Goal: Task Accomplishment & Management: Manage account settings

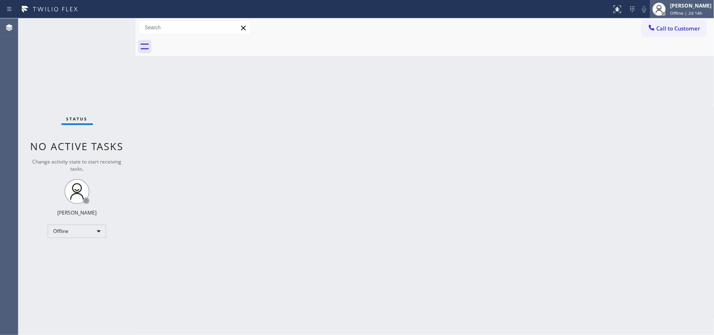
click at [571, 11] on div at bounding box center [659, 9] width 18 height 18
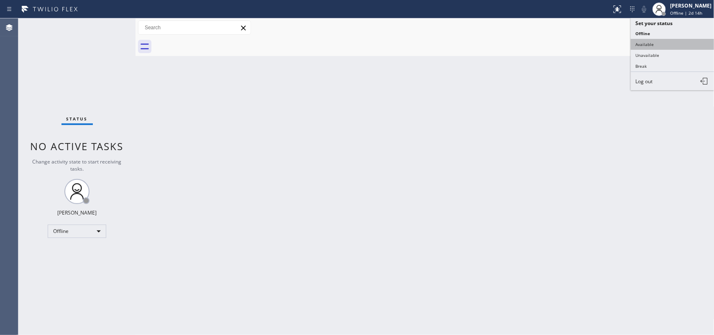
click at [571, 42] on button "Available" at bounding box center [673, 44] width 84 height 11
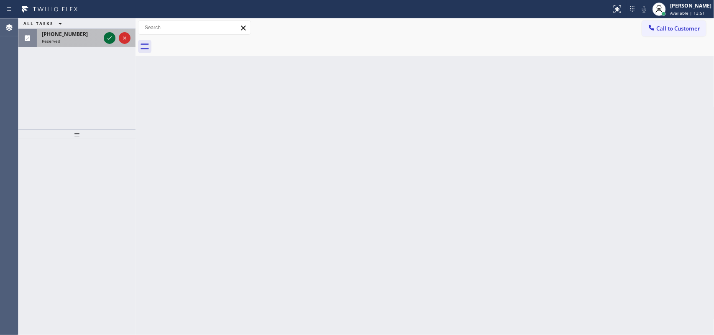
click at [107, 38] on icon at bounding box center [110, 38] width 10 height 10
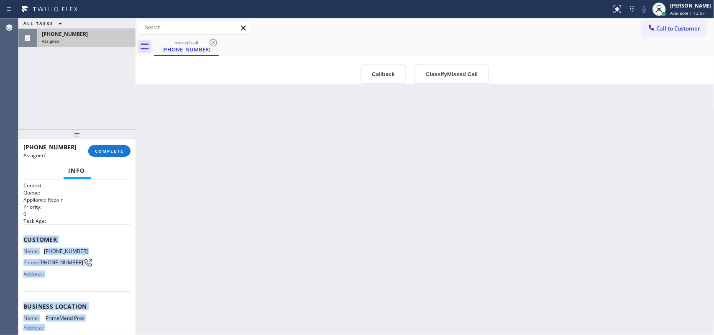
drag, startPoint x: 85, startPoint y: 253, endPoint x: 24, endPoint y: 235, distance: 63.4
click at [24, 235] on div "Context Queue: Appliance Repair Priority: 0 Task Age: Customer Name: (305) 393-…" at bounding box center [76, 300] width 107 height 236
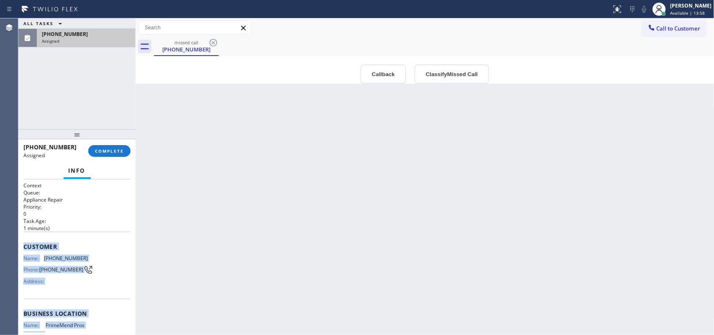
copy div "Customer Name: (305) 393-4256 Phone: (305) 393-4256 Address: Business location …"
click at [465, 67] on button "Classify Missed Call" at bounding box center [451, 73] width 74 height 19
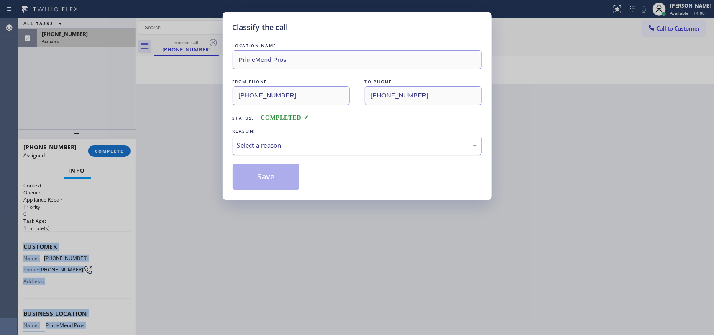
click at [441, 143] on div "Select a reason" at bounding box center [357, 146] width 240 height 10
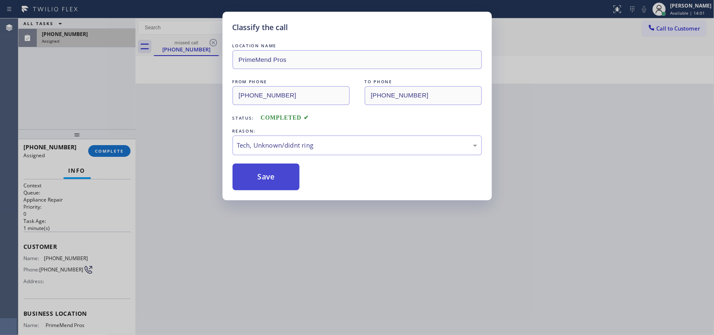
click at [281, 176] on button "Save" at bounding box center [266, 177] width 67 height 27
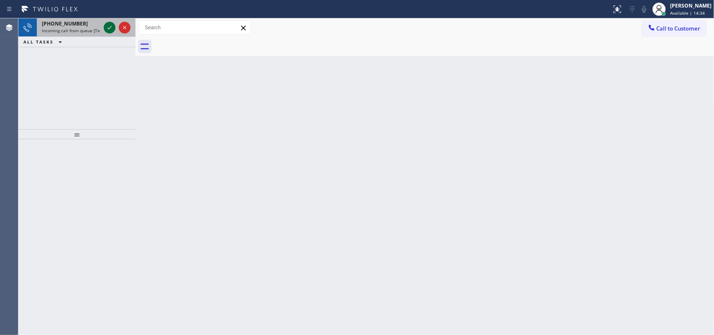
click at [110, 28] on icon at bounding box center [110, 28] width 10 height 10
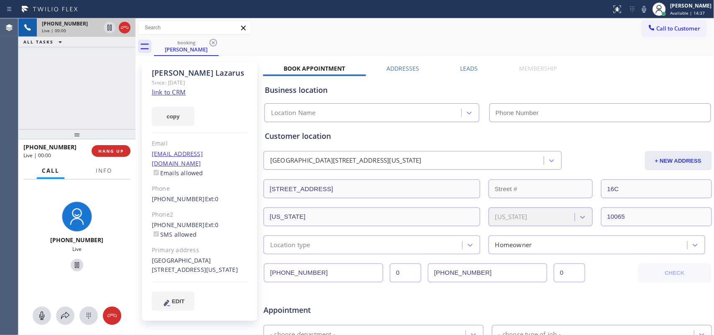
type input "(855) 731-4952"
click at [165, 92] on link "link to CRM" at bounding box center [169, 92] width 34 height 8
click at [43, 268] on icon at bounding box center [42, 316] width 10 height 10
click at [76, 263] on icon at bounding box center [77, 265] width 10 height 10
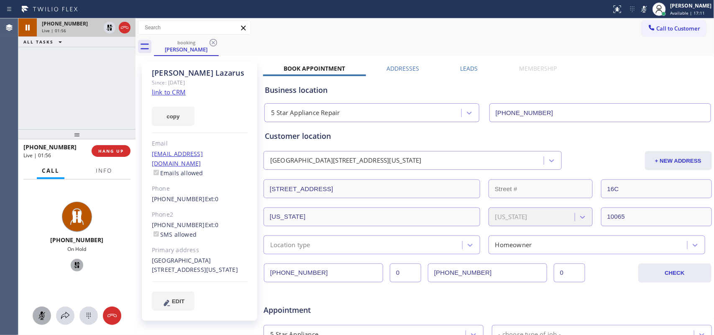
click at [46, 268] on icon at bounding box center [42, 316] width 10 height 10
click at [71, 266] on div at bounding box center [77, 265] width 13 height 10
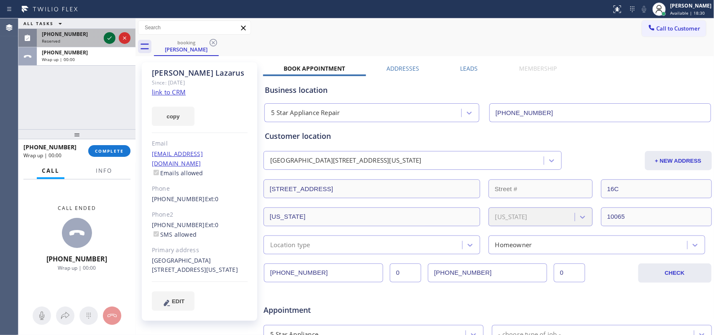
click at [107, 38] on icon at bounding box center [110, 38] width 10 height 10
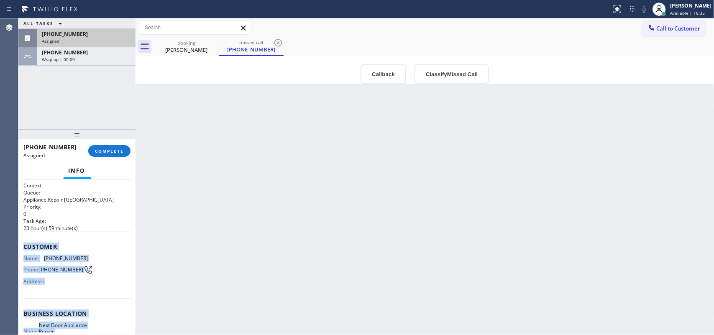
drag, startPoint x: 91, startPoint y: 249, endPoint x: 22, endPoint y: 244, distance: 69.2
click at [22, 244] on div "Context Queue: Appliance Repair High End Priority: 0 Task Age: 23 hour(s) 59 mi…" at bounding box center [76, 257] width 117 height 156
copy div "Customer Name: (609) 435-8567 Phone: (609) 435-8567 Address: Business location …"
click at [448, 79] on button "Classify Missed Call" at bounding box center [451, 73] width 74 height 19
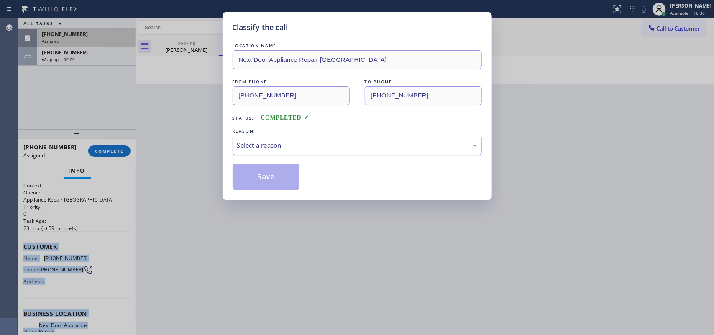
click at [427, 145] on div "Select a reason" at bounding box center [357, 146] width 240 height 10
click at [271, 182] on button "Save" at bounding box center [266, 177] width 67 height 27
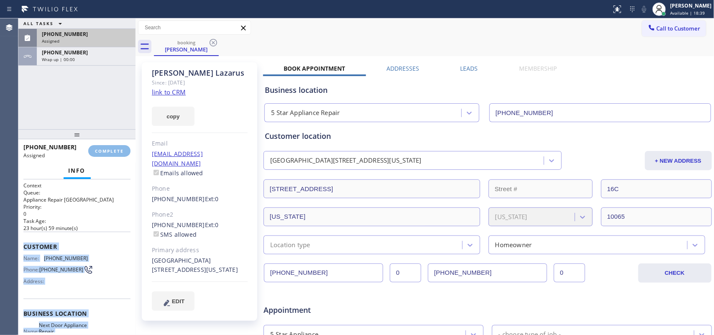
click at [75, 61] on div "Wrap up | 00:00" at bounding box center [86, 59] width 89 height 6
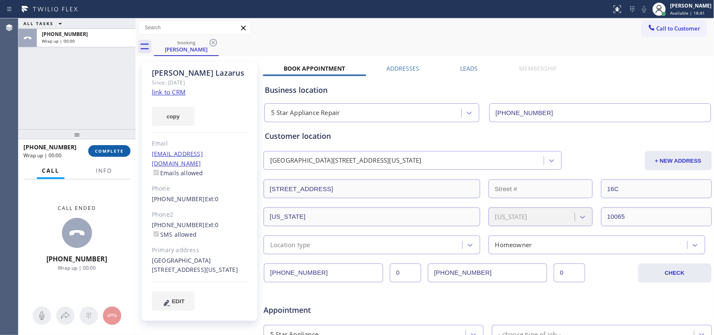
click at [122, 151] on span "COMPLETE" at bounding box center [109, 151] width 29 height 6
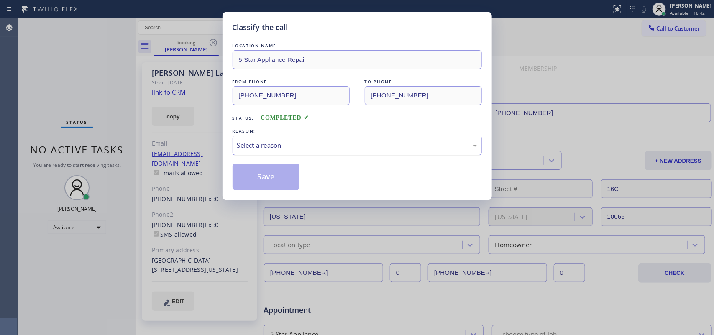
click at [327, 141] on div "Select a reason" at bounding box center [357, 146] width 240 height 10
click at [276, 183] on button "Save" at bounding box center [266, 177] width 67 height 27
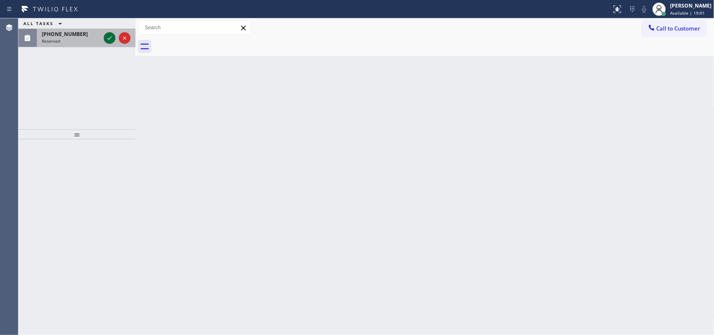
click at [109, 38] on icon at bounding box center [110, 38] width 10 height 10
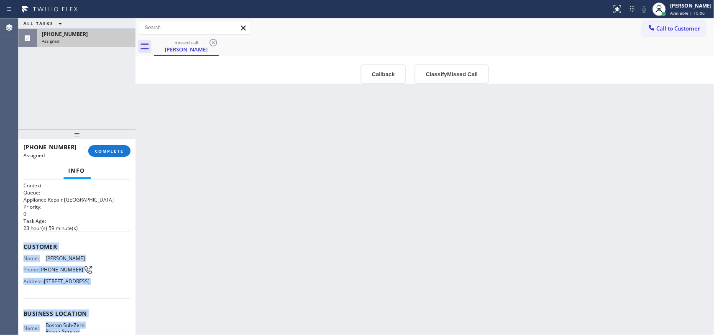
drag, startPoint x: 90, startPoint y: 254, endPoint x: 24, endPoint y: 240, distance: 67.4
click at [24, 240] on div "Context Queue: Appliance Repair High End Priority: 0 Task Age: 23 hour(s) 59 mi…" at bounding box center [76, 307] width 107 height 250
copy div "Customer Name: Charles Keen Phone: (978) 884-3815 Address: 6 Heritage Ln, Canto…"
click at [438, 74] on button "Classify Missed Call" at bounding box center [451, 73] width 74 height 19
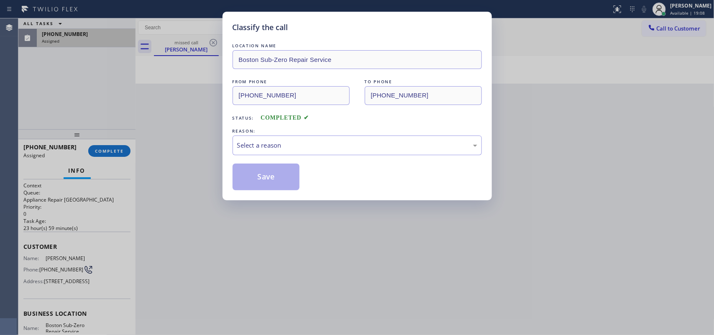
click at [413, 130] on div "REASON:" at bounding box center [357, 131] width 249 height 9
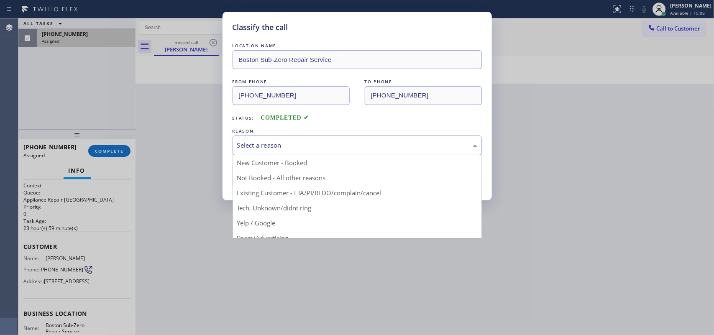
click at [408, 144] on div "Select a reason" at bounding box center [357, 146] width 240 height 10
drag, startPoint x: 280, startPoint y: 213, endPoint x: 273, endPoint y: 201, distance: 14.3
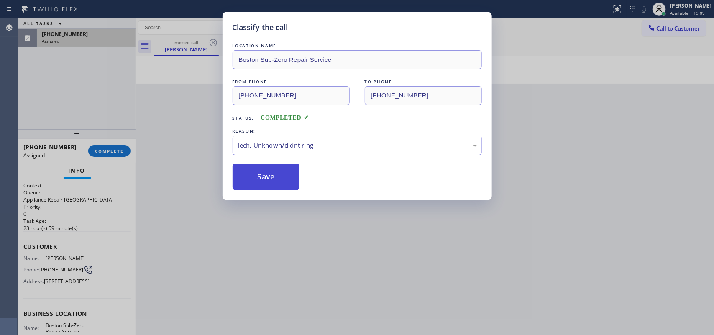
click at [260, 179] on button "Save" at bounding box center [266, 177] width 67 height 27
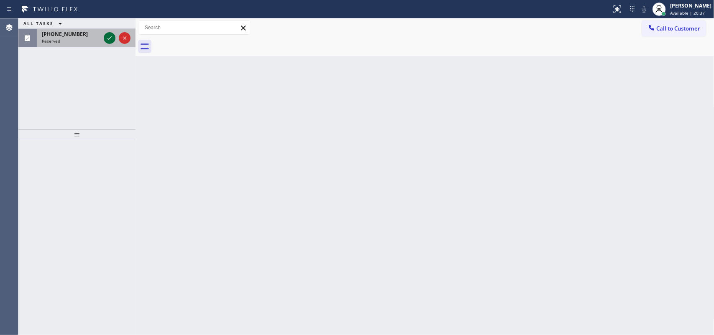
click at [107, 33] on icon at bounding box center [110, 38] width 10 height 10
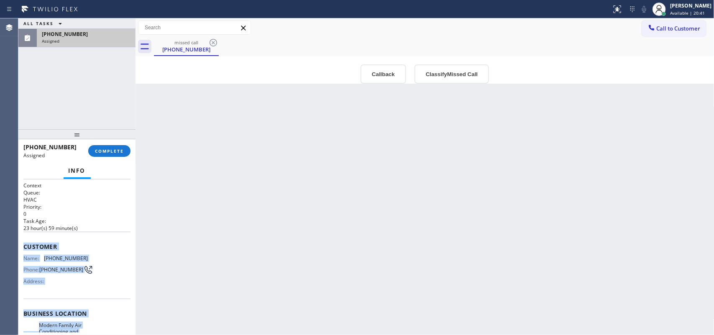
drag, startPoint x: 86, startPoint y: 256, endPoint x: 25, endPoint y: 249, distance: 61.4
click at [25, 249] on div "Context Queue: HVAC Priority: 0 Task Age: 23 hour(s) 59 minute(s) Customer Name…" at bounding box center [76, 313] width 107 height 263
copy div "Customer Name: (970) 404-8712 Phone: (970) 404-8712 Address: Business location …"
click at [451, 83] on button "Classify Missed Call" at bounding box center [451, 73] width 74 height 19
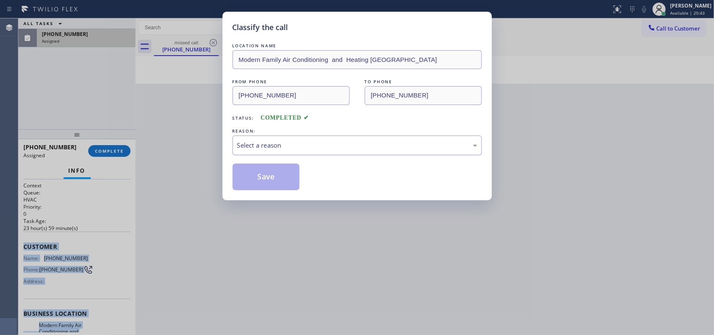
click at [404, 146] on div "Select a reason" at bounding box center [357, 146] width 240 height 10
click at [281, 168] on button "Save" at bounding box center [266, 177] width 67 height 27
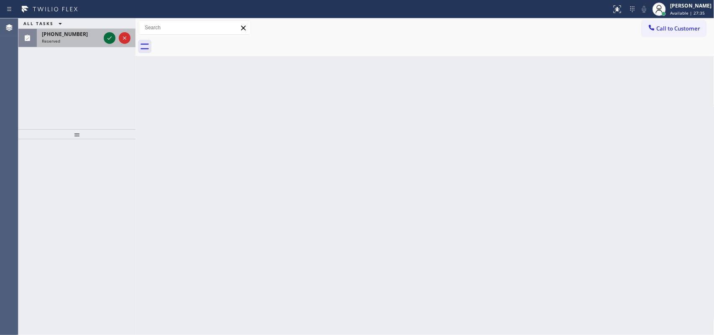
click at [110, 36] on icon at bounding box center [110, 38] width 10 height 10
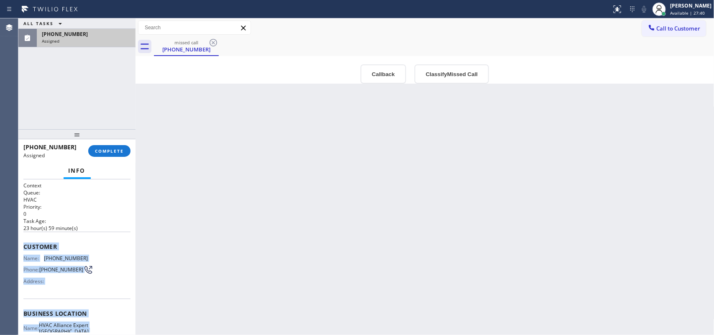
drag, startPoint x: 90, startPoint y: 262, endPoint x: 23, endPoint y: 240, distance: 70.4
click at [23, 240] on div "Context Queue: HVAC Priority: 0 Task Age: 23 hour(s) 59 minute(s) Customer Name…" at bounding box center [76, 307] width 107 height 250
copy div "Customer Name: (786) 435-0702 Phone: (786) 435-0702 Address: Business location …"
click at [447, 72] on button "Classify Missed Call" at bounding box center [451, 73] width 74 height 19
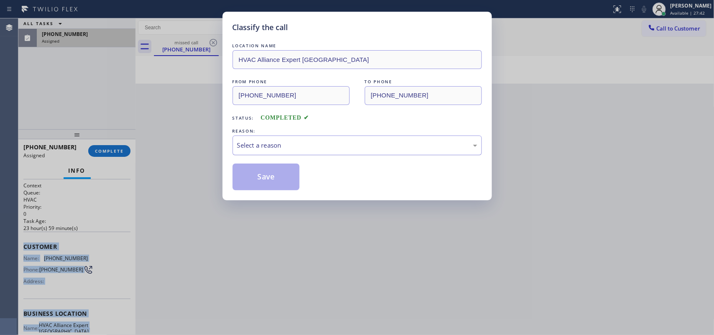
click at [434, 149] on div "Select a reason" at bounding box center [357, 146] width 240 height 10
click at [265, 178] on button "Save" at bounding box center [266, 177] width 67 height 27
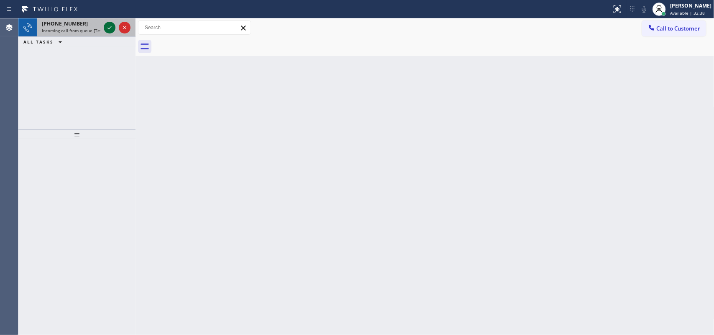
click at [109, 29] on icon at bounding box center [110, 28] width 10 height 10
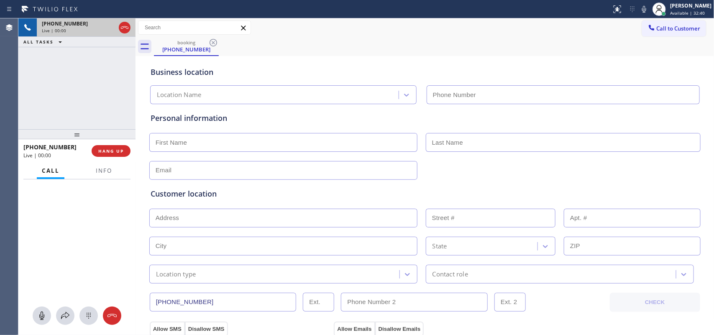
type input "(773) 830-4668"
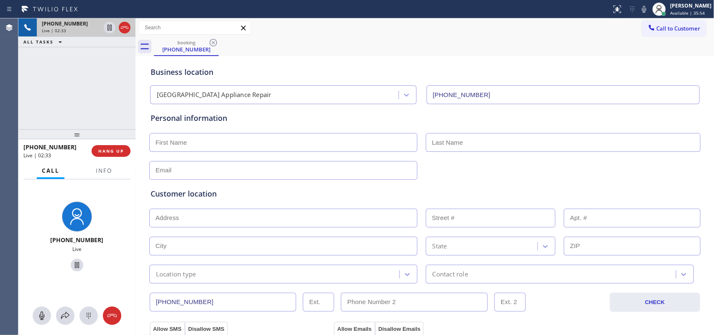
click at [304, 147] on input "text" at bounding box center [283, 142] width 268 height 19
type input "LaTerry"
click at [459, 143] on input "text" at bounding box center [563, 142] width 275 height 19
type input "Dorsey"
click at [211, 170] on input "text" at bounding box center [283, 170] width 268 height 19
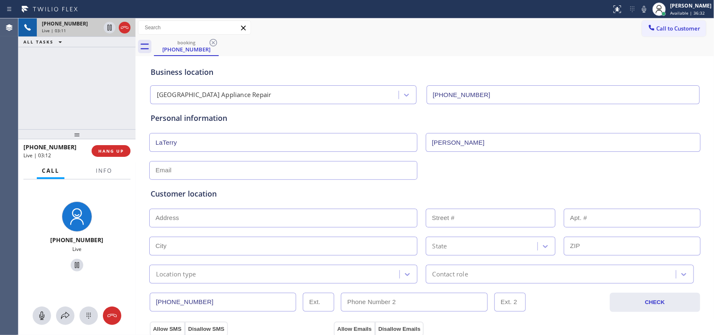
paste input "dorseylaterry@gmail.com"
type input "dorseylaterry@gmail.com"
click at [217, 219] on input "text" at bounding box center [283, 218] width 268 height 19
paste input "7913 S Avalon AveChicago, IL 60619"
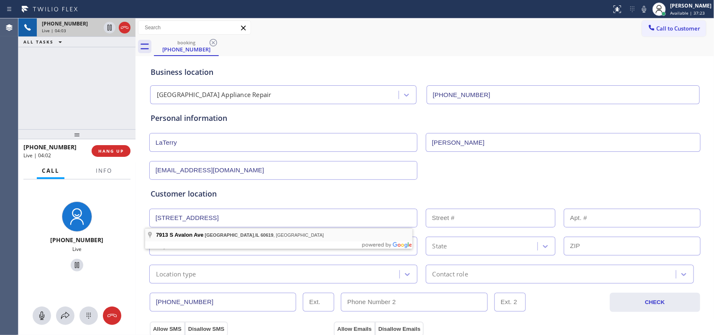
type input "7913 S Avalon Ave"
type input "7913"
type input "Chicago"
type input "60619"
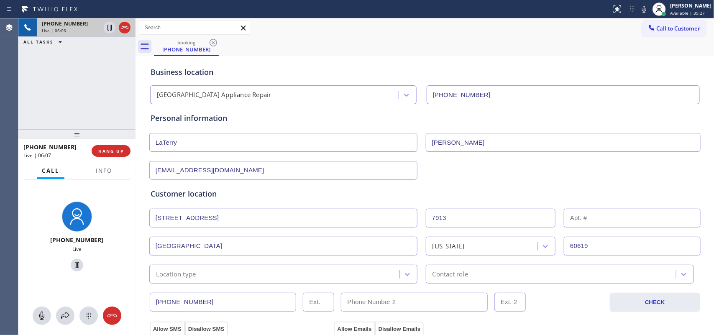
scroll to position [261, 0]
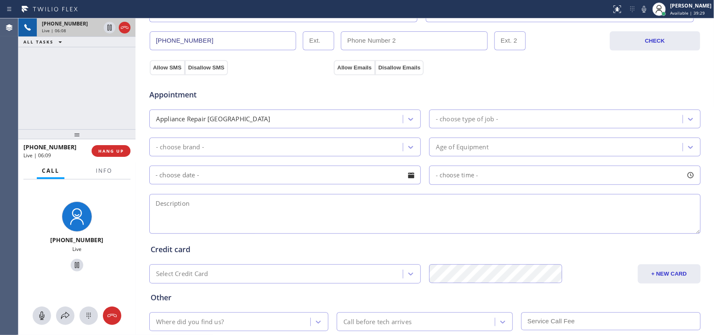
click at [478, 124] on div "- choose type of job -" at bounding box center [467, 119] width 62 height 10
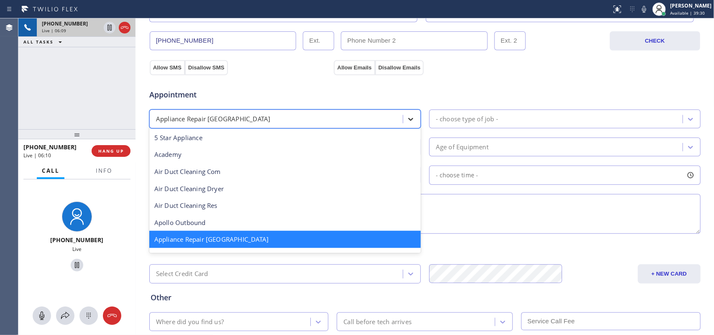
click at [406, 120] on icon at bounding box center [410, 119] width 8 height 8
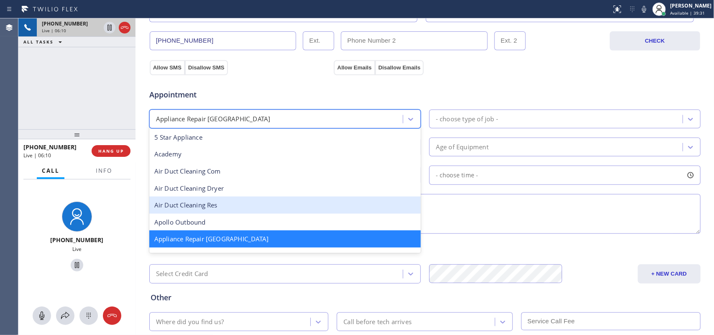
scroll to position [105, 0]
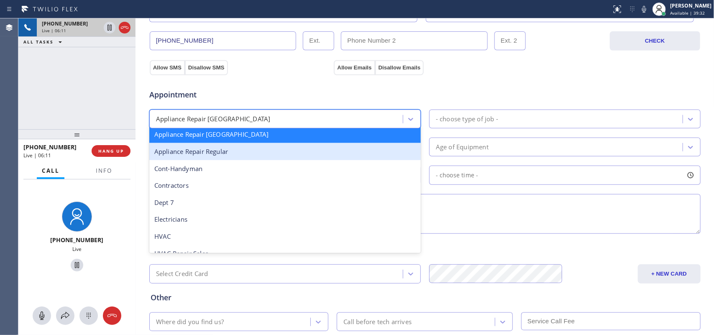
click at [333, 155] on div "Appliance Repair Regular" at bounding box center [284, 151] width 271 height 17
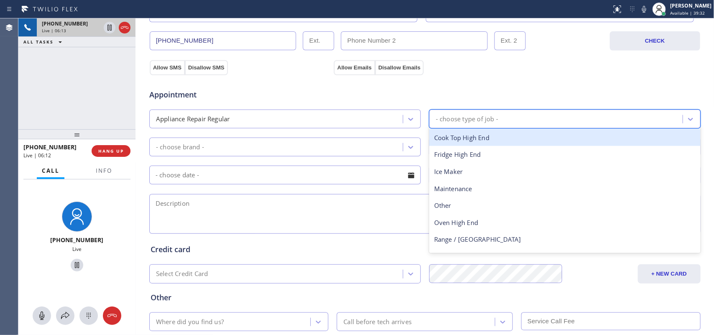
click at [479, 116] on div "- choose type of job -" at bounding box center [467, 119] width 62 height 10
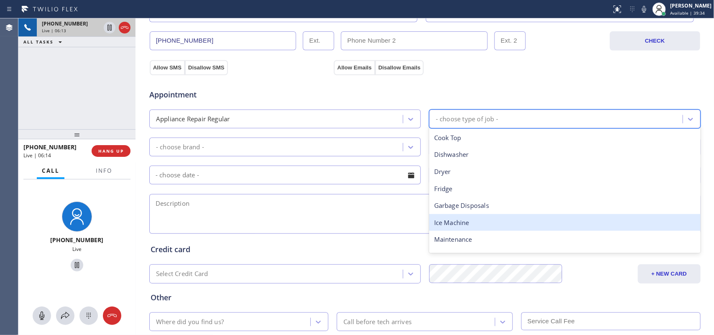
scroll to position [105, 0]
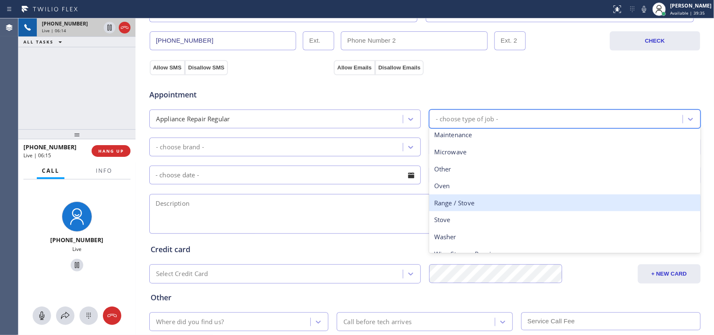
click at [480, 208] on div "Range / Stove" at bounding box center [564, 202] width 271 height 17
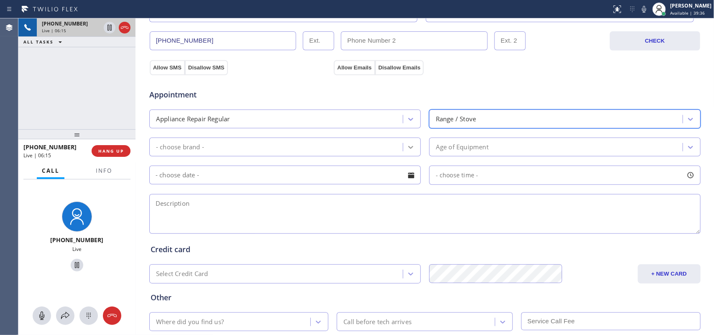
click at [403, 143] on div at bounding box center [410, 147] width 15 height 15
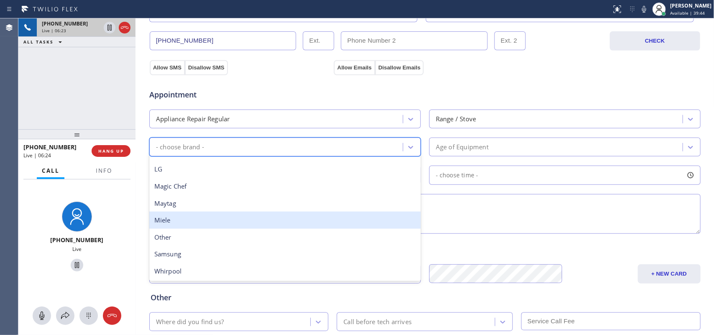
scroll to position [79, 0]
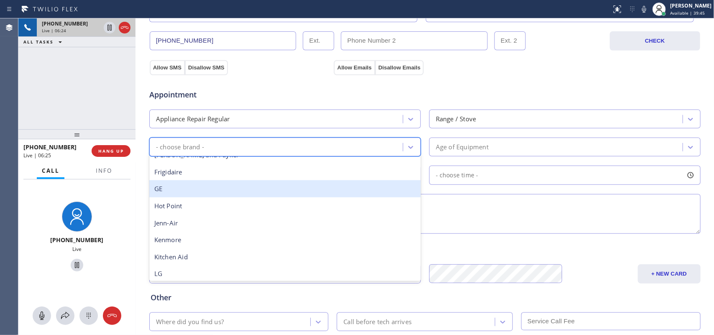
click at [252, 192] on div "GE" at bounding box center [284, 188] width 271 height 17
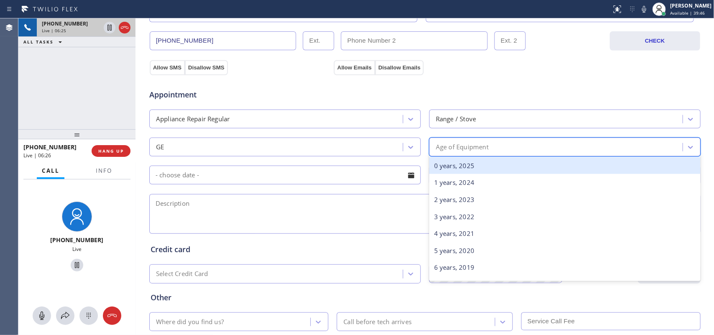
click at [567, 148] on div "Age of Equipment" at bounding box center [557, 147] width 251 height 15
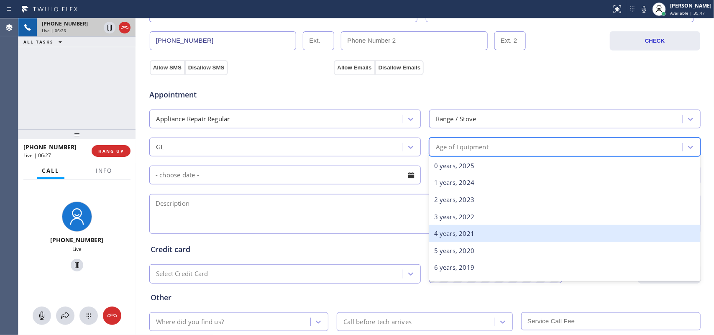
scroll to position [105, 0]
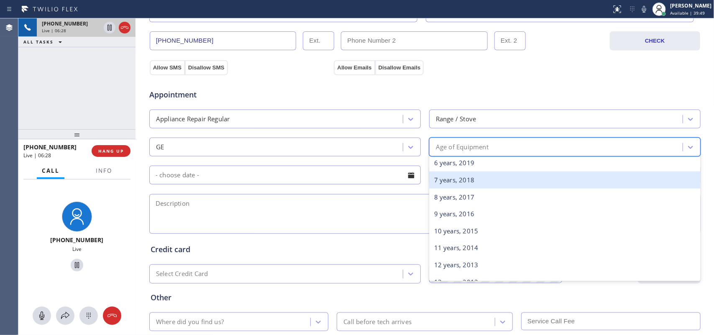
click at [521, 183] on div "7 years, 2018" at bounding box center [564, 179] width 271 height 17
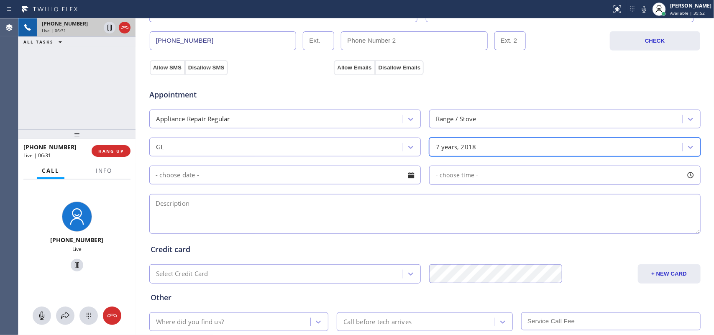
click at [409, 179] on div at bounding box center [411, 175] width 14 height 14
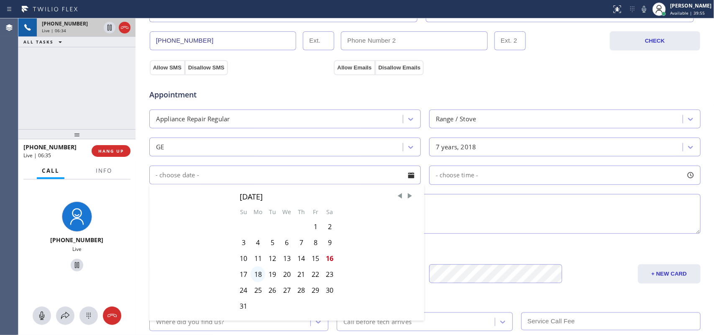
click at [254, 268] on div "18" at bounding box center [257, 274] width 15 height 16
type input "08/18/2025"
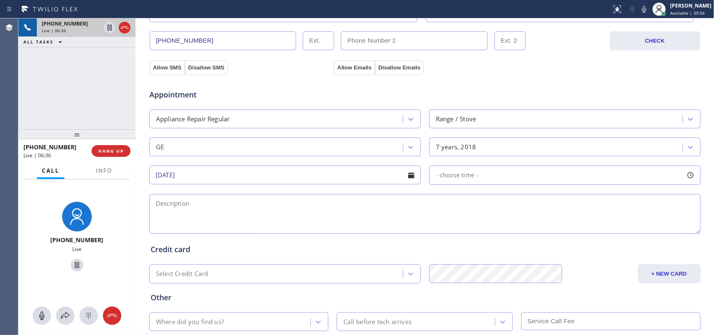
click at [571, 177] on div at bounding box center [690, 175] width 14 height 14
drag, startPoint x: 477, startPoint y: 226, endPoint x: 577, endPoint y: 228, distance: 100.0
click at [571, 228] on div at bounding box center [578, 226] width 10 height 18
drag, startPoint x: 467, startPoint y: 227, endPoint x: 512, endPoint y: 226, distance: 45.6
click at [512, 226] on div at bounding box center [517, 226] width 10 height 18
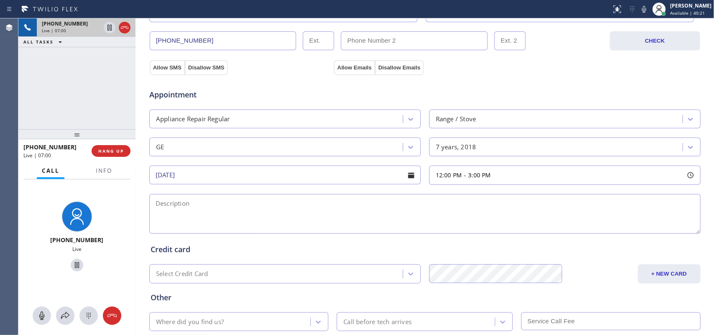
click at [331, 218] on textarea at bounding box center [424, 214] width 551 height 40
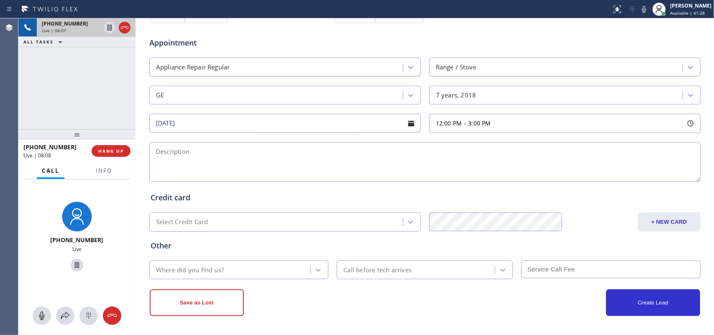
scroll to position [314, 0]
click at [314, 268] on icon at bounding box center [318, 270] width 8 height 8
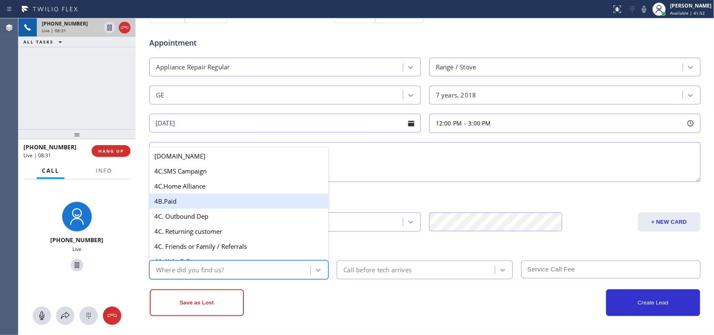
scroll to position [575, 0]
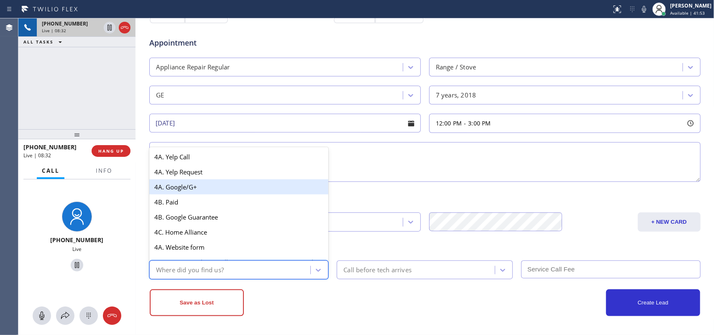
click at [278, 194] on div "4A. Google/G+" at bounding box center [238, 186] width 179 height 15
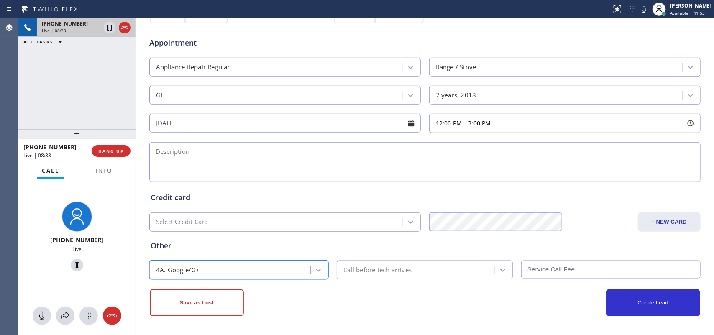
click at [387, 264] on div "Call before tech arrives" at bounding box center [417, 270] width 156 height 15
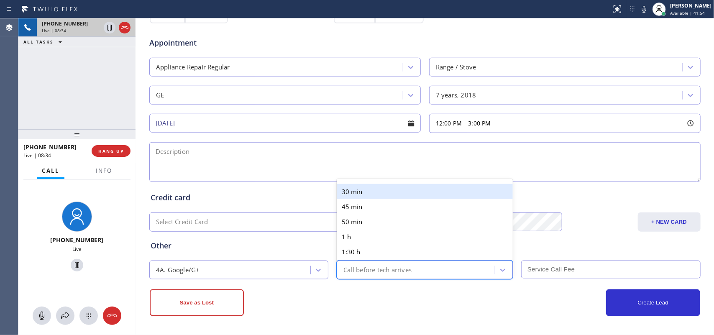
click at [400, 193] on div "30 min" at bounding box center [425, 191] width 176 height 15
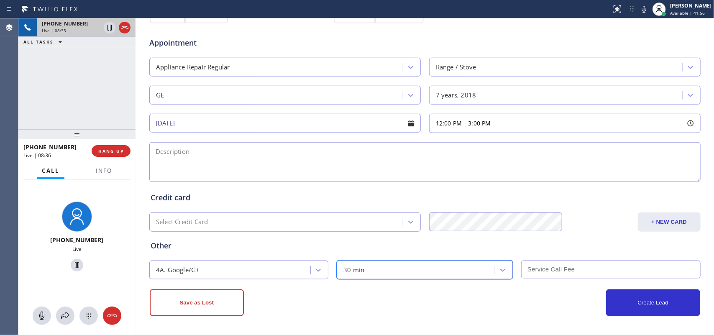
click at [551, 268] on input "text" at bounding box center [610, 270] width 179 height 18
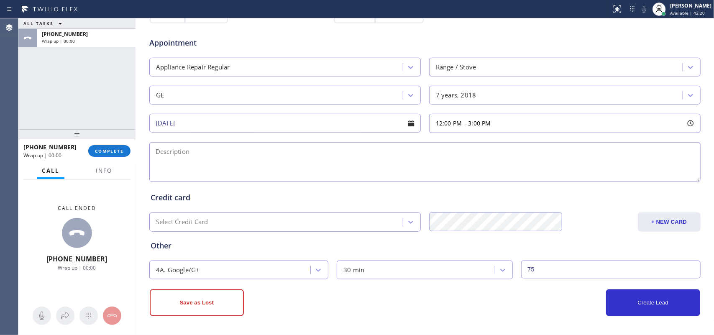
type input "75"
click at [414, 156] on textarea at bounding box center [424, 162] width 551 height 40
click at [97, 171] on span "Info" at bounding box center [104, 171] width 16 height 8
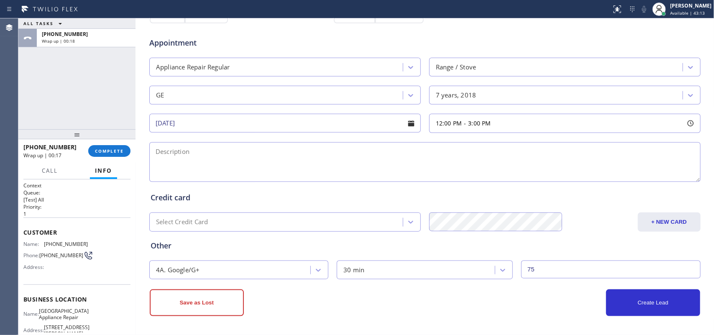
scroll to position [99, 0]
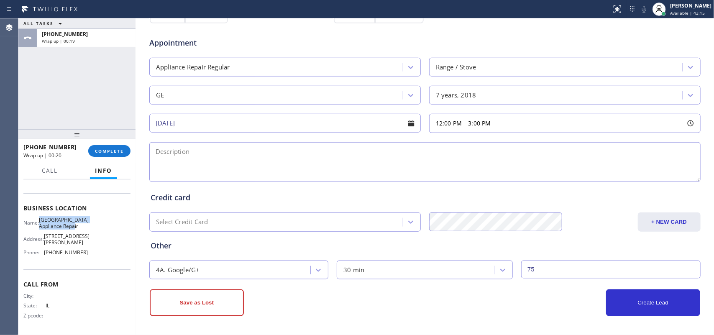
drag, startPoint x: 60, startPoint y: 227, endPoint x: 45, endPoint y: 212, distance: 21.3
click at [45, 217] on span "Calumet Heights Appliance Repair" at bounding box center [64, 223] width 50 height 13
copy span "Calumet Heights Appliance Repair"
click at [245, 158] on textarea at bounding box center [424, 162] width 551 height 40
paste textarea "12-3/ $75/GE/Range Stove Oven/ 7yo/ the burner on the top but the igniter on th…"
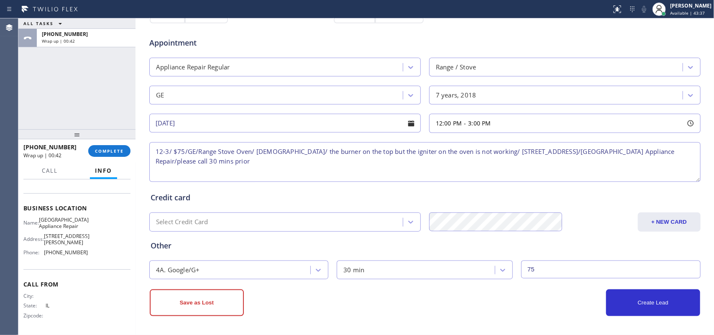
click at [515, 150] on textarea "12-3/ $75/GE/Range Stove Oven/ 7yo/ the burner on the top but the igniter on th…" at bounding box center [424, 162] width 551 height 40
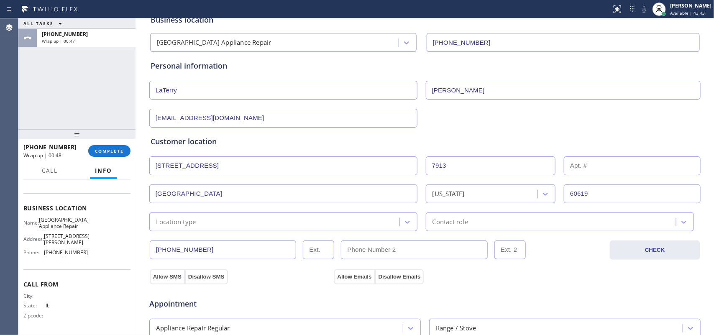
scroll to position [314, 0]
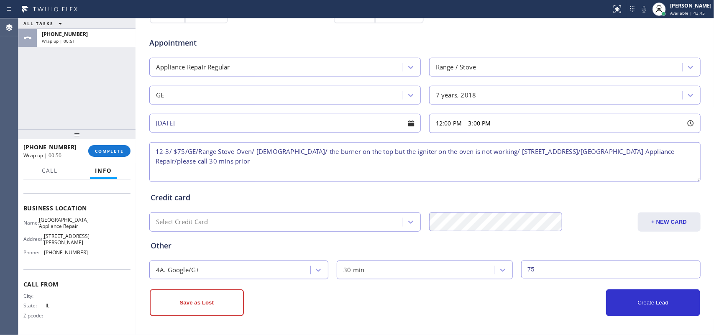
type textarea "12-3/ $75/GE/Range Stove Oven/ 7yo/ the burner on the top but the igniter on th…"
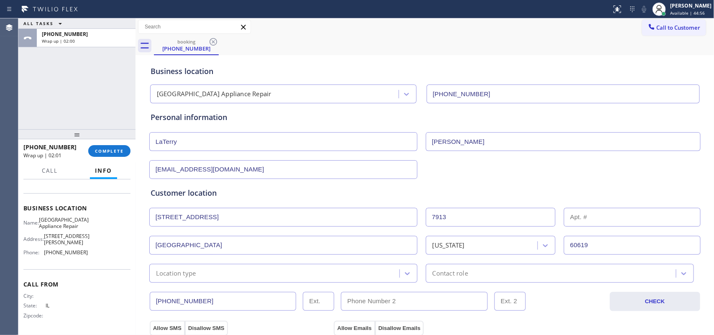
scroll to position [0, 0]
click at [160, 143] on input "LaTerry" at bounding box center [283, 142] width 268 height 19
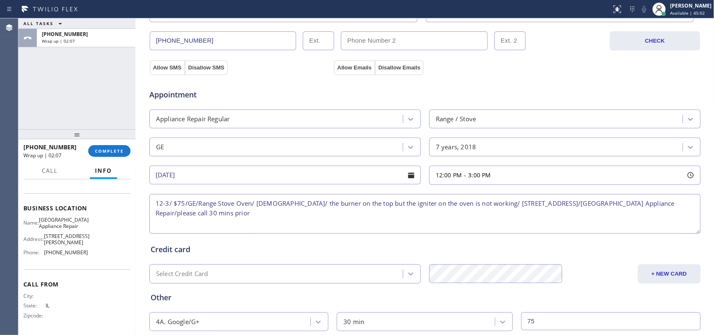
scroll to position [314, 0]
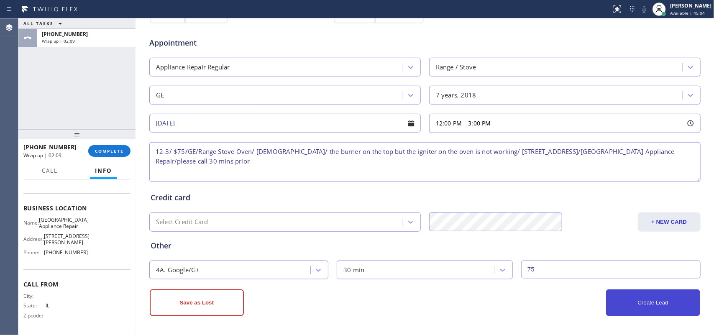
type input "Laterry"
click at [571, 268] on button "Create Lead" at bounding box center [653, 302] width 94 height 27
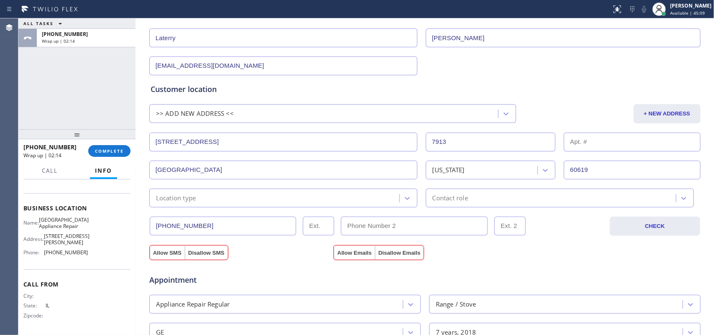
scroll to position [314, 0]
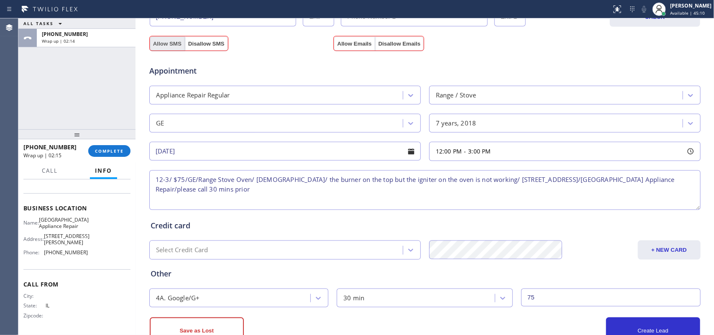
click at [155, 43] on button "Allow SMS" at bounding box center [167, 43] width 35 height 15
click at [339, 42] on button "Allow Emails" at bounding box center [354, 43] width 41 height 15
click at [571, 268] on button "Create Lead" at bounding box center [653, 330] width 94 height 27
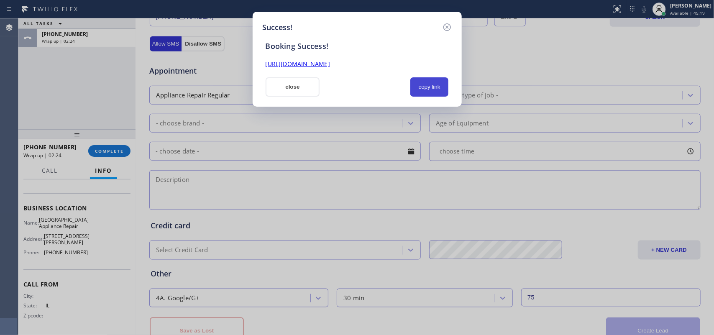
click at [427, 82] on button "copy link" at bounding box center [429, 86] width 38 height 19
click at [330, 61] on link "https://erp.apollosoft.co/customer/757552#portlet_lead" at bounding box center [298, 64] width 64 height 8
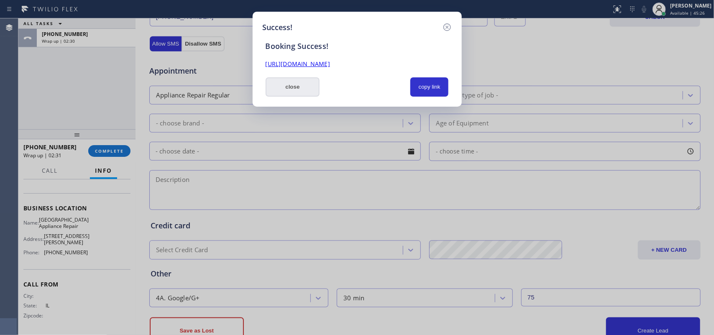
click at [293, 87] on button "close" at bounding box center [293, 86] width 54 height 19
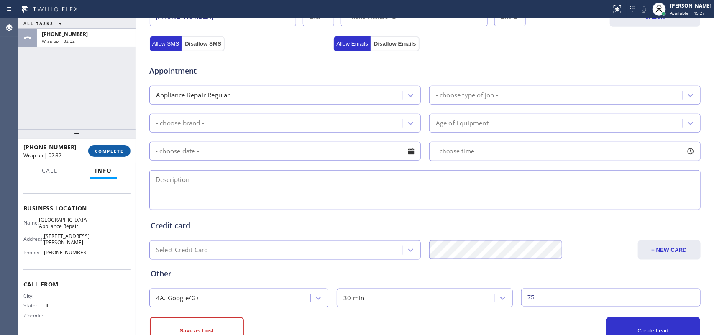
click at [118, 156] on button "COMPLETE" at bounding box center [109, 151] width 42 height 12
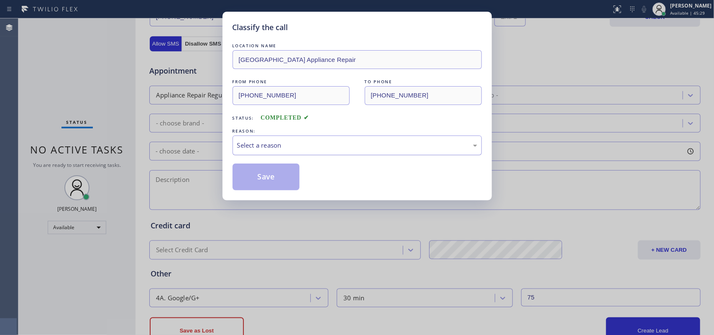
click at [293, 148] on div "Select a reason" at bounding box center [357, 146] width 240 height 10
click at [279, 171] on button "Save" at bounding box center [266, 177] width 67 height 27
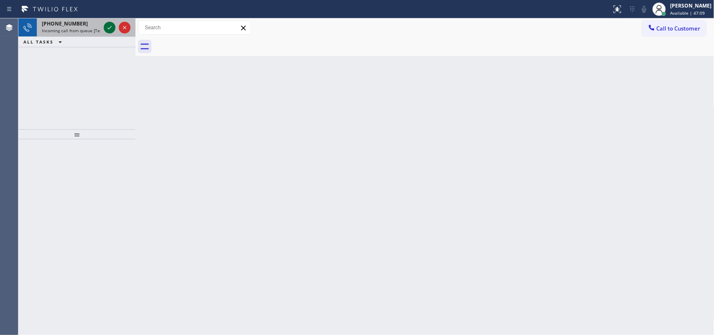
click at [107, 25] on icon at bounding box center [110, 28] width 10 height 10
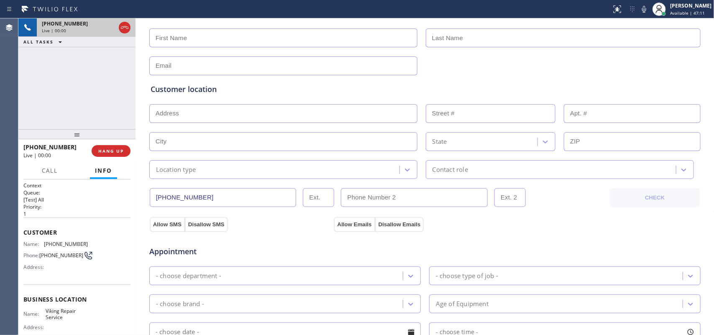
type input "(949) 239-1524"
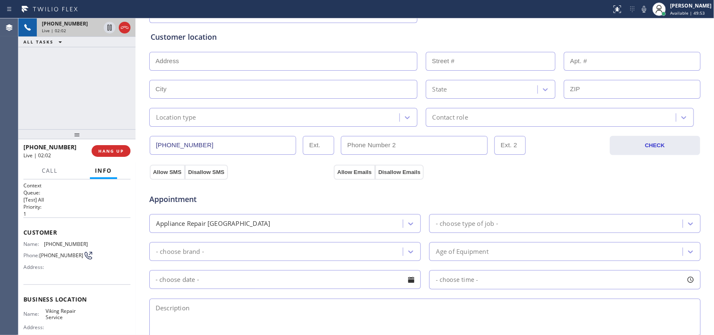
scroll to position [314, 0]
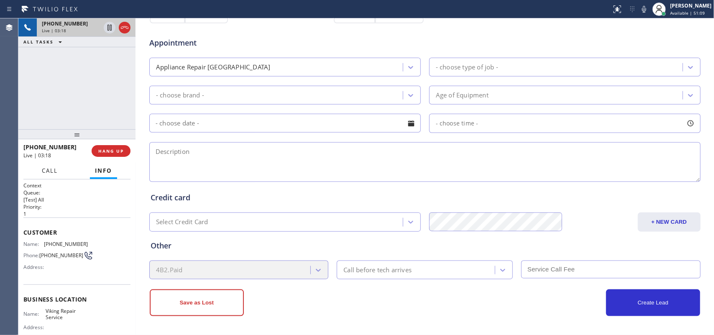
click at [50, 172] on span "Call" at bounding box center [50, 171] width 16 height 8
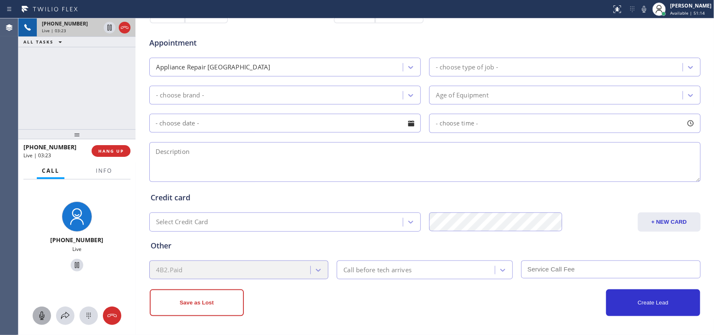
click at [41, 268] on icon at bounding box center [42, 316] width 10 height 10
click at [72, 264] on icon at bounding box center [77, 265] width 10 height 10
click at [44, 268] on icon at bounding box center [42, 316] width 10 height 10
click at [74, 266] on icon at bounding box center [77, 265] width 6 height 6
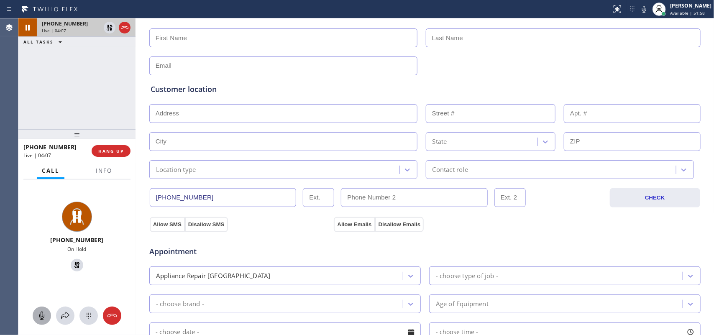
scroll to position [0, 0]
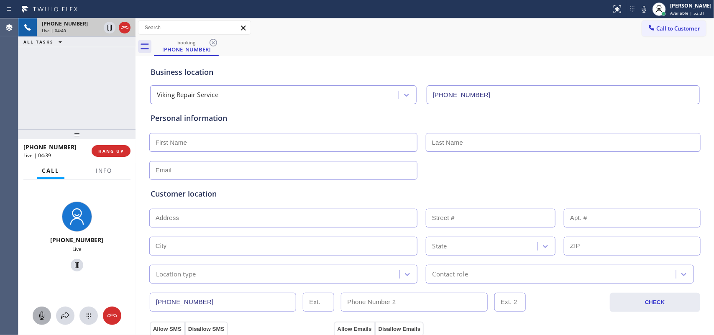
click at [312, 138] on input "text" at bounding box center [283, 142] width 268 height 19
type input "Judy"
click at [562, 139] on input "text" at bounding box center [563, 142] width 275 height 19
click at [219, 171] on input "text" at bounding box center [283, 170] width 268 height 19
click at [477, 136] on input "text" at bounding box center [563, 142] width 275 height 19
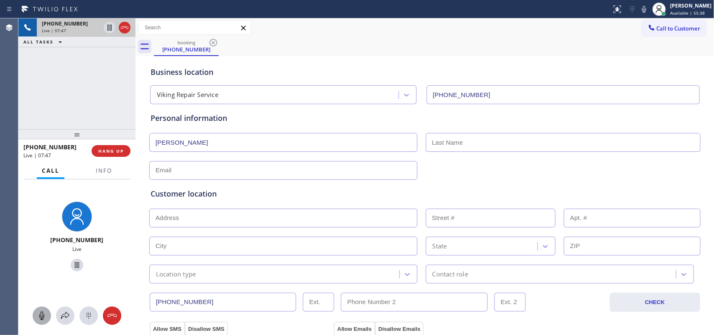
click at [477, 136] on input "text" at bounding box center [563, 142] width 275 height 19
click at [533, 139] on input "text" at bounding box center [563, 142] width 275 height 19
type input "Hudson"
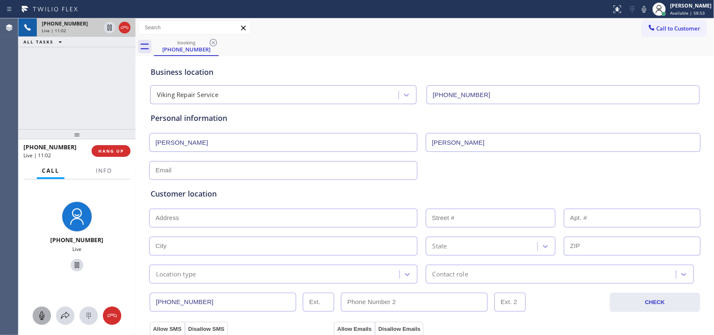
click at [366, 169] on input "text" at bounding box center [283, 170] width 268 height 19
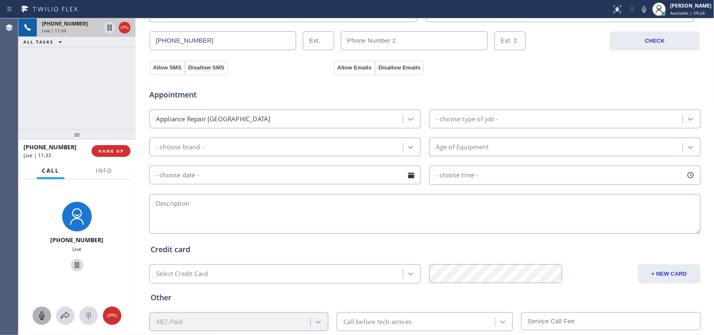
scroll to position [314, 0]
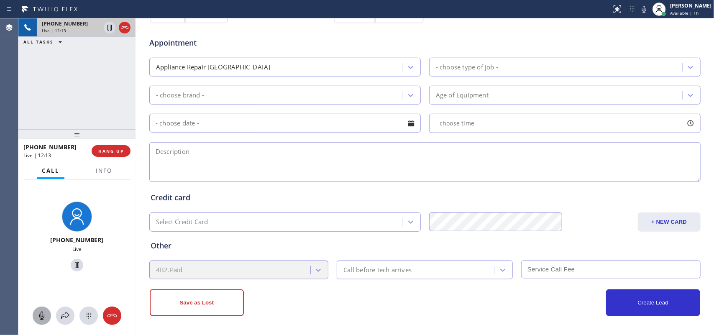
click at [234, 161] on textarea at bounding box center [424, 162] width 551 height 40
click at [40, 268] on icon at bounding box center [41, 316] width 5 height 8
click at [75, 266] on icon at bounding box center [77, 265] width 4 height 6
click at [42, 268] on rect at bounding box center [41, 315] width 7 height 7
click at [74, 266] on icon at bounding box center [77, 265] width 6 height 6
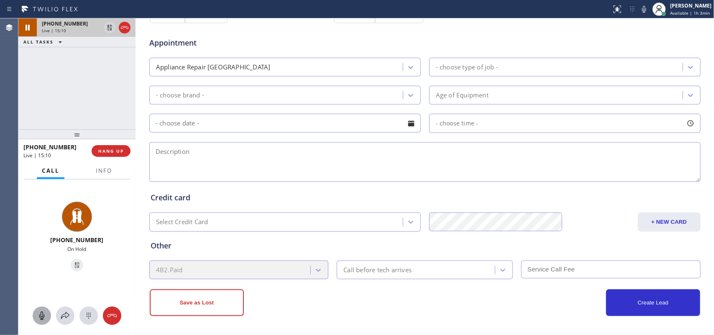
scroll to position [0, 0]
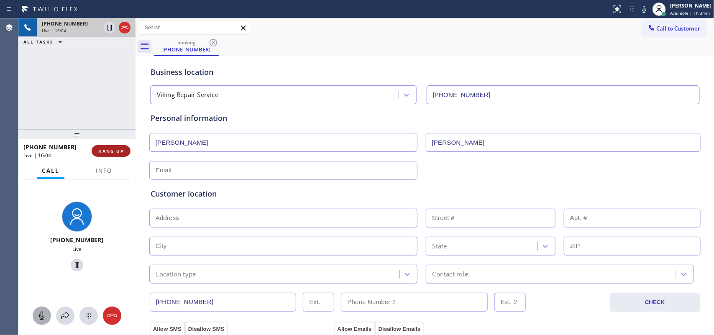
click at [120, 154] on button "HANG UP" at bounding box center [111, 151] width 39 height 12
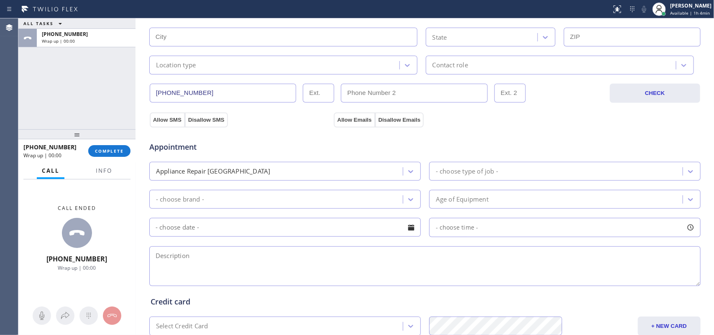
scroll to position [314, 0]
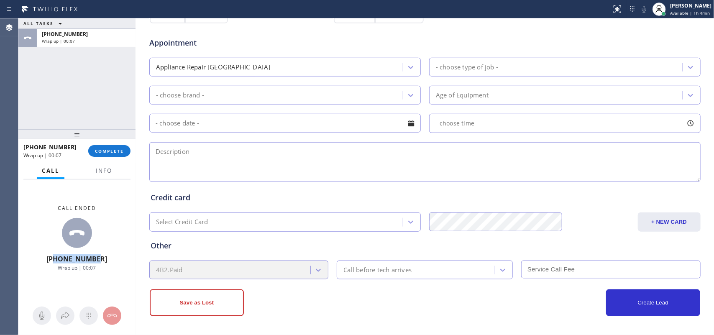
drag, startPoint x: 106, startPoint y: 258, endPoint x: 61, endPoint y: 261, distance: 44.8
click at [61, 261] on div "Call ended +18053548930 Wrap up | 00:07" at bounding box center [76, 238] width 117 height 118
copy span "8053548930"
click at [112, 151] on span "COMPLETE" at bounding box center [109, 151] width 29 height 6
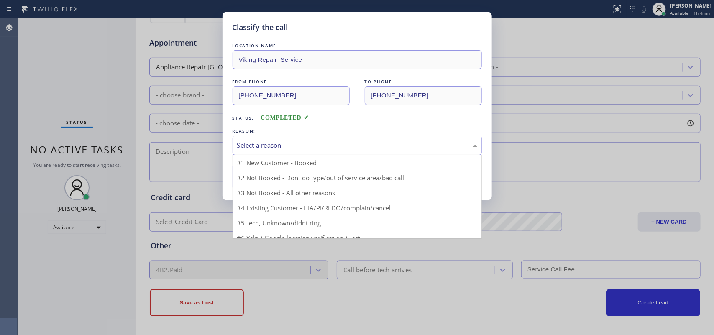
click at [252, 145] on div "Select a reason" at bounding box center [357, 146] width 240 height 10
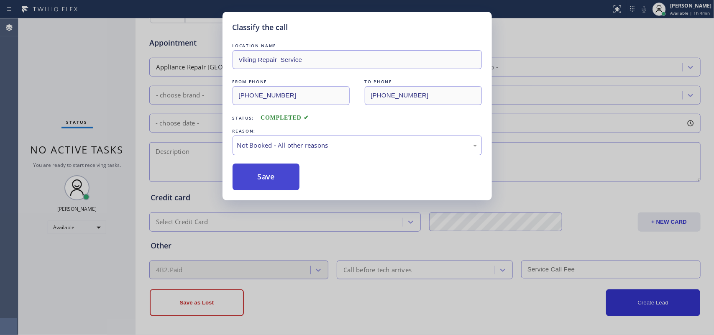
click at [273, 180] on button "Save" at bounding box center [266, 177] width 67 height 27
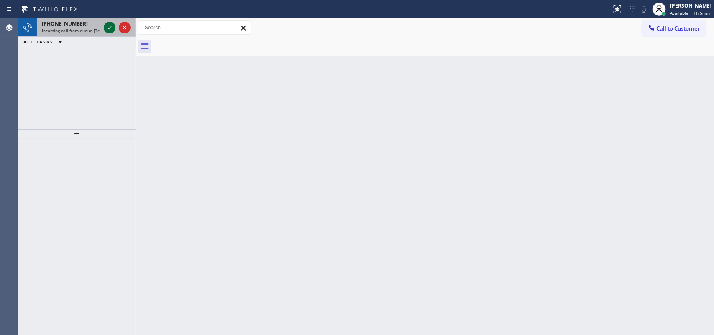
click at [105, 29] on icon at bounding box center [110, 28] width 10 height 10
click at [107, 31] on icon at bounding box center [110, 28] width 10 height 10
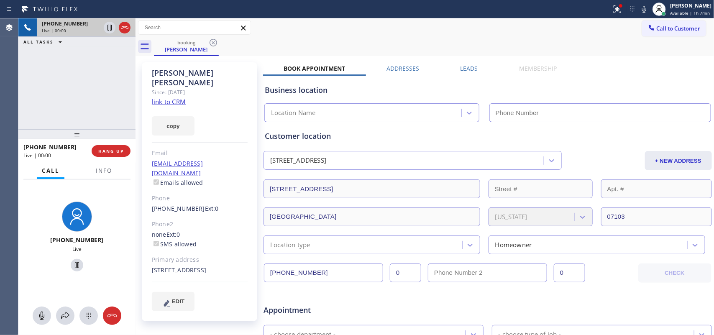
type input "(973) 313-5459"
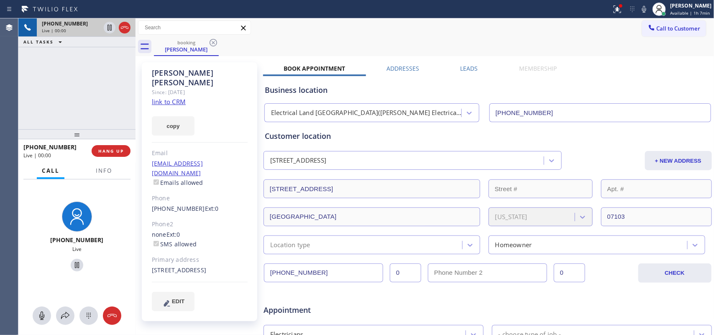
click at [166, 97] on link "link to CRM" at bounding box center [169, 101] width 34 height 8
click at [43, 268] on icon at bounding box center [41, 316] width 5 height 8
click at [75, 264] on icon at bounding box center [77, 265] width 4 height 6
click at [40, 268] on icon at bounding box center [41, 316] width 5 height 8
click at [74, 268] on icon at bounding box center [77, 265] width 6 height 6
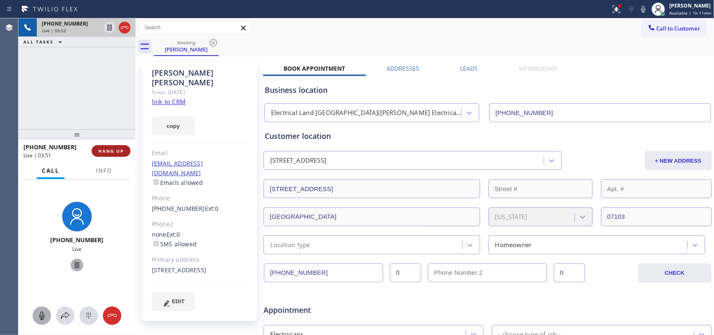
click at [120, 150] on span "HANG UP" at bounding box center [111, 151] width 26 height 6
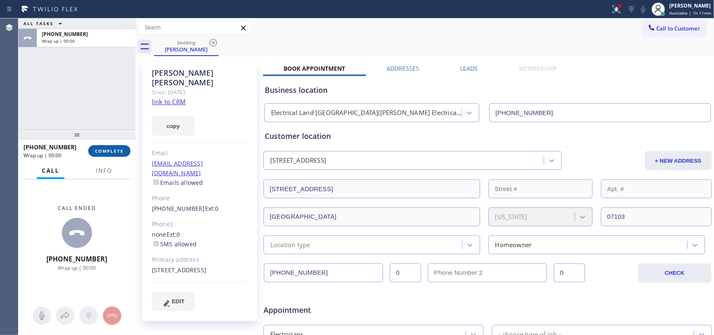
click at [103, 151] on span "COMPLETE" at bounding box center [109, 151] width 29 height 6
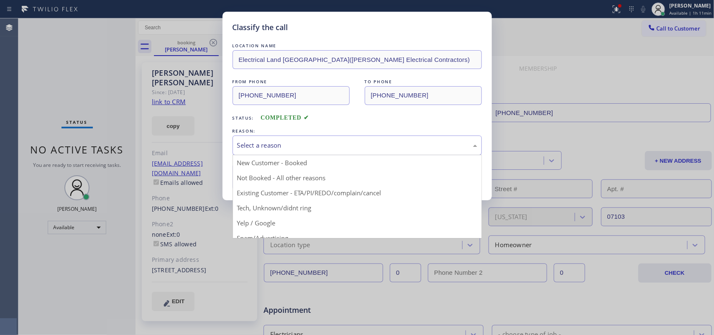
click at [332, 143] on div "Select a reason" at bounding box center [357, 146] width 240 height 10
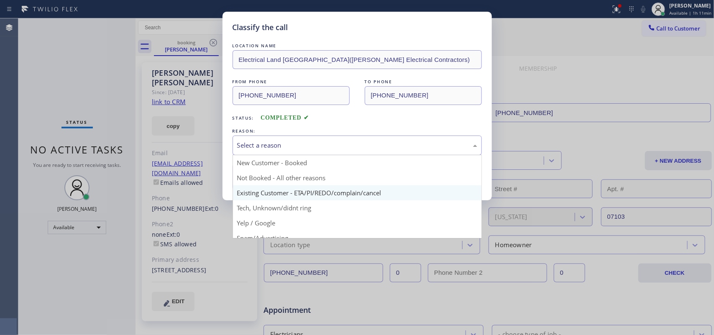
scroll to position [57, 0]
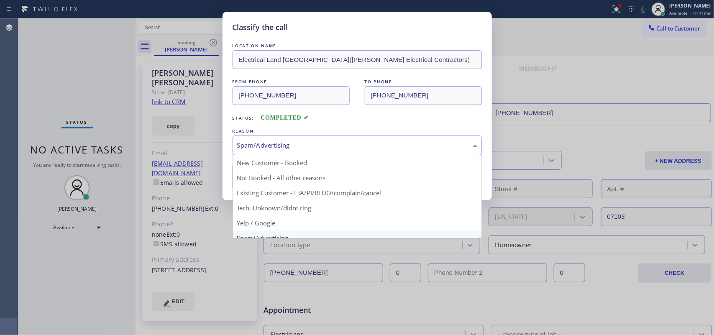
click at [309, 143] on div "Spam/Advertising" at bounding box center [357, 146] width 240 height 10
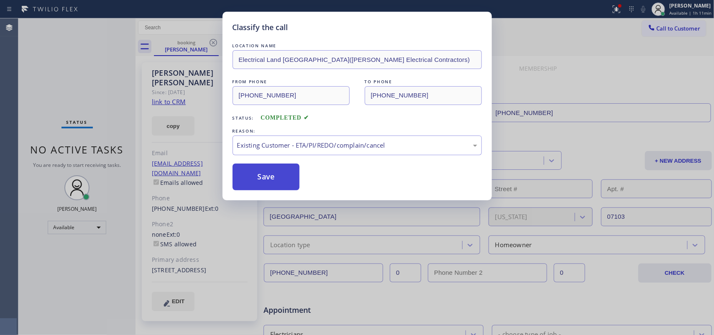
click at [276, 178] on button "Save" at bounding box center [266, 177] width 67 height 27
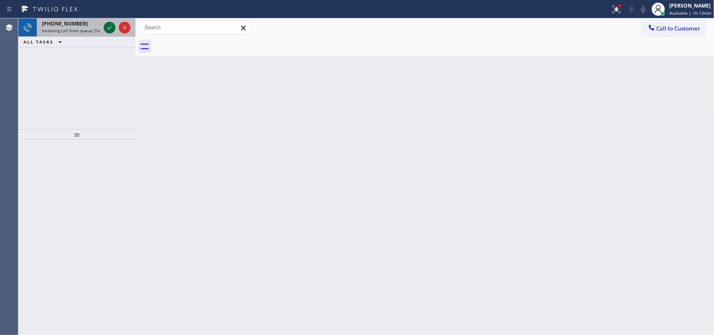
click at [107, 26] on icon at bounding box center [110, 28] width 10 height 10
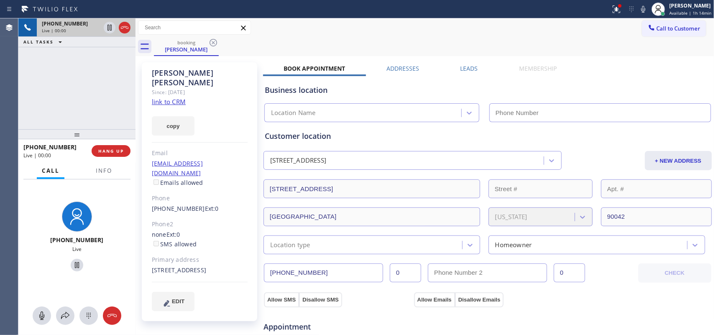
type input "(323) 405-3819"
click at [178, 97] on link "link to CRM" at bounding box center [169, 101] width 34 height 8
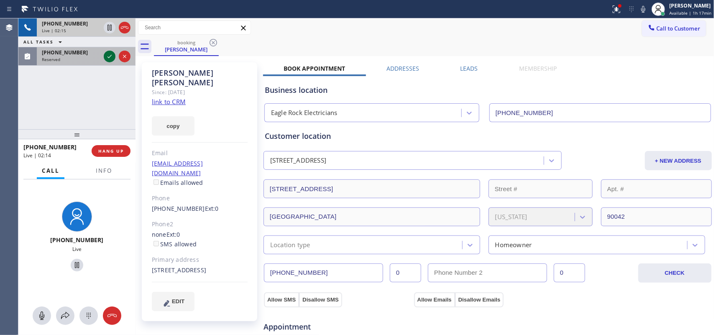
click at [107, 55] on icon at bounding box center [110, 56] width 10 height 10
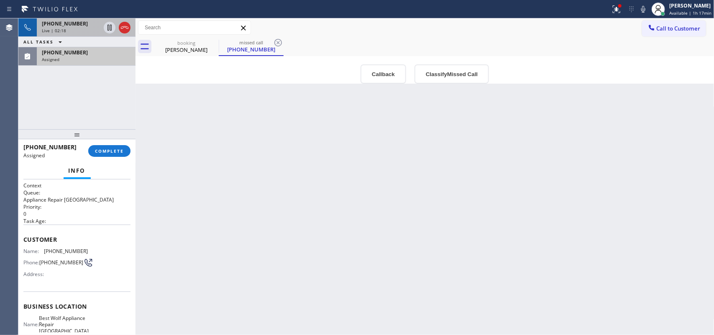
click at [88, 25] on div "+15627689911" at bounding box center [71, 23] width 59 height 7
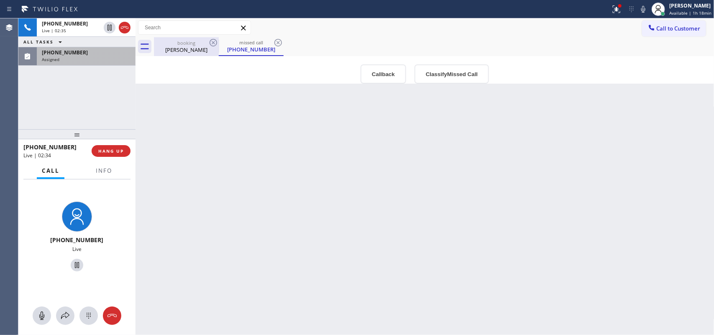
click at [172, 47] on div "Mary Torres" at bounding box center [186, 50] width 63 height 8
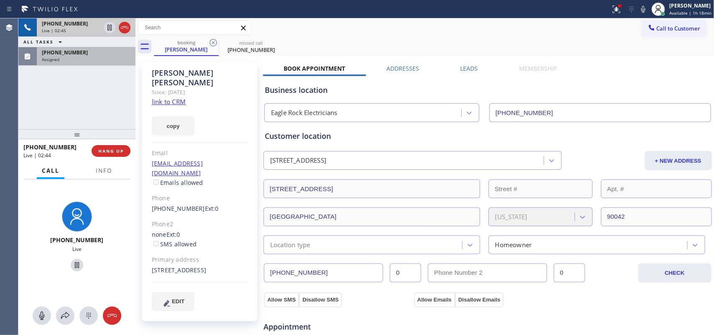
click at [65, 28] on div "Live | 02:45" at bounding box center [71, 31] width 59 height 6
click at [39, 268] on button at bounding box center [42, 316] width 18 height 18
click at [75, 266] on icon at bounding box center [77, 265] width 4 height 6
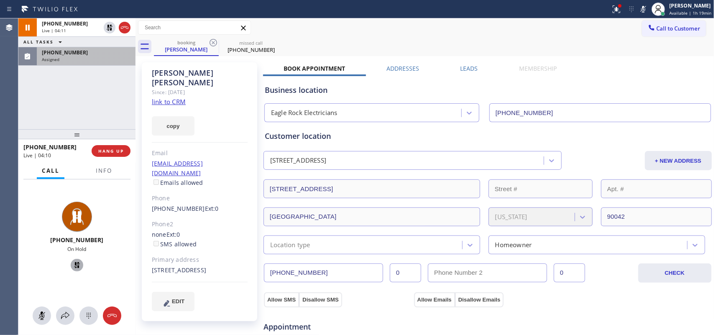
click at [76, 57] on div "Assigned" at bounding box center [86, 59] width 89 height 6
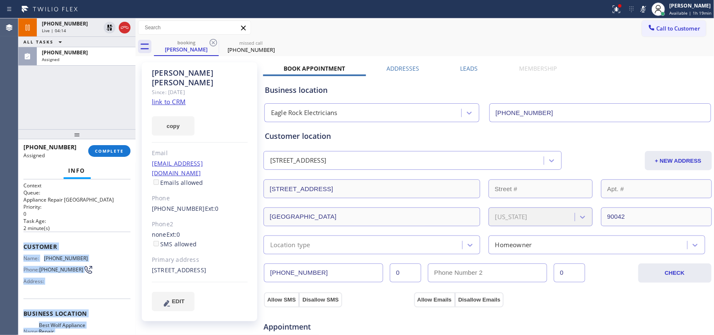
drag, startPoint x: 95, startPoint y: 261, endPoint x: 23, endPoint y: 248, distance: 73.0
click at [23, 248] on div "Context Queue: Appliance Repair High End Priority: 0 Task Age: 2 minute(s) Cust…" at bounding box center [76, 310] width 107 height 256
copy div "Customer Name: (908) 420-2039 Phone: (908) 420-2039 Address: Business location …"
click at [82, 56] on div "Assigned" at bounding box center [86, 59] width 89 height 6
click at [122, 153] on span "COMPLETE" at bounding box center [109, 151] width 29 height 6
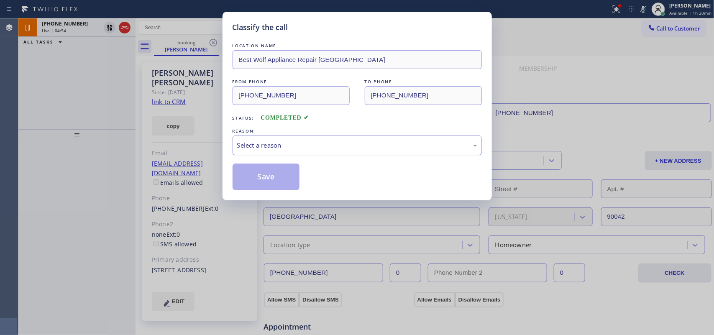
click at [334, 151] on div "Select a reason" at bounding box center [357, 145] width 249 height 20
click at [268, 176] on button "Save" at bounding box center [266, 177] width 67 height 27
click at [64, 26] on div "Classify the call LOCATION NAME Best Wolf Appliance Repair Palm Springs FROM PH…" at bounding box center [357, 167] width 714 height 335
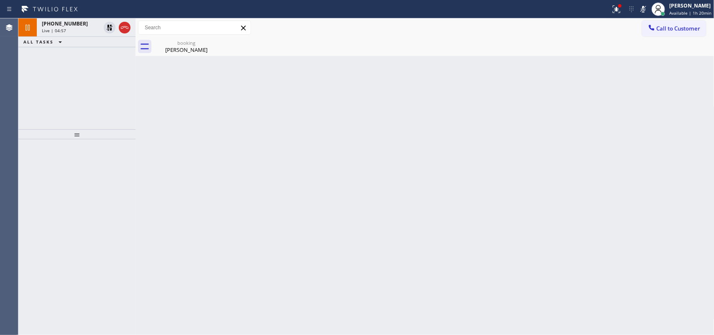
click at [64, 26] on span "+15627689911" at bounding box center [65, 23] width 46 height 7
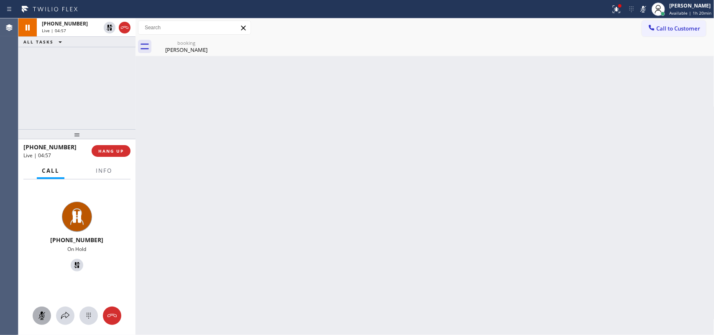
click at [42, 268] on rect at bounding box center [41, 315] width 7 height 7
click at [74, 267] on icon at bounding box center [77, 265] width 6 height 6
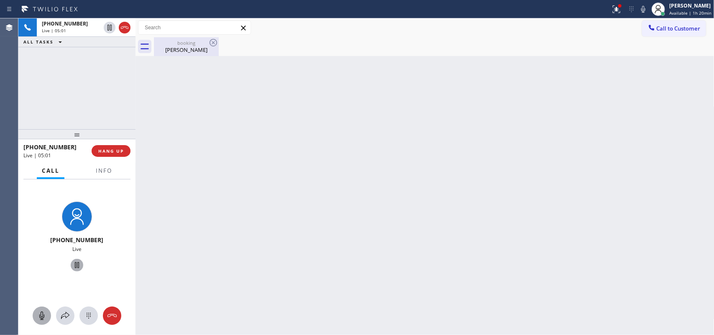
click at [180, 49] on div "Mary Torres" at bounding box center [186, 50] width 63 height 8
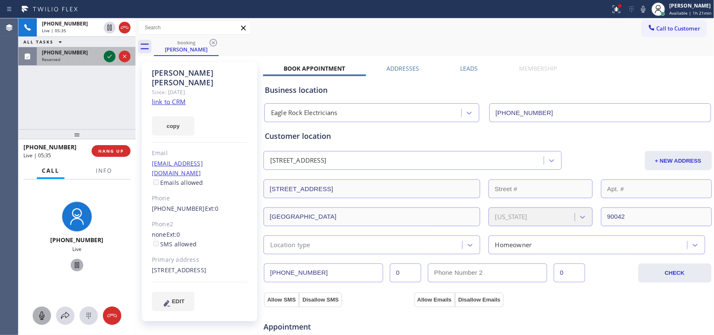
click at [107, 58] on icon at bounding box center [110, 56] width 10 height 10
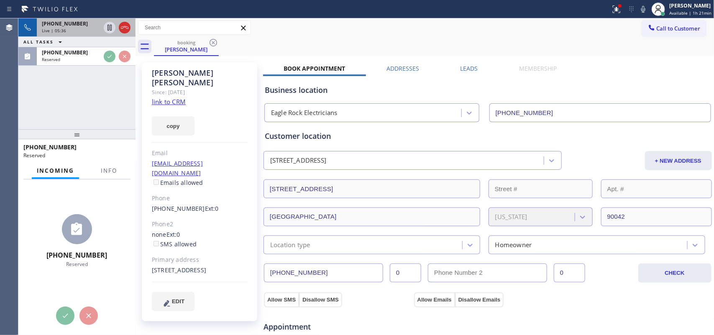
click at [82, 31] on div "Live | 05:36" at bounding box center [71, 31] width 59 height 6
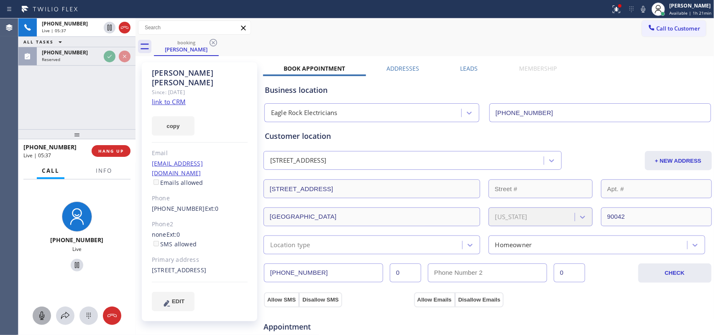
click at [49, 268] on div at bounding box center [42, 316] width 18 height 10
click at [72, 264] on icon at bounding box center [77, 265] width 10 height 10
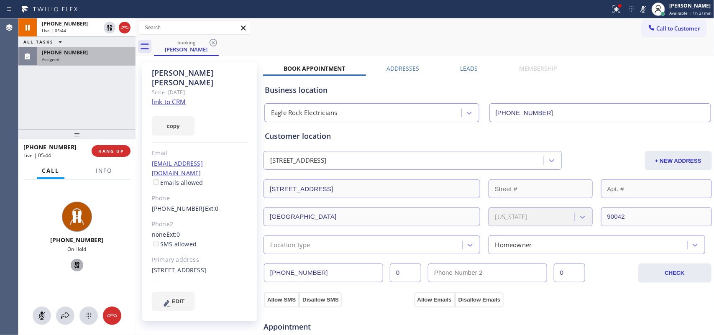
click at [86, 61] on div "Assigned" at bounding box center [86, 59] width 89 height 6
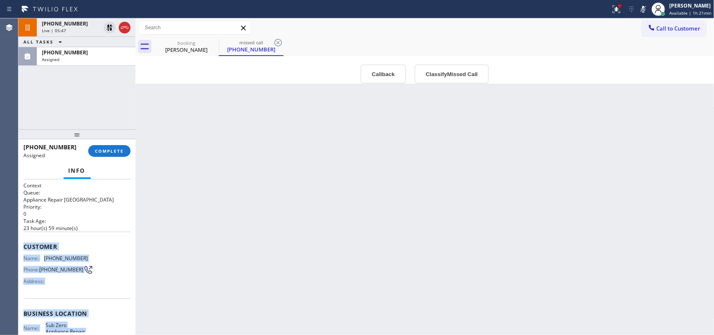
drag, startPoint x: 89, startPoint y: 258, endPoint x: 23, endPoint y: 247, distance: 66.6
click at [23, 247] on div "Context Queue: Appliance Repair High End Priority: 0 Task Age: 23 hour(s) 59 mi…" at bounding box center [76, 307] width 107 height 250
copy div "Customer Name: (610) 626-9999 Phone: (610) 626-9999 Address: Business location …"
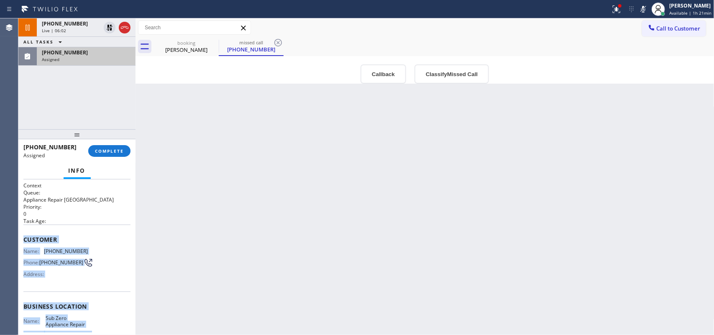
click at [99, 61] on div "Assigned" at bounding box center [86, 59] width 89 height 6
click at [112, 149] on span "COMPLETE" at bounding box center [109, 151] width 29 height 6
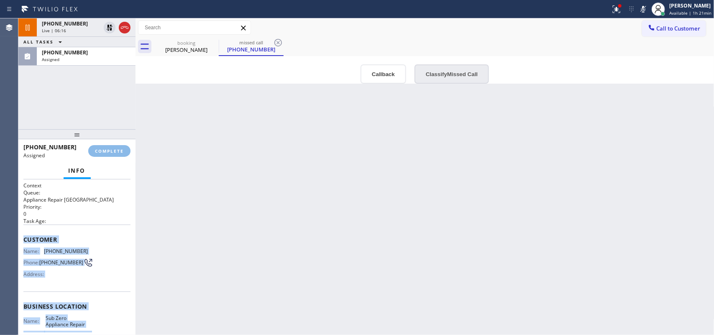
click at [446, 73] on button "Classify Missed Call" at bounding box center [451, 73] width 74 height 19
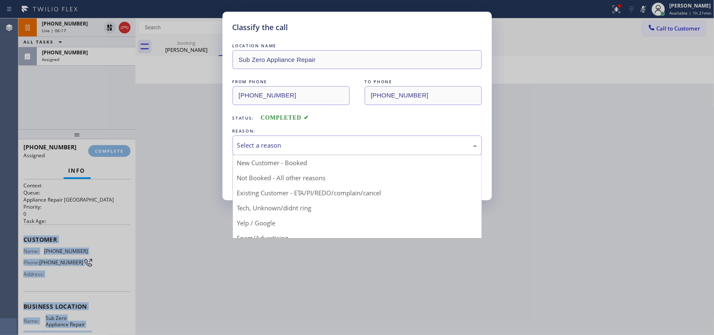
click at [363, 151] on div "Select a reason" at bounding box center [357, 145] width 249 height 20
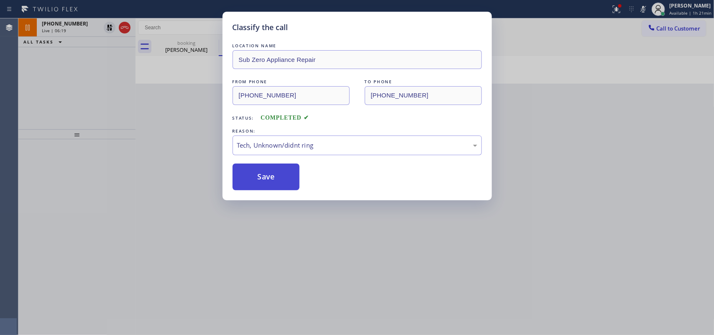
click at [275, 175] on button "Save" at bounding box center [266, 177] width 67 height 27
click at [74, 24] on div "Classify the call LOCATION NAME Sub Zero Appliance Repair FROM PHONE (610) 626-…" at bounding box center [357, 167] width 714 height 335
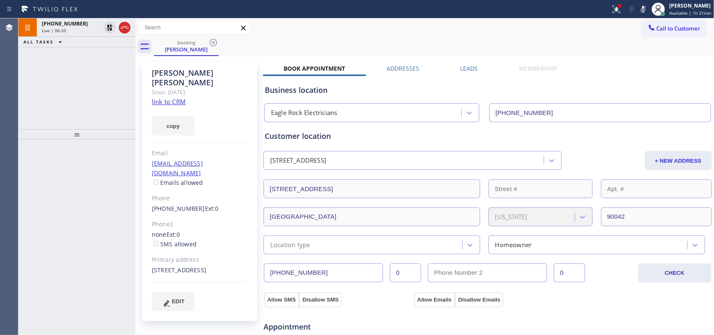
click at [74, 24] on span "+15627689911" at bounding box center [65, 23] width 46 height 7
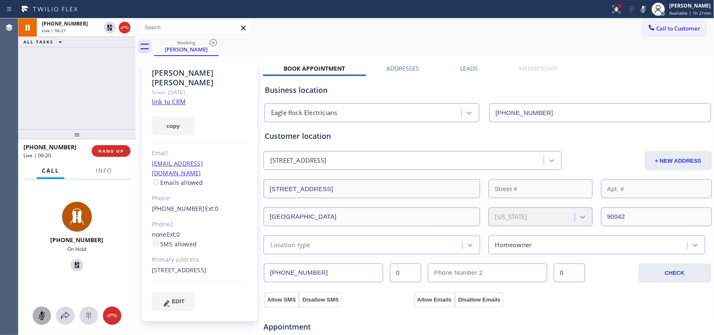
drag, startPoint x: 40, startPoint y: 313, endPoint x: 79, endPoint y: 270, distance: 58.0
click at [42, 268] on icon at bounding box center [42, 316] width 10 height 10
click at [72, 265] on icon at bounding box center [77, 265] width 10 height 10
click at [233, 268] on div "EDIT" at bounding box center [200, 301] width 96 height 19
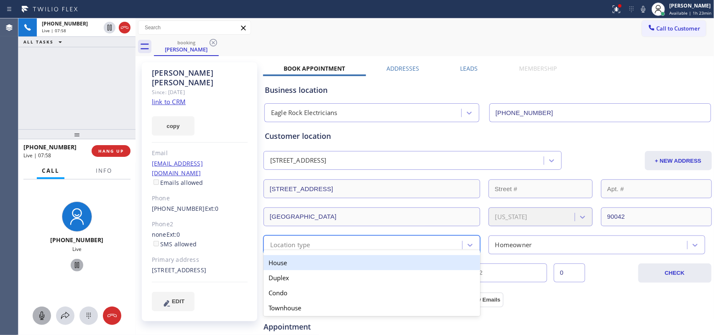
click at [447, 242] on div "Location type" at bounding box center [364, 245] width 196 height 15
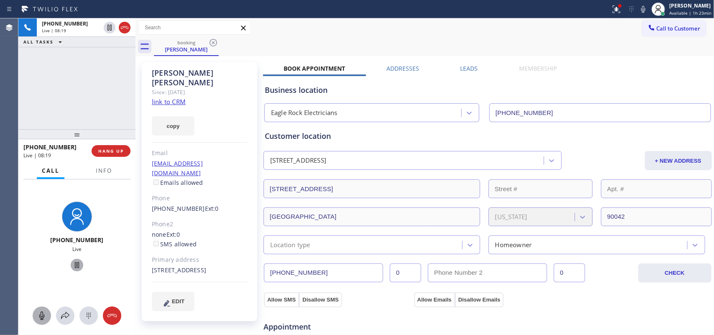
click at [571, 87] on div "Business location" at bounding box center [488, 89] width 446 height 11
click at [113, 268] on icon at bounding box center [111, 315] width 9 height 3
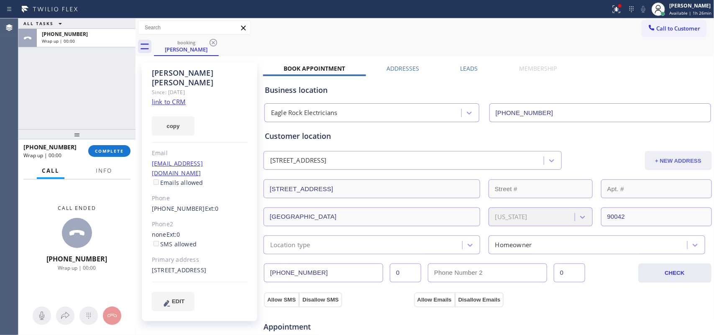
click at [571, 163] on button "+ NEW ADDRESS" at bounding box center [678, 160] width 67 height 19
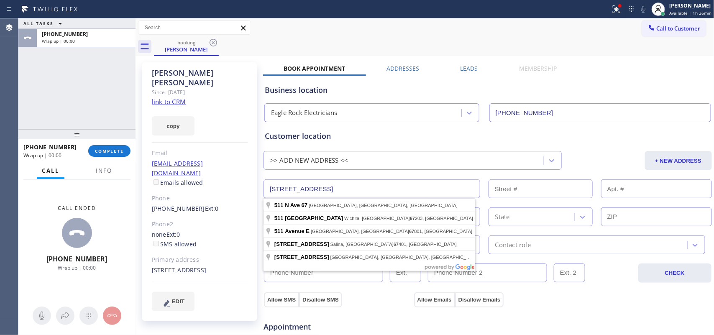
drag, startPoint x: 370, startPoint y: 194, endPoint x: 252, endPoint y: 183, distance: 118.8
click at [252, 183] on div "Mary Torres Since: 20 may 2020 link to CRM copy Email no@gmail.com Emails allow…" at bounding box center [425, 337] width 575 height 559
paste input "415 Newland StHighland Park, CA 90042"
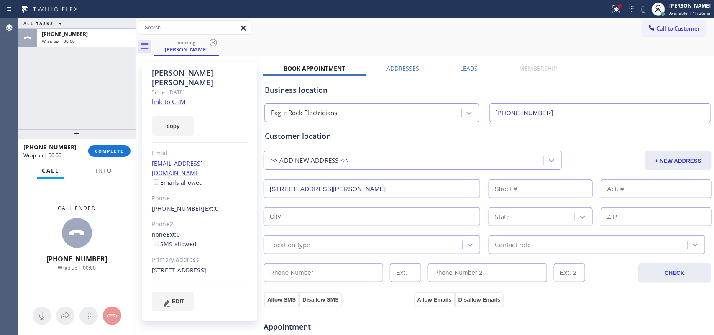
type input "415 Newland St"
type input "415"
type input "Los Angeles"
type input "90042"
drag, startPoint x: 147, startPoint y: 187, endPoint x: 193, endPoint y: 189, distance: 45.6
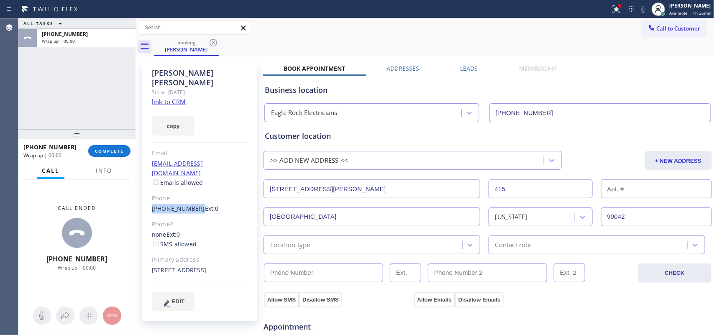
click at [193, 189] on div "Mary Torres Since: 20 may 2020 link to CRM copy Email no@gmail.com Emails allow…" at bounding box center [199, 191] width 115 height 259
copy link "(562) 768-9911"
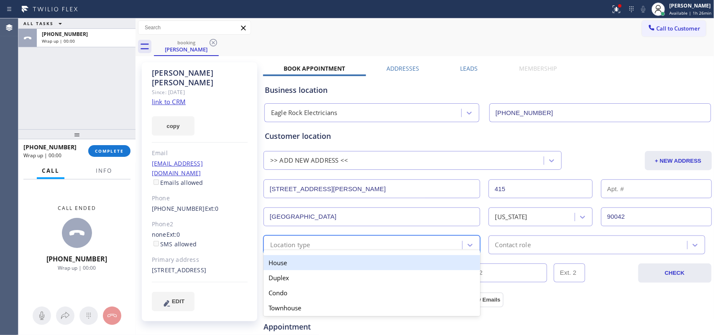
click at [330, 245] on div "Location type" at bounding box center [364, 245] width 196 height 15
click at [321, 263] on div "House" at bounding box center [371, 262] width 217 height 15
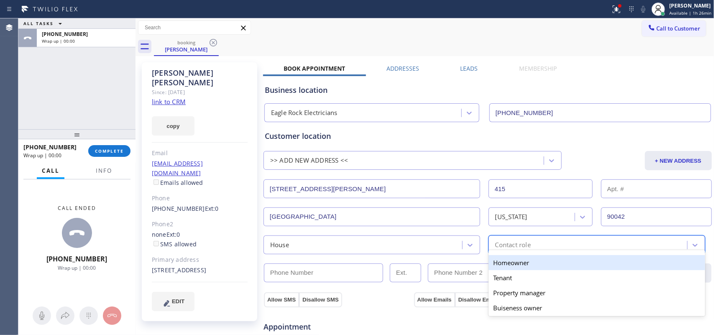
click at [518, 250] on div "option Homeowner focused, 1 of 5. 5 results available. Use Up and Down to choos…" at bounding box center [596, 244] width 217 height 19
click at [519, 261] on div "Homeowner" at bounding box center [596, 262] width 217 height 15
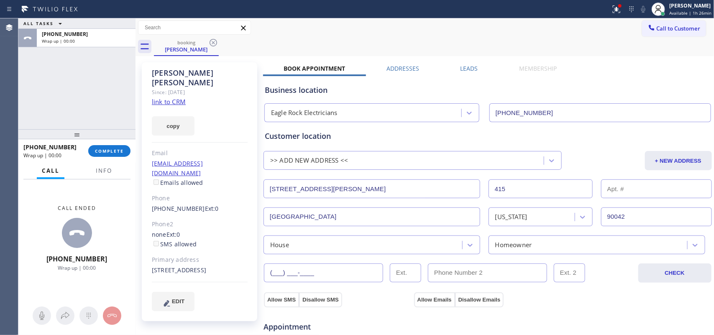
click at [352, 268] on input "(___) ___-____" at bounding box center [323, 272] width 119 height 19
paste input "562) 768-9911"
type input "(562) 768-9911"
click at [286, 268] on button "Allow SMS" at bounding box center [281, 299] width 35 height 15
drag, startPoint x: 430, startPoint y: 296, endPoint x: 445, endPoint y: 281, distance: 20.7
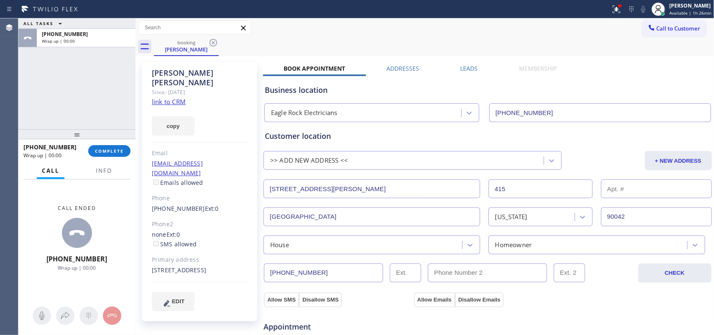
click at [429, 268] on button "Allow Emails" at bounding box center [434, 299] width 41 height 15
checkbox input "true"
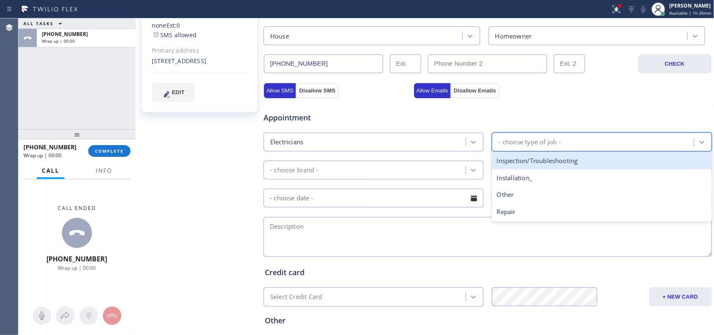
click at [532, 145] on div "- choose type of job -" at bounding box center [529, 142] width 62 height 10
click at [530, 162] on div "Inspection/Troubleshooting" at bounding box center [602, 160] width 220 height 17
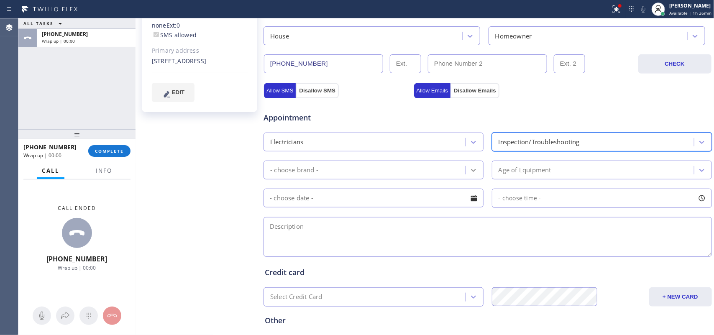
click at [473, 174] on icon at bounding box center [473, 170] width 8 height 8
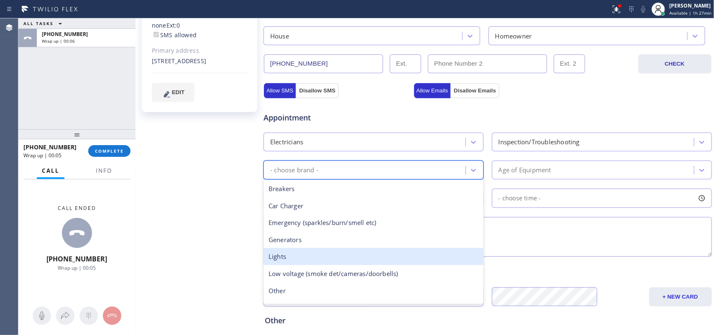
click at [393, 261] on div "Lights" at bounding box center [373, 256] width 220 height 17
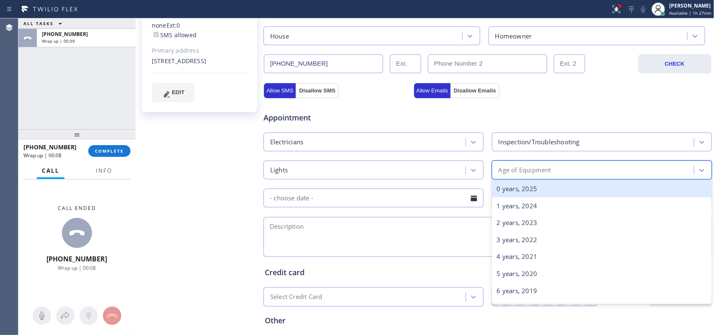
click at [571, 171] on div "Age of Equipment" at bounding box center [593, 170] width 199 height 15
click at [571, 191] on div "0 years, 2025" at bounding box center [602, 188] width 220 height 17
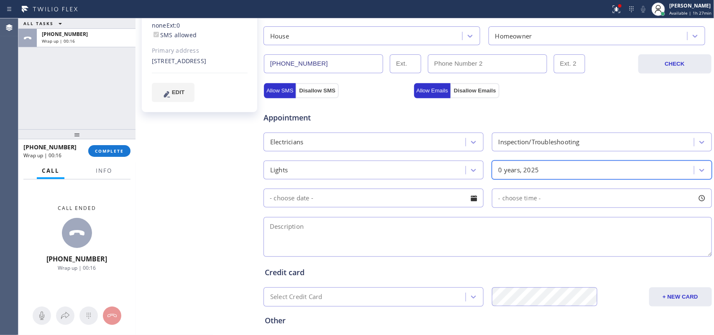
click at [473, 201] on div at bounding box center [474, 198] width 14 height 14
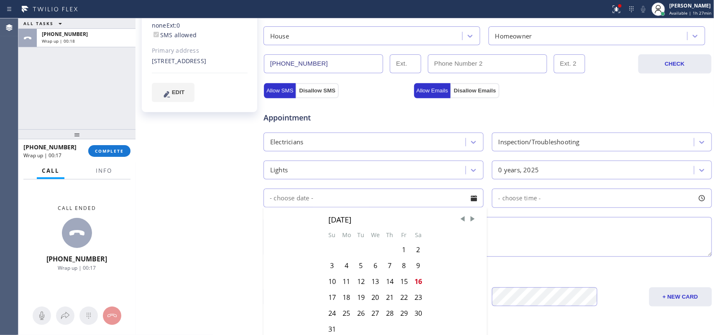
drag, startPoint x: 419, startPoint y: 283, endPoint x: 426, endPoint y: 277, distance: 9.2
click at [418, 268] on div "16" at bounding box center [418, 281] width 14 height 16
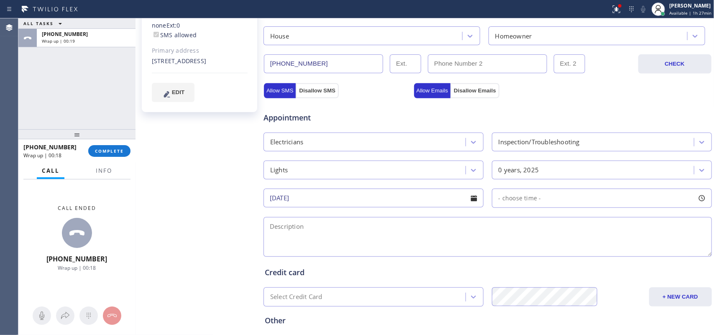
click at [571, 198] on div at bounding box center [702, 198] width 14 height 14
drag, startPoint x: 495, startPoint y: 249, endPoint x: 573, endPoint y: 250, distance: 78.2
click at [571, 250] on div at bounding box center [579, 249] width 10 height 18
drag, startPoint x: 496, startPoint y: 249, endPoint x: 527, endPoint y: 253, distance: 30.8
click at [527, 253] on div at bounding box center [532, 249] width 10 height 18
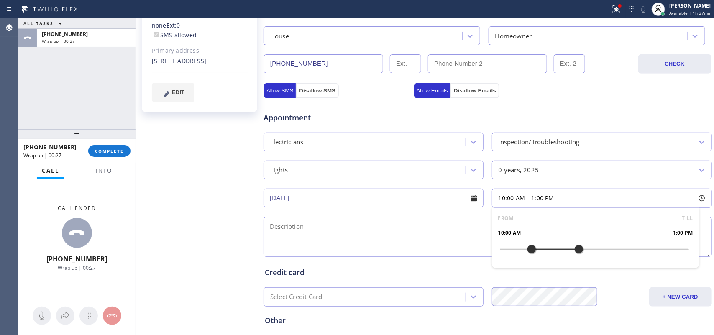
click at [437, 235] on textarea at bounding box center [487, 237] width 448 height 40
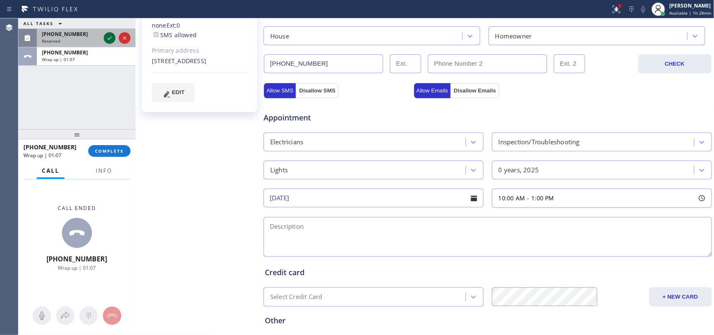
click at [107, 36] on icon at bounding box center [110, 38] width 10 height 10
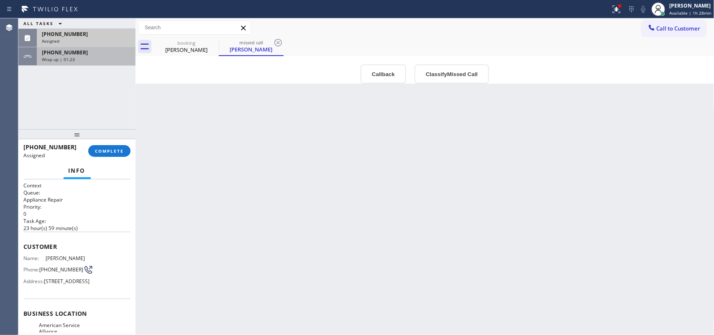
click at [93, 63] on div "+15627689911 Wrap up | 01:23" at bounding box center [84, 56] width 95 height 18
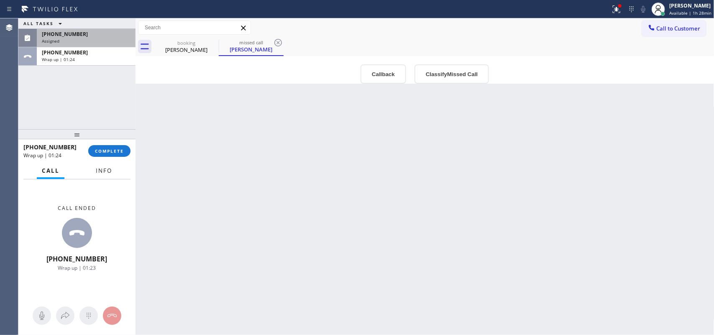
click at [99, 169] on span "Info" at bounding box center [104, 171] width 16 height 8
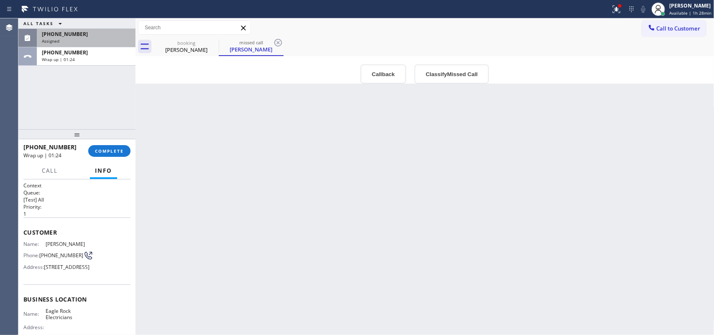
scroll to position [99, 0]
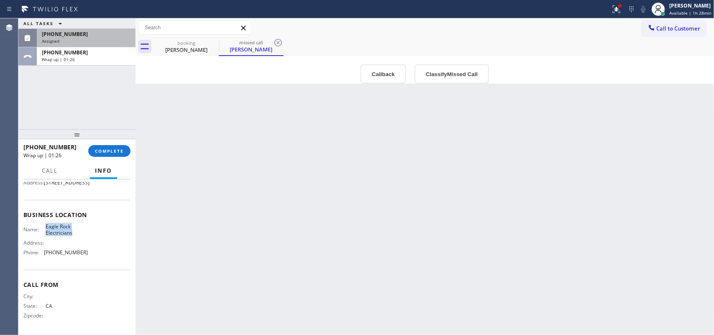
drag, startPoint x: 71, startPoint y: 233, endPoint x: 43, endPoint y: 225, distance: 29.5
click at [43, 225] on div "Name: Eagle Rock Electricians" at bounding box center [55, 229] width 64 height 13
drag, startPoint x: 155, startPoint y: 48, endPoint x: 176, endPoint y: 57, distance: 22.3
click at [156, 47] on div "Mary Torres" at bounding box center [186, 50] width 63 height 8
type input "08/16/2025"
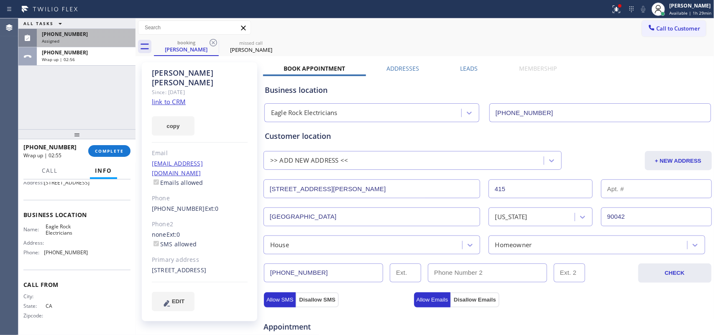
scroll to position [261, 0]
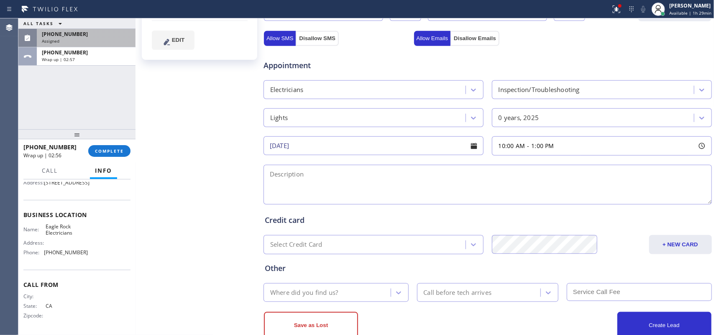
click at [438, 185] on textarea at bounding box center [487, 185] width 448 height 40
paste textarea "10-1/ $60 (based on complexity of the job)lights around the house, they went ou…"
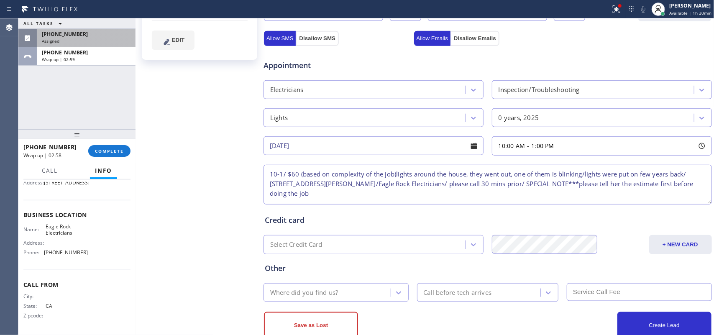
type textarea "10-1/ $60 (based on complexity of the job)lights around the house, they went ou…"
click at [380, 268] on div "Where did you find us?" at bounding box center [328, 292] width 125 height 15
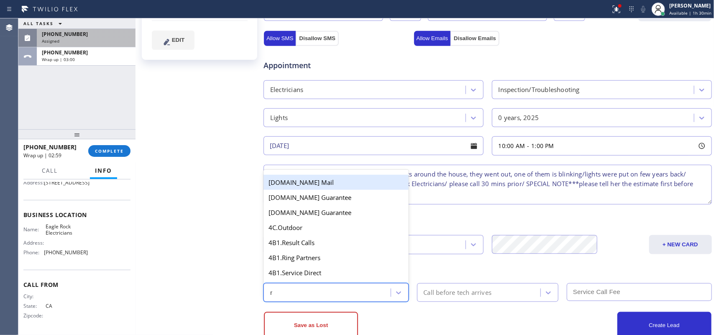
type input "re"
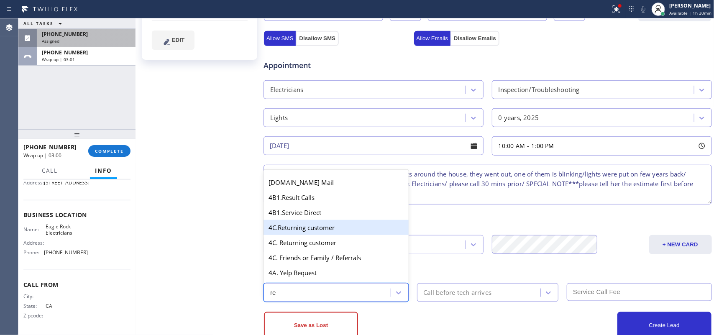
click at [337, 229] on div "4C.Returning customer" at bounding box center [335, 227] width 145 height 15
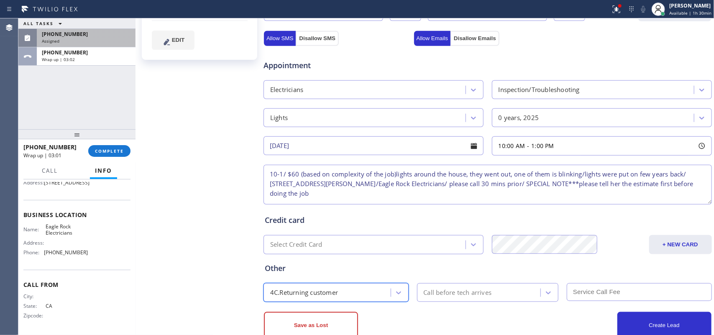
drag, startPoint x: 462, startPoint y: 294, endPoint x: 463, endPoint y: 283, distance: 10.5
click at [463, 268] on div "Call before tech arrives" at bounding box center [458, 293] width 68 height 10
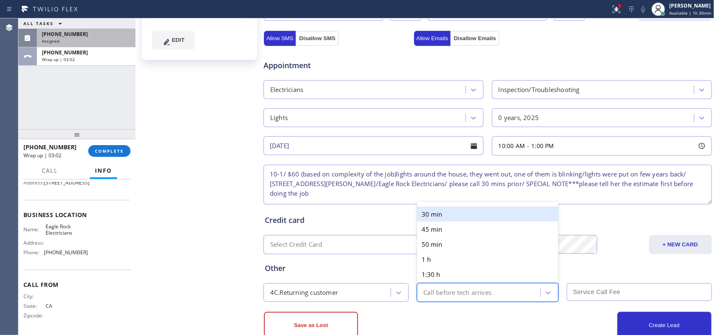
click at [454, 214] on div "30 min" at bounding box center [488, 214] width 142 height 15
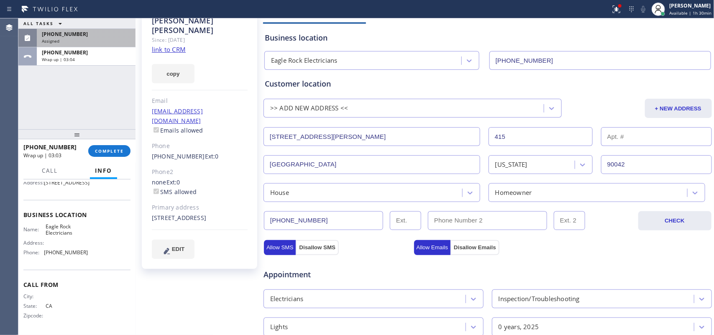
scroll to position [0, 0]
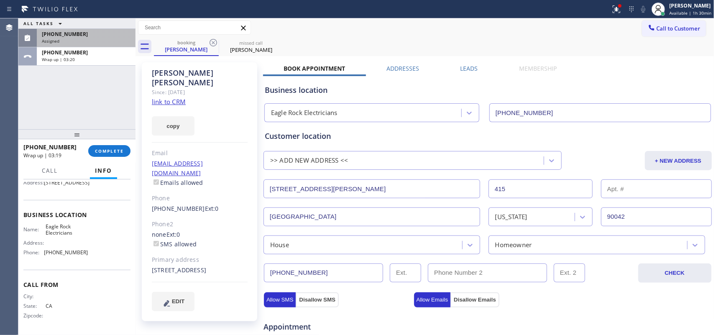
click at [77, 38] on div "Assigned" at bounding box center [86, 41] width 89 height 6
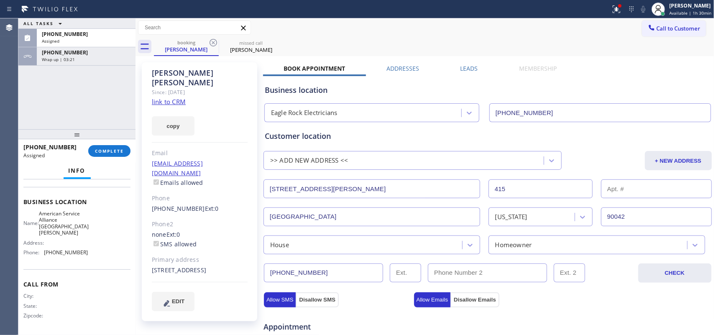
scroll to position [119, 0]
click at [93, 263] on div "Business location Name: American Service Alliance Santa Barbara Address: Phone:…" at bounding box center [76, 228] width 107 height 83
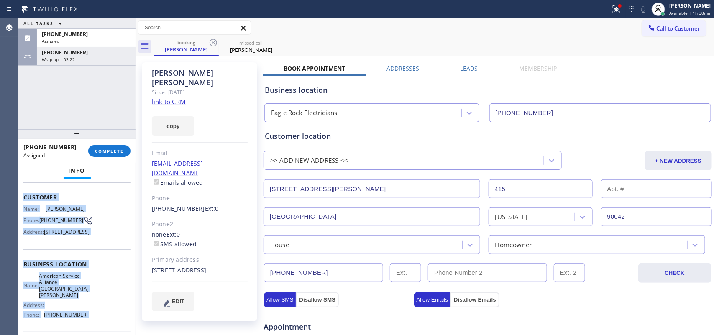
scroll to position [0, 0]
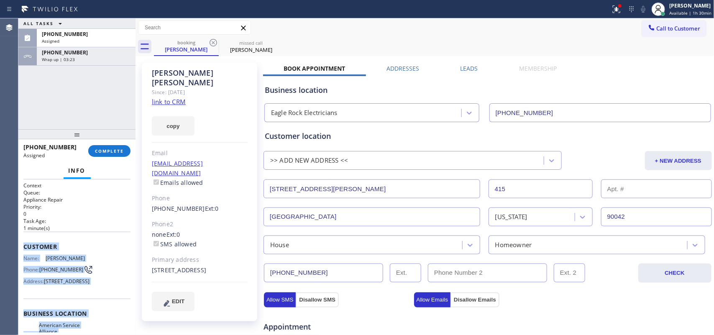
drag, startPoint x: 92, startPoint y: 264, endPoint x: 28, endPoint y: 238, distance: 69.2
click at [22, 243] on div "Context Queue: Appliance Repair Priority: 0 Task Age: 1 minute(s) Customer Name…" at bounding box center [76, 257] width 117 height 156
click at [118, 151] on span "COMPLETE" at bounding box center [109, 151] width 29 height 6
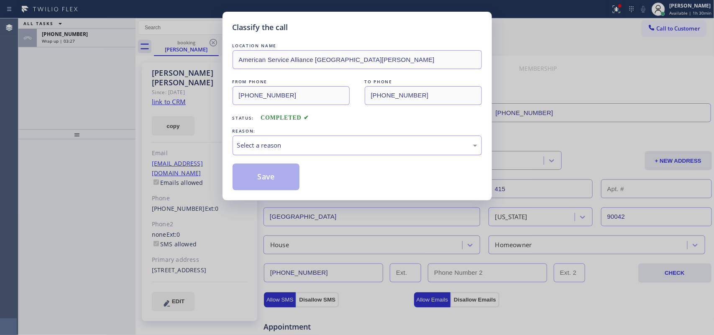
click at [265, 143] on div "Select a reason" at bounding box center [357, 146] width 240 height 10
click at [258, 181] on button "Save" at bounding box center [266, 177] width 67 height 27
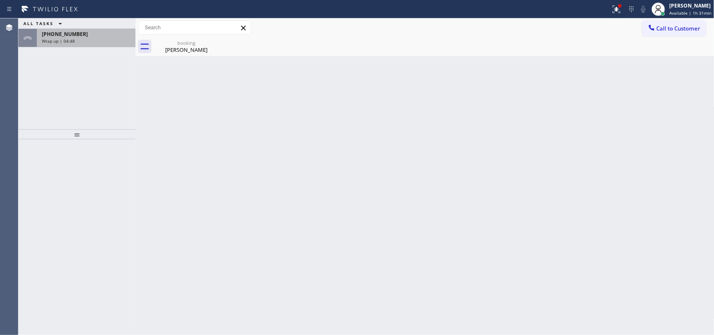
click at [87, 37] on div "+15627689911" at bounding box center [86, 34] width 89 height 7
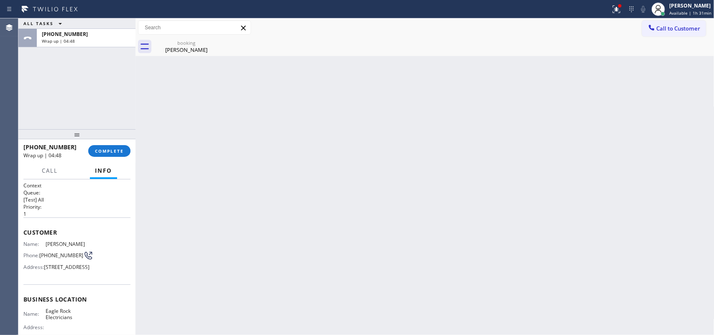
scroll to position [99, 0]
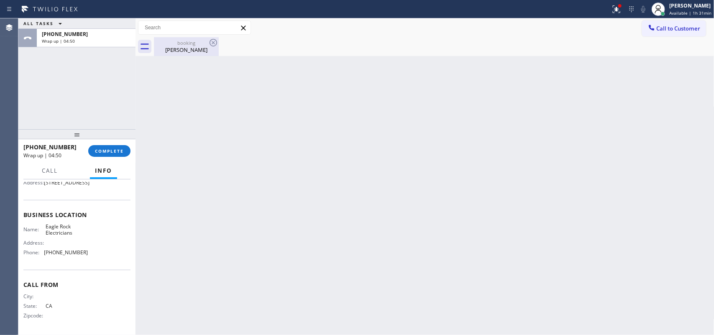
click at [189, 49] on div "Mary Torres" at bounding box center [186, 50] width 63 height 8
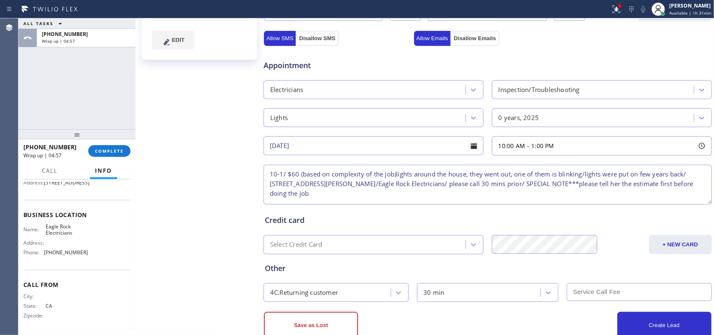
scroll to position [284, 0]
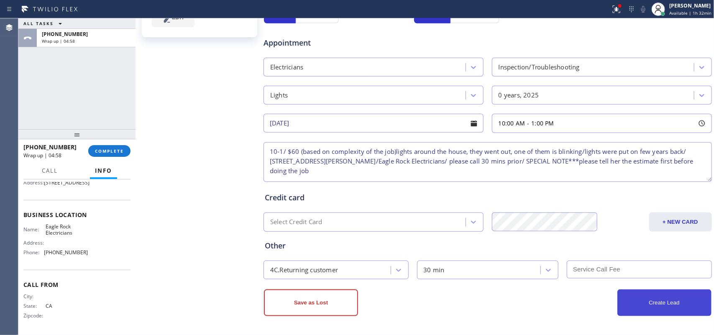
click at [571, 268] on button "Create Lead" at bounding box center [664, 302] width 94 height 27
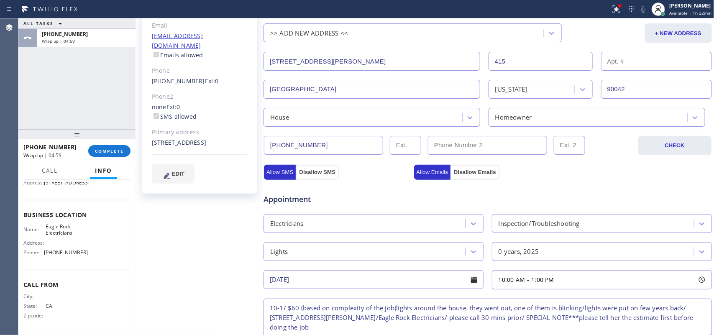
scroll to position [0, 0]
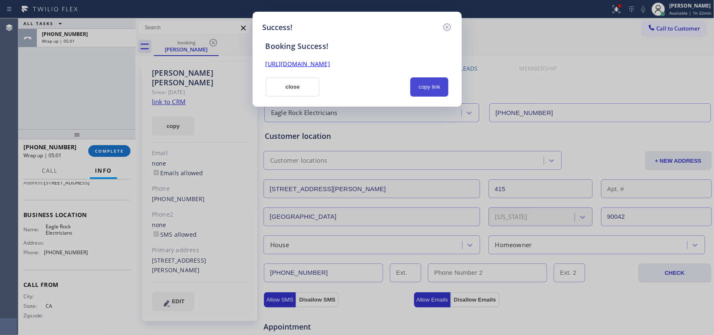
click at [427, 86] on button "copy link" at bounding box center [429, 86] width 38 height 19
click at [330, 61] on link "https://erp.apollosoft.co/customer/577958#portlet_lead" at bounding box center [298, 64] width 64 height 8
click at [293, 87] on button "close" at bounding box center [293, 86] width 54 height 19
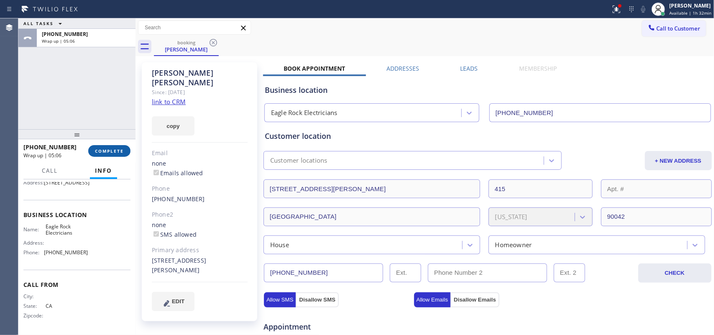
click at [120, 153] on span "COMPLETE" at bounding box center [109, 151] width 29 height 6
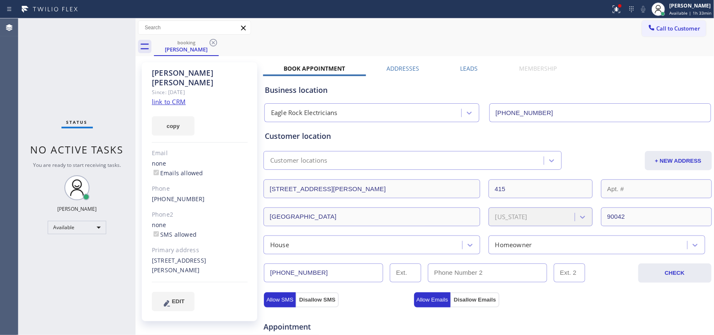
click at [227, 66] on div "Mary Torres Since: 20 may 2020 link to CRM copy Email none Emails allowed Phone…" at bounding box center [199, 191] width 115 height 259
click at [212, 41] on icon at bounding box center [213, 43] width 10 height 10
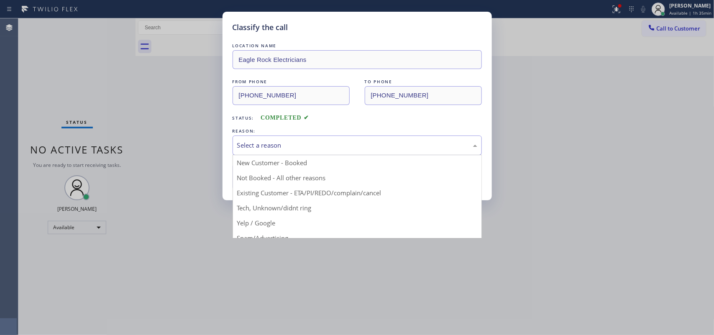
click at [341, 139] on div "Select a reason" at bounding box center [357, 145] width 249 height 20
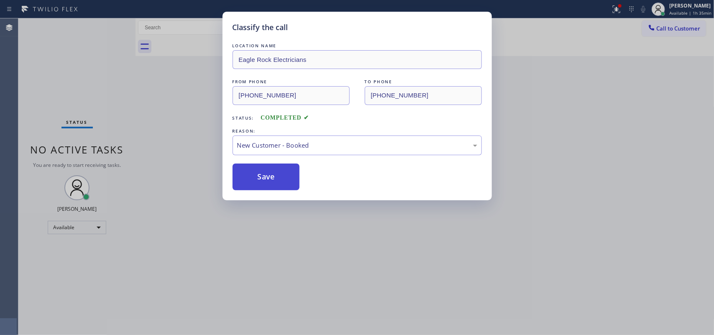
click at [272, 177] on button "Save" at bounding box center [266, 177] width 67 height 27
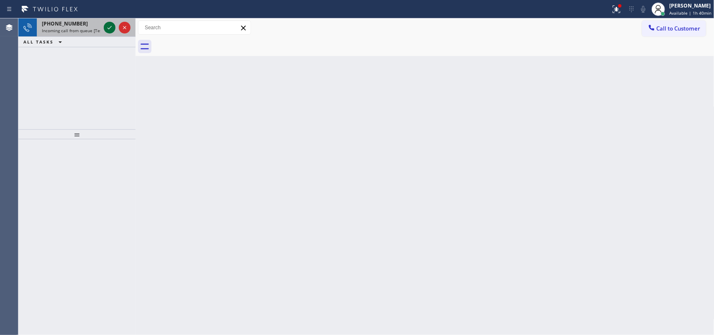
click at [110, 28] on icon at bounding box center [110, 28] width 10 height 10
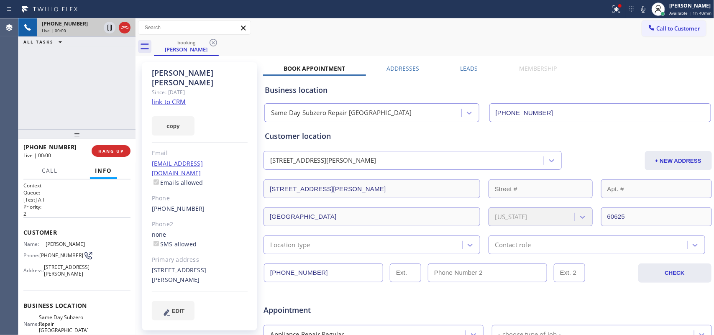
type input "(773) 299-1629"
click at [174, 97] on link "link to CRM" at bounding box center [169, 101] width 34 height 8
click at [52, 163] on button "Call" at bounding box center [50, 171] width 26 height 16
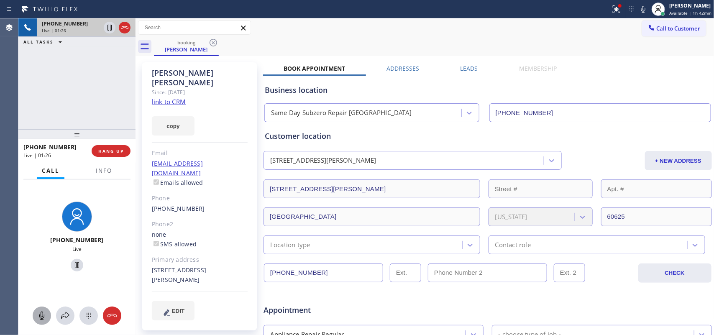
drag, startPoint x: 39, startPoint y: 316, endPoint x: 68, endPoint y: 256, distance: 66.8
click at [39, 268] on icon at bounding box center [42, 316] width 10 height 10
click at [73, 262] on icon at bounding box center [77, 265] width 10 height 10
drag, startPoint x: 40, startPoint y: 317, endPoint x: 58, endPoint y: 278, distance: 42.3
click at [40, 268] on icon at bounding box center [42, 316] width 10 height 10
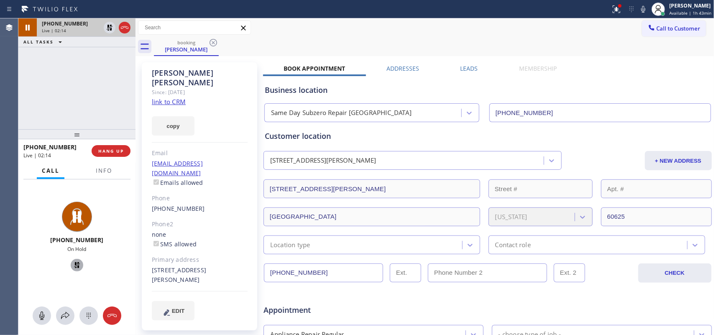
click at [74, 264] on icon at bounding box center [77, 265] width 6 height 6
click at [497, 268] on div "Appointment" at bounding box center [488, 304] width 450 height 21
click at [511, 268] on div "Appointment" at bounding box center [488, 304] width 450 height 21
click at [570, 268] on div "Appointment" at bounding box center [488, 304] width 450 height 21
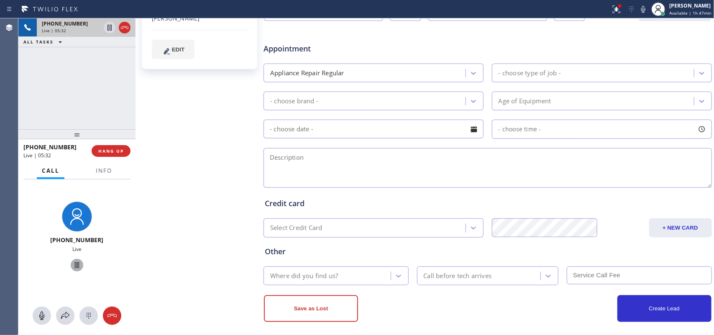
scroll to position [268, 0]
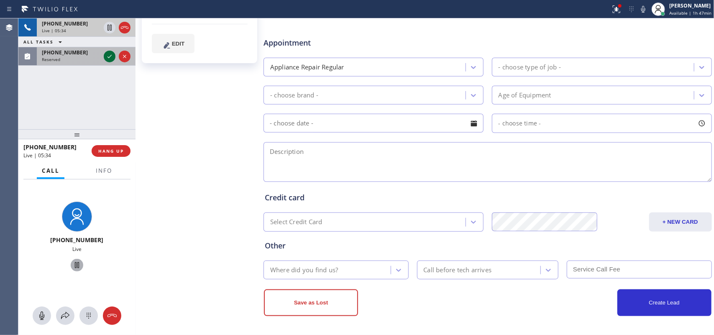
click at [108, 57] on icon at bounding box center [109, 56] width 4 height 3
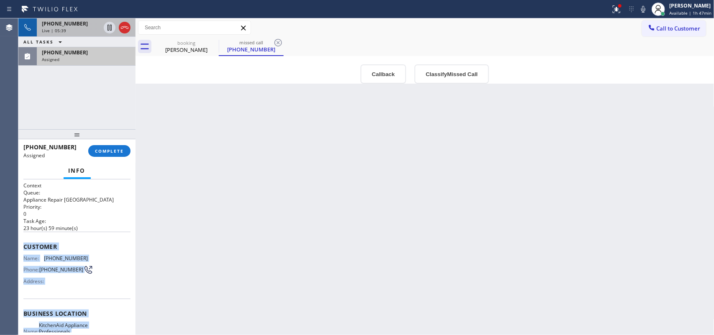
drag, startPoint x: 93, startPoint y: 260, endPoint x: 23, endPoint y: 247, distance: 71.0
click at [23, 247] on div "Context Queue: Appliance Repair High End Priority: 0 Task Age: 23 hour(s) 59 mi…" at bounding box center [76, 310] width 107 height 256
click at [434, 74] on button "Classify Missed Call" at bounding box center [451, 73] width 74 height 19
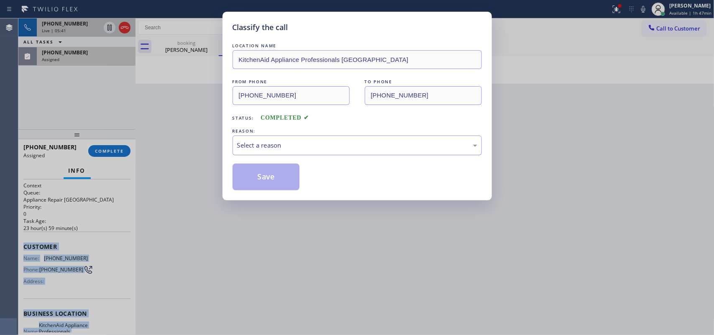
click at [415, 147] on div "Select a reason" at bounding box center [357, 146] width 240 height 10
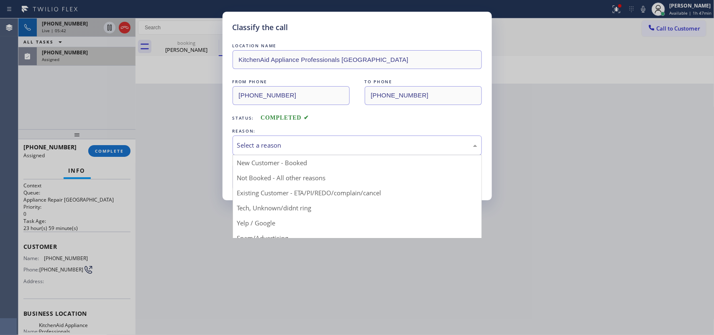
drag, startPoint x: 312, startPoint y: 209, endPoint x: 304, endPoint y: 209, distance: 8.4
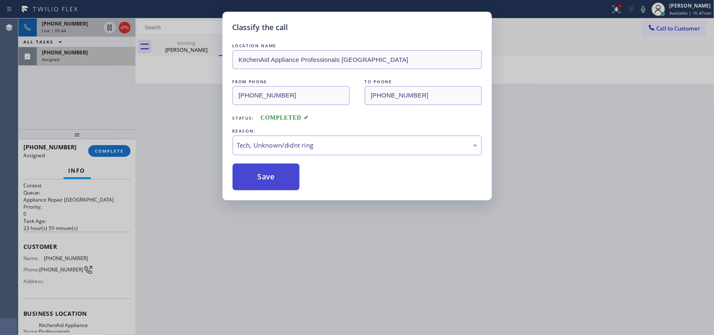
click at [272, 188] on button "Save" at bounding box center [266, 177] width 67 height 27
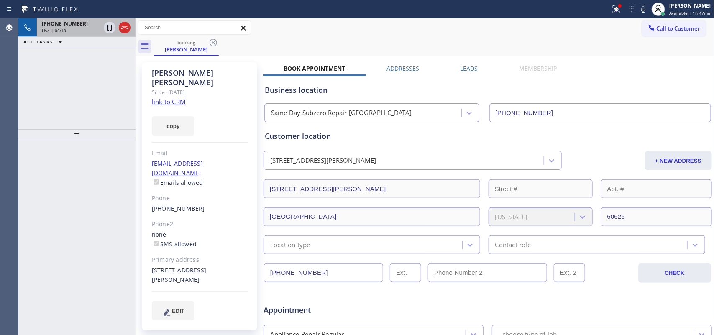
click at [72, 28] on div "Live | 06:13" at bounding box center [71, 31] width 59 height 6
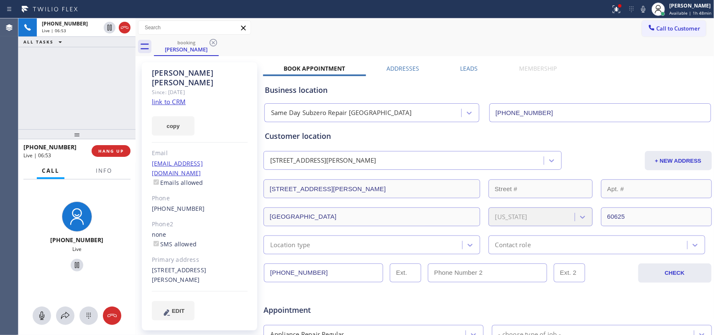
click at [68, 78] on div "+13128481768 Live | 06:53 ALL TASKS ALL TASKS ACTIVE TASKS TASKS IN WRAP UP" at bounding box center [76, 73] width 117 height 111
click at [109, 59] on icon at bounding box center [110, 56] width 10 height 10
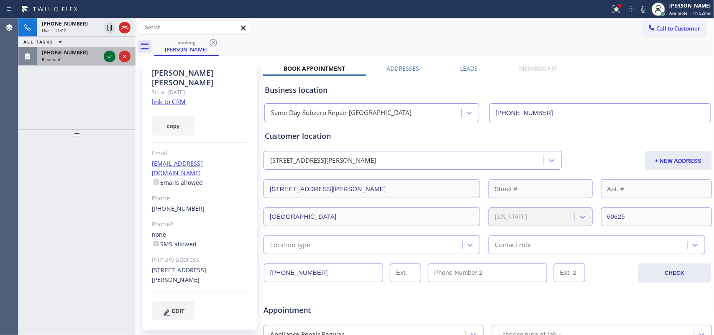
click at [107, 59] on icon at bounding box center [110, 56] width 10 height 10
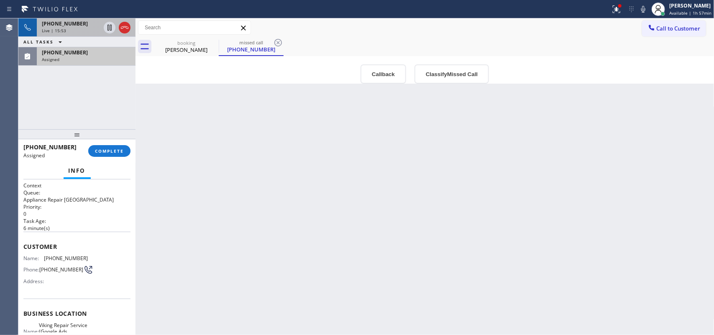
click at [77, 29] on div "Live | 15:53" at bounding box center [71, 31] width 59 height 6
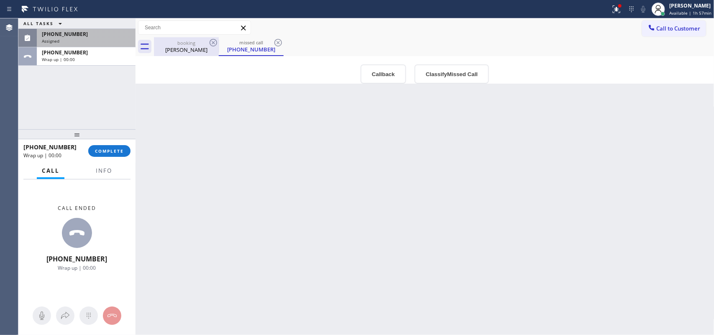
click at [174, 43] on div "booking" at bounding box center [186, 43] width 63 height 6
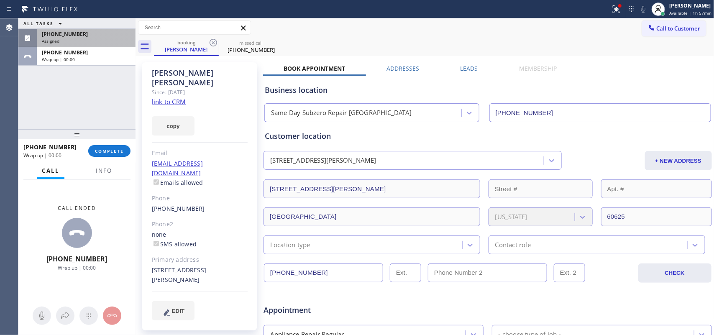
click at [82, 37] on div "(971) 570-8867" at bounding box center [86, 34] width 89 height 7
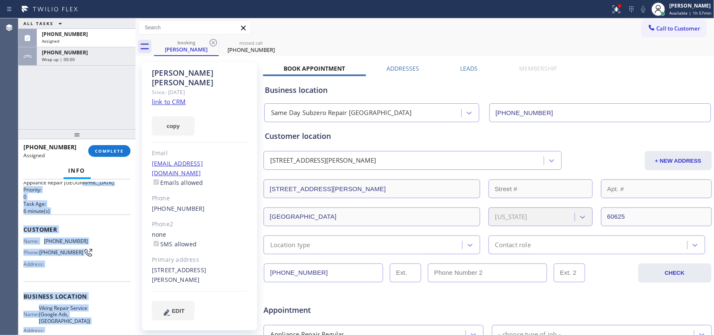
scroll to position [7, 0]
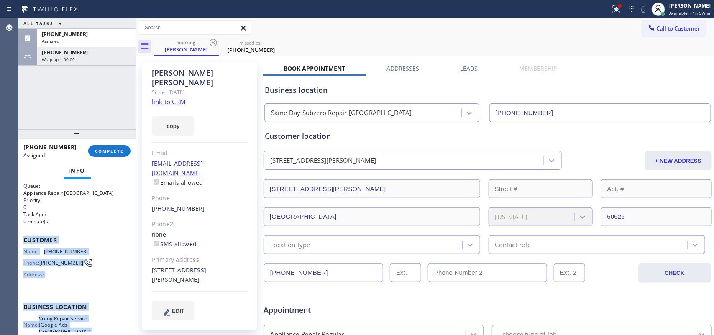
drag, startPoint x: 97, startPoint y: 307, endPoint x: 23, endPoint y: 235, distance: 102.9
click at [23, 235] on div "Context Queue: Appliance Repair High End Priority: 0 Task Age: 6 minute(s) Cust…" at bounding box center [76, 303] width 107 height 256
click at [91, 30] on div "(971) 570-8867 Assigned" at bounding box center [84, 38] width 95 height 18
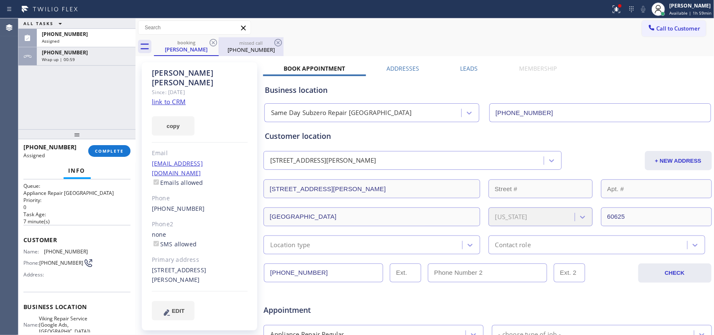
click at [255, 45] on div "missed call" at bounding box center [251, 43] width 63 height 6
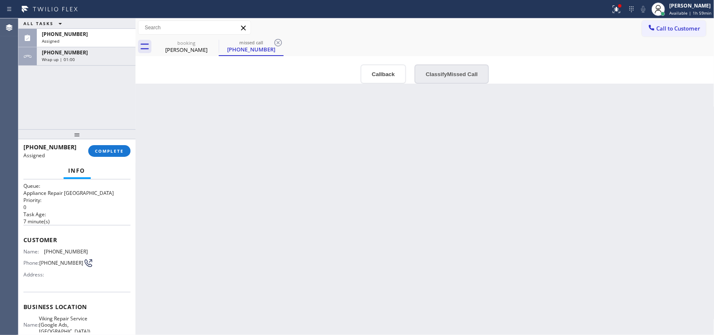
click at [463, 76] on button "Classify Missed Call" at bounding box center [451, 73] width 74 height 19
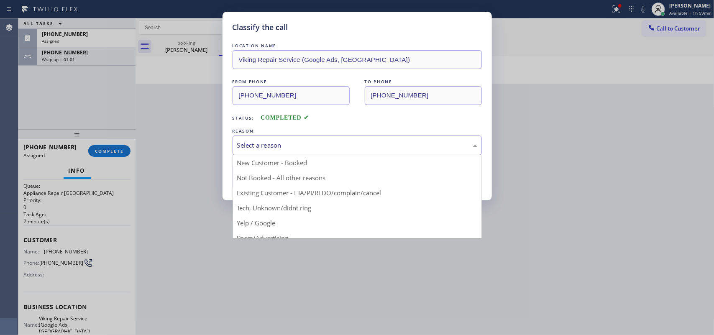
click at [397, 146] on div "Select a reason" at bounding box center [357, 146] width 240 height 10
drag, startPoint x: 312, startPoint y: 210, endPoint x: 289, endPoint y: 197, distance: 25.9
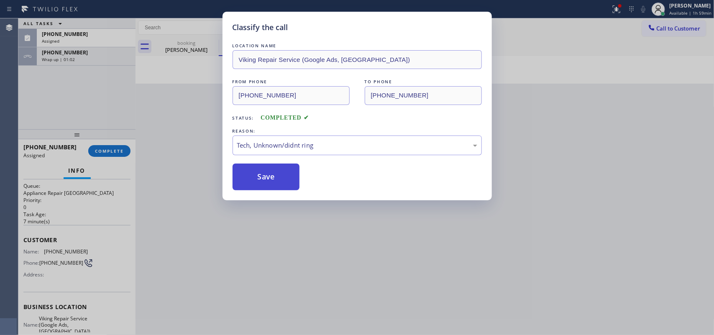
click at [269, 182] on button "Save" at bounding box center [266, 177] width 67 height 27
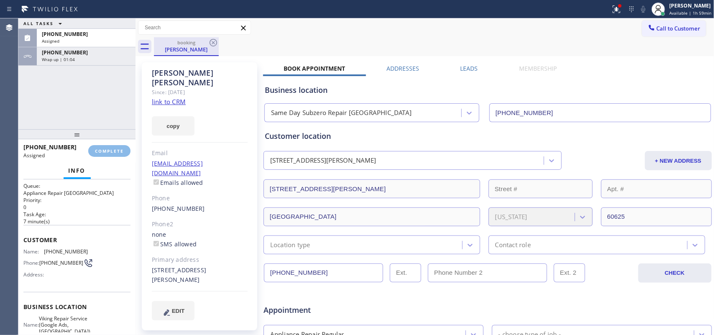
click at [170, 48] on div "Donna Salvatore" at bounding box center [186, 50] width 63 height 8
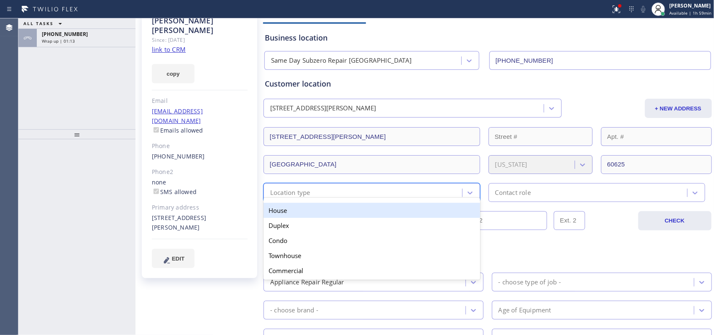
drag, startPoint x: 405, startPoint y: 200, endPoint x: 340, endPoint y: 210, distance: 65.7
click at [340, 210] on div "House" at bounding box center [371, 210] width 217 height 15
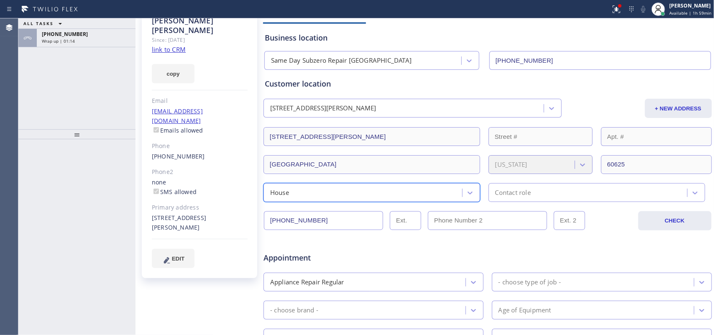
click at [571, 199] on div "Contact role" at bounding box center [596, 192] width 217 height 19
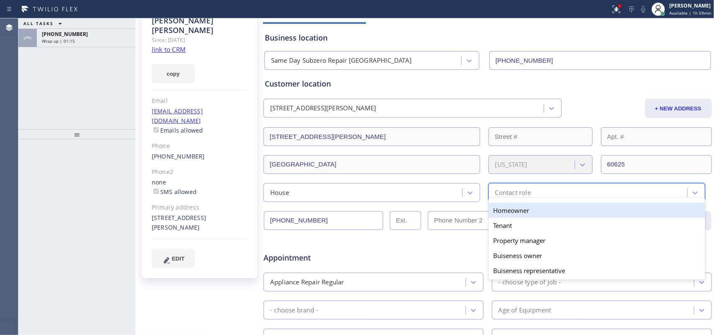
click at [571, 214] on div "Homeowner" at bounding box center [596, 210] width 217 height 15
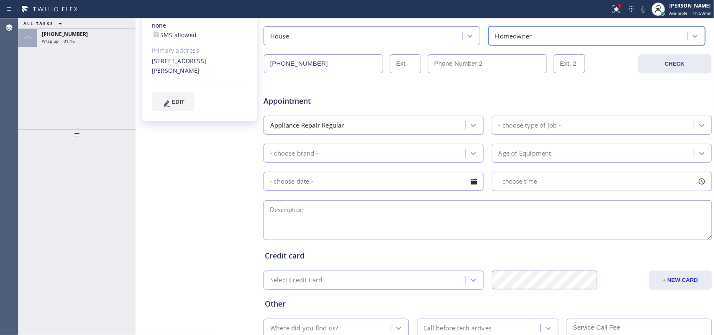
scroll to position [261, 0]
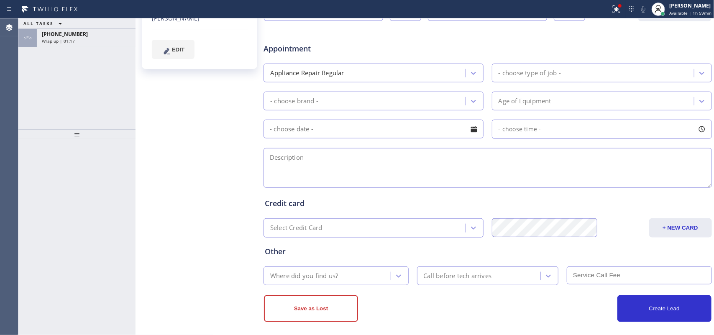
click at [546, 72] on div "- choose type of job -" at bounding box center [529, 73] width 62 height 10
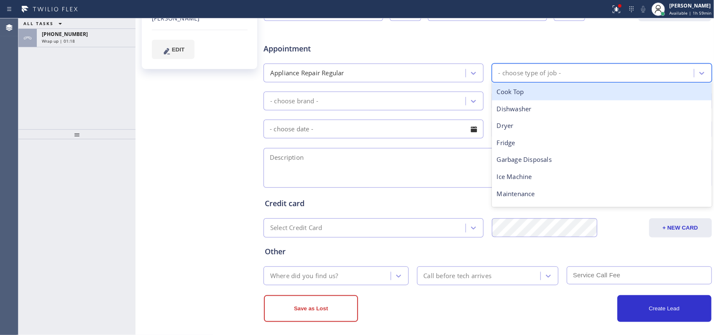
click at [452, 80] on div "Appliance Repair Regular" at bounding box center [365, 73] width 199 height 15
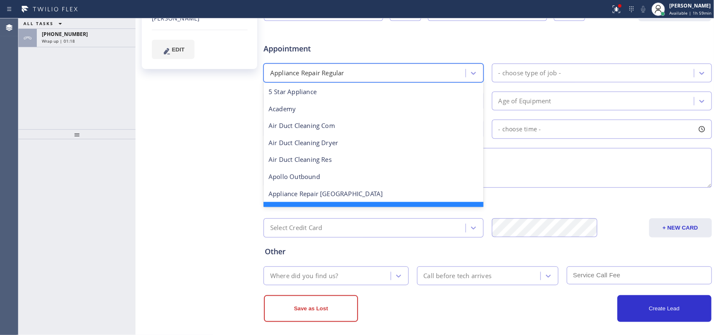
scroll to position [18, 0]
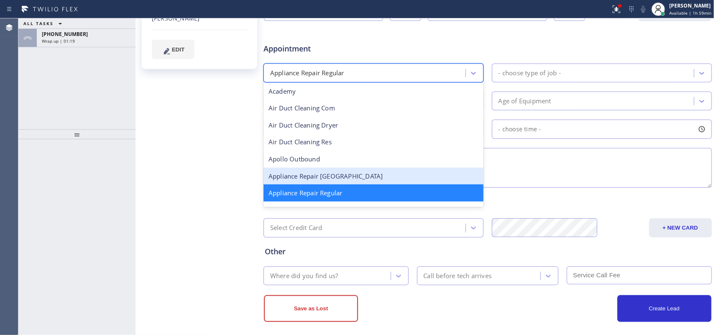
click at [394, 181] on div "Appliance Repair High End" at bounding box center [373, 176] width 220 height 17
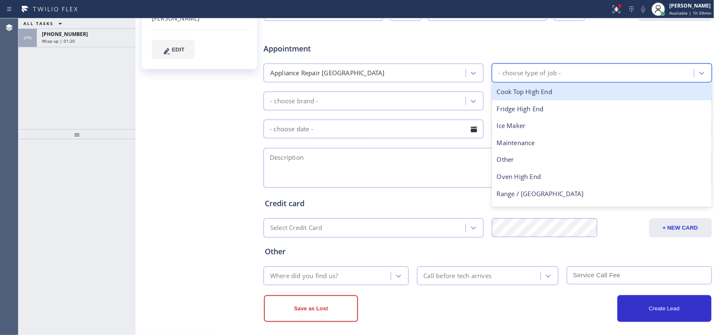
click at [571, 72] on div "- choose type of job -" at bounding box center [593, 73] width 199 height 15
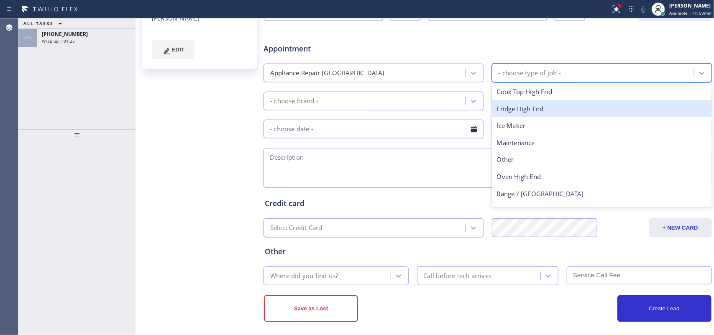
click at [558, 111] on div "Fridge High End" at bounding box center [602, 108] width 220 height 17
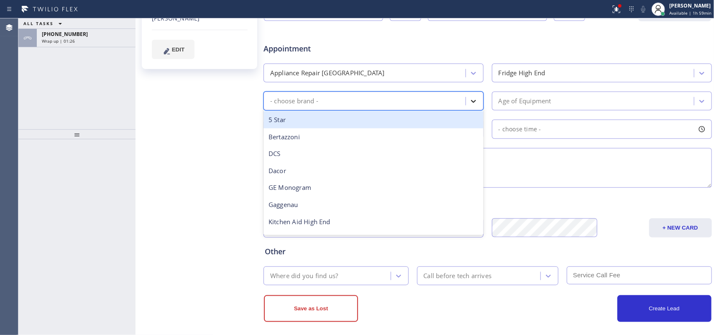
click at [473, 100] on icon at bounding box center [473, 101] width 8 height 8
type input "su"
click at [429, 122] on div "Sub Zero" at bounding box center [373, 119] width 220 height 17
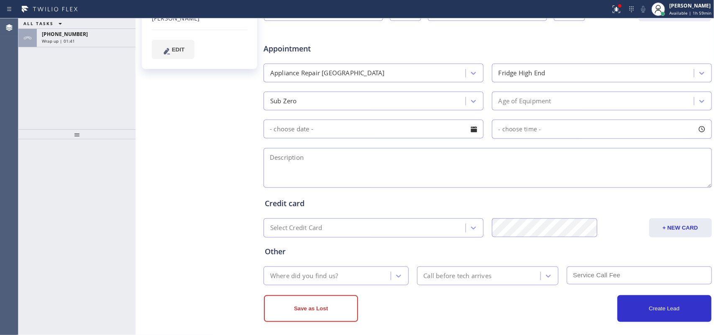
click at [189, 129] on div "Donna Salvatore Since: 20 may 2020 link to CRM copy Email donnasalvatore8@gmail…" at bounding box center [200, 68] width 125 height 542
click at [571, 88] on div "Appointment Appliance Repair High End Fridge High End Sub Zero Age of Equipment…" at bounding box center [488, 111] width 446 height 156
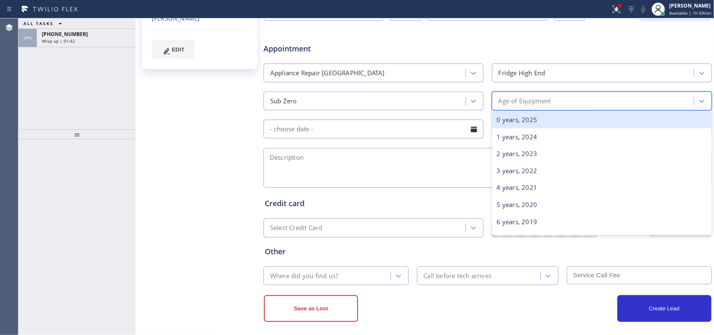
click at [571, 97] on div "Age of Equipment" at bounding box center [593, 101] width 199 height 15
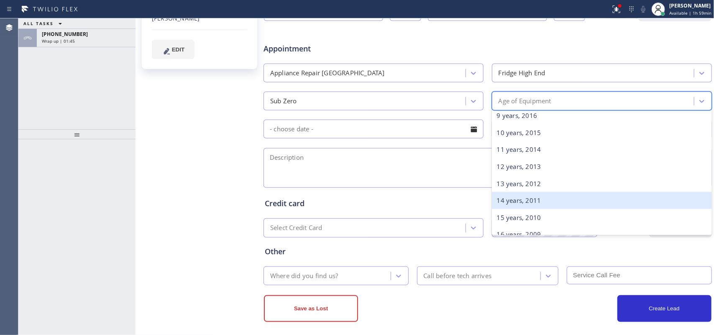
scroll to position [314, 0]
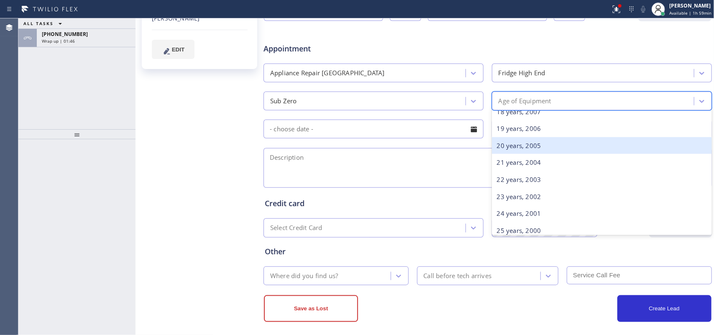
click at [547, 150] on div "20 years, 2005" at bounding box center [602, 145] width 220 height 17
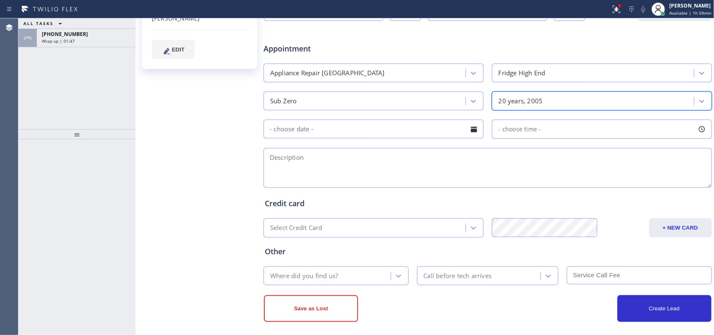
click at [473, 130] on div at bounding box center [474, 129] width 14 height 14
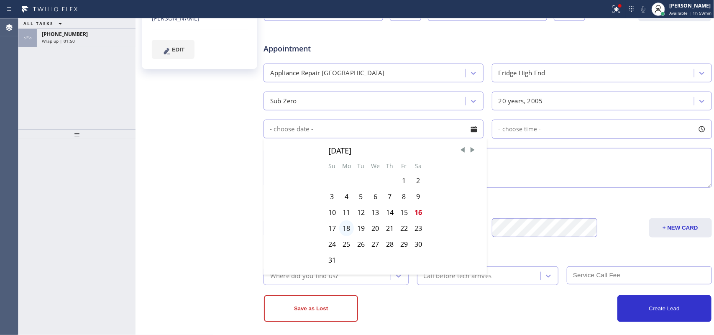
click at [348, 229] on div "18" at bounding box center [346, 228] width 15 height 16
type input "08/18/2025"
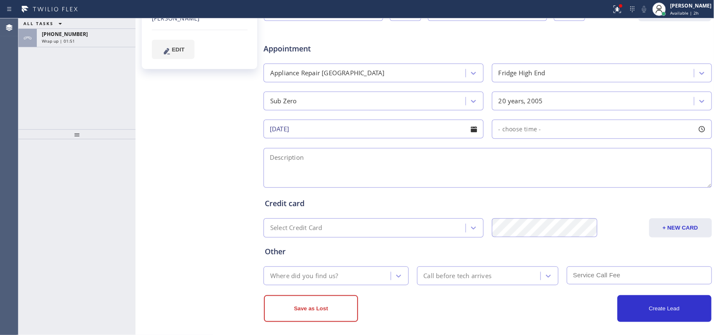
click at [571, 133] on div at bounding box center [702, 129] width 14 height 14
drag, startPoint x: 498, startPoint y: 182, endPoint x: 607, endPoint y: 178, distance: 108.4
click at [571, 178] on div at bounding box center [610, 180] width 10 height 18
drag, startPoint x: 491, startPoint y: 180, endPoint x: 559, endPoint y: 180, distance: 67.3
click at [559, 180] on div at bounding box center [563, 180] width 10 height 18
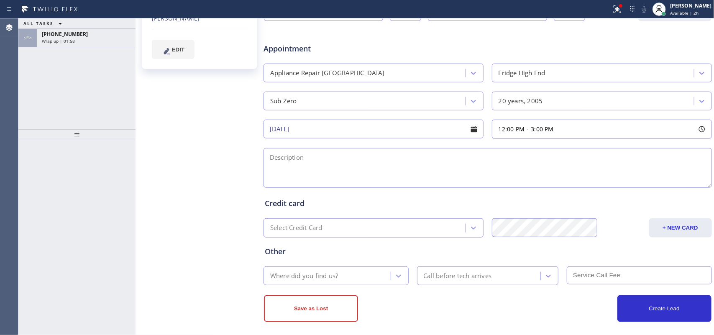
click at [441, 166] on textarea at bounding box center [487, 168] width 448 height 40
click at [32, 91] on div "ALL TASKS ALL TASKS ACTIVE TASKS TASKS IN WRAP UP +13128481768 Wrap up | 02:39" at bounding box center [76, 73] width 117 height 111
click at [69, 40] on span "Wrap up | 02:40" at bounding box center [58, 41] width 33 height 6
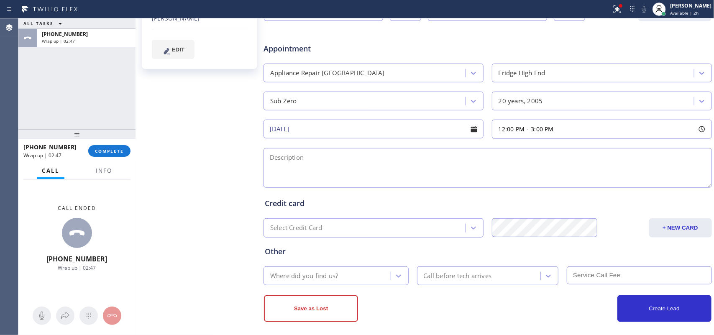
click at [46, 92] on div "ALL TASKS ALL TASKS ACTIVE TASKS TASKS IN WRAP UP +13128481768 Wrap up | 02:47" at bounding box center [76, 73] width 117 height 111
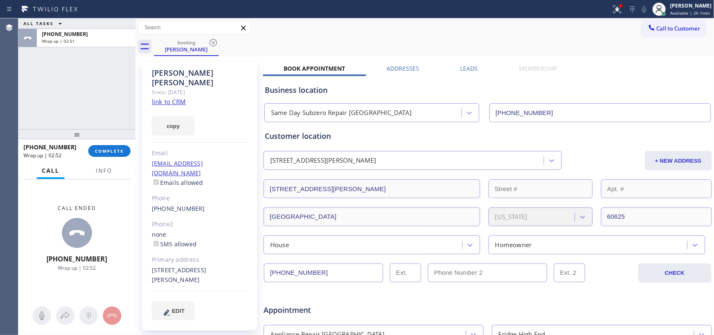
drag, startPoint x: 148, startPoint y: 250, endPoint x: 181, endPoint y: 260, distance: 34.4
click at [181, 260] on div "Donna Salvatore Since: 20 may 2020 link to CRM copy Email donnasalvatore8@gmail…" at bounding box center [199, 196] width 115 height 268
click at [106, 164] on button "Info" at bounding box center [104, 171] width 26 height 16
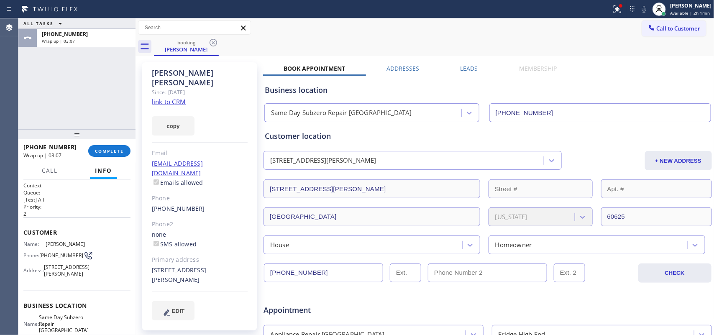
scroll to position [118, 0]
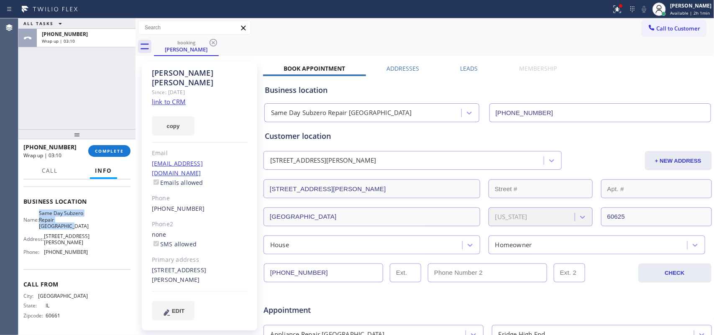
drag, startPoint x: 76, startPoint y: 226, endPoint x: 41, endPoint y: 215, distance: 37.4
click at [41, 215] on div "Name: Same Day Subzero Repair North Center" at bounding box center [55, 219] width 64 height 19
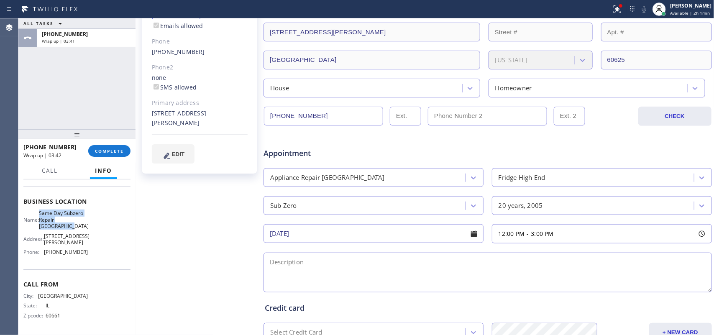
scroll to position [268, 0]
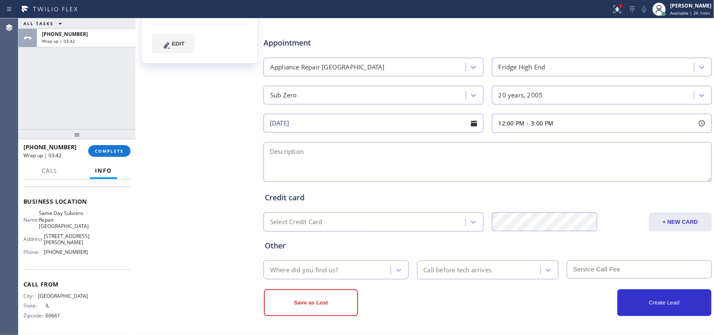
click at [500, 153] on textarea at bounding box center [487, 162] width 448 height 40
paste textarea "12-3/ member/ 10% discount on labor/Sub Zero Fridge FS/ 20 years freezer is not…"
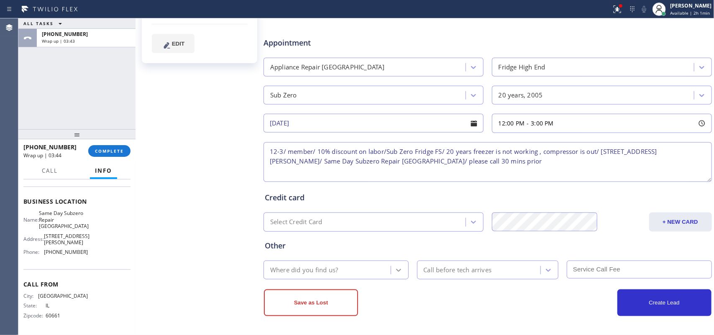
type textarea "12-3/ member/ 10% discount on labor/Sub Zero Fridge FS/ 20 years freezer is not…"
click at [396, 268] on icon at bounding box center [398, 270] width 8 height 8
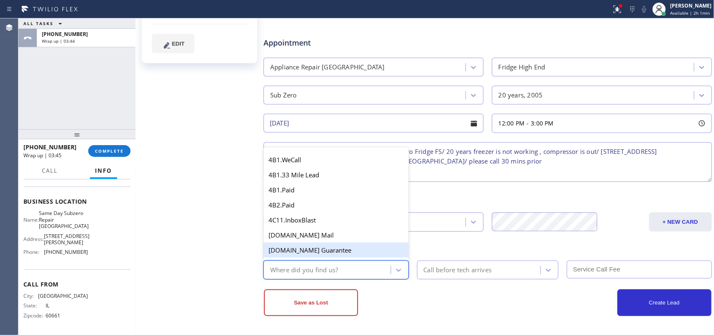
type input "g"
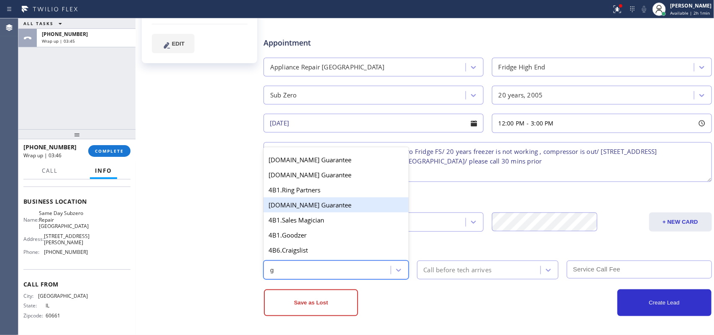
scroll to position [105, 0]
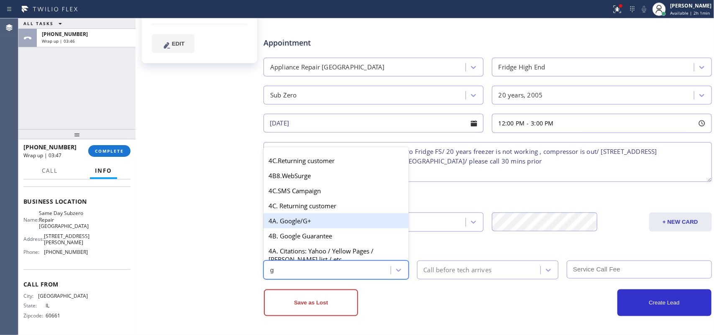
click at [337, 224] on div "4A. Google/G+" at bounding box center [335, 220] width 145 height 15
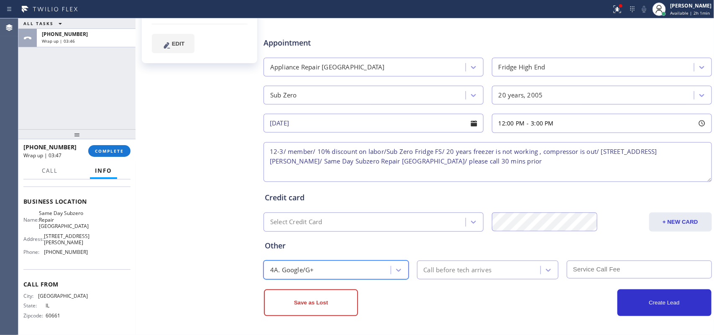
click at [448, 268] on div "Call before tech arrives" at bounding box center [458, 270] width 68 height 10
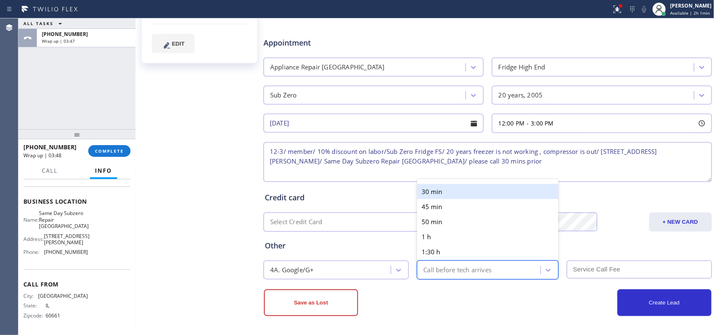
click at [449, 189] on div "30 min" at bounding box center [488, 191] width 142 height 15
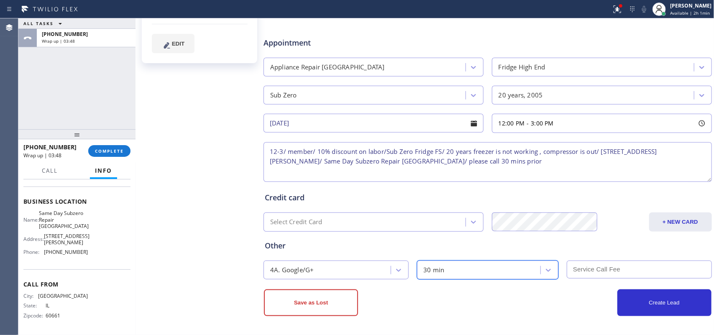
click at [571, 265] on input "text" at bounding box center [639, 270] width 145 height 18
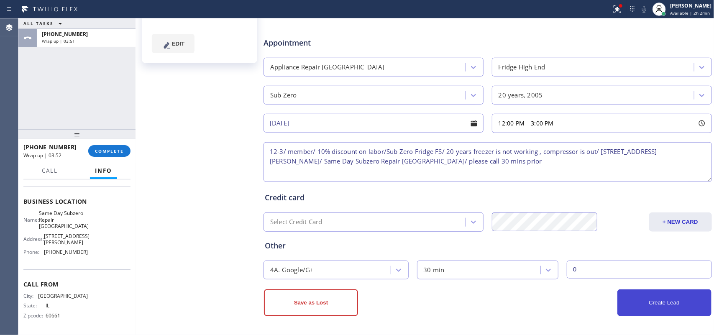
type input "0"
click at [571, 268] on button "Create Lead" at bounding box center [664, 302] width 94 height 27
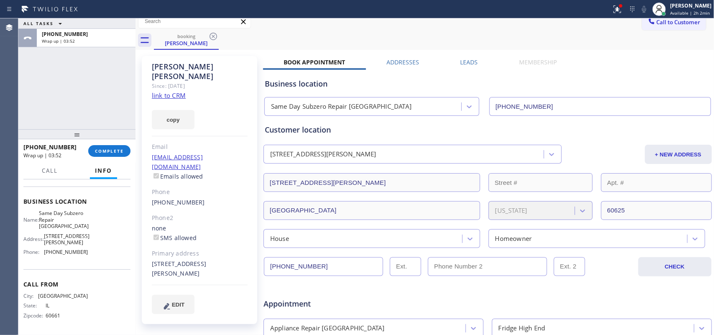
scroll to position [0, 0]
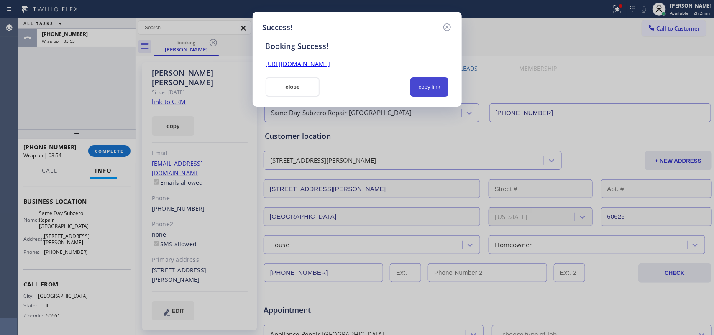
click at [442, 90] on button "copy link" at bounding box center [429, 86] width 38 height 19
click at [330, 65] on link "https://erp.apollosoft.co/customer/723778#portlet_lead" at bounding box center [298, 64] width 64 height 8
click at [293, 90] on button "close" at bounding box center [293, 86] width 54 height 19
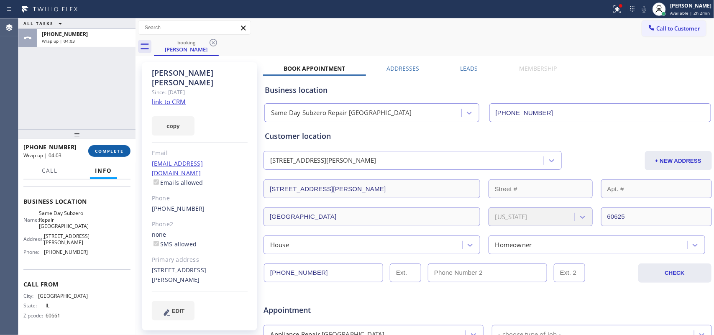
click at [111, 150] on span "COMPLETE" at bounding box center [109, 151] width 29 height 6
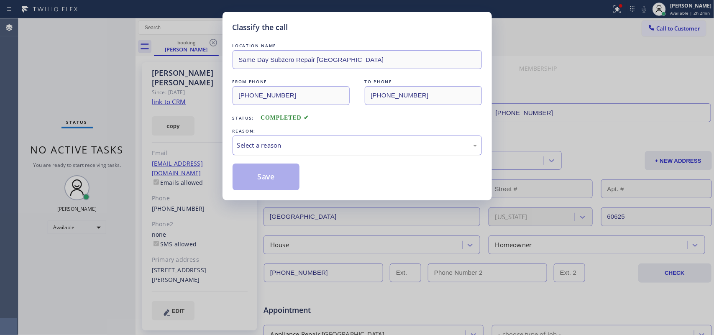
click at [274, 140] on div "Select a reason" at bounding box center [357, 145] width 249 height 20
click at [268, 174] on button "Save" at bounding box center [266, 177] width 67 height 27
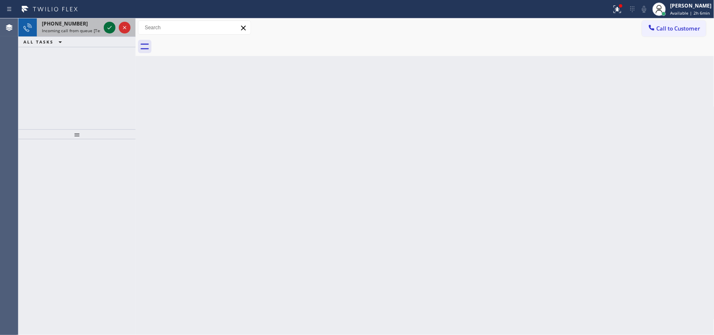
click at [106, 30] on icon at bounding box center [110, 28] width 10 height 10
click at [107, 26] on icon at bounding box center [110, 28] width 10 height 10
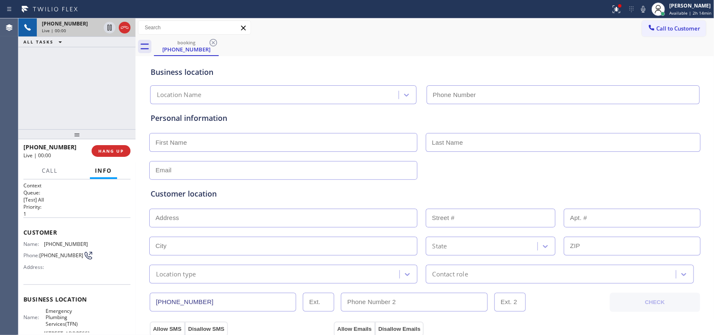
type input "(877) 786-0677"
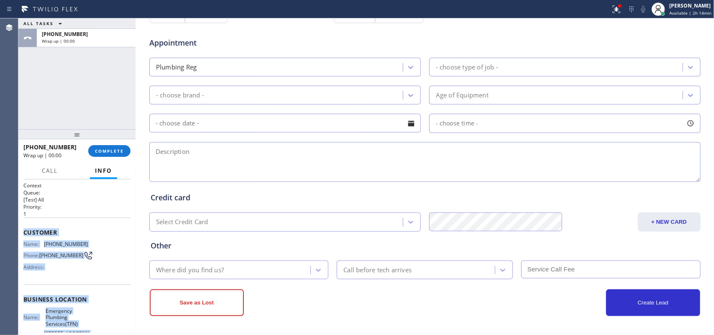
drag, startPoint x: 87, startPoint y: 257, endPoint x: 22, endPoint y: 230, distance: 70.1
click at [22, 230] on div "Context Queue: [Test] All Priority: 1 Customer Name: (714) 399-8792 Phone: (714…" at bounding box center [76, 257] width 117 height 156
drag, startPoint x: 122, startPoint y: 153, endPoint x: 181, endPoint y: 143, distance: 59.7
click at [122, 152] on span "COMPLETE" at bounding box center [109, 151] width 29 height 6
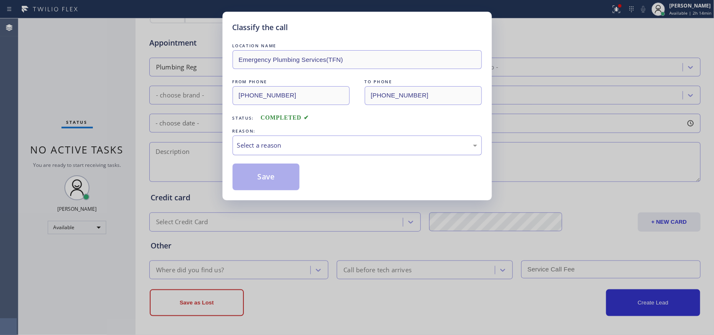
click at [316, 139] on div "Select a reason" at bounding box center [357, 145] width 249 height 20
click at [278, 179] on button "Save" at bounding box center [266, 177] width 67 height 27
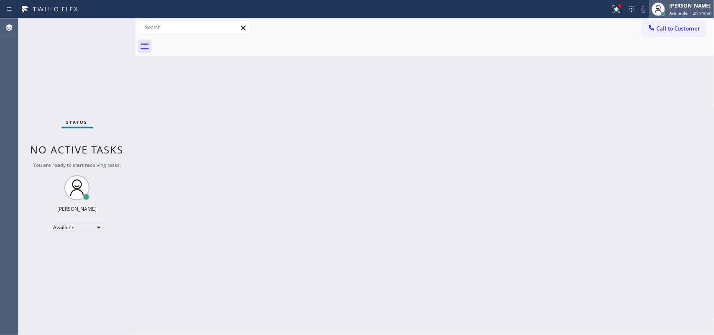
click at [571, 10] on span "Available | 2h 14min" at bounding box center [690, 13] width 42 height 6
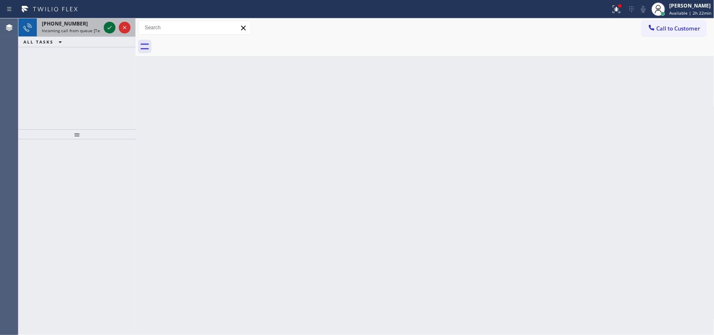
click at [107, 28] on icon at bounding box center [110, 28] width 10 height 10
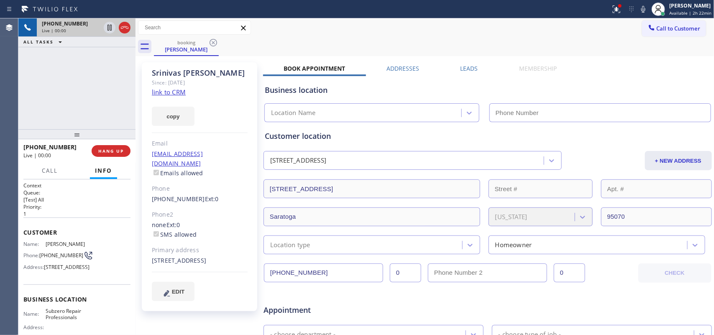
type input "(949) 523-3220"
click at [162, 90] on link "link to CRM" at bounding box center [169, 92] width 34 height 8
click at [116, 153] on span "HANG UP" at bounding box center [111, 151] width 26 height 6
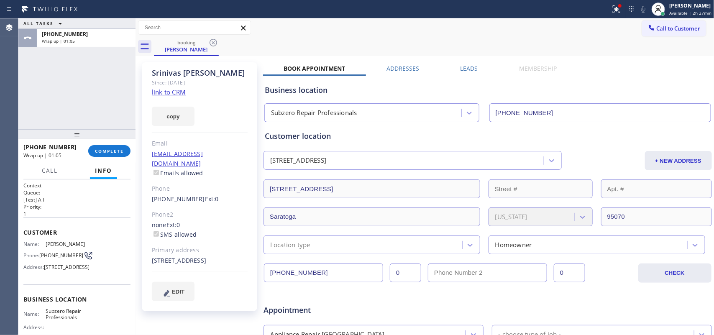
drag, startPoint x: 109, startPoint y: 157, endPoint x: 153, endPoint y: 141, distance: 47.2
click at [110, 157] on div "+19193060074 Wrap up | 01:05 COMPLETE" at bounding box center [76, 151] width 107 height 22
drag, startPoint x: 115, startPoint y: 150, endPoint x: 274, endPoint y: 143, distance: 159.5
click at [114, 149] on span "COMPLETE" at bounding box center [109, 151] width 29 height 6
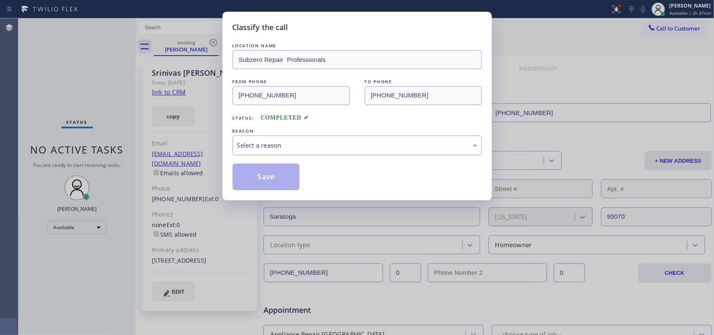
click at [289, 148] on div "Select a reason" at bounding box center [357, 146] width 240 height 10
drag, startPoint x: 295, startPoint y: 193, endPoint x: 289, endPoint y: 183, distance: 11.6
drag, startPoint x: 281, startPoint y: 175, endPoint x: 442, endPoint y: 172, distance: 160.6
click at [288, 172] on button "Save" at bounding box center [266, 177] width 67 height 27
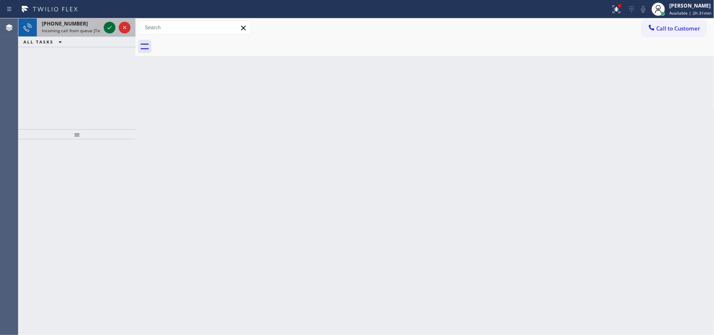
click at [108, 26] on icon at bounding box center [110, 28] width 10 height 10
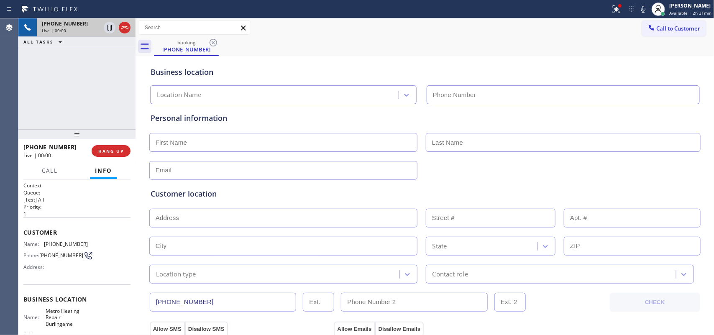
type input "(415) 322-7664"
click at [77, 105] on div "+16508638801 Live | 03:23 ALL TASKS ALL TASKS ACTIVE TASKS TASKS IN WRAP UP" at bounding box center [76, 73] width 117 height 111
click at [50, 171] on span "Call" at bounding box center [50, 171] width 16 height 8
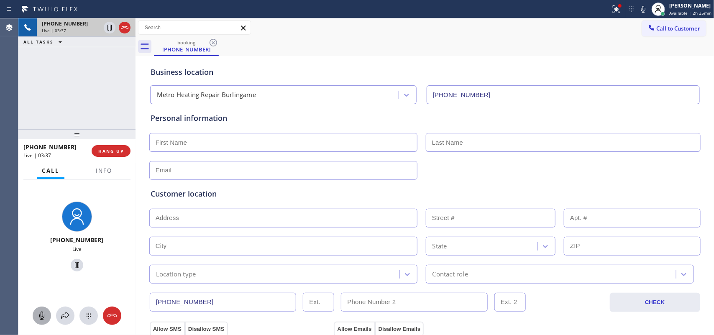
click at [36, 268] on div at bounding box center [42, 316] width 18 height 10
click at [72, 266] on icon at bounding box center [77, 265] width 10 height 10
drag, startPoint x: 42, startPoint y: 316, endPoint x: 61, endPoint y: 290, distance: 32.3
click at [44, 268] on icon at bounding box center [42, 316] width 10 height 10
click at [74, 264] on icon at bounding box center [77, 265] width 10 height 10
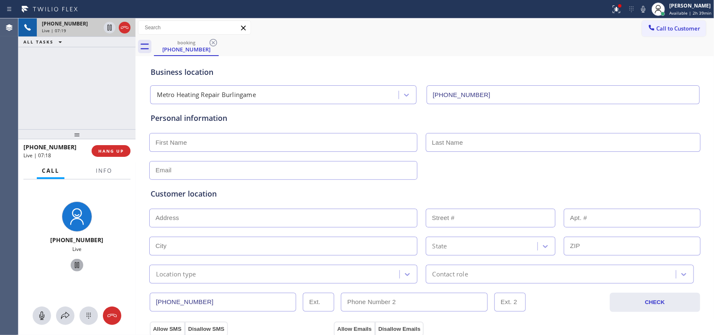
click at [275, 143] on input "text" at bounding box center [283, 142] width 268 height 19
type input "Eric"
click at [493, 141] on input "text" at bounding box center [563, 142] width 275 height 19
type input "Ranta"
click at [197, 168] on input "text" at bounding box center [283, 170] width 268 height 19
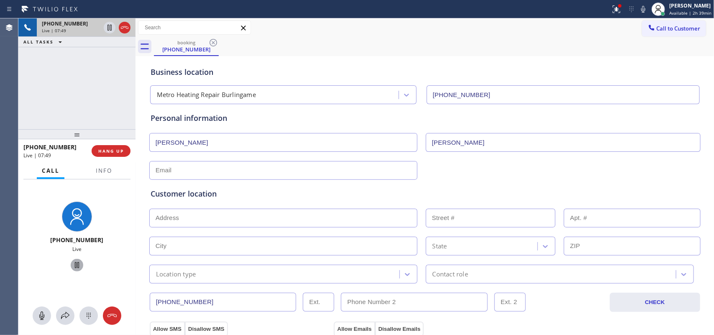
paste input "ericranta@gmail.com"
type input "ericranta@gmail.com"
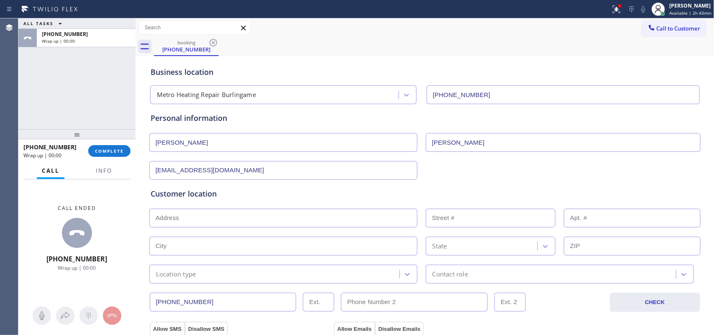
click at [239, 217] on input "text" at bounding box center [283, 218] width 268 height 19
paste input "1232 Cabrillo AveBurlingame, CA 94010"
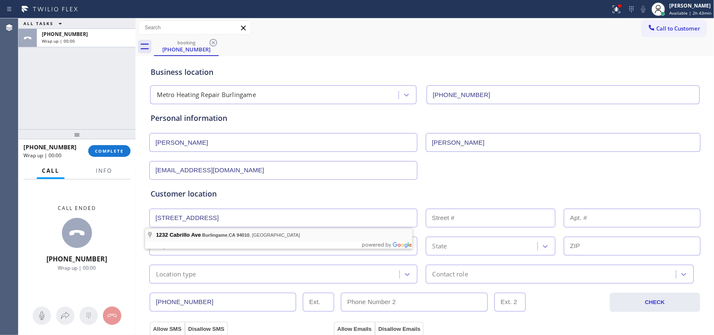
type input "1232 Cabrillo Ave"
type input "1232"
type input "Burlingame"
type input "94010"
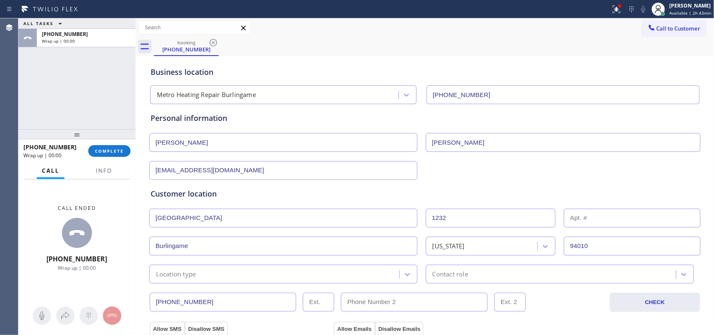
click at [272, 268] on div "Location type" at bounding box center [276, 274] width 248 height 15
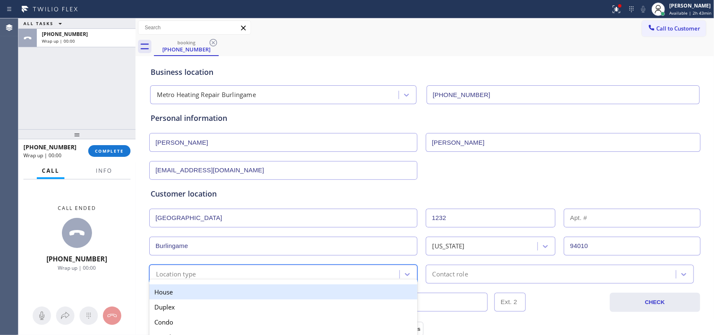
click at [268, 268] on div "House" at bounding box center [283, 291] width 268 height 15
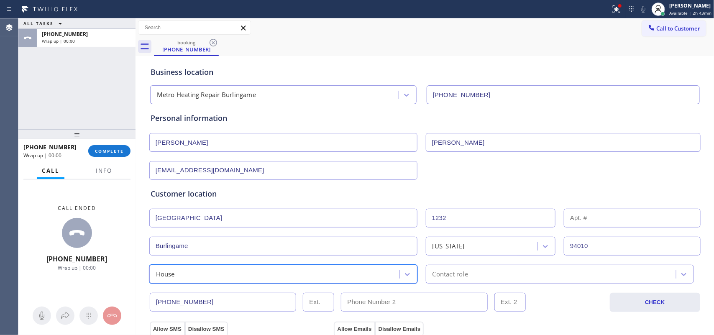
click at [458, 268] on div "Contact role" at bounding box center [450, 274] width 36 height 10
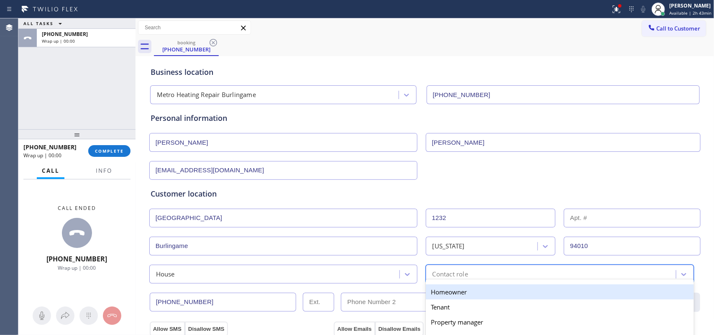
click at [458, 268] on div "Homeowner" at bounding box center [560, 291] width 268 height 15
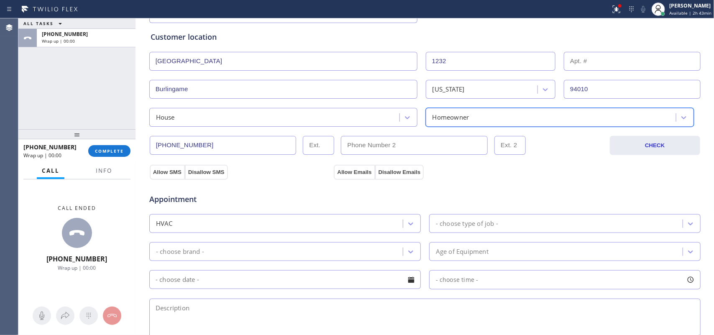
scroll to position [209, 0]
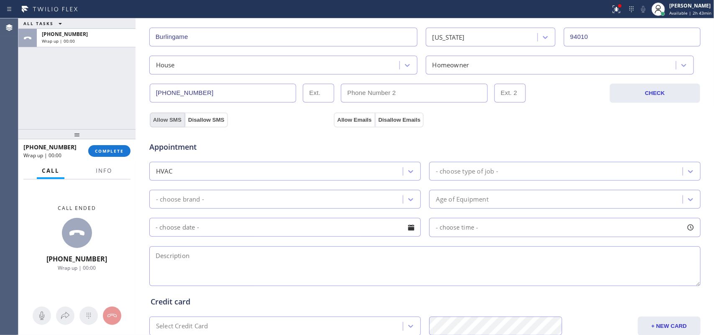
click at [161, 120] on button "Allow SMS" at bounding box center [167, 119] width 35 height 15
click at [354, 120] on button "Allow Emails" at bounding box center [354, 119] width 41 height 15
click at [476, 175] on div "- choose type of job -" at bounding box center [467, 171] width 62 height 10
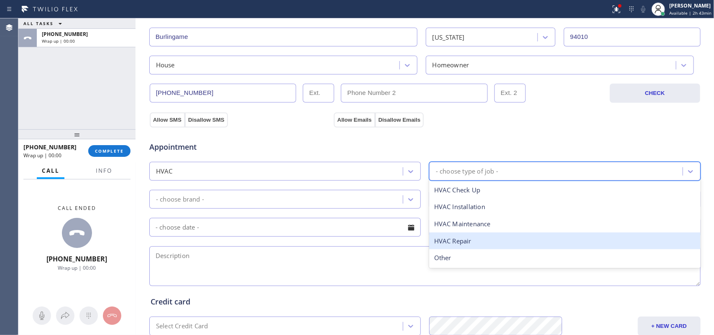
click at [484, 239] on div "HVAC Repair" at bounding box center [564, 241] width 271 height 17
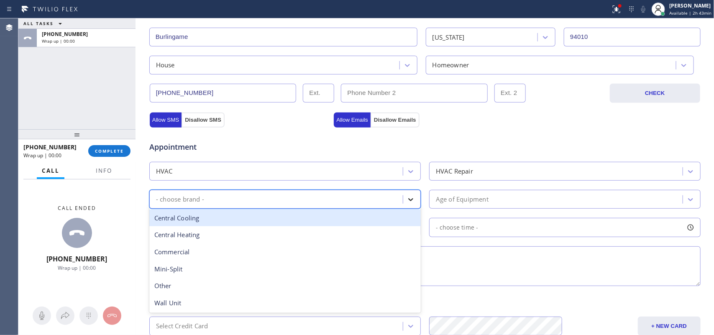
click at [406, 201] on icon at bounding box center [410, 199] width 8 height 8
click at [350, 222] on div "Central Cooling" at bounding box center [284, 218] width 271 height 17
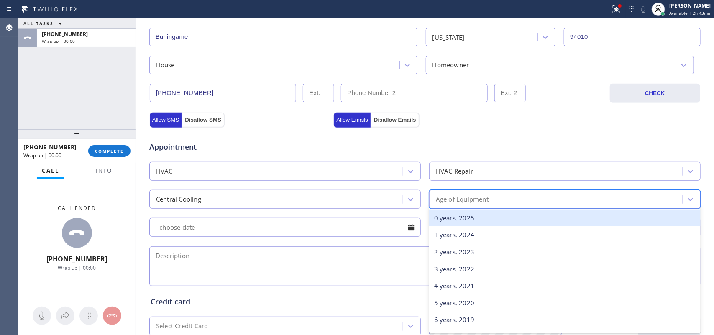
click at [458, 201] on div "Age of Equipment" at bounding box center [462, 199] width 53 height 10
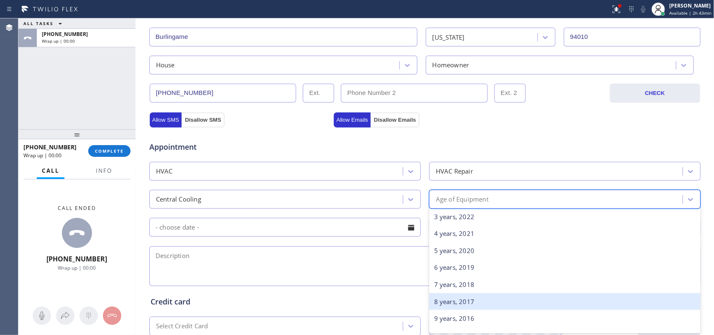
scroll to position [105, 0]
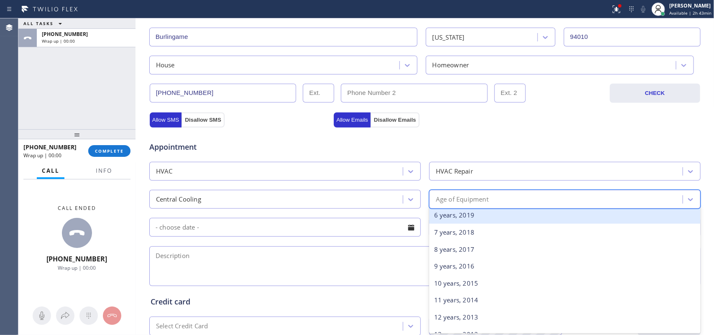
click at [481, 220] on div "6 years, 2019" at bounding box center [564, 215] width 271 height 17
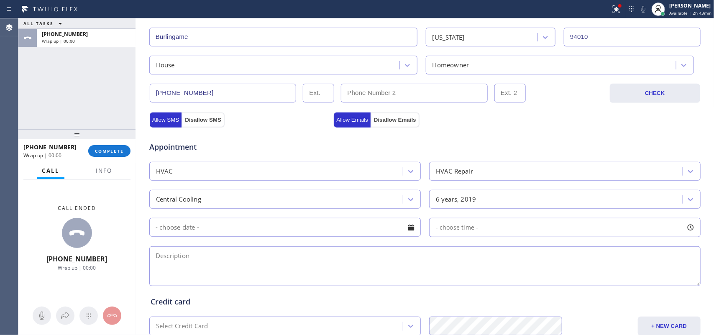
drag, startPoint x: 440, startPoint y: 225, endPoint x: 409, endPoint y: 228, distance: 32.0
click at [409, 228] on div at bounding box center [411, 227] width 14 height 14
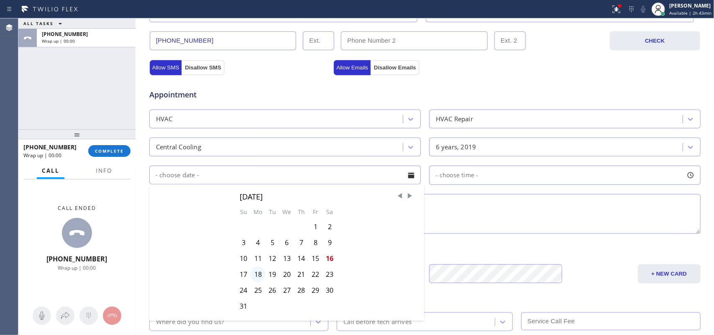
click at [256, 268] on div "18" at bounding box center [257, 274] width 15 height 16
type input "08/18/2025"
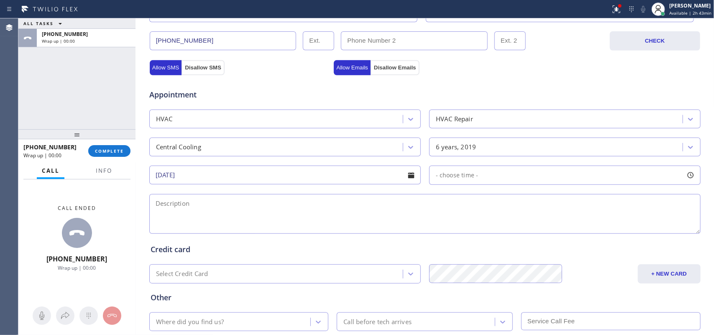
click at [571, 176] on div at bounding box center [690, 175] width 14 height 14
drag, startPoint x: 434, startPoint y: 227, endPoint x: 618, endPoint y: 235, distance: 184.6
click at [571, 235] on div at bounding box center [617, 226] width 10 height 18
drag, startPoint x: 435, startPoint y: 226, endPoint x: 536, endPoint y: 225, distance: 100.4
click at [536, 225] on div at bounding box center [537, 226] width 10 height 18
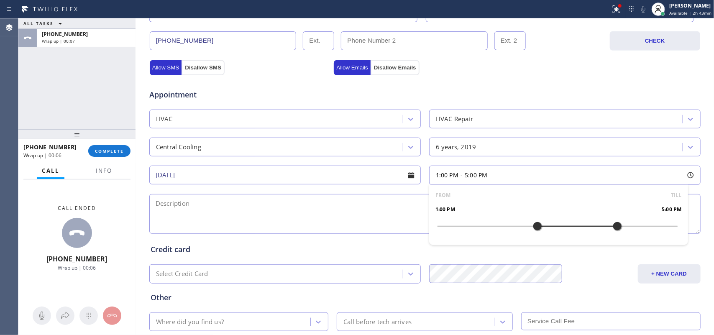
click at [361, 215] on textarea at bounding box center [424, 214] width 551 height 40
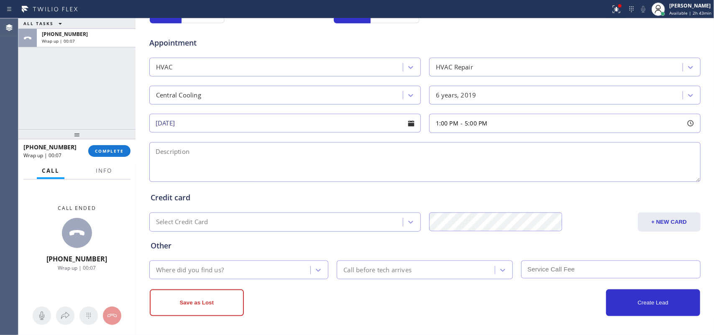
scroll to position [314, 0]
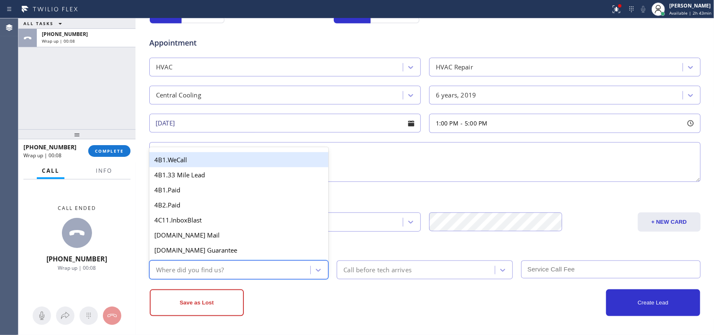
click at [295, 268] on div "Where did you find us?" at bounding box center [231, 270] width 159 height 15
type input "g"
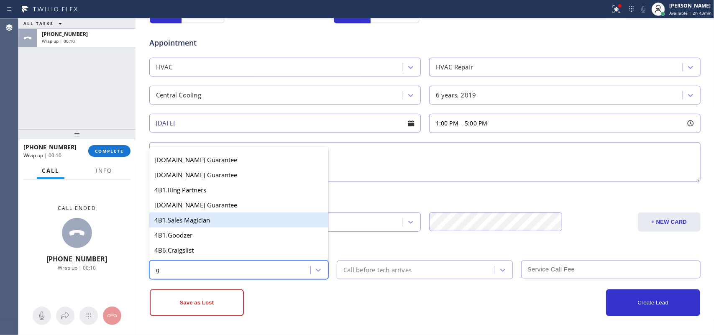
scroll to position [157, 0]
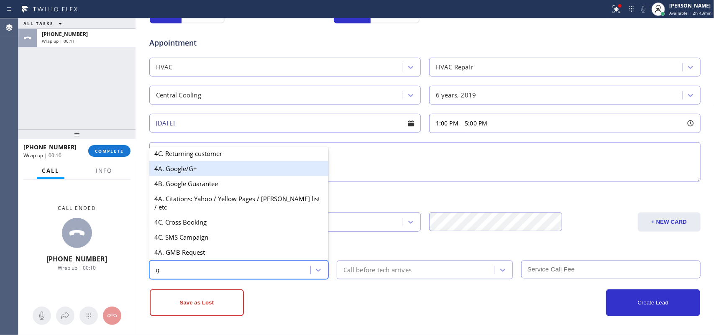
click at [230, 176] on div "4A. Google/G+" at bounding box center [238, 168] width 179 height 15
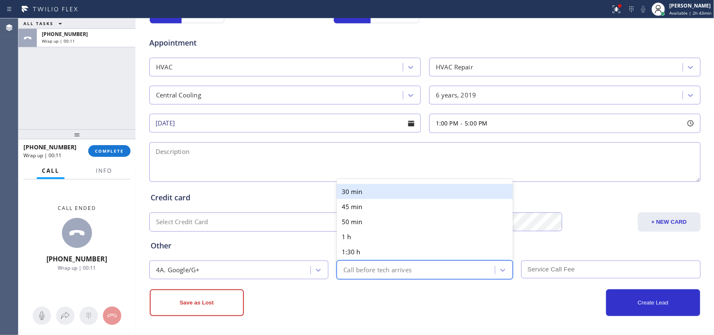
click at [415, 268] on div "Call before tech arrives" at bounding box center [417, 270] width 156 height 15
click at [390, 187] on div "30 min" at bounding box center [425, 191] width 176 height 15
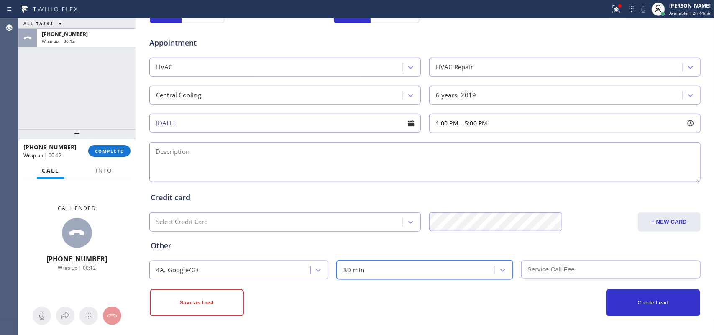
click at [551, 268] on input "text" at bounding box center [610, 270] width 179 height 18
type input "119"
click at [44, 107] on div "ALL TASKS ALL TASKS ACTIVE TASKS TASKS IN WRAP UP +16508638801 Wrap up | 00:45" at bounding box center [76, 73] width 117 height 111
click at [108, 175] on button "Info" at bounding box center [104, 171] width 26 height 16
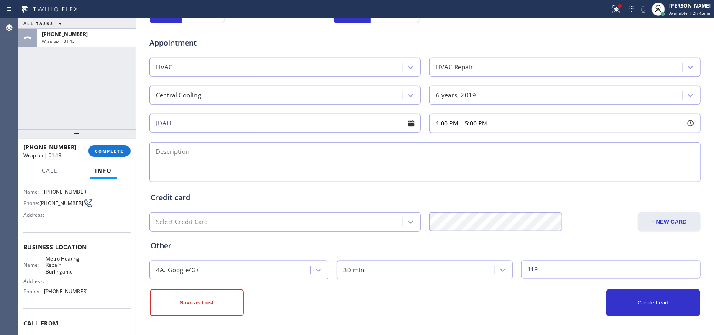
scroll to position [92, 0]
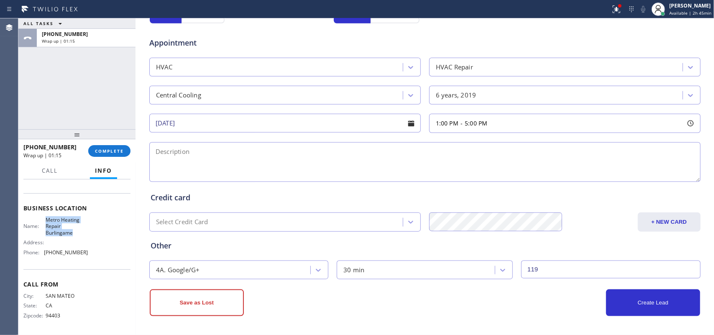
drag, startPoint x: 80, startPoint y: 233, endPoint x: 41, endPoint y: 220, distance: 41.9
click at [41, 220] on div "Name: Metro Heating Repair Burlingame" at bounding box center [55, 226] width 64 height 19
click at [55, 95] on div "ALL TASKS ALL TASKS ACTIVE TASKS TASKS IN WRAP UP +16508638801 Wrap up | 02:30" at bounding box center [76, 73] width 117 height 111
click at [193, 162] on textarea at bounding box center [424, 162] width 551 height 40
paste textarea "1-5/ $119/house-ho/1 central unit for upstair,1 tstat/ Power's not getting to t…"
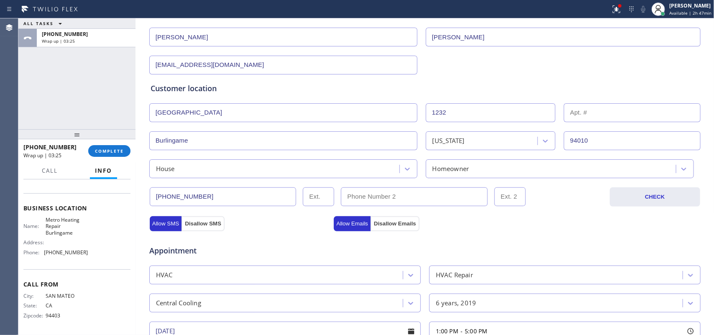
scroll to position [0, 0]
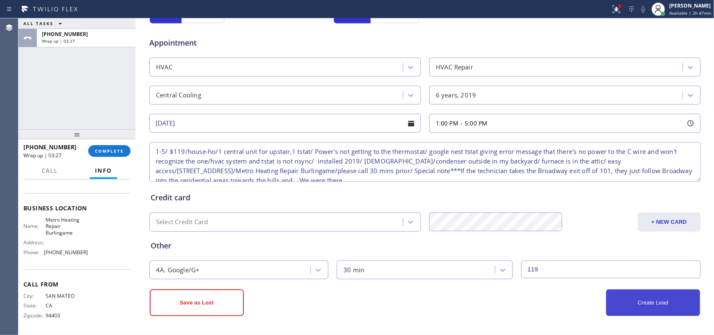
type textarea "1-5/ $119/house-ho/1 central unit for upstair,1 tstat/ Power's not getting to t…"
click at [571, 268] on button "Create Lead" at bounding box center [653, 302] width 94 height 27
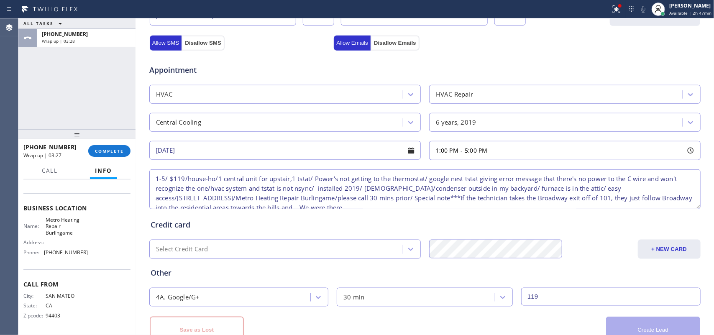
scroll to position [343, 0]
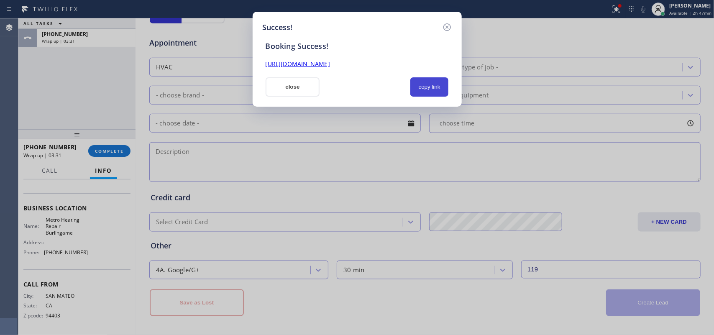
click at [435, 89] on button "copy link" at bounding box center [429, 86] width 38 height 19
click at [330, 65] on link "https://erp.apollosoft.co/customer/757577#portlet_lead" at bounding box center [298, 64] width 64 height 8
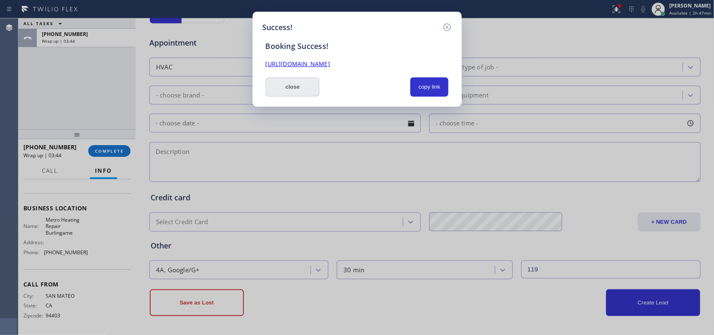
click at [277, 82] on button "close" at bounding box center [293, 86] width 54 height 19
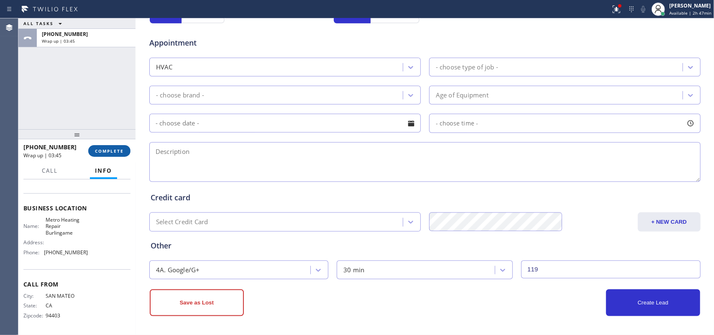
click at [118, 150] on span "COMPLETE" at bounding box center [109, 151] width 29 height 6
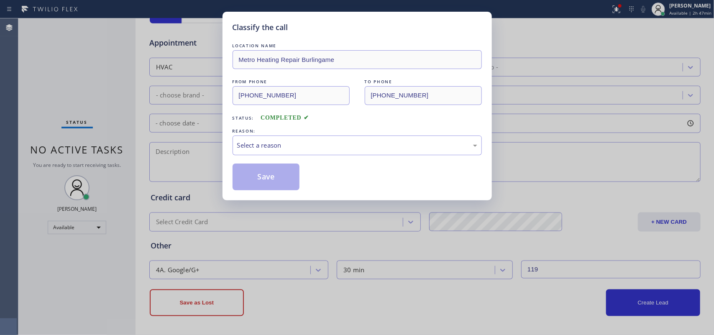
click at [298, 131] on div "REASON:" at bounding box center [357, 131] width 249 height 9
click at [300, 145] on div "Select a reason" at bounding box center [357, 146] width 240 height 10
click at [281, 181] on button "Save" at bounding box center [266, 177] width 67 height 27
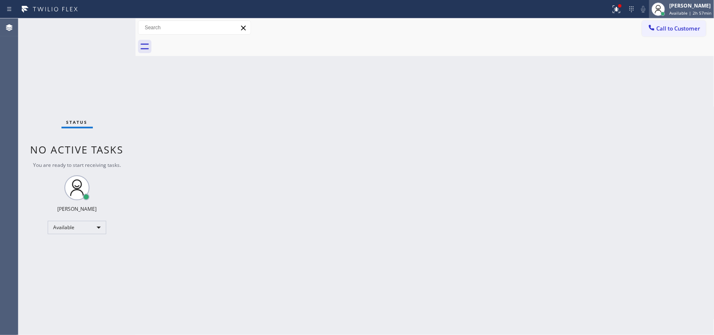
click at [571, 6] on div "Leah Cabrera" at bounding box center [690, 5] width 42 height 7
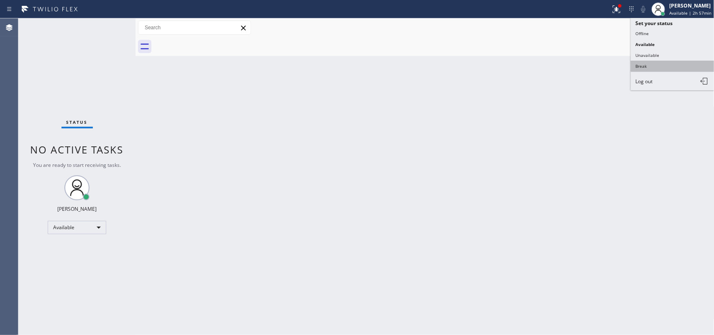
click at [571, 63] on button "Break" at bounding box center [673, 66] width 84 height 11
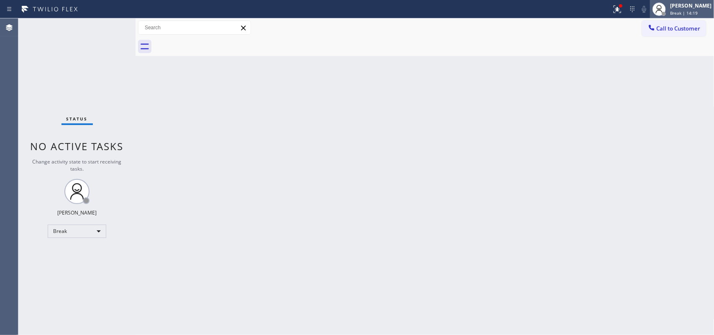
click at [571, 8] on div "Leah Cabrera" at bounding box center [690, 5] width 41 height 7
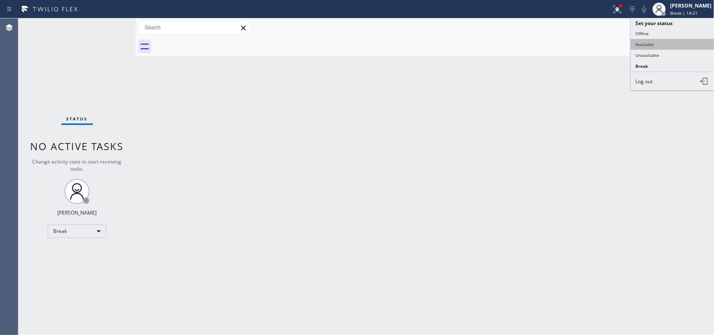
click at [571, 47] on button "Available" at bounding box center [673, 44] width 84 height 11
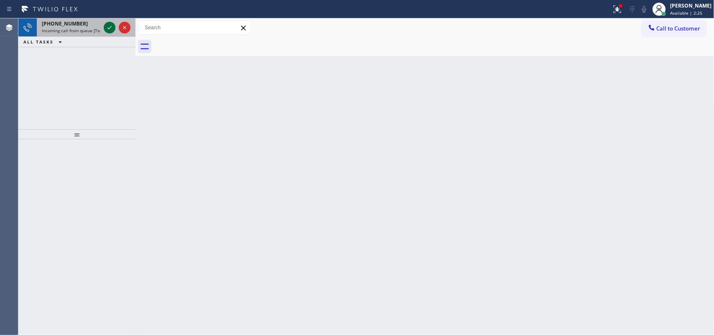
click at [111, 30] on icon at bounding box center [110, 28] width 10 height 10
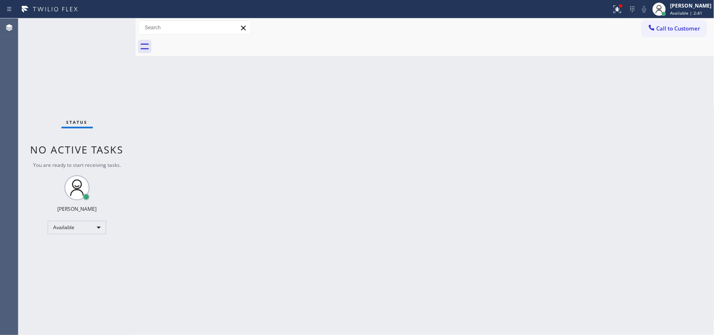
click at [109, 28] on div "Status No active tasks You are ready to start receiving tasks. Leah Cabrera Ava…" at bounding box center [76, 176] width 117 height 317
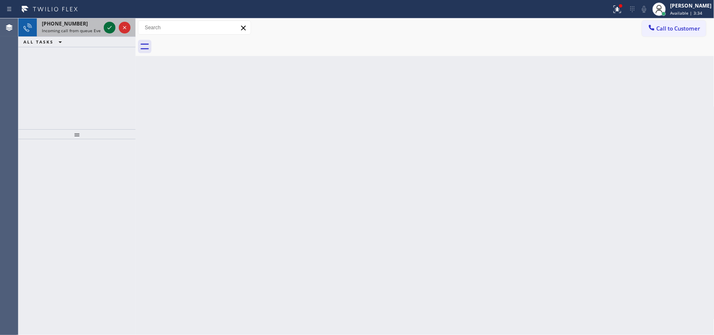
click at [109, 26] on icon at bounding box center [110, 28] width 10 height 10
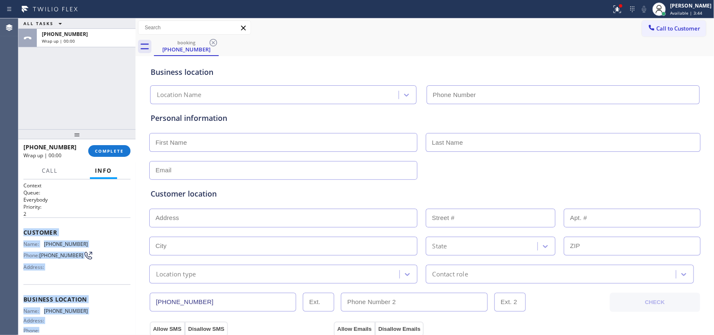
drag, startPoint x: 84, startPoint y: 256, endPoint x: 20, endPoint y: 231, distance: 68.9
click at [20, 231] on div "Context Queue: Everybody Priority: 2 Customer Name: (323) 685-3951 Phone: (323)…" at bounding box center [76, 257] width 117 height 156
click at [123, 150] on span "COMPLETE" at bounding box center [109, 151] width 29 height 6
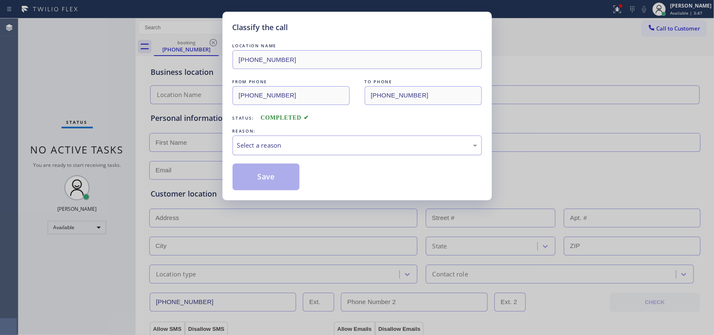
click at [340, 145] on div "Select a reason" at bounding box center [357, 146] width 240 height 10
drag, startPoint x: 305, startPoint y: 212, endPoint x: 281, endPoint y: 194, distance: 29.4
click at [256, 176] on button "Save" at bounding box center [266, 177] width 67 height 27
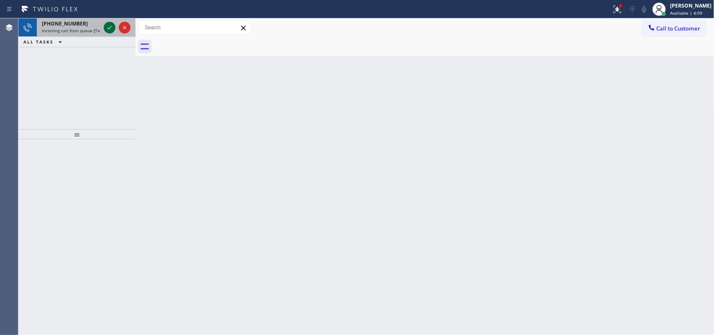
click at [110, 26] on icon at bounding box center [110, 28] width 10 height 10
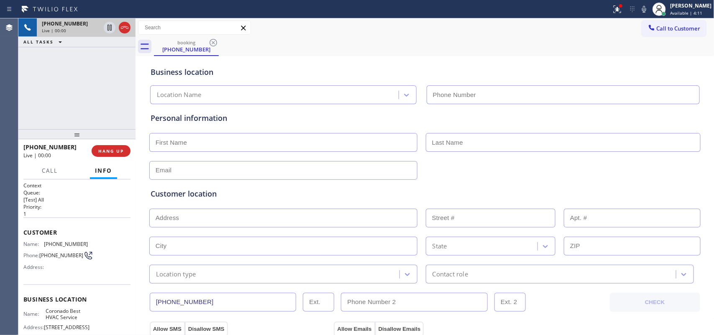
type input "(619) 202-8284"
click at [110, 109] on div "+16129796364 Live | 00:00 ALL TASKS ALL TASKS ACTIVE TASKS TASKS IN WRAP UP" at bounding box center [76, 73] width 117 height 111
click at [122, 148] on span "HANG UP" at bounding box center [111, 151] width 26 height 6
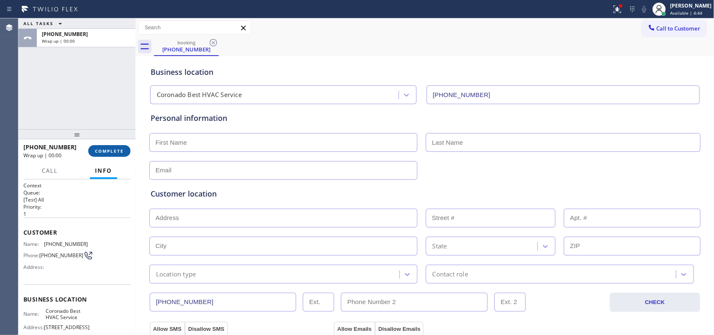
click at [121, 149] on span "COMPLETE" at bounding box center [109, 151] width 29 height 6
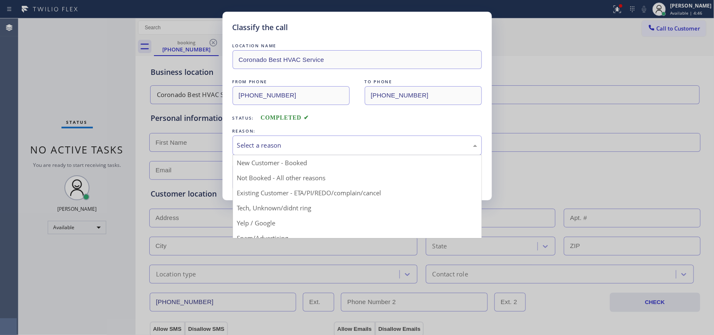
click at [366, 141] on div "Select a reason" at bounding box center [357, 146] width 240 height 10
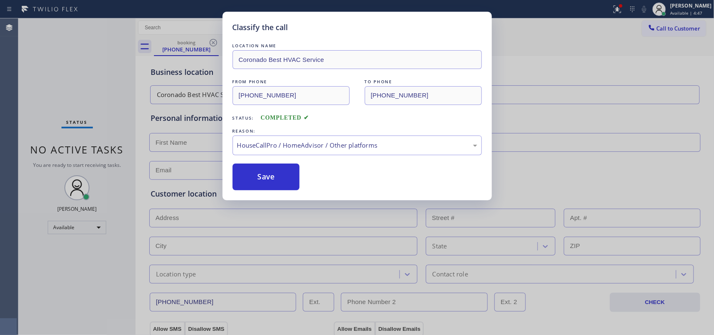
click at [283, 193] on div "Classify the call LOCATION NAME Coronado Best HVAC Service FROM PHONE (612) 979…" at bounding box center [356, 106] width 269 height 189
click at [280, 185] on button "Save" at bounding box center [266, 177] width 67 height 27
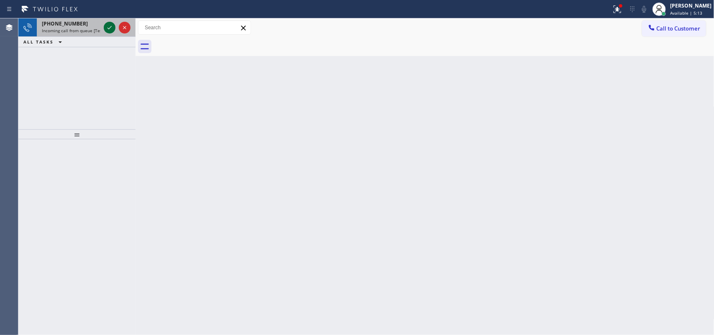
click at [109, 27] on icon at bounding box center [110, 28] width 10 height 10
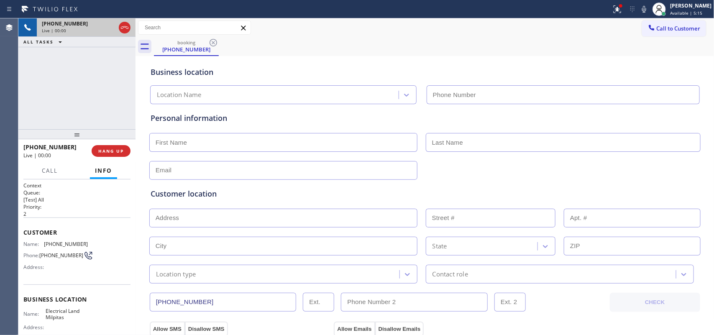
type input "(408) 547-9940"
drag, startPoint x: 109, startPoint y: 31, endPoint x: 71, endPoint y: 86, distance: 66.1
click at [71, 86] on div "+14087507288 Live | 00:00 ALL TASKS ALL TASKS ACTIVE TASKS TASKS IN WRAP UP" at bounding box center [76, 73] width 117 height 111
click at [49, 168] on span "Call" at bounding box center [50, 171] width 16 height 8
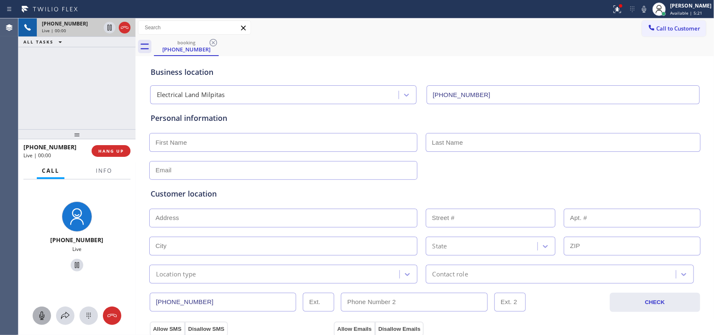
click at [44, 268] on icon at bounding box center [42, 316] width 10 height 10
click at [38, 268] on icon at bounding box center [42, 316] width 10 height 10
click at [44, 268] on icon at bounding box center [42, 316] width 10 height 10
click at [72, 266] on icon at bounding box center [77, 265] width 10 height 10
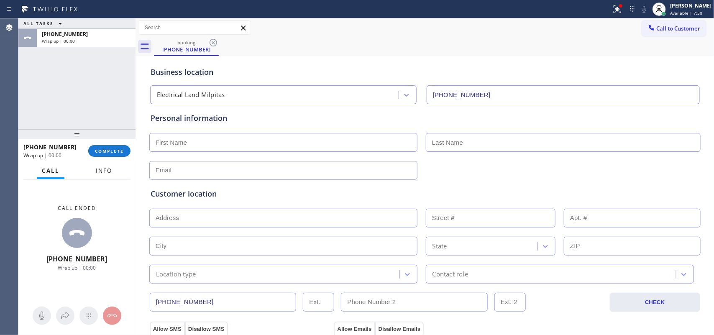
click at [100, 175] on button "Info" at bounding box center [104, 171] width 26 height 16
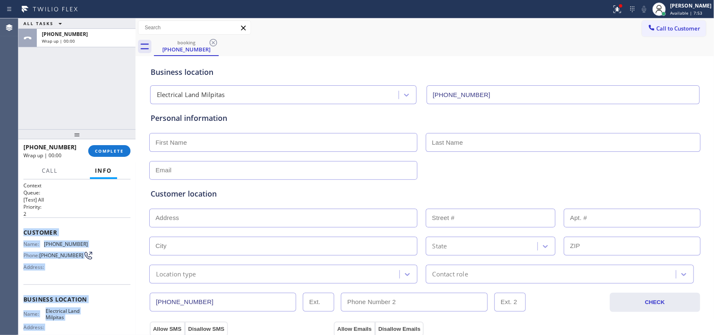
drag, startPoint x: 92, startPoint y: 258, endPoint x: 24, endPoint y: 227, distance: 74.7
click at [24, 227] on div "Context Queue: [Test] All Priority: 2 Customer Name: (408) 750-7288 Phone: (408…" at bounding box center [76, 303] width 107 height 242
click at [105, 149] on span "COMPLETE" at bounding box center [109, 151] width 29 height 6
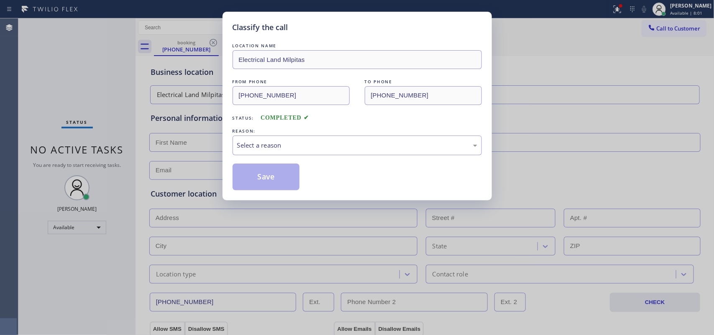
click at [269, 134] on div "REASON:" at bounding box center [357, 131] width 249 height 9
click at [298, 143] on div "Select a reason" at bounding box center [357, 146] width 240 height 10
drag, startPoint x: 289, startPoint y: 179, endPoint x: 280, endPoint y: 179, distance: 8.8
click at [277, 179] on button "Save" at bounding box center [266, 177] width 67 height 27
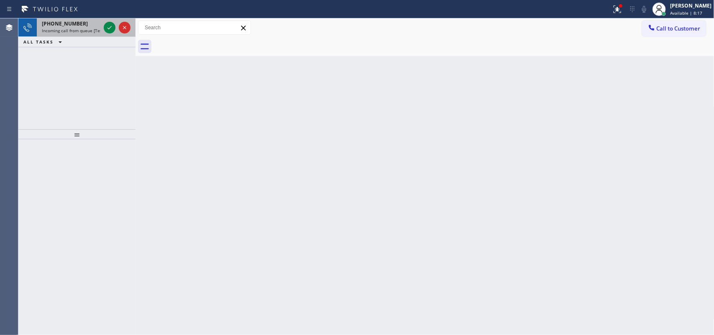
click at [73, 22] on span "+16462870693" at bounding box center [65, 23] width 46 height 7
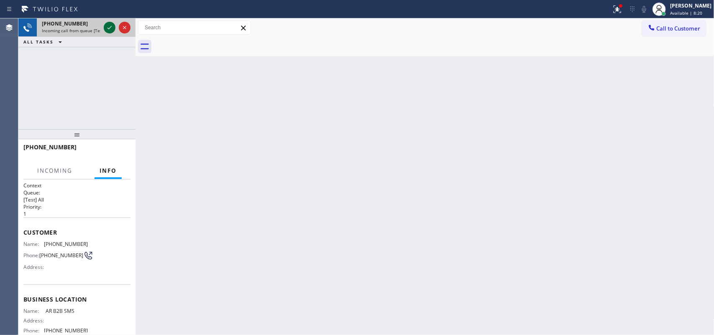
click at [110, 29] on icon at bounding box center [110, 28] width 10 height 10
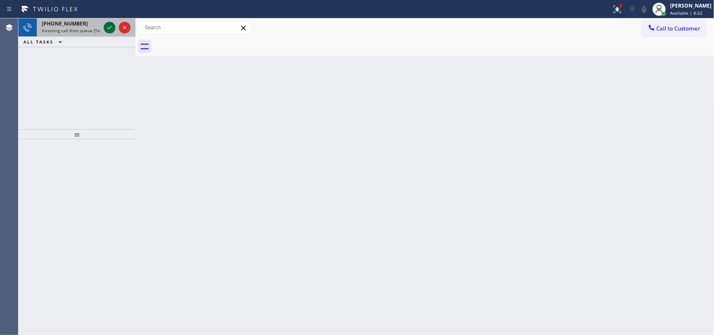
click at [113, 26] on icon at bounding box center [110, 28] width 10 height 10
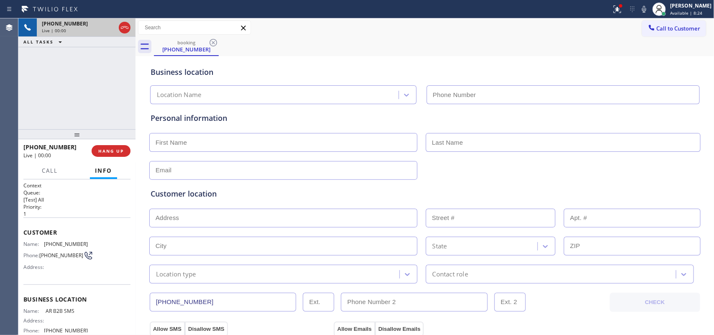
type input "(833) 692-2271"
click at [151, 142] on input "text" at bounding box center [283, 142] width 268 height 19
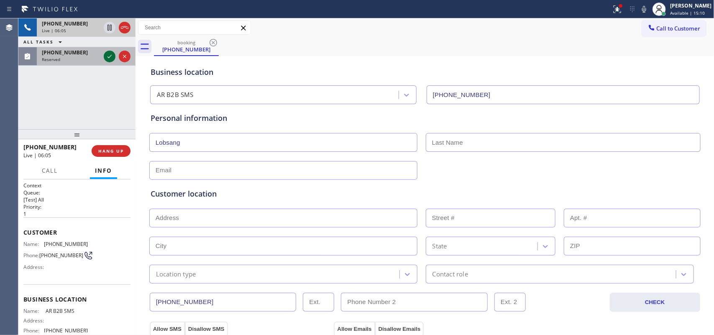
type input "Lobsang"
click at [109, 55] on icon at bounding box center [110, 56] width 10 height 10
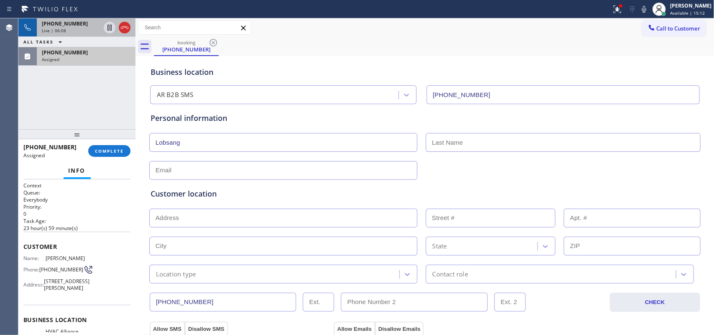
click at [565, 151] on input "text" at bounding box center [563, 142] width 275 height 19
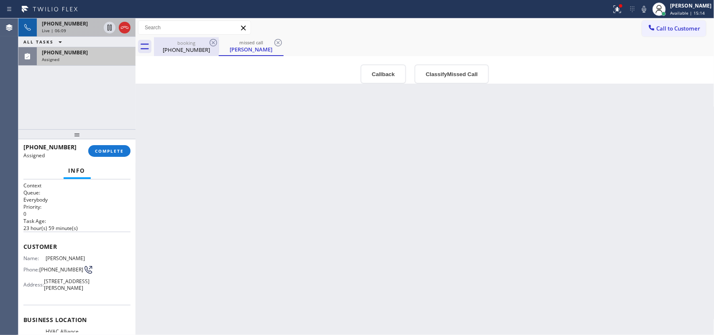
click at [189, 48] on div "(646) 287-0693" at bounding box center [186, 50] width 63 height 8
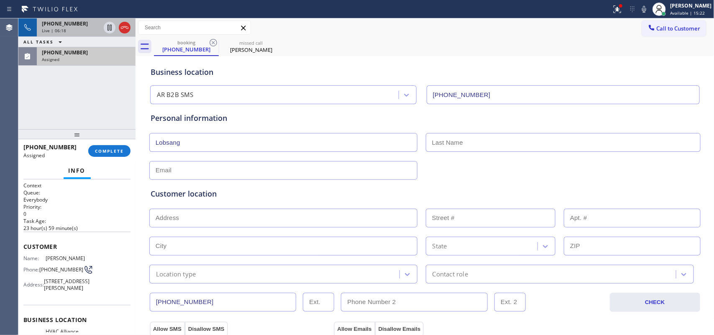
click at [135, 122] on div at bounding box center [135, 176] width 0 height 317
click at [469, 141] on input "text" at bounding box center [563, 142] width 275 height 19
paste input "Dolma"
type input "Dolma"
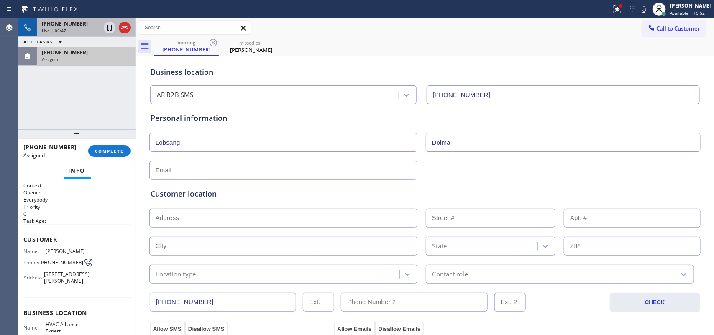
click at [115, 109] on div "+16462870693 Live | 06:47 ALL TASKS ALL TASKS ACTIVE TASKS TASKS IN WRAP UP (62…" at bounding box center [76, 73] width 117 height 111
click at [202, 171] on input "text" at bounding box center [283, 170] width 268 height 19
paste input "losdolma2000@yahoo.com"
type input "losdolma2000@yahoo.com"
click at [79, 28] on div "Live | 06:58" at bounding box center [71, 31] width 59 height 6
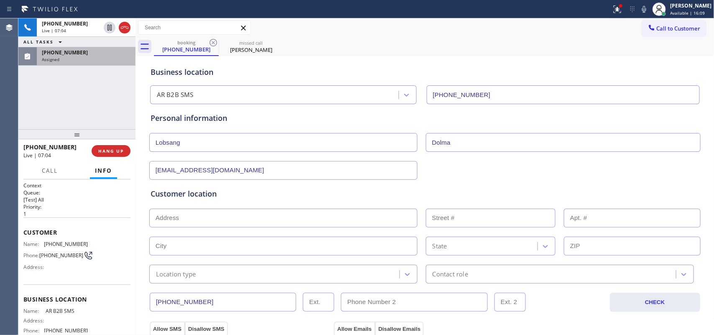
scroll to position [52, 0]
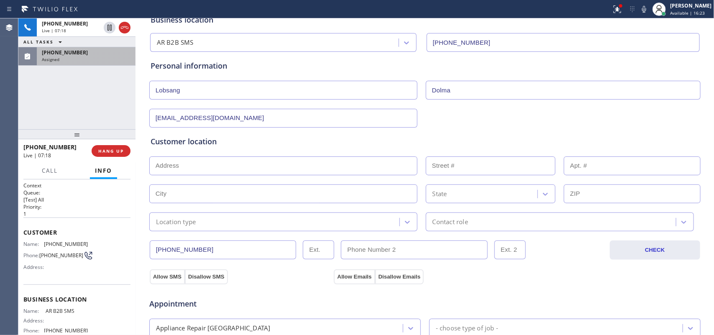
click at [281, 171] on input "text" at bounding box center [283, 165] width 268 height 19
paste input "5324 37th Rd, Woodside, NY 11377"
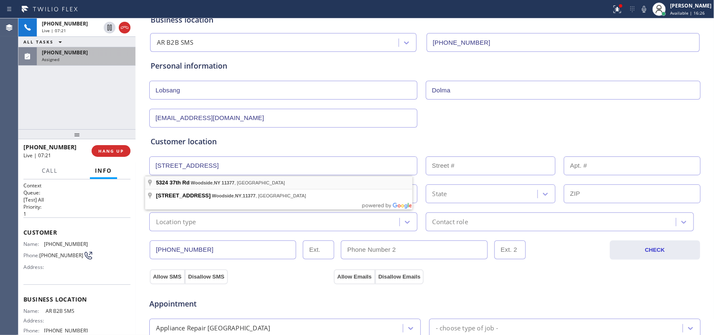
type input "53-24 37th Rd"
type input "53-24"
type input "Queens"
type input "11377"
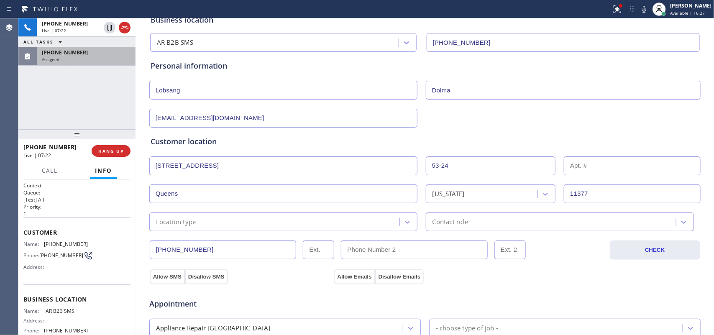
click at [354, 226] on div "Location type" at bounding box center [276, 222] width 248 height 15
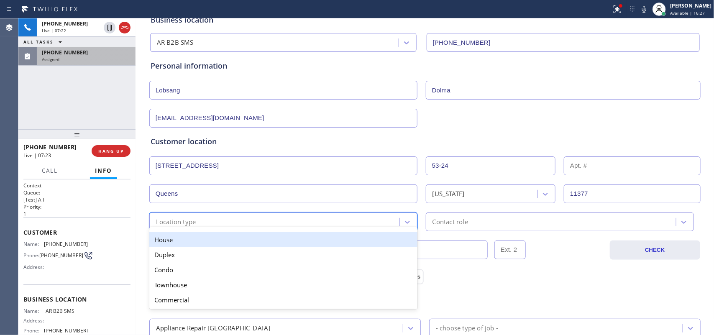
click at [352, 243] on div "House" at bounding box center [283, 239] width 268 height 15
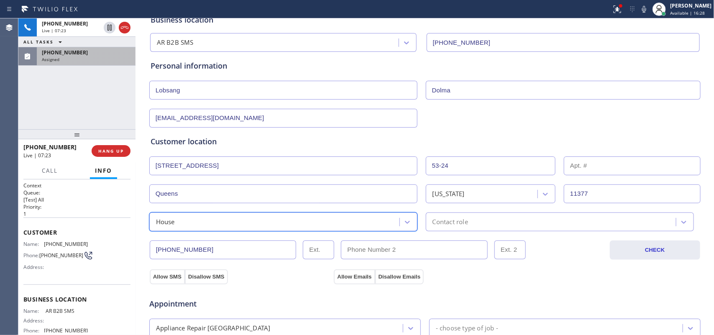
click at [448, 217] on div "Contact role" at bounding box center [552, 222] width 248 height 15
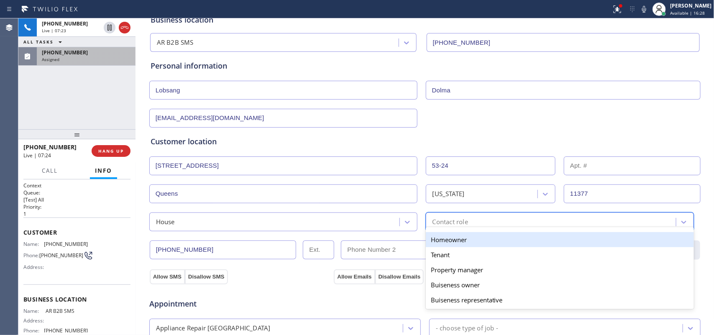
click at [460, 239] on div "Homeowner" at bounding box center [560, 239] width 268 height 15
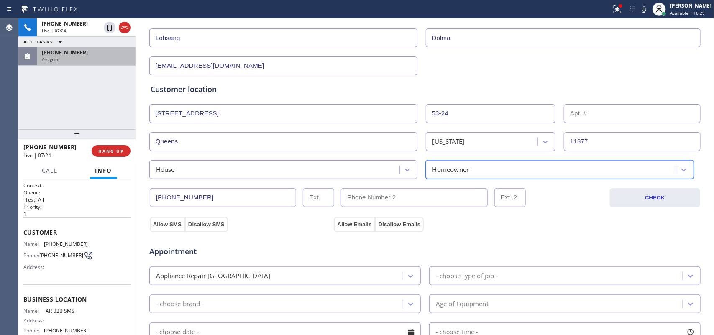
scroll to position [157, 0]
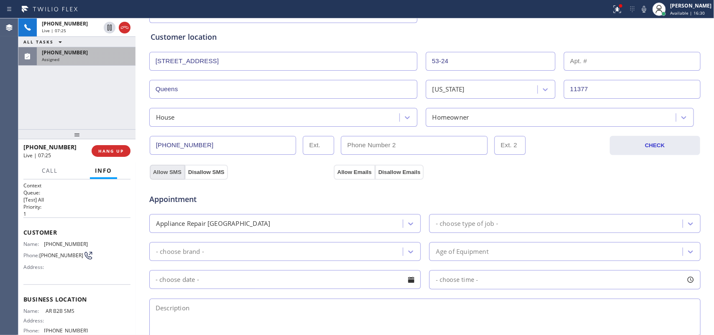
click at [162, 173] on button "Allow SMS" at bounding box center [167, 172] width 35 height 15
click at [347, 176] on button "Allow Emails" at bounding box center [354, 172] width 41 height 15
click at [485, 222] on div "- choose type of job -" at bounding box center [467, 224] width 62 height 10
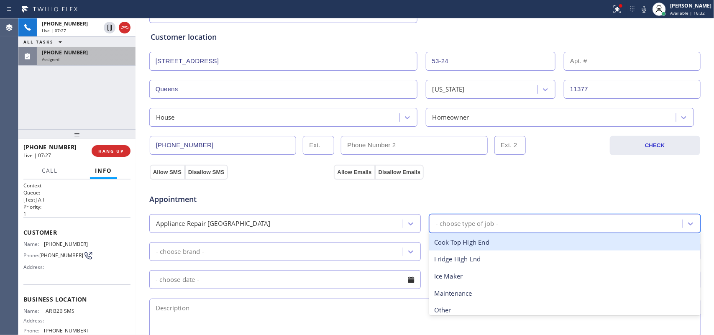
scroll to position [261, 0]
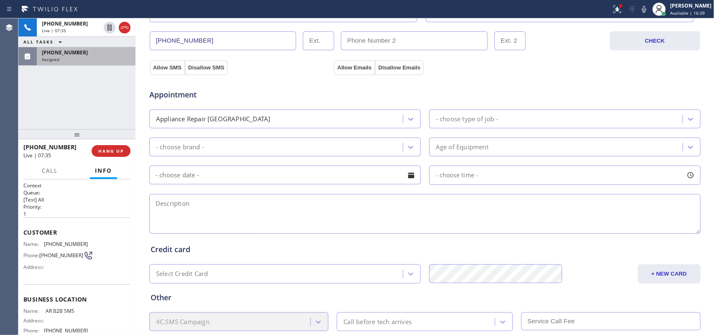
click at [122, 108] on div "+16462870693 Live | 07:35 ALL TASKS ALL TASKS ACTIVE TASKS TASKS IN WRAP UP (62…" at bounding box center [76, 73] width 117 height 111
click at [271, 120] on div "Appliance Repair High End" at bounding box center [277, 119] width 251 height 15
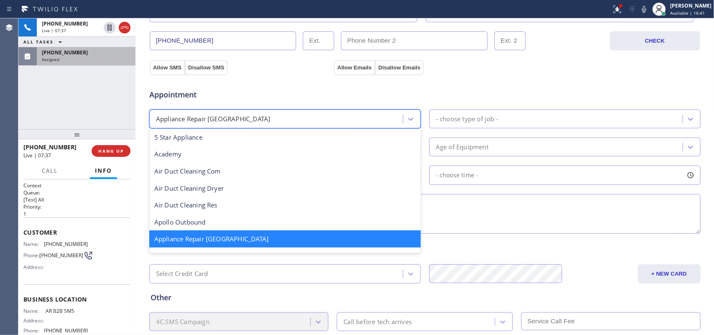
scroll to position [53, 0]
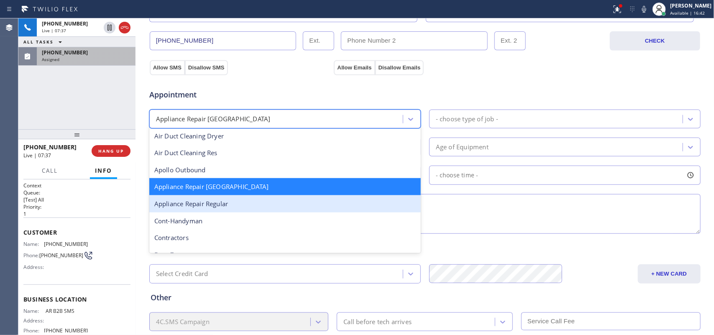
click at [246, 206] on div "Appliance Repair Regular" at bounding box center [284, 203] width 271 height 17
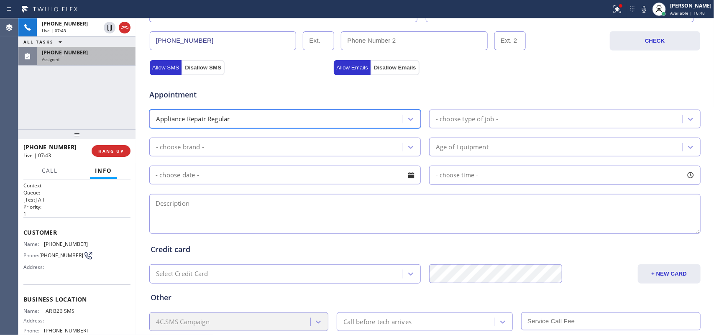
click at [569, 107] on div "Appointment option Appliance Repair Regular, selected. 24 results available. Se…" at bounding box center [425, 157] width 549 height 156
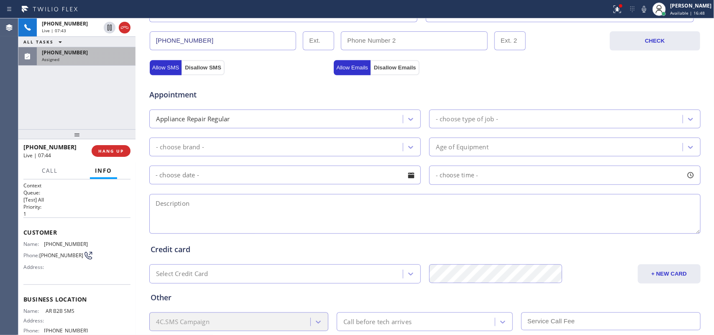
click at [565, 120] on div "- choose type of job -" at bounding box center [557, 119] width 251 height 15
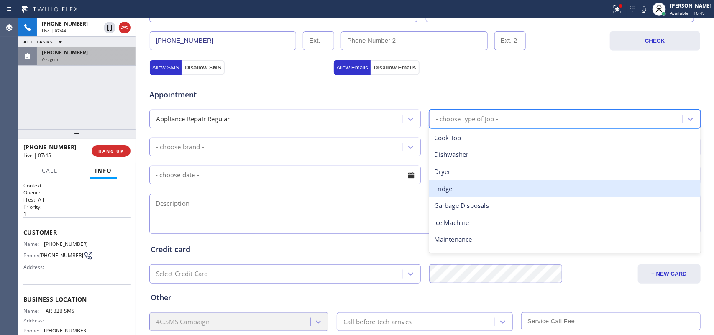
click at [500, 189] on div "Fridge" at bounding box center [564, 188] width 271 height 17
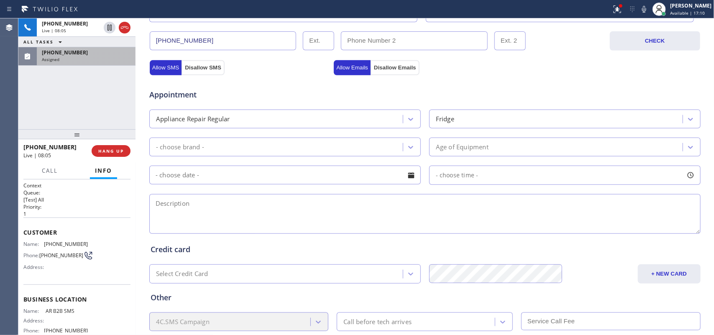
click at [123, 115] on div "+16462870693 Live | 08:05 ALL TASKS ALL TASKS ACTIVE TASKS TASKS IN WRAP UP (62…" at bounding box center [76, 73] width 117 height 111
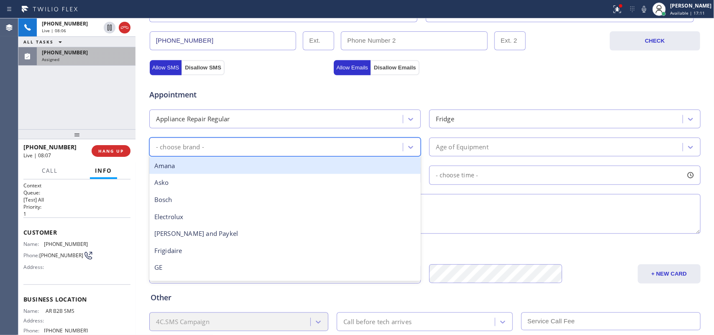
click at [398, 152] on div "- choose brand -" at bounding box center [277, 147] width 251 height 15
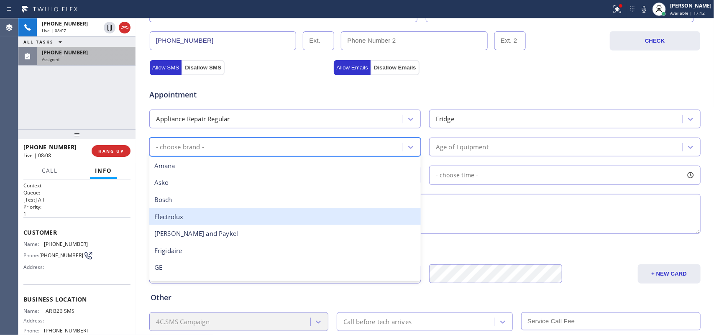
scroll to position [157, 0]
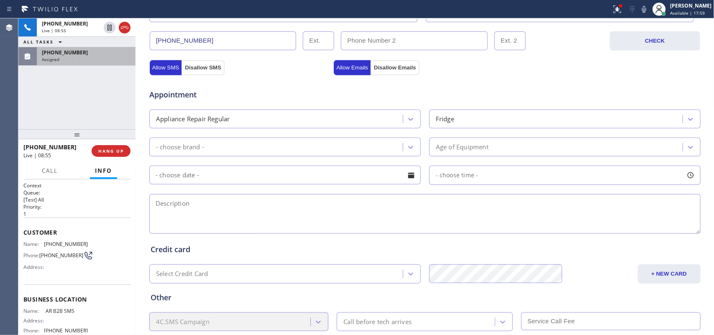
click at [138, 138] on div "Business location AR B2B SMS (833) 692-2271 Personal information Lobsang Dolma …" at bounding box center [425, 82] width 575 height 571
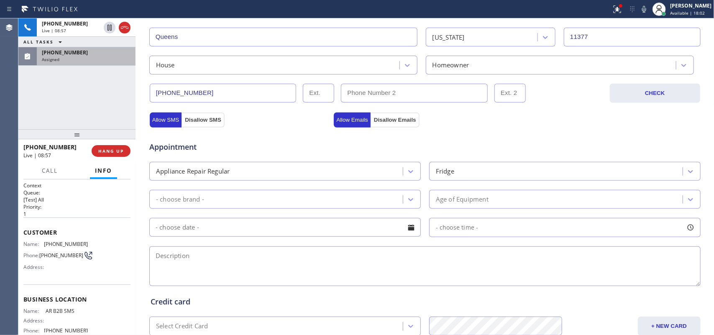
scroll to position [261, 0]
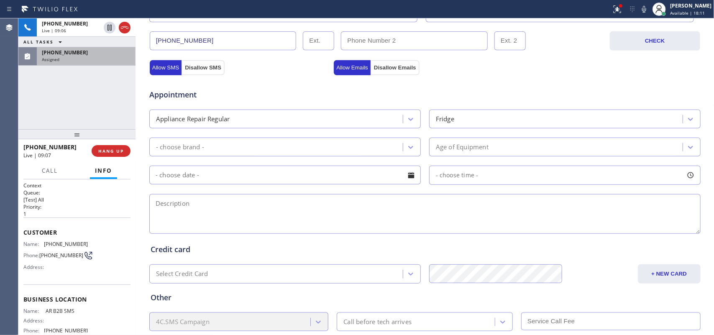
click at [514, 147] on div "Age of Equipment" at bounding box center [557, 147] width 251 height 15
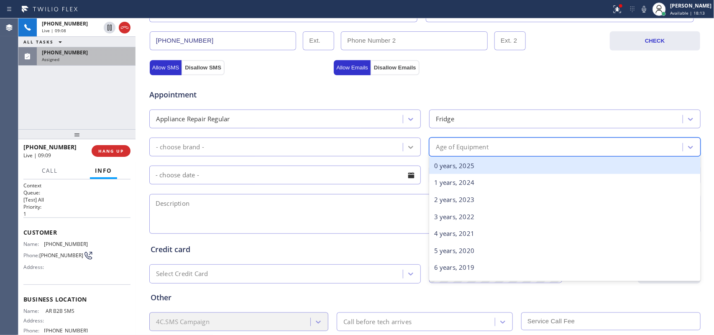
click at [407, 147] on icon at bounding box center [410, 147] width 8 height 8
click at [540, 148] on div "Age of Equipment" at bounding box center [557, 147] width 251 height 15
click at [53, 173] on span "Call" at bounding box center [50, 171] width 16 height 8
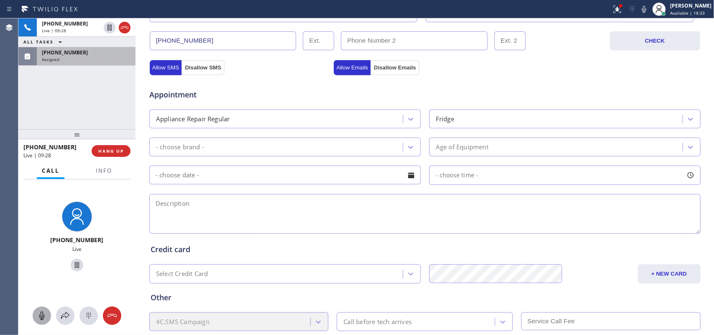
click at [42, 268] on icon at bounding box center [42, 316] width 10 height 10
click at [75, 267] on icon at bounding box center [77, 265] width 4 height 6
click at [408, 141] on div at bounding box center [410, 147] width 15 height 15
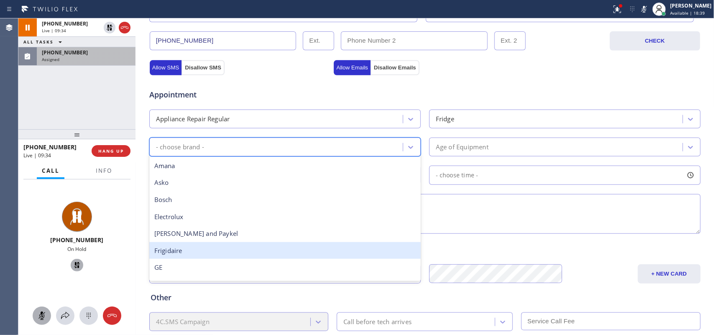
click at [275, 245] on div "Frigidaire" at bounding box center [284, 250] width 271 height 17
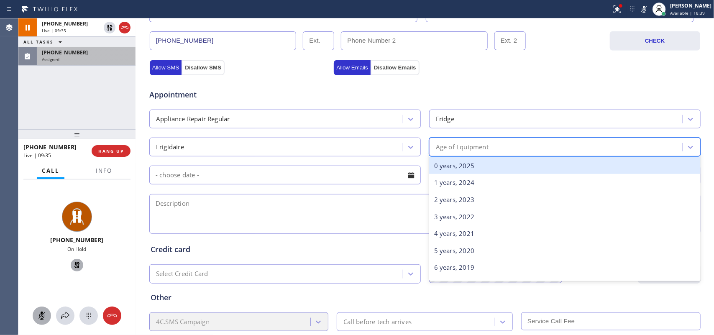
click at [498, 147] on div "Age of Equipment" at bounding box center [557, 147] width 251 height 15
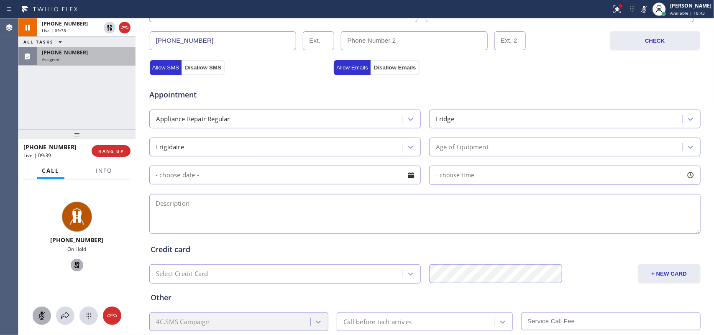
click at [135, 132] on div at bounding box center [135, 176] width 0 height 317
click at [485, 148] on div "Age of Equipment" at bounding box center [462, 147] width 53 height 10
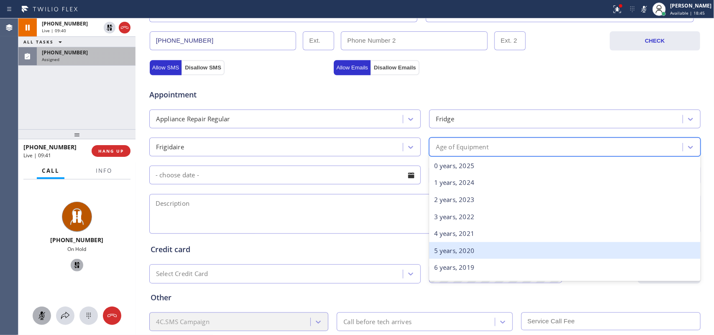
scroll to position [105, 0]
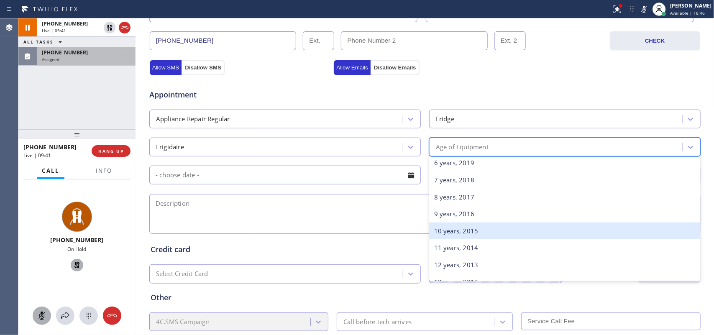
click at [473, 235] on div "10 years, 2015" at bounding box center [564, 230] width 271 height 17
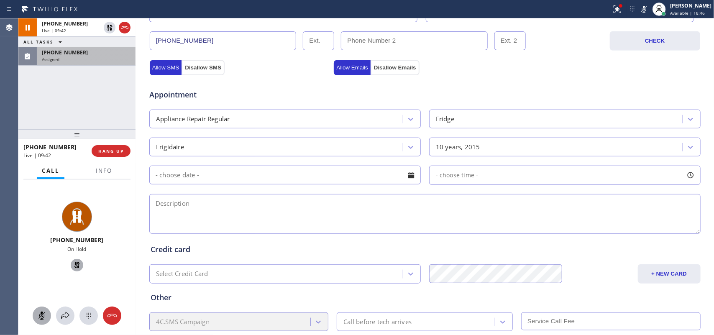
click at [405, 180] on div at bounding box center [411, 175] width 14 height 14
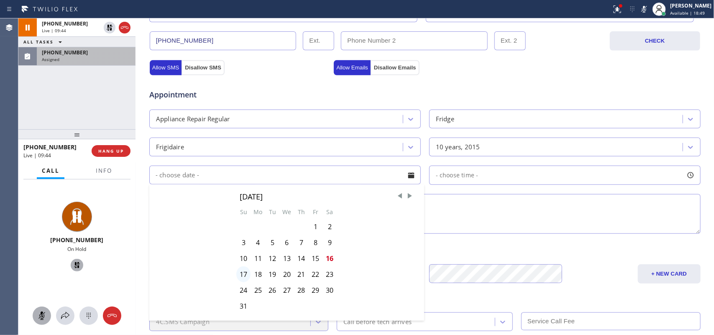
click at [243, 268] on div "17" at bounding box center [243, 274] width 14 height 16
type input "08/17/2025"
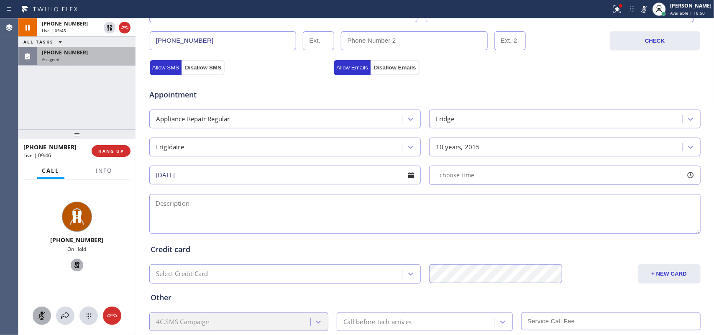
click at [571, 176] on div at bounding box center [690, 175] width 14 height 14
drag, startPoint x: 429, startPoint y: 228, endPoint x: 576, endPoint y: 229, distance: 146.8
click at [571, 229] on div at bounding box center [578, 226] width 10 height 18
drag, startPoint x: 530, startPoint y: 229, endPoint x: 419, endPoint y: 223, distance: 111.0
click at [512, 229] on div at bounding box center [517, 226] width 10 height 18
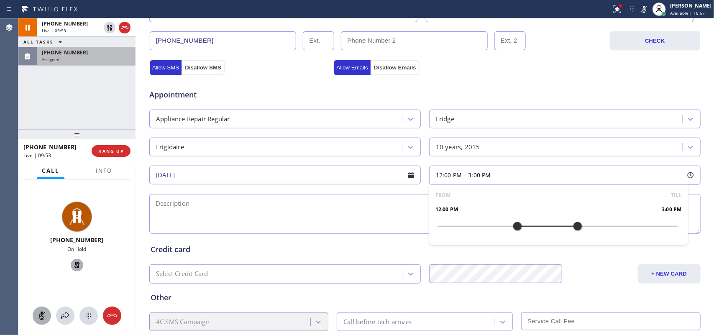
click at [316, 218] on textarea at bounding box center [424, 214] width 551 height 40
click at [321, 215] on textarea "12-3" at bounding box center [424, 214] width 551 height 40
drag, startPoint x: 156, startPoint y: 225, endPoint x: 164, endPoint y: 221, distance: 9.2
click at [156, 225] on textarea "12-3/" at bounding box center [424, 214] width 551 height 40
click at [192, 205] on textarea "12-3/" at bounding box center [424, 214] width 551 height 40
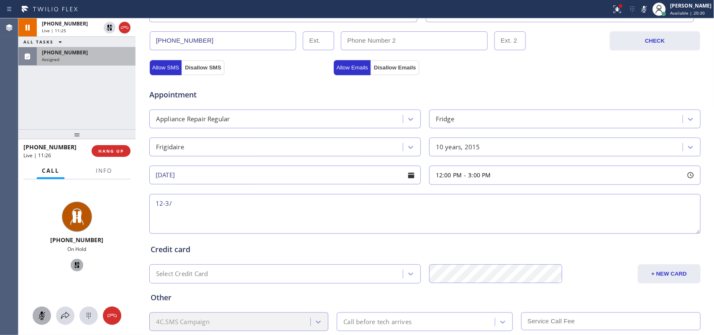
paste textarea "/member/ 10%discount on labor/house-ho/Frigidaire FS Fridge/10 years/ freezer a…"
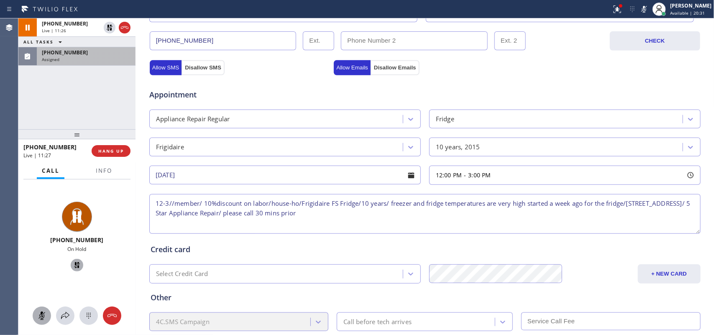
click at [168, 204] on textarea "12-3//member/ 10%discount on labor/house-ho/Frigidaire FS Fridge/10 years/ free…" at bounding box center [424, 214] width 551 height 40
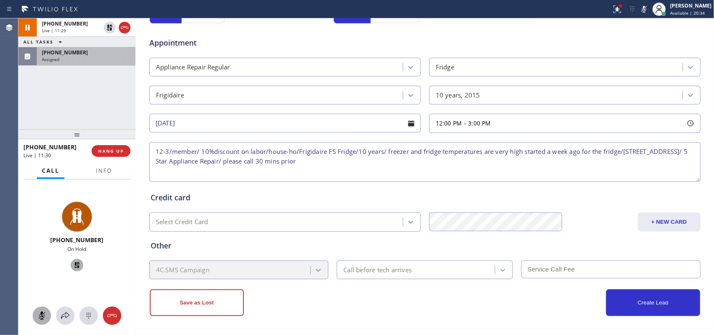
type textarea "12-3/member/ 10%discount on labor/house-ho/Frigidaire FS Fridge/10 years/ freez…"
click at [377, 268] on div "Call before tech arrives" at bounding box center [377, 270] width 68 height 10
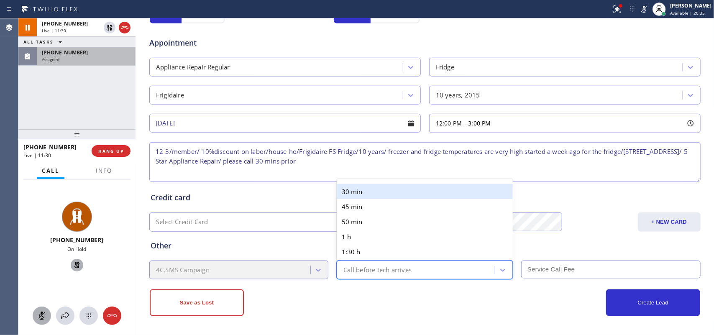
click at [376, 188] on div "30 min" at bounding box center [425, 191] width 176 height 15
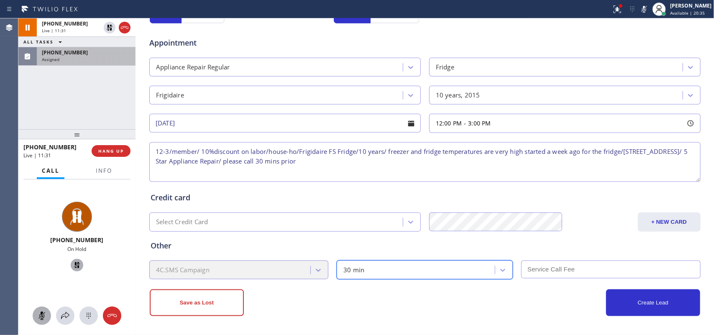
click at [563, 268] on input "text" at bounding box center [610, 270] width 179 height 18
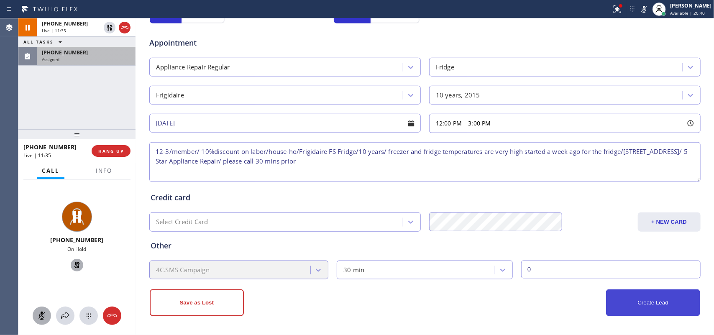
type input "0"
click at [571, 268] on button "Create Lead" at bounding box center [653, 302] width 94 height 27
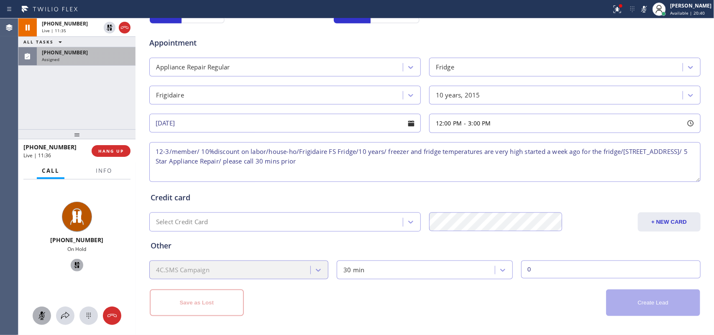
scroll to position [82, 0]
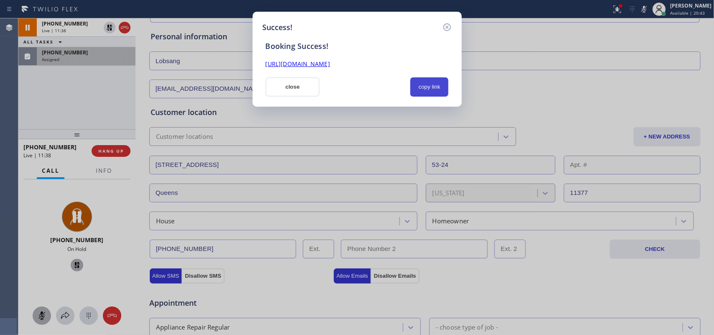
click at [425, 90] on button "copy link" at bounding box center [429, 86] width 38 height 19
click at [330, 64] on link "https://erp.apollosoft.co/customer/757588#portlet_lead" at bounding box center [298, 64] width 64 height 8
click at [286, 90] on button "close" at bounding box center [293, 86] width 54 height 19
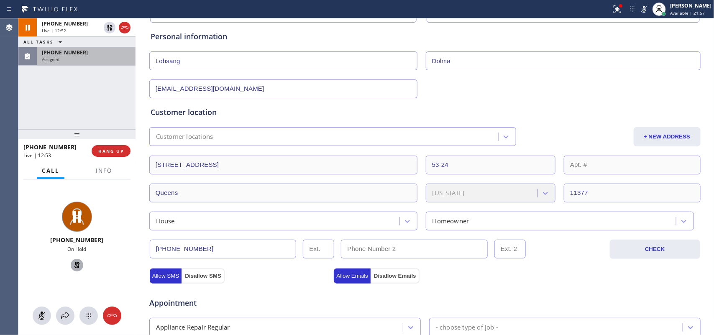
drag, startPoint x: 43, startPoint y: 315, endPoint x: 47, endPoint y: 306, distance: 9.6
click at [42, 268] on icon at bounding box center [42, 316] width 10 height 10
click at [74, 264] on icon at bounding box center [77, 265] width 6 height 6
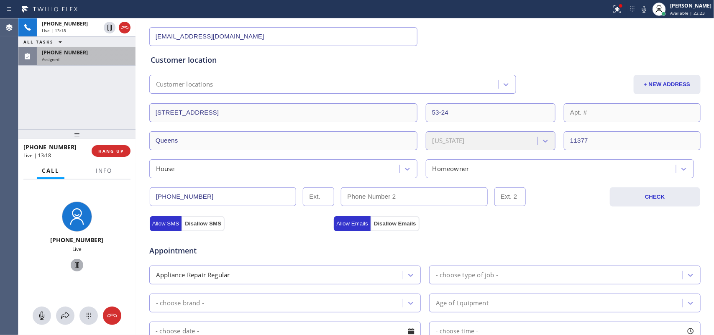
scroll to position [0, 0]
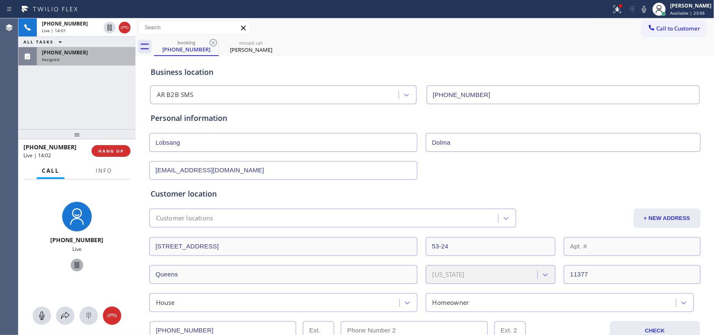
click at [431, 182] on div "Customer location Customer locations + NEW ADDRESS 53-24 37th Rd 53-24 Queens N…" at bounding box center [425, 246] width 552 height 132
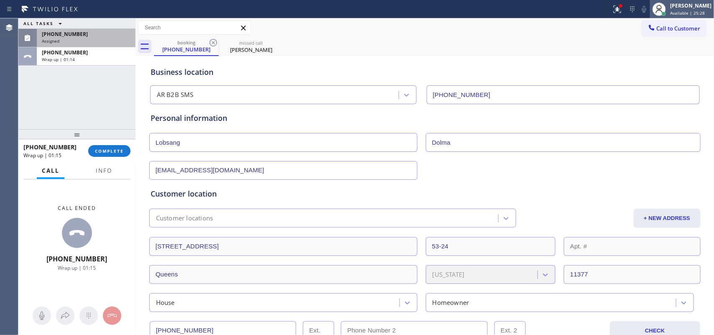
click at [571, 15] on span "Available | 25:28" at bounding box center [687, 13] width 35 height 6
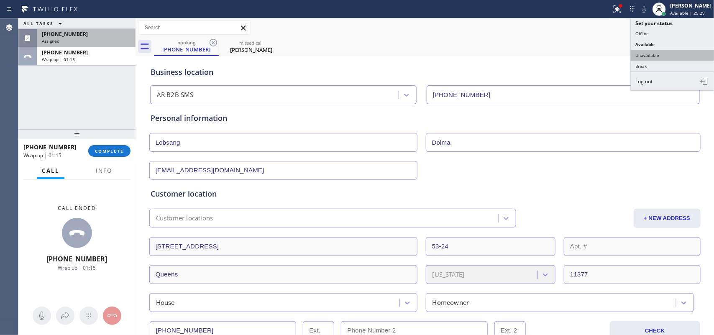
click at [571, 56] on button "Unavailable" at bounding box center [673, 55] width 84 height 11
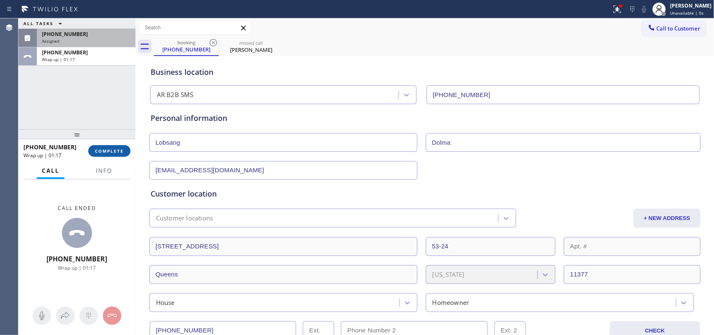
click at [120, 156] on button "COMPLETE" at bounding box center [109, 151] width 42 height 12
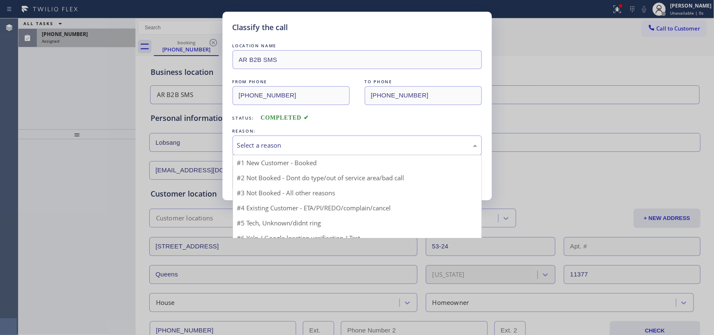
click at [391, 146] on div "Select a reason" at bounding box center [357, 146] width 240 height 10
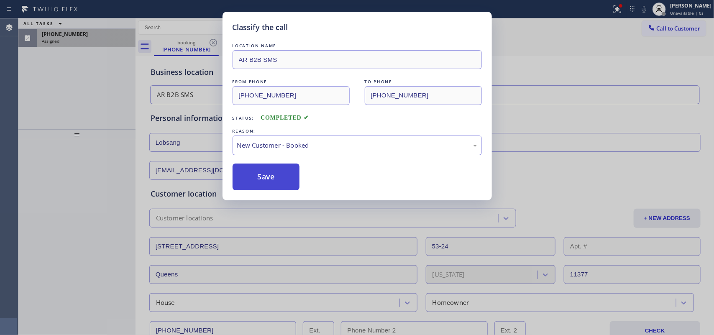
click at [281, 176] on button "Save" at bounding box center [266, 177] width 67 height 27
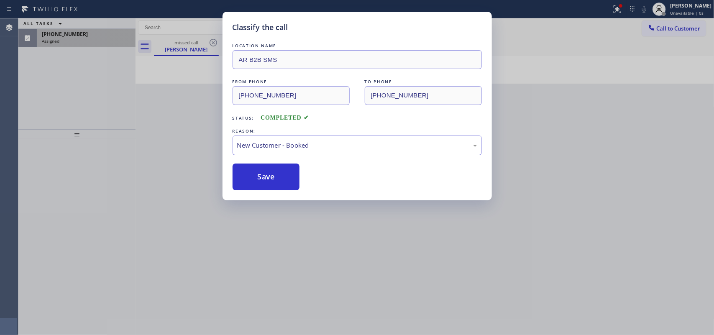
click at [72, 32] on div "Classify the call LOCATION NAME AR B2B SMS FROM PHONE (646) 287-0693 TO PHONE (…" at bounding box center [357, 167] width 714 height 335
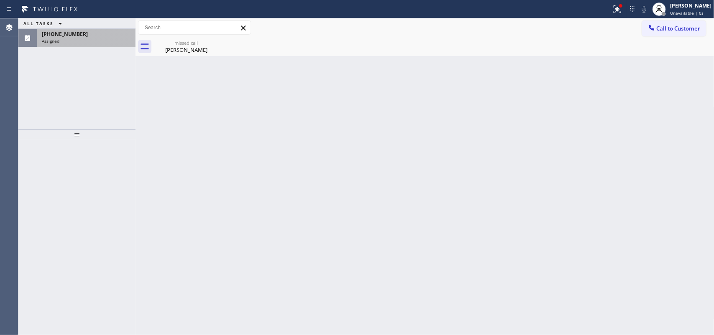
click at [70, 35] on span "(626) 587-5475" at bounding box center [65, 34] width 46 height 7
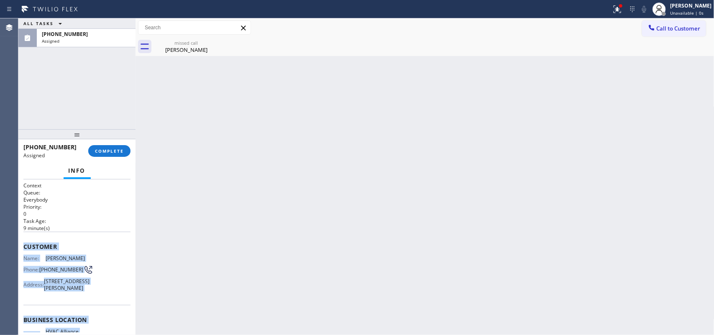
drag, startPoint x: 89, startPoint y: 260, endPoint x: 23, endPoint y: 243, distance: 67.2
click at [23, 243] on div "Context Queue: Everybody Priority: 0 Task Age: 9 minute(s) Customer Name: Manny…" at bounding box center [76, 313] width 107 height 263
drag, startPoint x: 115, startPoint y: 151, endPoint x: 331, endPoint y: 139, distance: 216.5
click at [115, 150] on span "COMPLETE" at bounding box center [109, 151] width 29 height 6
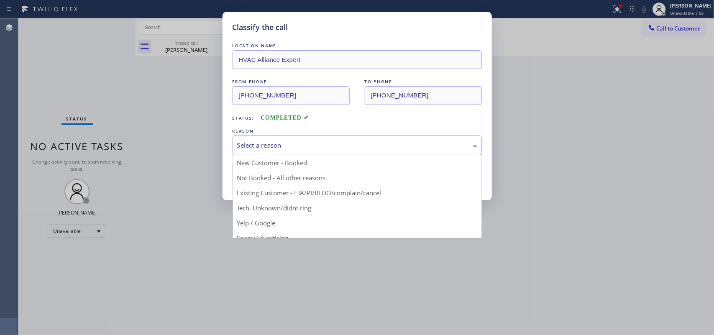
click at [399, 146] on div "Select a reason" at bounding box center [357, 146] width 240 height 10
drag, startPoint x: 348, startPoint y: 210, endPoint x: 344, endPoint y: 209, distance: 4.3
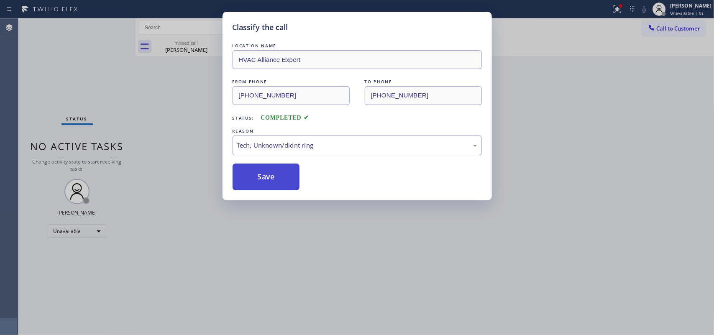
click at [264, 180] on button "Save" at bounding box center [266, 177] width 67 height 27
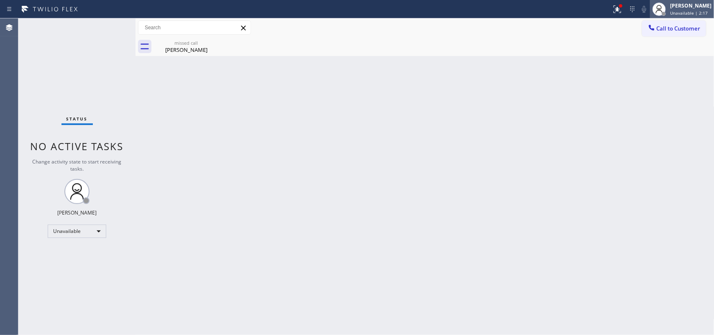
click at [571, 11] on span "Unavailable | 2:17" at bounding box center [689, 13] width 38 height 6
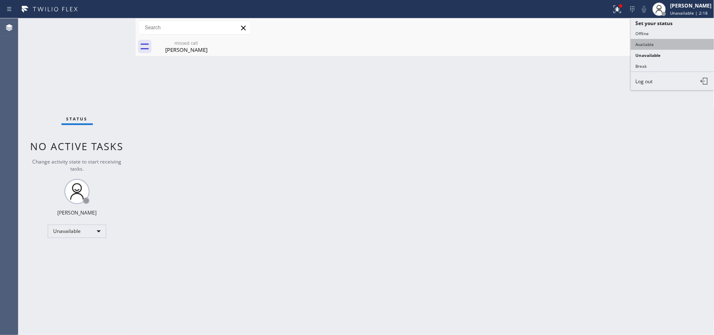
click at [571, 43] on button "Available" at bounding box center [673, 44] width 84 height 11
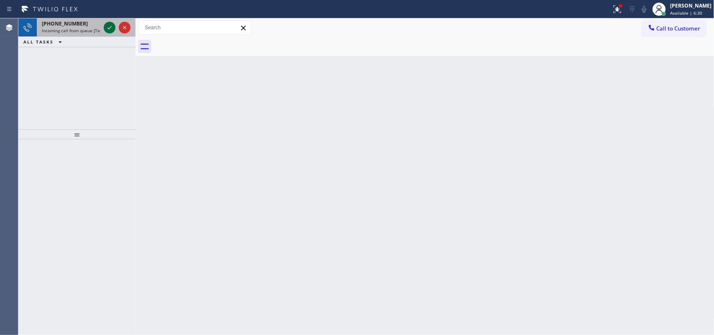
click at [109, 28] on icon at bounding box center [110, 28] width 10 height 10
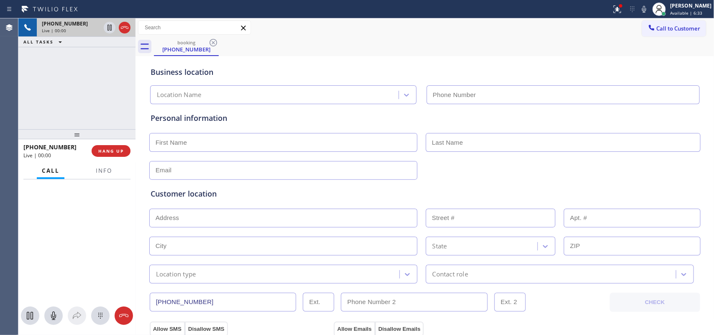
type input "(415) 792-0330"
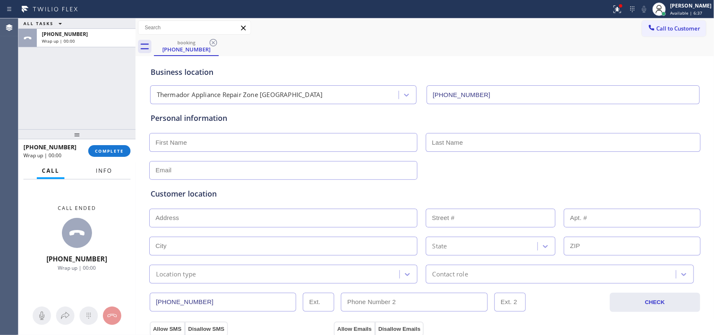
click at [103, 171] on span "Info" at bounding box center [104, 171] width 16 height 8
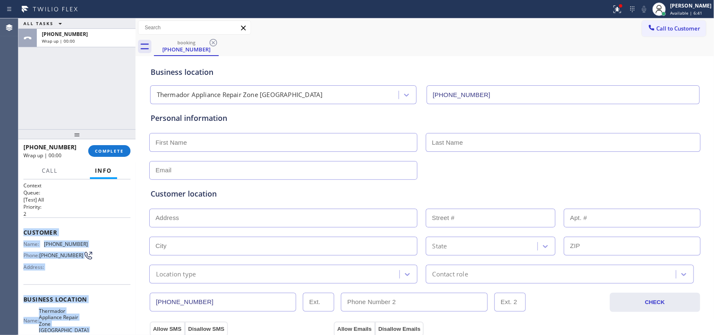
drag, startPoint x: 90, startPoint y: 255, endPoint x: 25, endPoint y: 232, distance: 69.2
click at [25, 232] on div "Context Queue: [Test] All Priority: 2 Customer Name: (415) 251-1477 Phone: (415…" at bounding box center [76, 306] width 107 height 248
click at [113, 147] on button "COMPLETE" at bounding box center [109, 151] width 42 height 12
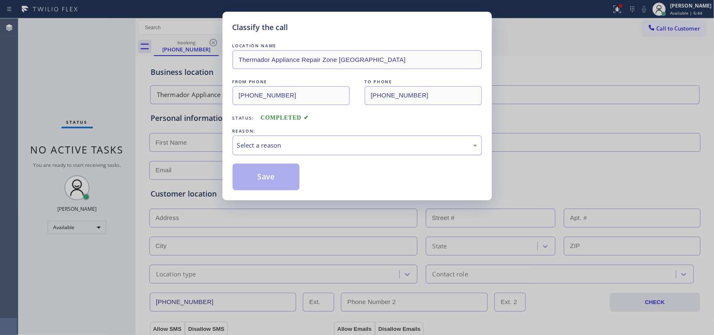
click at [270, 149] on div "Select a reason" at bounding box center [357, 146] width 240 height 10
click at [267, 176] on button "Save" at bounding box center [266, 177] width 67 height 27
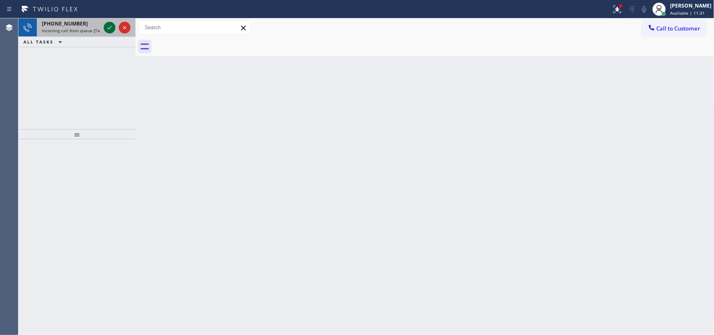
click at [109, 24] on icon at bounding box center [110, 28] width 10 height 10
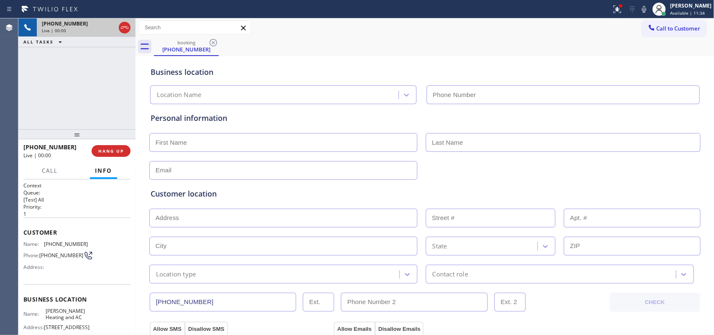
type input "(516) 591-3890"
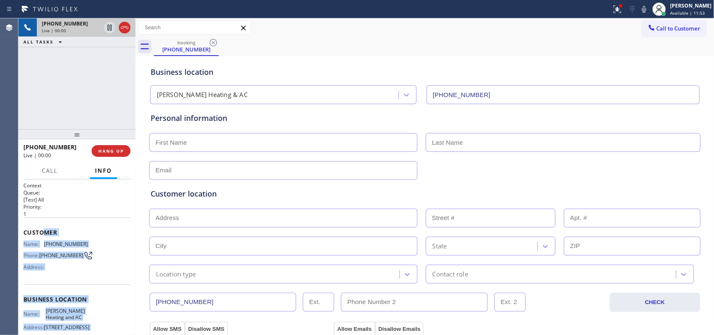
drag, startPoint x: 91, startPoint y: 258, endPoint x: 41, endPoint y: 230, distance: 57.1
click at [41, 230] on div "Context Queue: [Test] All Priority: 1 Customer Name: (347) 350-4066 Phone: (347…" at bounding box center [76, 299] width 107 height 235
click at [53, 164] on button "Call" at bounding box center [50, 171] width 26 height 16
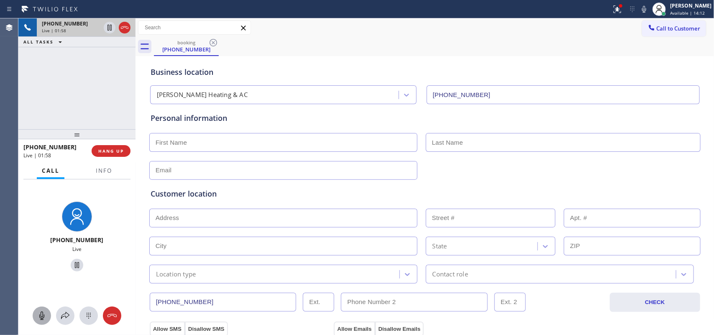
click at [45, 268] on icon at bounding box center [42, 316] width 10 height 10
click at [41, 268] on icon at bounding box center [42, 316] width 10 height 10
click at [41, 268] on icon at bounding box center [41, 316] width 5 height 8
click at [72, 264] on icon at bounding box center [77, 265] width 10 height 10
drag, startPoint x: 43, startPoint y: 316, endPoint x: 72, endPoint y: 268, distance: 55.9
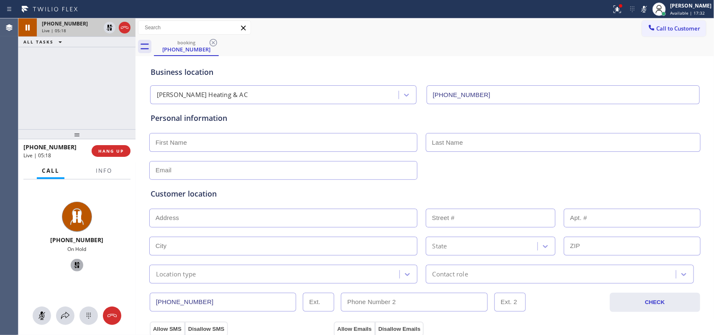
click at [44, 268] on icon at bounding box center [42, 316] width 10 height 10
click at [74, 264] on icon at bounding box center [77, 265] width 6 height 6
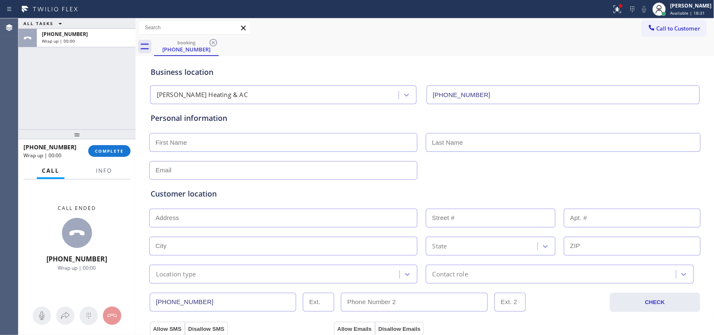
click at [225, 143] on input "text" at bounding box center [283, 142] width 268 height 19
type input "Miss"
type input "Gaarlie"
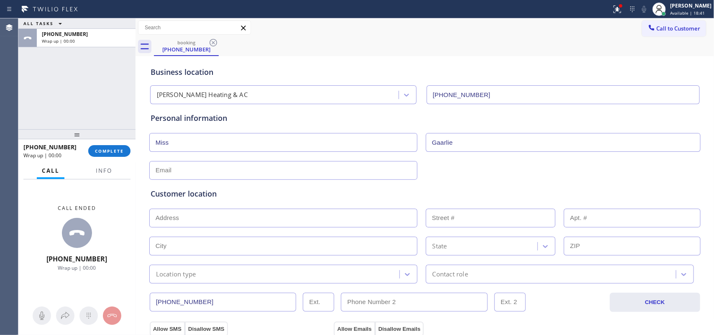
click at [235, 158] on div "Personal information Miss Gaarlie" at bounding box center [425, 145] width 549 height 67
click at [233, 176] on div "Customer location >> ADD NEW ADDRESS << + NEW ADDRESS State Location type Conta…" at bounding box center [425, 229] width 552 height 107
click at [299, 166] on input "text" at bounding box center [283, 170] width 268 height 19
type input "no@gmail.com"
click at [207, 219] on input "text" at bounding box center [283, 218] width 268 height 19
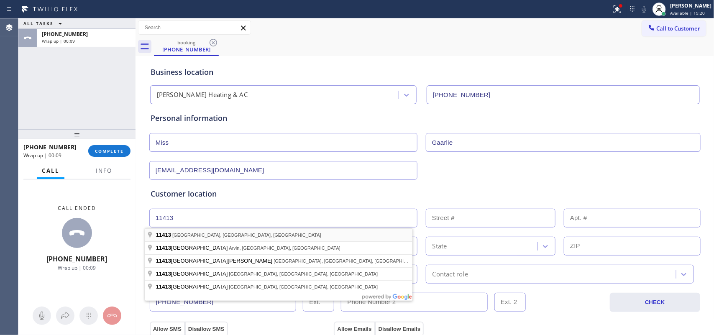
type input "Queens, NY 11413, USA"
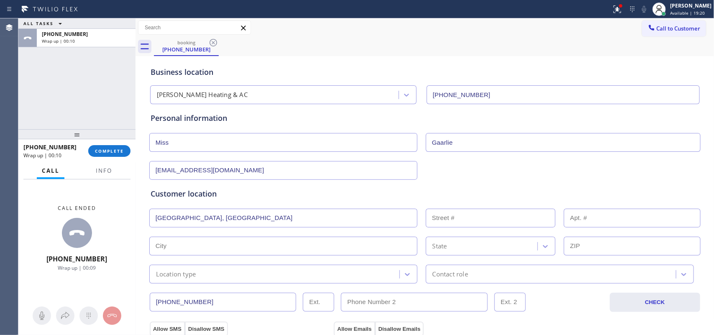
type input "Queens"
type input "11413"
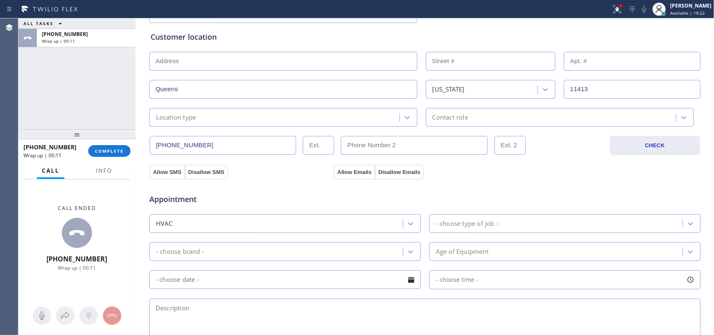
click at [346, 117] on div "Location type" at bounding box center [276, 117] width 248 height 15
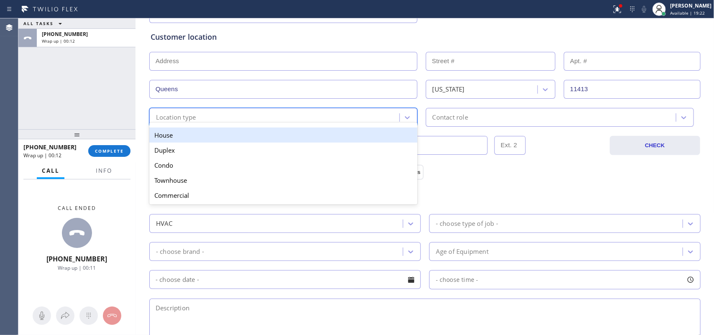
click at [346, 130] on div "House" at bounding box center [283, 135] width 268 height 15
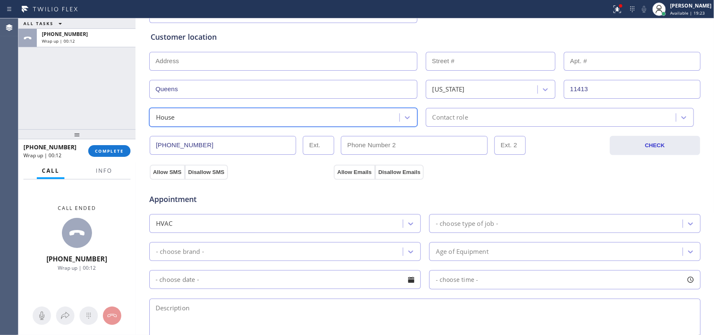
click at [448, 103] on div "Customer location >> ADD NEW ADDRESS << + NEW ADDRESS Queens New York 11413 opt…" at bounding box center [425, 78] width 549 height 95
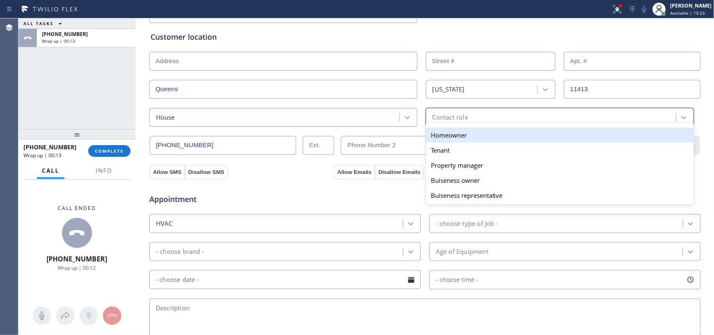
click at [454, 111] on div "Contact role" at bounding box center [552, 117] width 248 height 15
click at [452, 136] on div "Homeowner" at bounding box center [560, 135] width 268 height 15
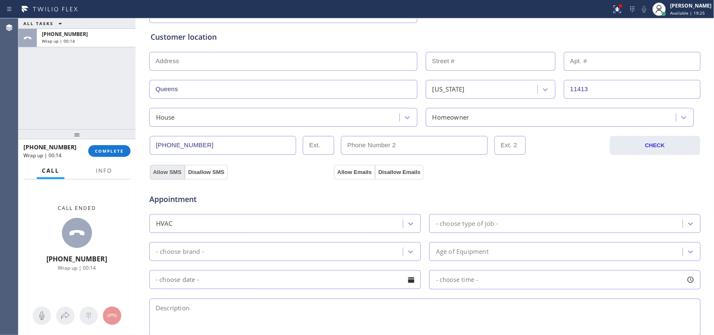
click at [157, 176] on button "Allow SMS" at bounding box center [167, 172] width 35 height 15
click at [342, 171] on button "Allow Emails" at bounding box center [354, 172] width 41 height 15
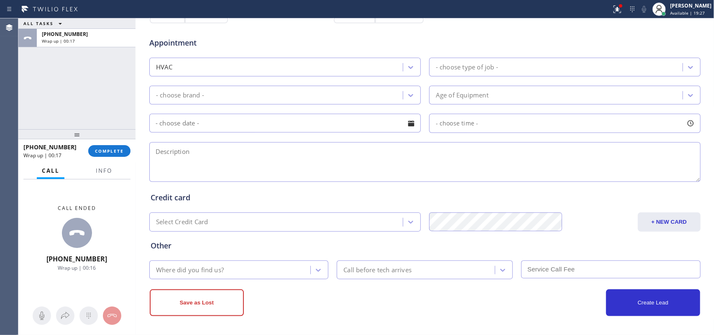
scroll to position [209, 0]
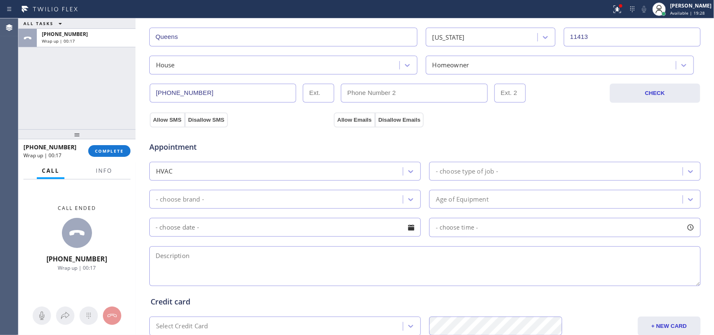
click at [500, 172] on div "- choose type of job -" at bounding box center [557, 171] width 251 height 15
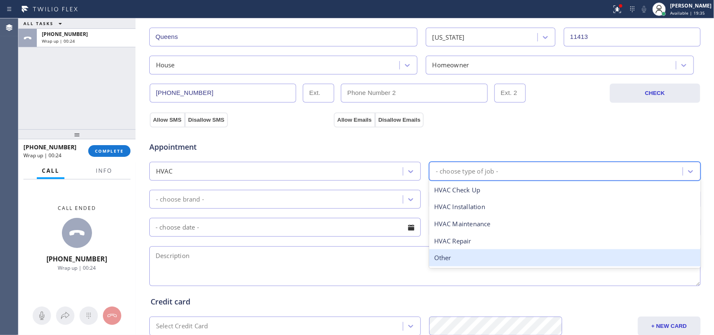
click at [474, 260] on div "Other" at bounding box center [564, 257] width 271 height 17
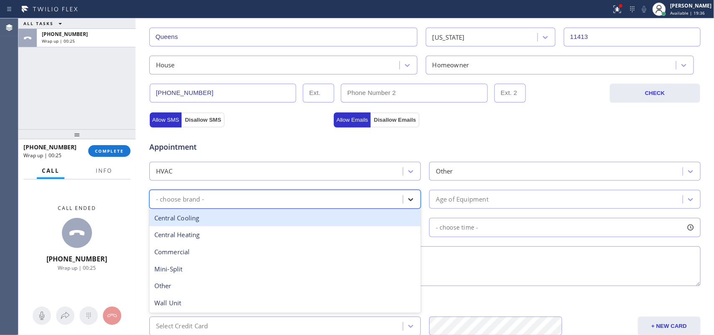
click at [403, 197] on div at bounding box center [410, 199] width 15 height 15
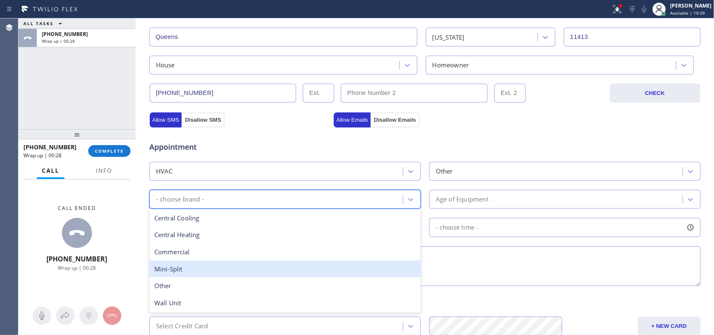
click at [250, 268] on div "Mini-Split" at bounding box center [284, 269] width 271 height 17
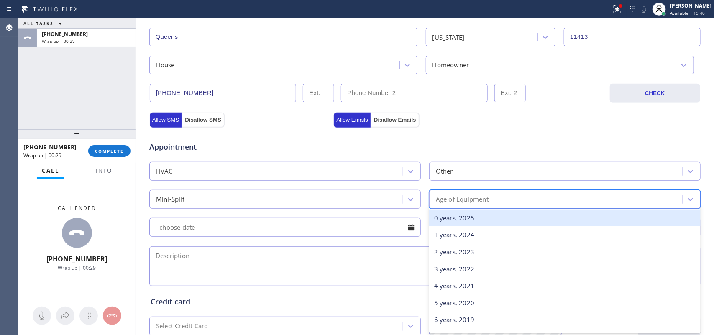
click at [519, 197] on div "Age of Equipment" at bounding box center [557, 199] width 251 height 15
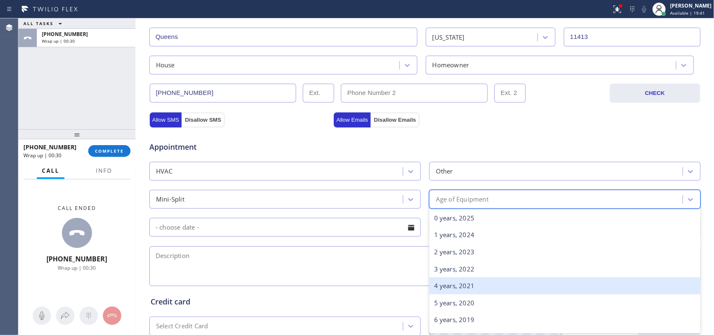
scroll to position [105, 0]
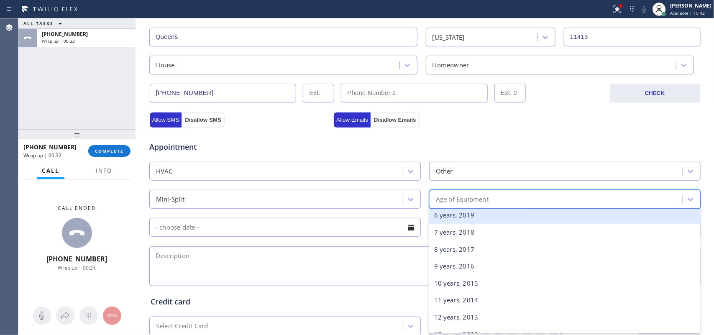
click at [492, 222] on div "6 years, 2019" at bounding box center [564, 215] width 271 height 17
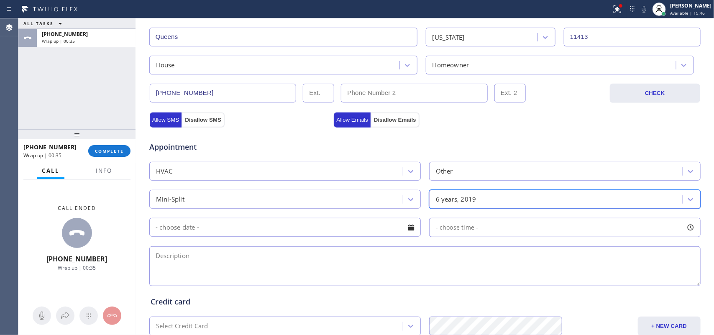
click at [153, 225] on input "text" at bounding box center [284, 227] width 271 height 19
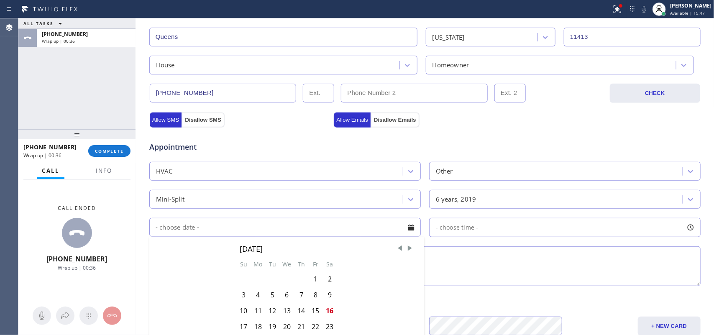
click at [480, 143] on div "Appointment" at bounding box center [424, 141] width 553 height 21
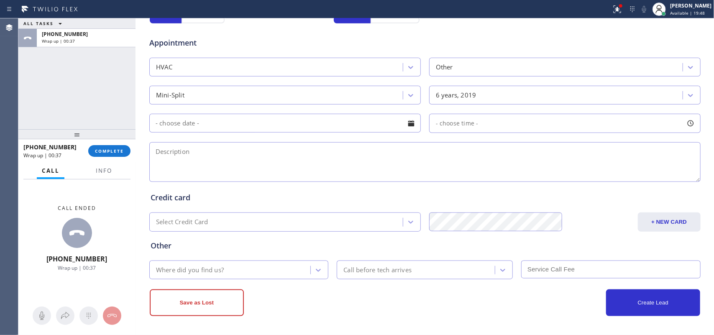
click at [484, 159] on textarea at bounding box center [424, 162] width 551 height 40
paste textarea "house-ho/ Frigidaire/ 6 yo/4 wall minisplits/wants us to change the filters/ 11…"
click at [432, 146] on textarea "house-ho/ Frigidaire/ 6 yo/4 wall minisplits/wants us to change the filters/ 11…" at bounding box center [424, 162] width 551 height 40
click at [441, 149] on textarea "house-ho/ Frigidaire/ 6 yo/4 wall minisplits/wants us to change the filters/ 11…" at bounding box center [424, 162] width 551 height 40
type textarea "house-ho/ Frigidaire/ 6 yo/4 wall minisplits/wants us to change the filters/ 11…"
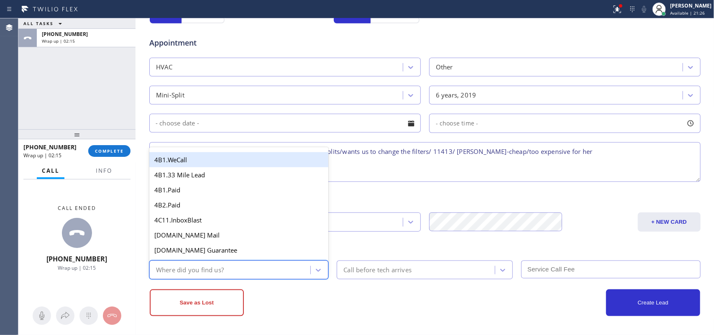
click at [323, 268] on div "Where did you find us?" at bounding box center [238, 270] width 179 height 19
type input "g"
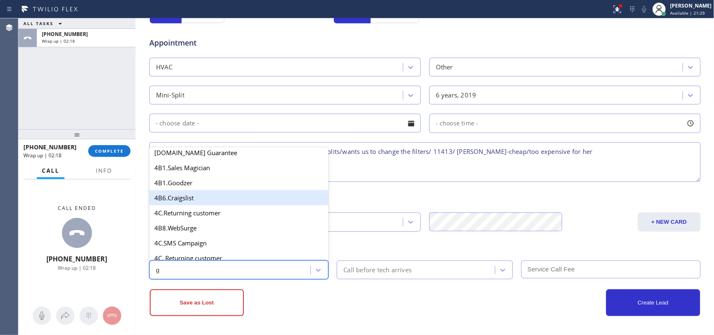
scroll to position [105, 0]
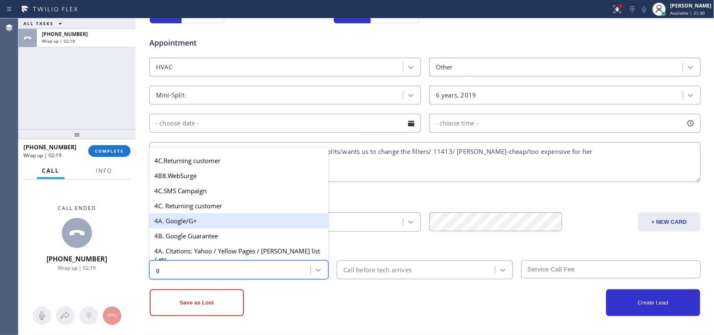
click at [216, 227] on div "4A. Google/G+" at bounding box center [238, 220] width 179 height 15
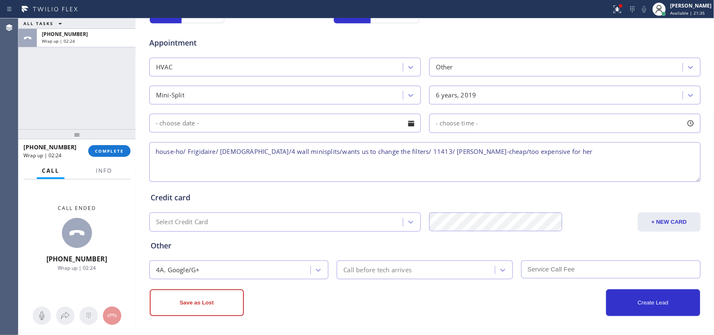
click at [371, 148] on textarea "house-ho/ Frigidaire/ 6 yo/4 wall minisplits/wants us to change the filters/ 11…" at bounding box center [424, 162] width 551 height 40
type textarea "house-ho/ Frigidaire/ 6 yo/4 wall minisplits/wants us to change the filters/ of…"
drag, startPoint x: 178, startPoint y: 298, endPoint x: 228, endPoint y: 268, distance: 58.3
click at [179, 268] on button "Save as Lost" at bounding box center [197, 302] width 94 height 27
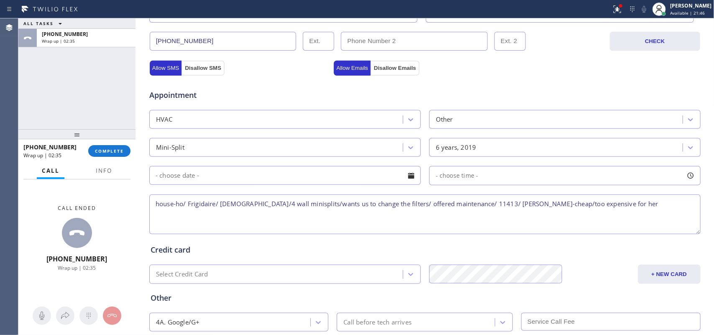
scroll to position [0, 0]
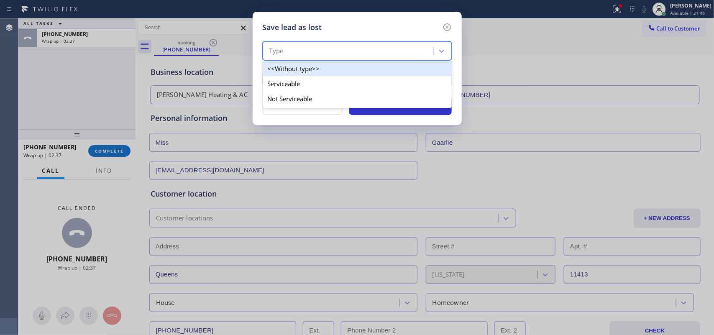
click at [401, 54] on div "Type" at bounding box center [349, 51] width 169 height 15
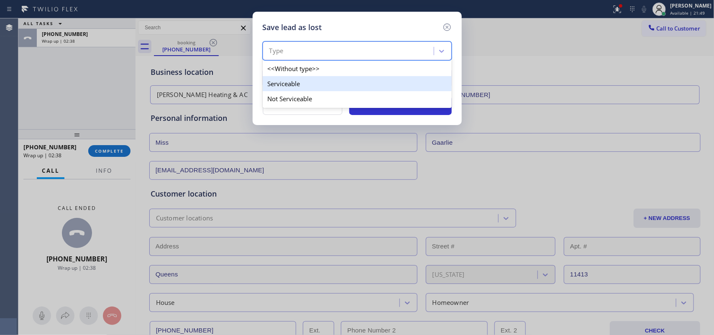
click at [402, 88] on div "Serviceable" at bounding box center [357, 83] width 189 height 15
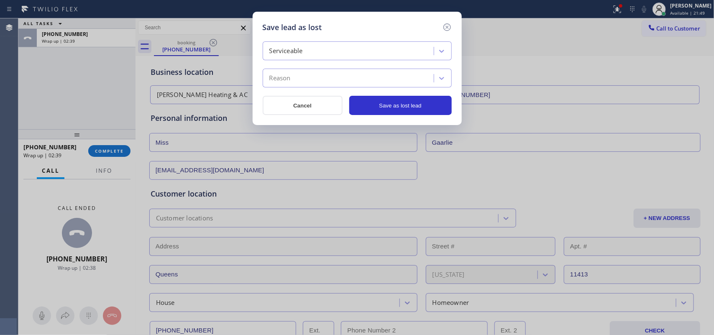
click at [402, 75] on div "Reason" at bounding box center [349, 78] width 169 height 15
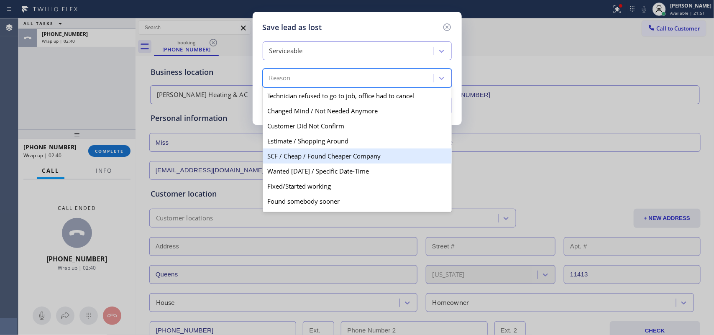
click at [363, 160] on div "SCF / Cheap / Found Cheaper Company" at bounding box center [357, 155] width 189 height 15
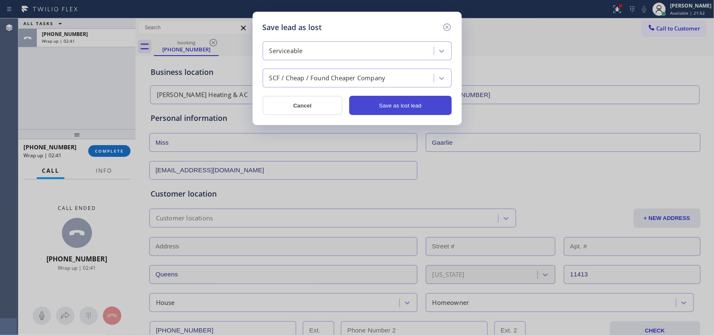
click at [392, 104] on button "Save as lost lead" at bounding box center [400, 105] width 102 height 19
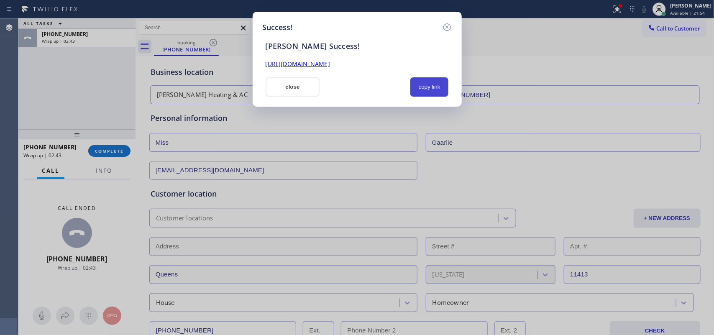
click at [424, 84] on button "copy link" at bounding box center [429, 86] width 38 height 19
click at [429, 90] on button "copy link" at bounding box center [429, 86] width 38 height 19
click at [330, 63] on link "https://erp.apollosoft.co/customer/757597#portlet_lead" at bounding box center [298, 64] width 64 height 8
click at [295, 88] on button "close" at bounding box center [293, 86] width 54 height 19
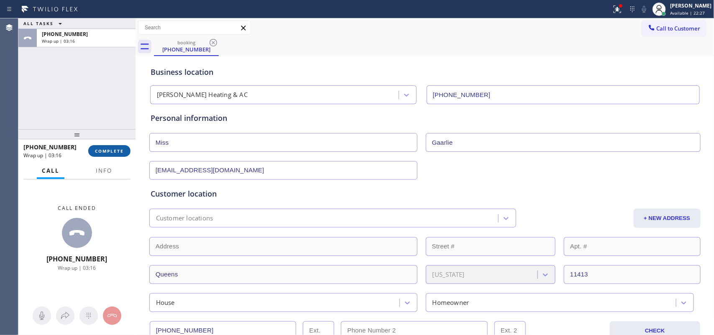
click at [104, 147] on button "COMPLETE" at bounding box center [109, 151] width 42 height 12
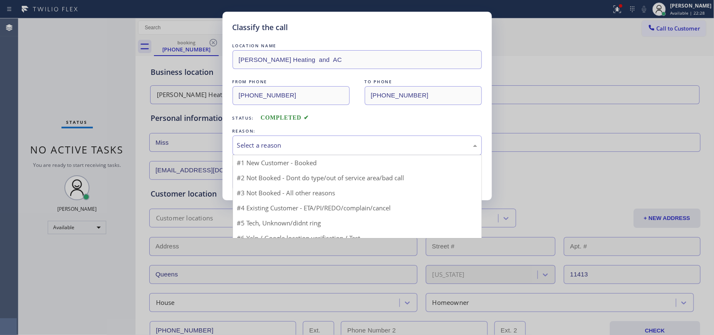
click at [260, 136] on div "Select a reason" at bounding box center [357, 145] width 249 height 20
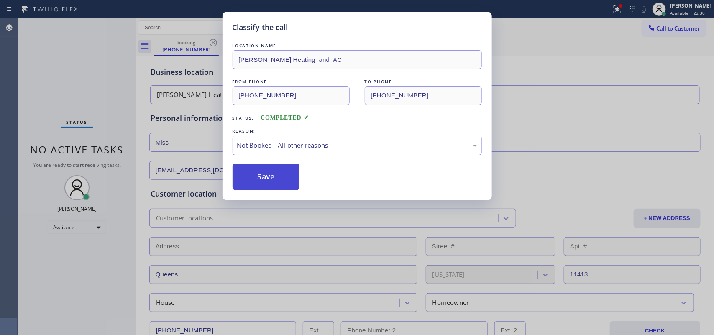
click at [289, 176] on button "Save" at bounding box center [266, 177] width 67 height 27
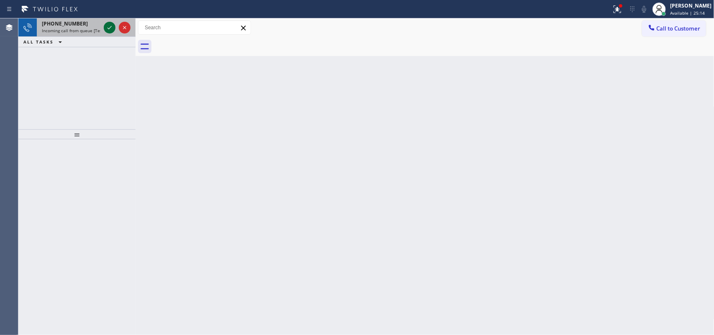
click at [107, 26] on icon at bounding box center [110, 28] width 10 height 10
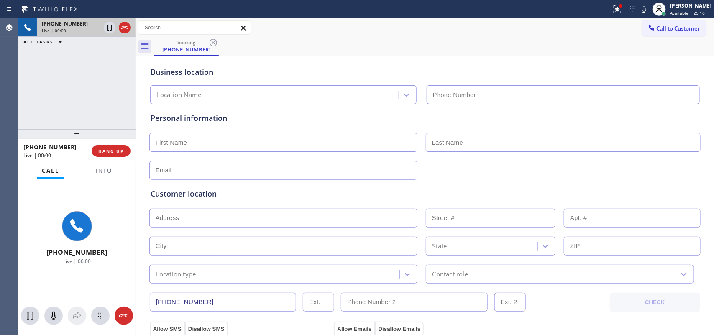
type input "(844) 899-7462"
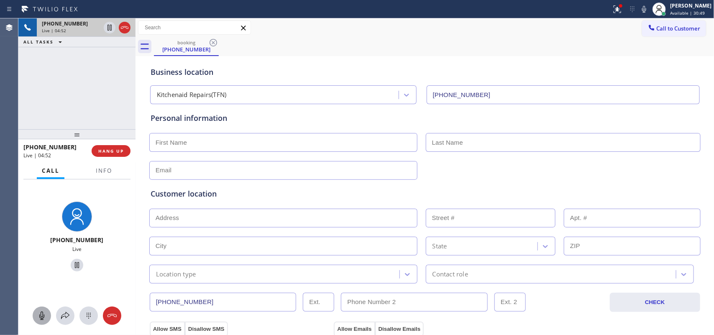
click at [45, 268] on icon at bounding box center [42, 316] width 10 height 10
click at [72, 266] on icon at bounding box center [77, 265] width 10 height 10
drag, startPoint x: 36, startPoint y: 312, endPoint x: 57, endPoint y: 283, distance: 35.7
click at [37, 268] on icon at bounding box center [42, 316] width 10 height 10
click at [72, 268] on icon at bounding box center [77, 265] width 10 height 10
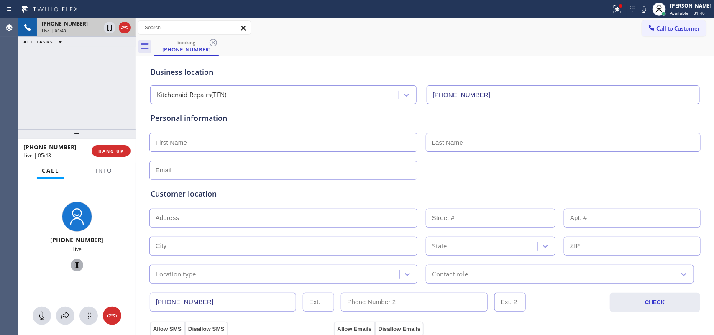
click at [373, 141] on input "text" at bounding box center [283, 142] width 268 height 19
type input "Jackie"
click at [488, 139] on input "text" at bounding box center [563, 142] width 275 height 19
type input "Koo"
click at [135, 93] on div at bounding box center [135, 176] width 0 height 317
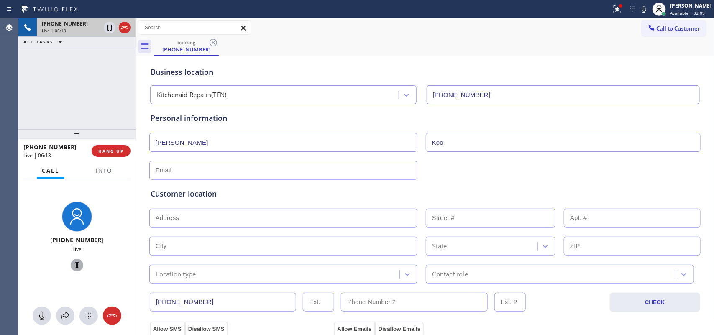
click at [256, 174] on input "text" at bounding box center [283, 170] width 268 height 19
paste input "jkoo818@gmaill.com"
type input "jkoo818@gmaill.com"
click at [235, 218] on input "text" at bounding box center [283, 218] width 268 height 19
paste input "16706 Osborne StNorthridge, CA 91343"
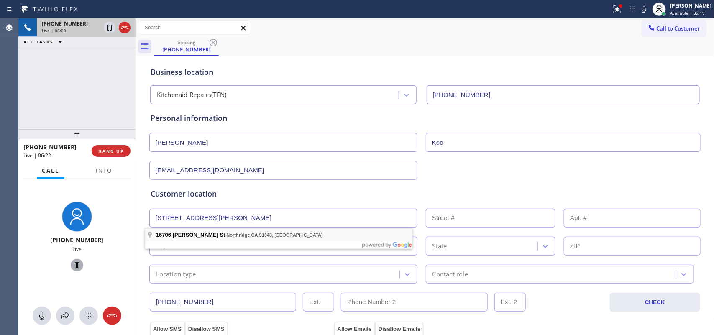
type input "16706 Osborne St"
type input "16706"
type input "Los Angeles"
type input "91343"
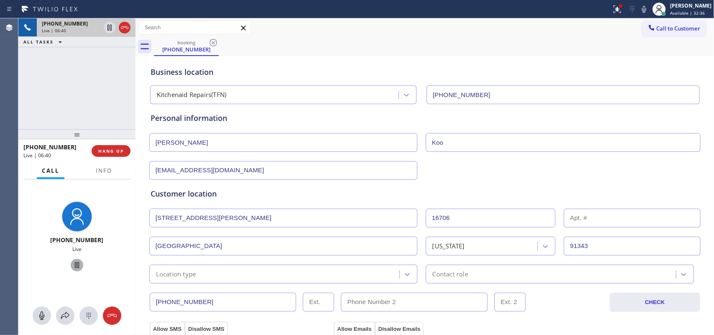
click at [155, 217] on input "16706 Osborne St" at bounding box center [283, 218] width 268 height 19
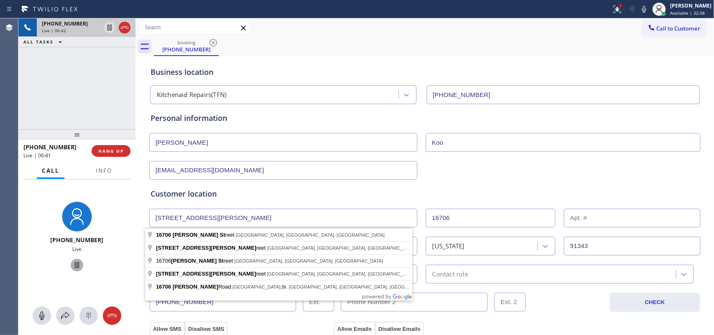
click at [238, 189] on div "Customer location" at bounding box center [425, 193] width 549 height 11
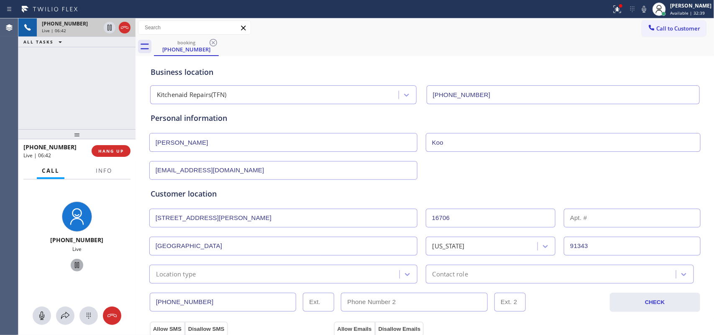
scroll to position [105, 0]
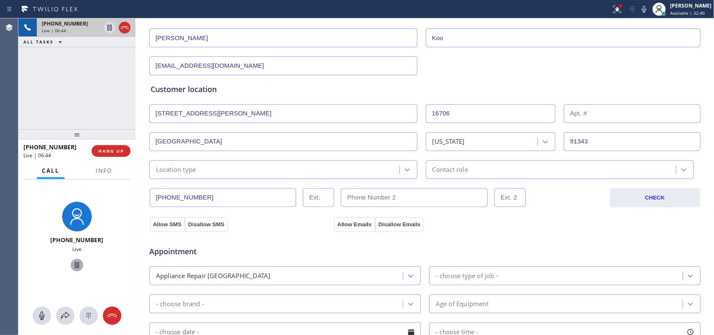
drag, startPoint x: 187, startPoint y: 199, endPoint x: 147, endPoint y: 197, distance: 39.8
click at [150, 197] on input "(213) 458-4618" at bounding box center [223, 197] width 147 height 19
click at [394, 197] on input "(___) ___-____" at bounding box center [414, 197] width 147 height 19
paste input "213) 458-4618"
type input "(213) 458-4618"
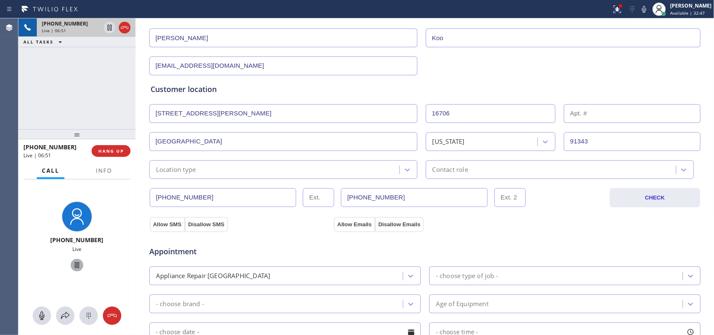
click at [118, 197] on div "+12134584618 Live" at bounding box center [76, 238] width 117 height 118
click at [189, 197] on input "(213) 458-4618" at bounding box center [223, 197] width 147 height 19
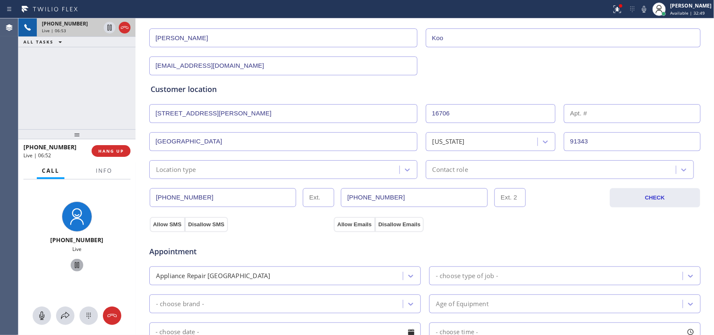
click at [189, 197] on input "(213) 458-4618" at bounding box center [223, 197] width 147 height 19
paste input "818) 893-8100"
type input "(818) 893-8100"
click at [153, 228] on button "Allow SMS" at bounding box center [167, 224] width 35 height 15
click at [348, 228] on button "Allow Emails" at bounding box center [354, 224] width 41 height 15
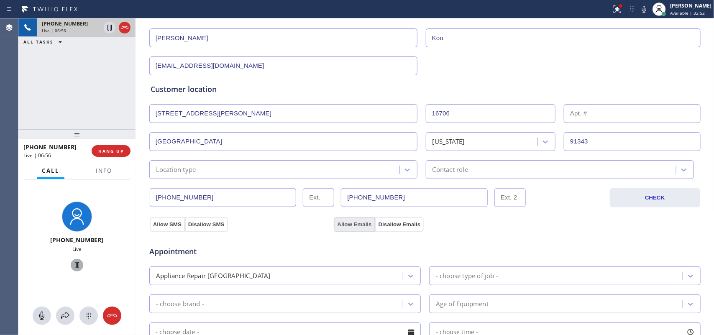
scroll to position [261, 0]
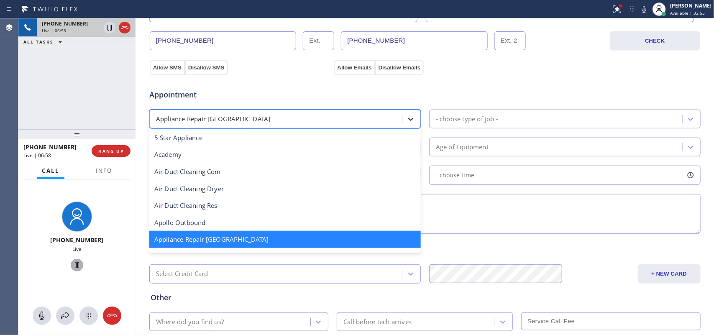
click at [408, 119] on icon at bounding box center [410, 119] width 5 height 3
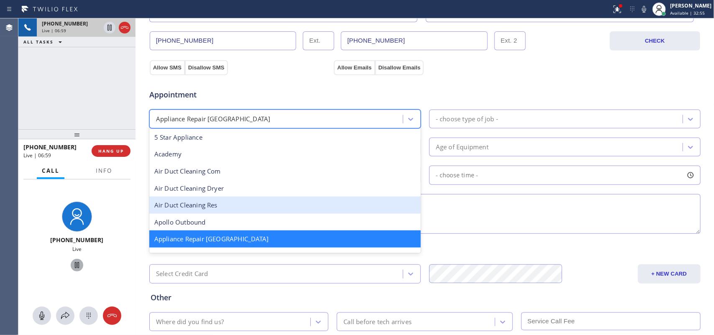
scroll to position [53, 0]
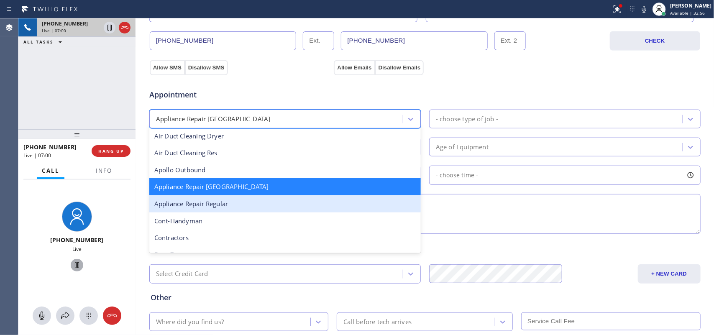
click at [293, 206] on div "Appliance Repair Regular" at bounding box center [284, 203] width 271 height 17
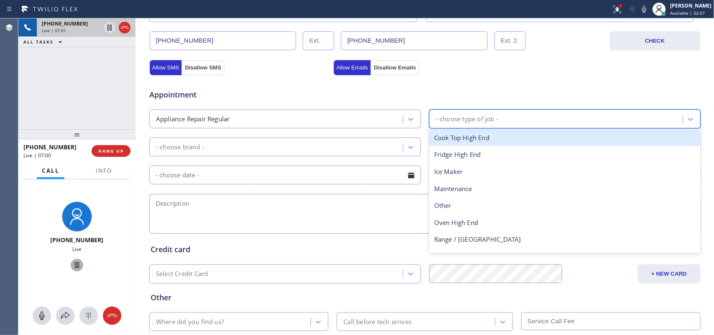
click at [468, 118] on div "- choose type of job -" at bounding box center [467, 119] width 62 height 10
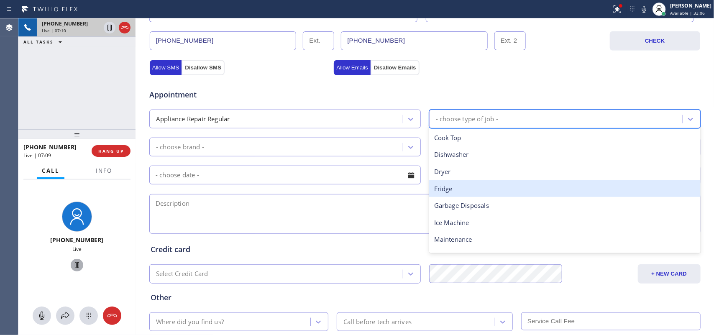
click at [466, 187] on div "Fridge" at bounding box center [564, 188] width 271 height 17
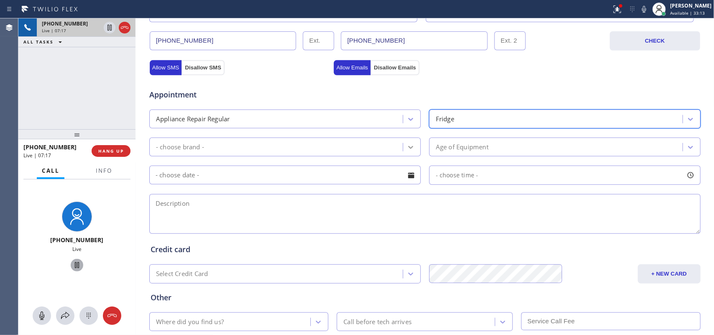
click at [412, 149] on div at bounding box center [410, 147] width 15 height 15
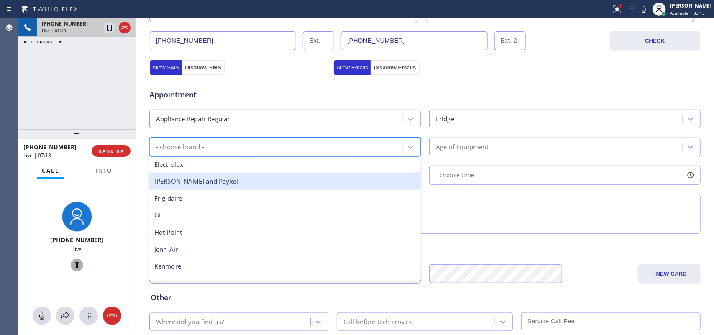
scroll to position [105, 0]
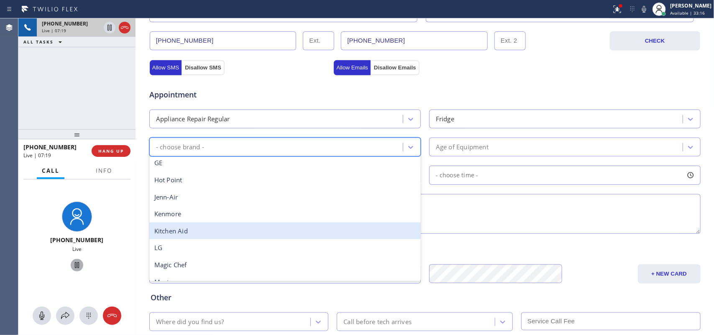
click at [253, 231] on div "Kitchen Aid" at bounding box center [284, 230] width 271 height 17
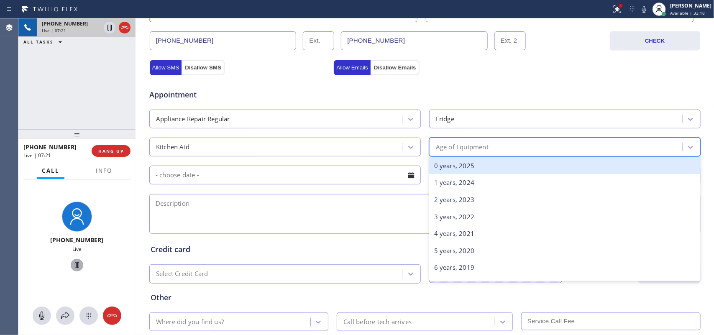
click at [571, 149] on div "Age of Equipment" at bounding box center [557, 147] width 251 height 15
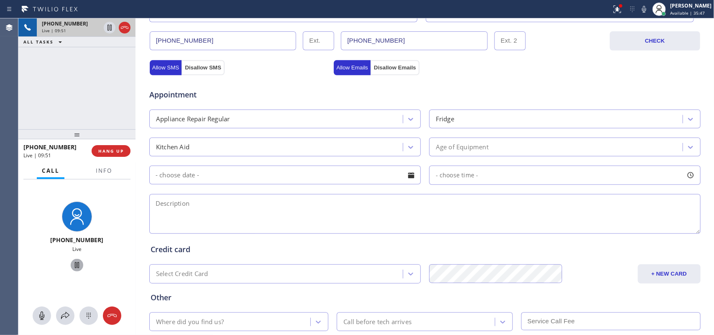
click at [571, 80] on div "Appointment" at bounding box center [424, 89] width 553 height 21
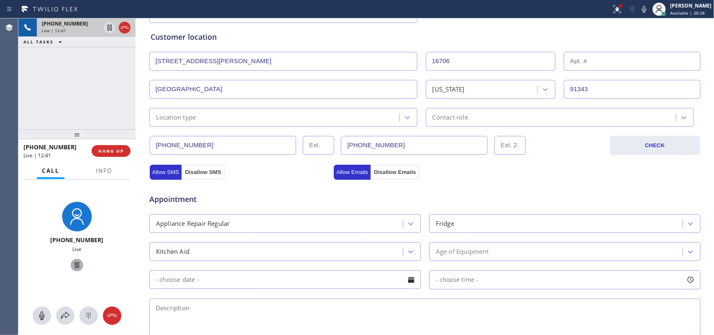
scroll to position [0, 0]
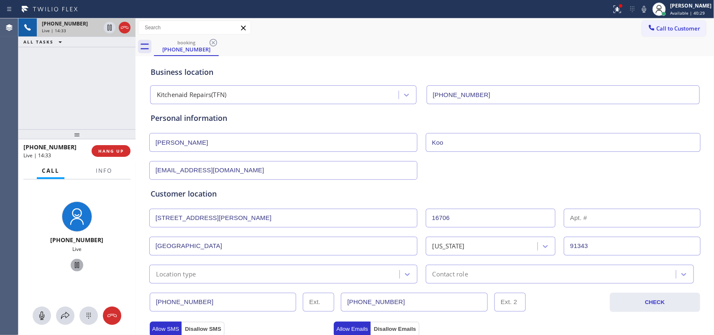
click at [106, 101] on div "+12134584618 Live | 14:33 ALL TASKS ALL TASKS ACTIVE TASKS TASKS IN WRAP UP" at bounding box center [76, 73] width 117 height 111
click at [110, 113] on div "+12134584618 Live | 15:12 ALL TASKS ALL TASKS ACTIVE TASKS TASKS IN WRAP UP" at bounding box center [76, 73] width 117 height 111
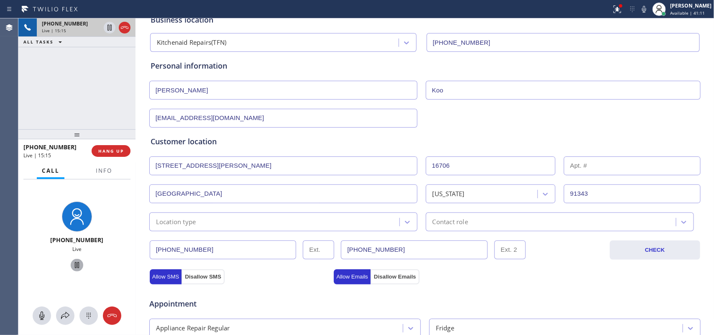
scroll to position [105, 0]
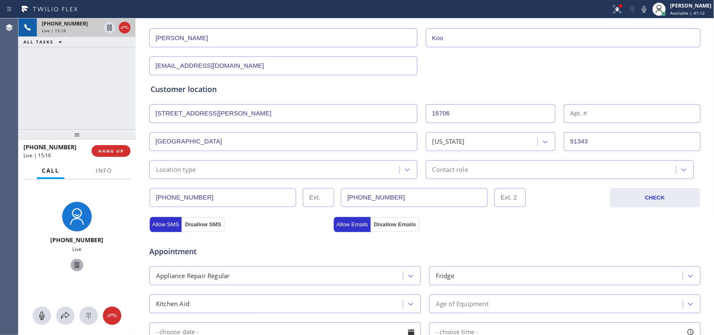
click at [336, 176] on div "Location type" at bounding box center [283, 169] width 268 height 19
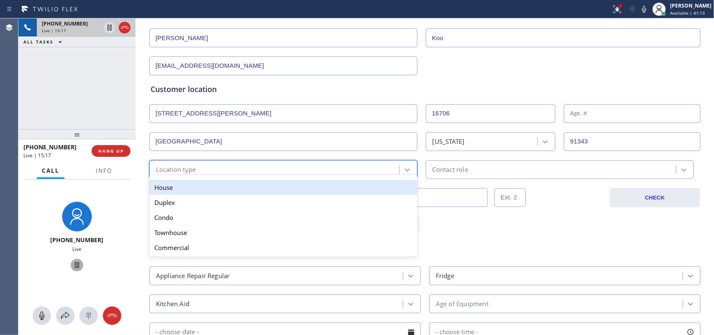
click at [321, 189] on div "House" at bounding box center [283, 187] width 268 height 15
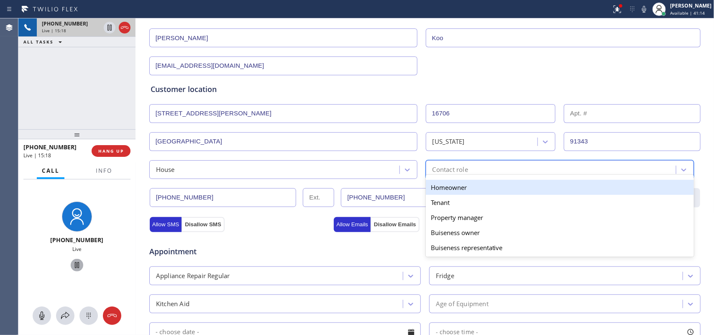
click at [454, 167] on div "Contact role" at bounding box center [450, 170] width 36 height 10
click at [448, 189] on div "Homeowner" at bounding box center [560, 187] width 268 height 15
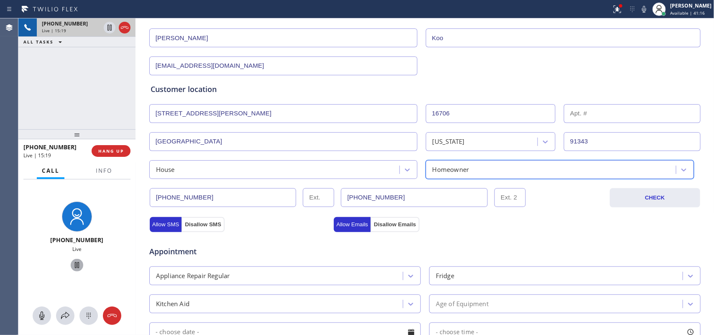
scroll to position [261, 0]
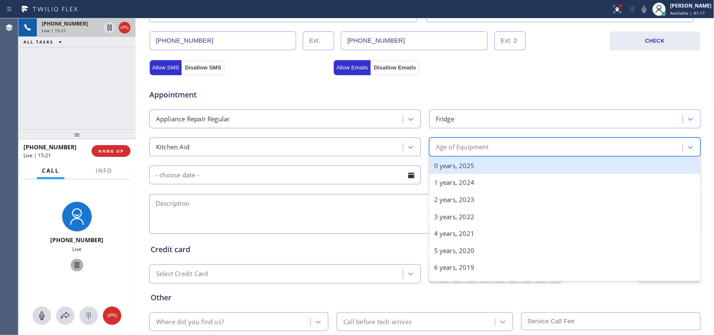
click at [526, 152] on div "Age of Equipment" at bounding box center [557, 147] width 251 height 15
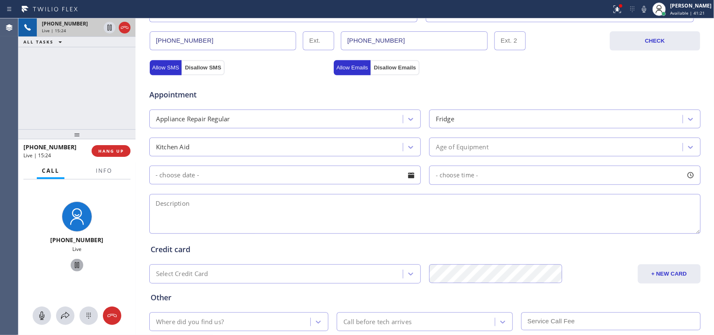
click at [80, 110] on div "+12134584618 Live | 15:24 ALL TASKS ALL TASKS ACTIVE TASKS TASKS IN WRAP UP" at bounding box center [76, 73] width 117 height 111
click at [502, 154] on div "Age of Equipment" at bounding box center [557, 147] width 251 height 15
click at [84, 105] on div "+12134584618 Live | 15:40 ALL TASKS ALL TASKS ACTIVE TASKS TASKS IN WRAP UP" at bounding box center [76, 73] width 117 height 111
click at [43, 268] on icon at bounding box center [41, 316] width 5 height 8
click at [73, 264] on icon at bounding box center [77, 265] width 10 height 10
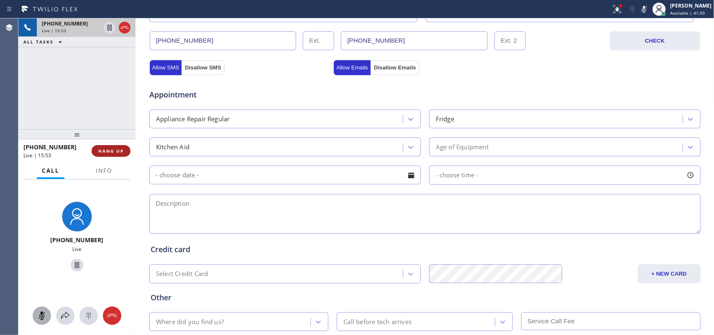
click at [119, 153] on span "HANG UP" at bounding box center [111, 151] width 26 height 6
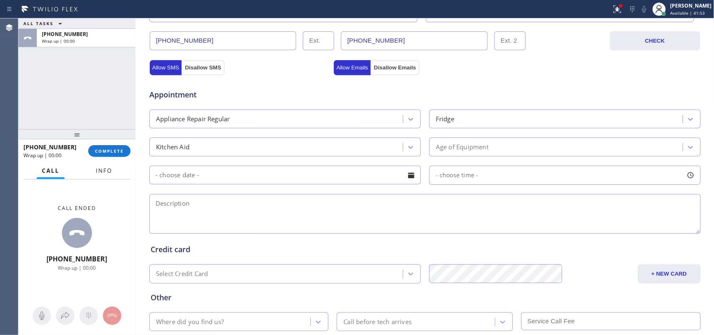
click at [102, 174] on span "Info" at bounding box center [104, 171] width 16 height 8
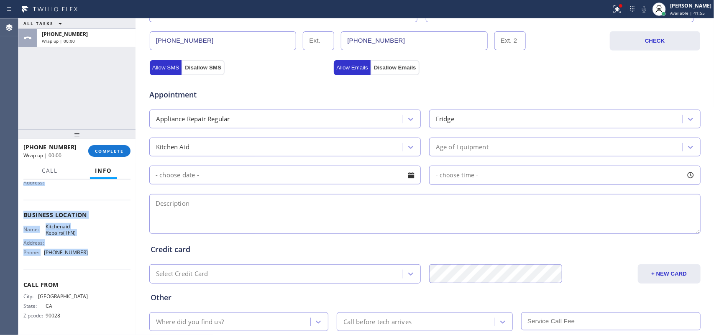
scroll to position [0, 0]
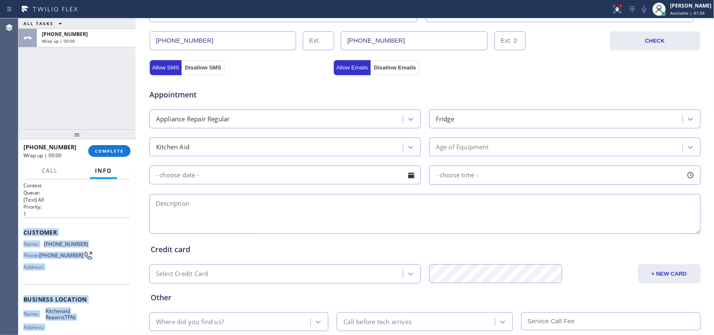
drag, startPoint x: 85, startPoint y: 260, endPoint x: 22, endPoint y: 229, distance: 69.9
click at [22, 229] on div "Context Queue: [Test] All Priority: 1 Customer Name: (213) 458-4618 Phone: (213…" at bounding box center [76, 257] width 117 height 156
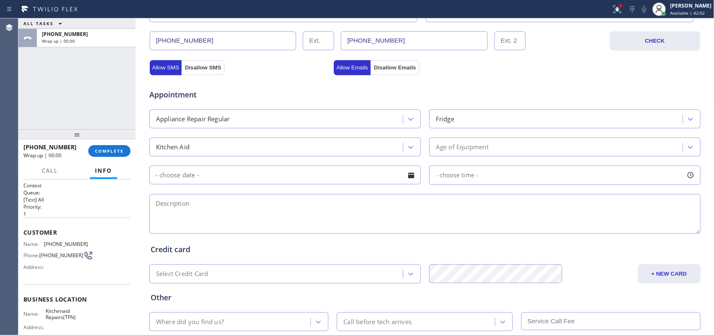
click at [79, 113] on div "ALL TASKS ALL TASKS ACTIVE TASKS TASKS IN WRAP UP +12134584618 Wrap up | 00:00" at bounding box center [76, 73] width 117 height 111
click at [571, 2] on div "Leah Cabrera" at bounding box center [690, 5] width 41 height 7
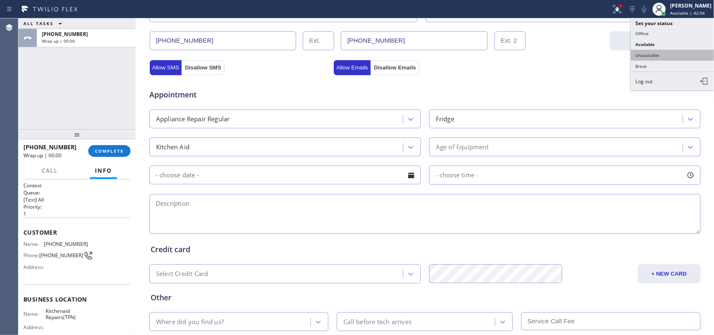
click at [571, 54] on button "Unavailable" at bounding box center [673, 55] width 84 height 11
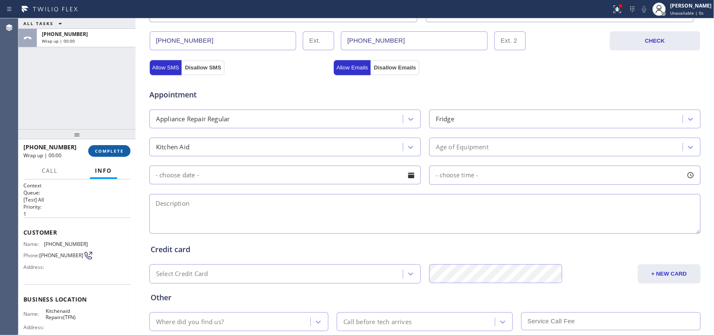
click at [105, 155] on button "COMPLETE" at bounding box center [109, 151] width 42 height 12
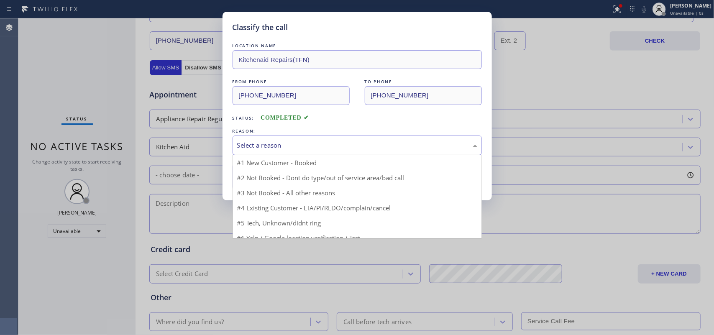
click at [379, 147] on div "Select a reason" at bounding box center [357, 146] width 240 height 10
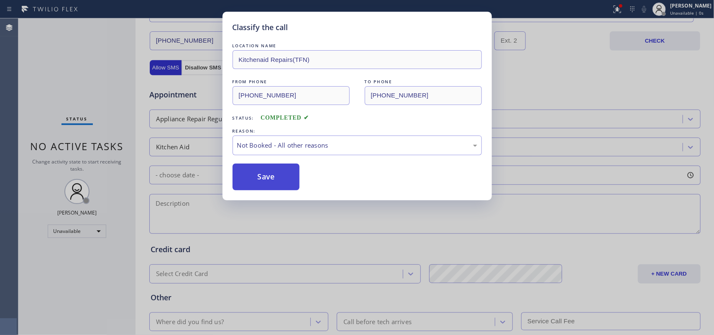
click at [291, 177] on button "Save" at bounding box center [266, 177] width 67 height 27
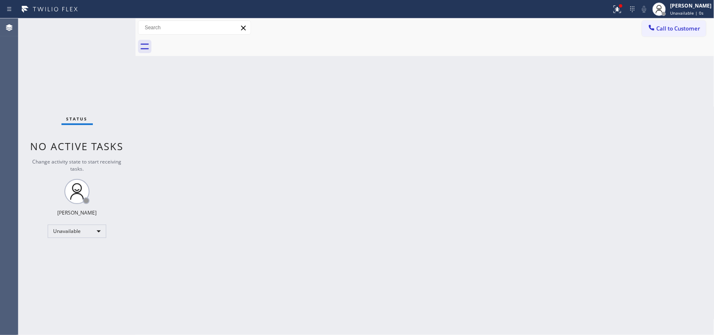
click at [571, 33] on button "Call to Customer" at bounding box center [674, 28] width 64 height 16
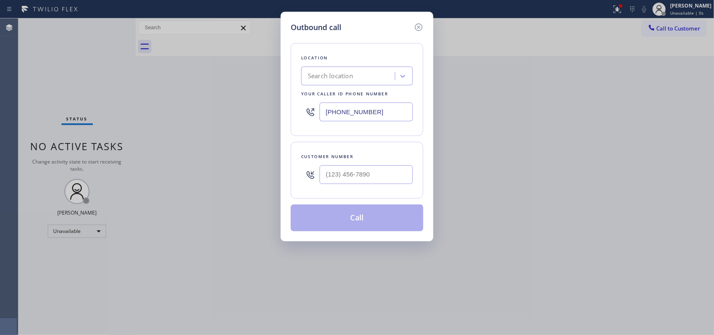
click at [147, 86] on div "Outbound call Location Search location Your caller id phone number (323) 795-26…" at bounding box center [357, 167] width 714 height 335
click at [340, 106] on input "(323) 795-2655" at bounding box center [366, 111] width 93 height 19
drag, startPoint x: 387, startPoint y: 114, endPoint x: 293, endPoint y: 114, distance: 94.5
click at [293, 114] on div "Location Search location Your caller id phone number (323) 795-2655" at bounding box center [357, 89] width 133 height 93
paste input "844) 899-7462"
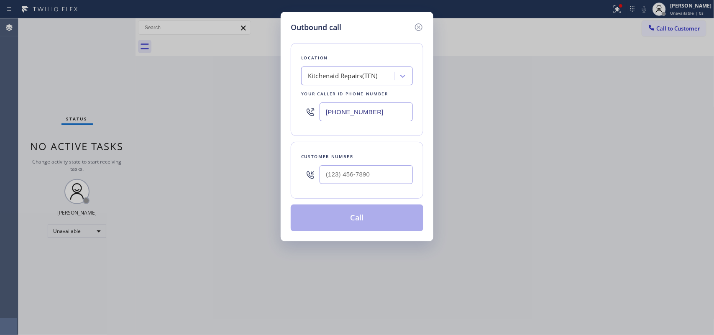
type input "(844) 899-7462"
click at [110, 103] on div "Outbound call Location Kitchenaid Repairs(TFN) Your caller id phone number (844…" at bounding box center [357, 167] width 714 height 335
click at [348, 163] on div at bounding box center [366, 174] width 93 height 27
click at [333, 176] on input "(___) ___-____" at bounding box center [366, 174] width 93 height 19
paste input "213) 458-4618"
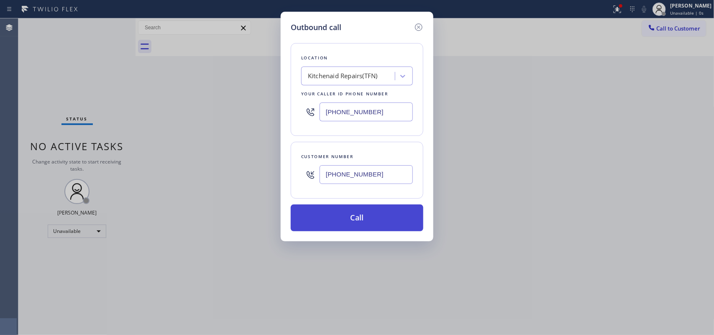
type input "(213) 458-4618"
click at [367, 219] on button "Call" at bounding box center [357, 217] width 133 height 27
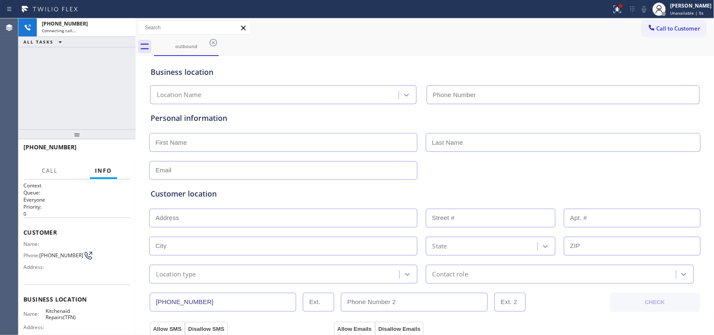
type input "(844) 899-7462"
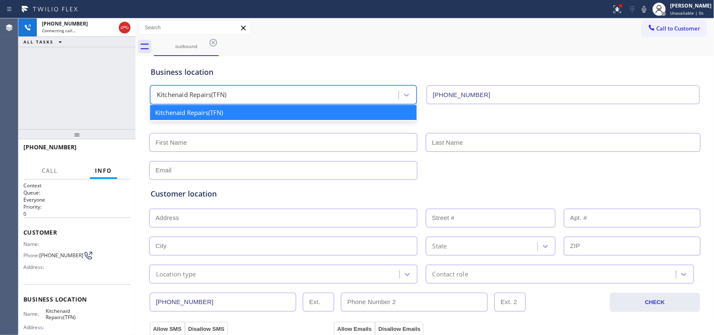
click at [233, 95] on div "Kitchenaid Repairs(TFN)" at bounding box center [276, 95] width 246 height 15
click at [245, 138] on input "text" at bounding box center [283, 142] width 268 height 19
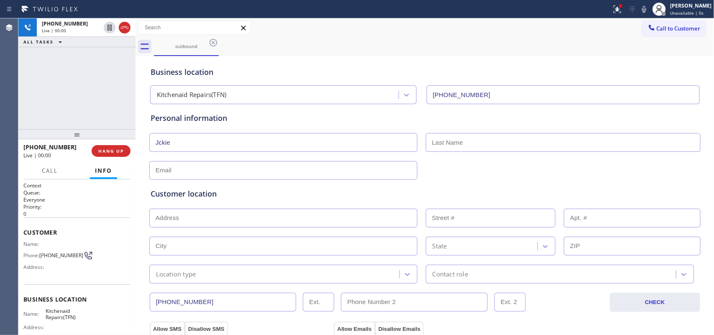
click at [155, 146] on input "Jckie" at bounding box center [283, 142] width 268 height 19
type input "Jackie"
click at [45, 170] on span "Call" at bounding box center [50, 171] width 16 height 8
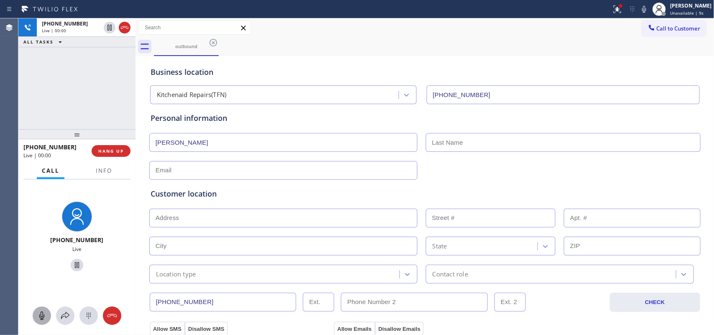
click at [40, 268] on icon at bounding box center [42, 316] width 10 height 10
click at [72, 264] on icon at bounding box center [77, 265] width 10 height 10
click at [484, 143] on input "text" at bounding box center [563, 142] width 275 height 19
type input "Koo"
click at [155, 174] on input "text" at bounding box center [283, 170] width 268 height 19
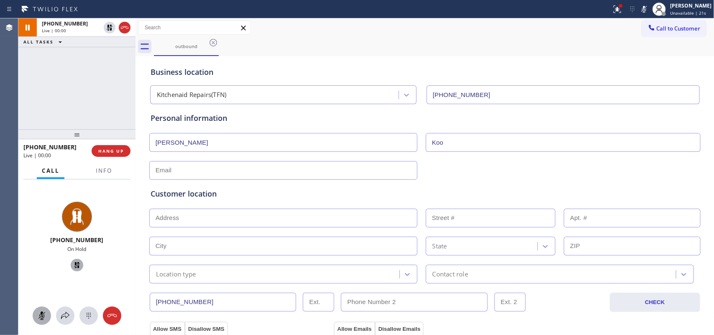
paste input "jkoo818@gmaill.com"
type input "jkoo818@gmaill.com"
click at [155, 220] on input "text" at bounding box center [283, 218] width 268 height 19
paste input "16706 Osborne St Northridge, CA 91343"
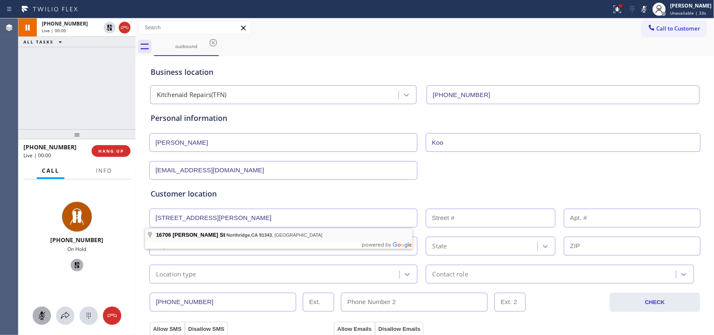
type input "16706 Osborne St"
type input "16706"
type input "Los Angeles"
type input "91343"
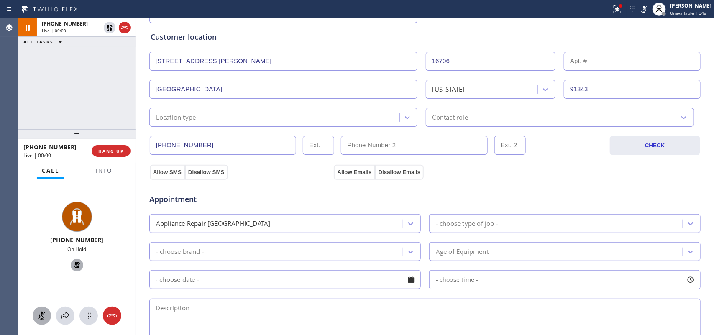
scroll to position [209, 0]
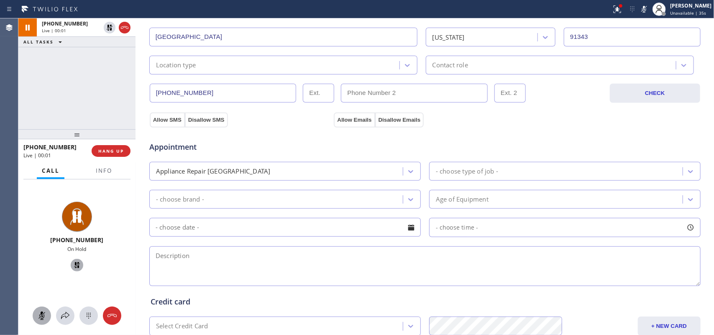
click at [302, 65] on div "Location type" at bounding box center [276, 65] width 248 height 15
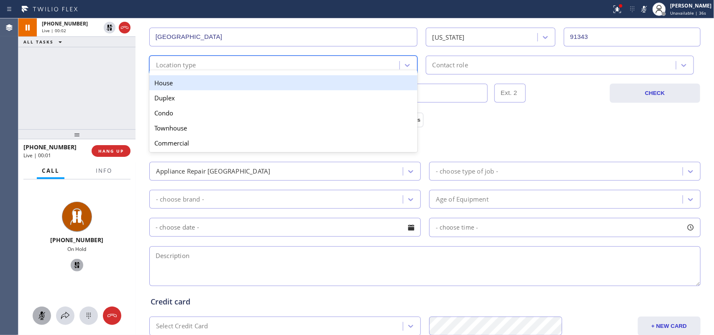
drag, startPoint x: 303, startPoint y: 76, endPoint x: 371, endPoint y: 71, distance: 67.9
click at [304, 77] on div "House" at bounding box center [283, 82] width 268 height 15
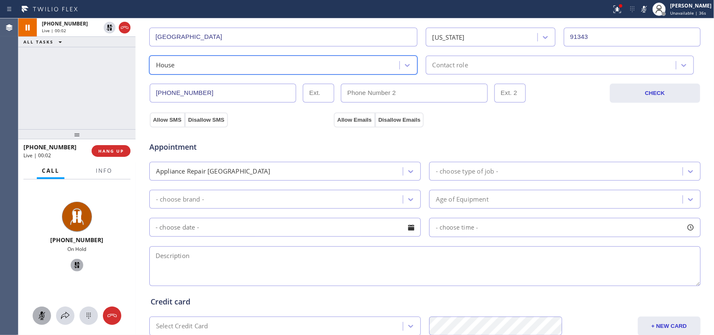
click at [445, 62] on div "Contact role" at bounding box center [450, 65] width 36 height 10
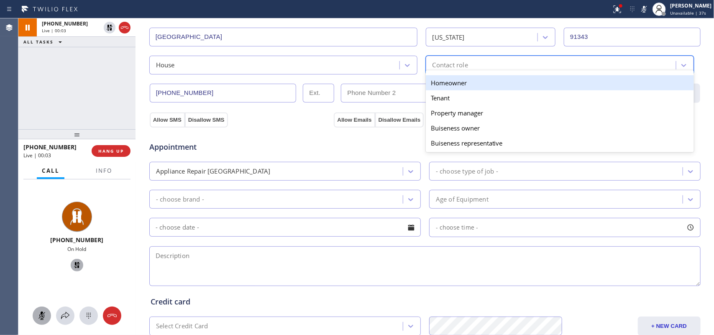
click at [450, 82] on div "Homeowner" at bounding box center [560, 82] width 268 height 15
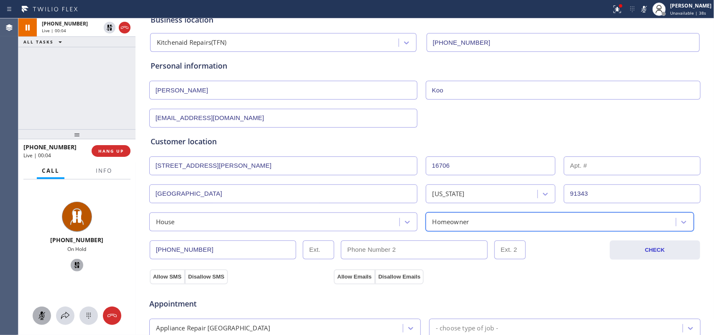
scroll to position [261, 0]
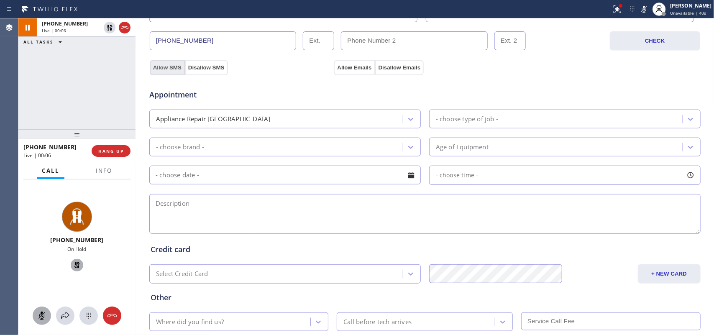
click at [161, 66] on button "Allow SMS" at bounding box center [167, 67] width 35 height 15
click at [335, 66] on button "Allow Emails" at bounding box center [354, 67] width 41 height 15
click at [322, 120] on div "Appliance Repair High End" at bounding box center [277, 119] width 251 height 15
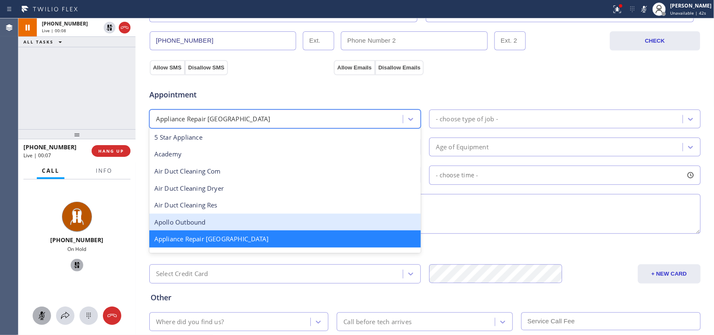
scroll to position [53, 0]
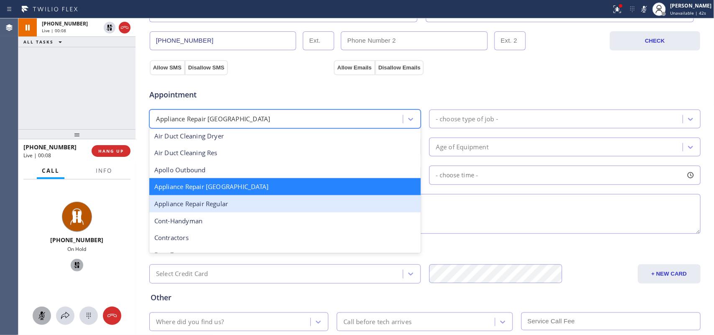
click at [286, 210] on div "Appliance Repair Regular" at bounding box center [284, 203] width 271 height 17
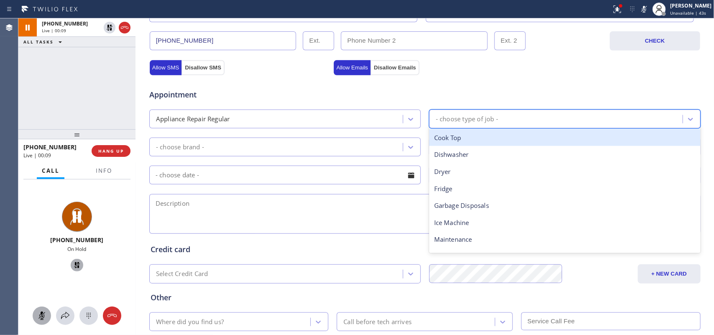
click at [502, 121] on div "- choose type of job -" at bounding box center [557, 119] width 251 height 15
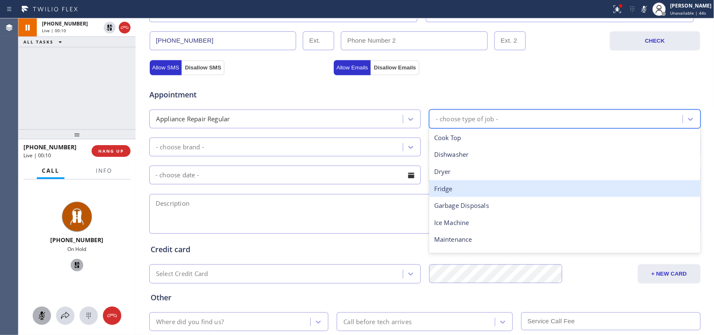
click at [491, 187] on div "Fridge" at bounding box center [564, 188] width 271 height 17
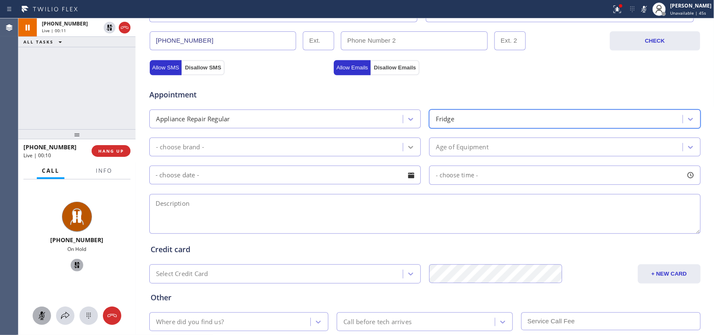
click at [405, 143] on div at bounding box center [410, 147] width 15 height 15
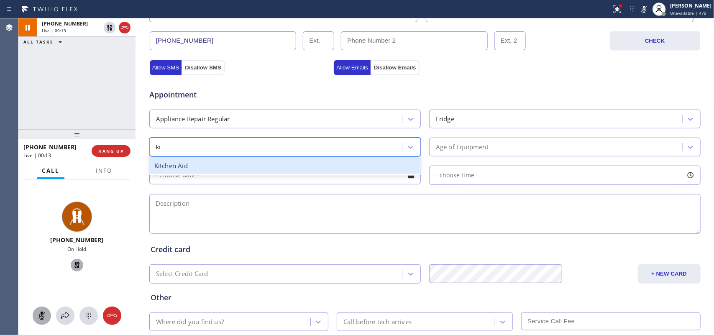
click at [299, 176] on div "Kitchen Aid" at bounding box center [284, 166] width 271 height 20
type input "ki"
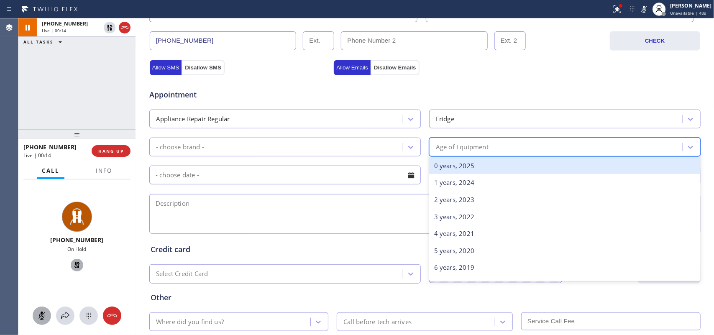
click at [470, 145] on div "Age of Equipment" at bounding box center [462, 147] width 53 height 10
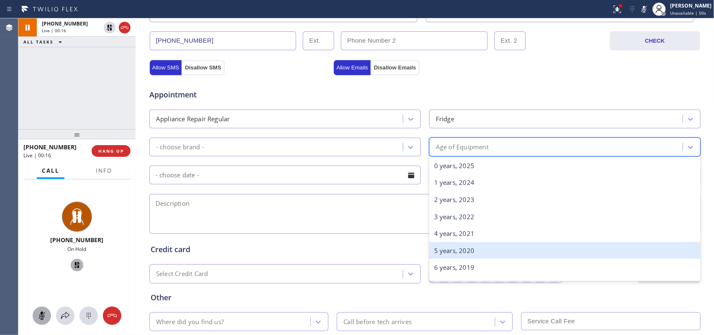
scroll to position [105, 0]
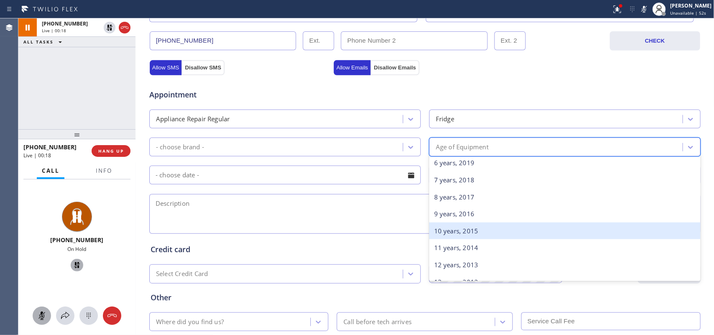
click at [470, 232] on div "10 years, 2015" at bounding box center [564, 230] width 271 height 17
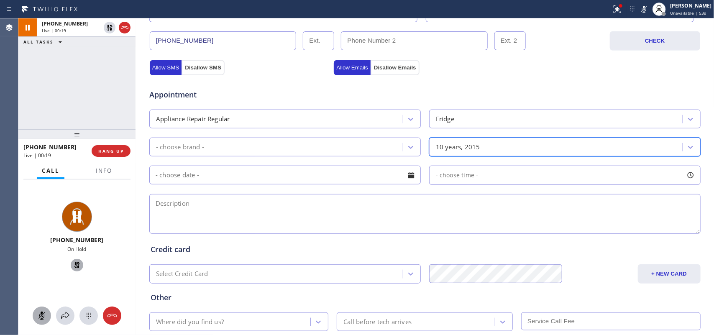
click at [358, 156] on div "- choose brand -" at bounding box center [284, 147] width 271 height 19
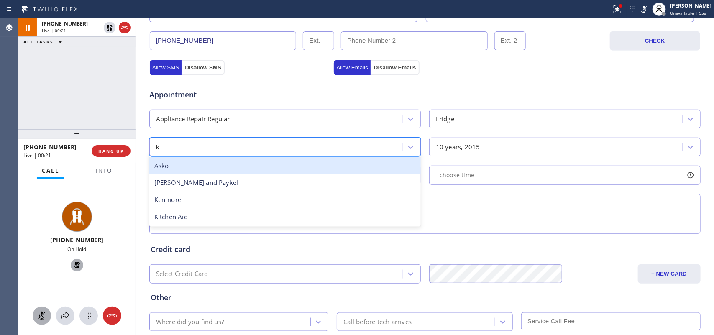
type input "ki"
click at [328, 170] on div "Kitchen Aid" at bounding box center [284, 165] width 271 height 17
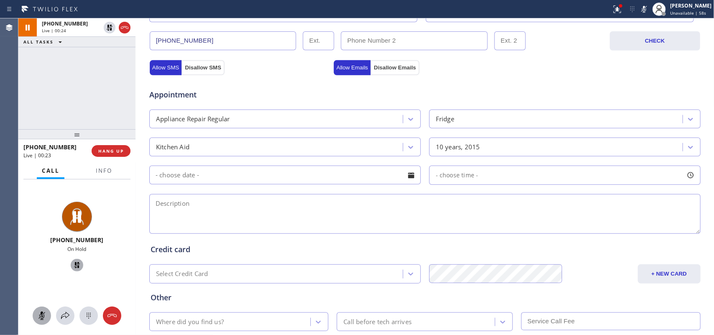
click at [404, 176] on div at bounding box center [411, 175] width 14 height 14
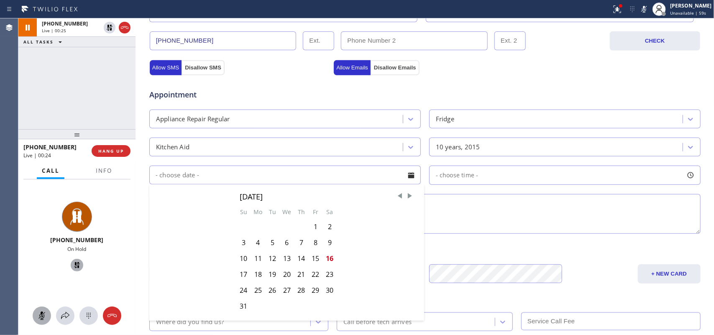
scroll to position [314, 0]
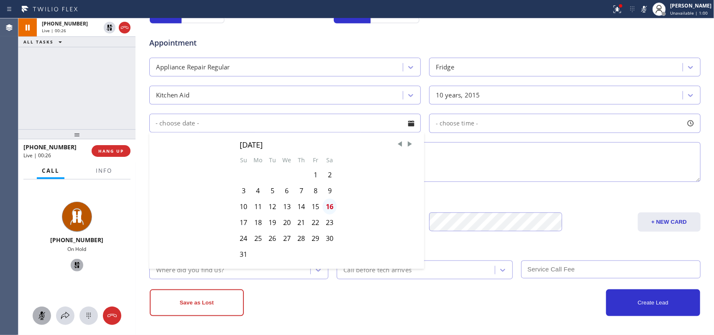
click at [329, 208] on div "16" at bounding box center [329, 207] width 14 height 16
type input "08/16/2025"
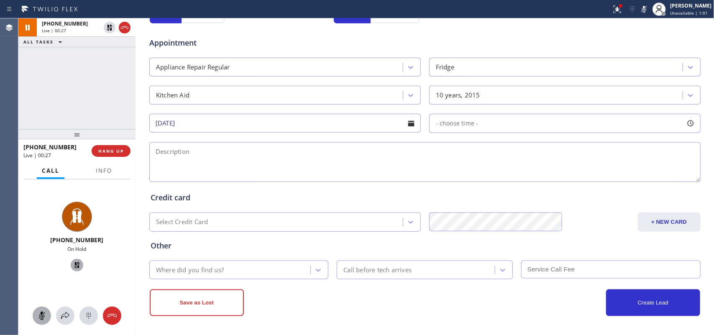
click at [571, 124] on div at bounding box center [690, 123] width 14 height 14
drag, startPoint x: 433, startPoint y: 174, endPoint x: 636, endPoint y: 180, distance: 202.9
click at [571, 180] on div at bounding box center [637, 175] width 10 height 18
drag, startPoint x: 436, startPoint y: 176, endPoint x: 570, endPoint y: 180, distance: 134.3
click at [571, 180] on div at bounding box center [578, 175] width 10 height 18
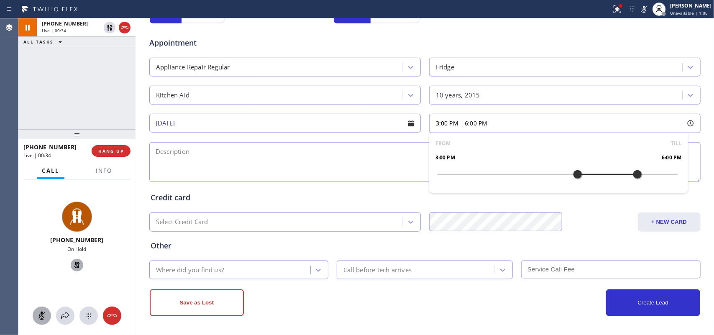
click at [325, 169] on textarea at bounding box center [424, 162] width 551 height 40
click at [102, 170] on span "Info" at bounding box center [104, 171] width 16 height 8
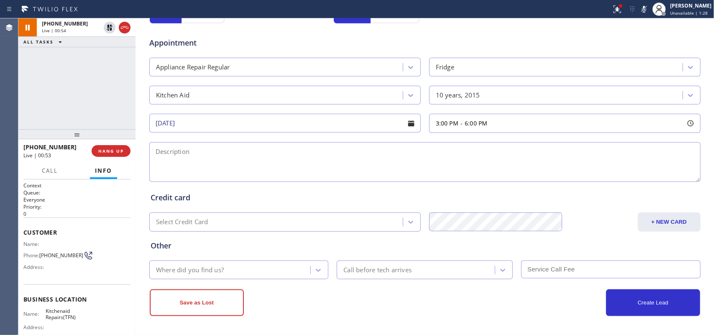
scroll to position [86, 0]
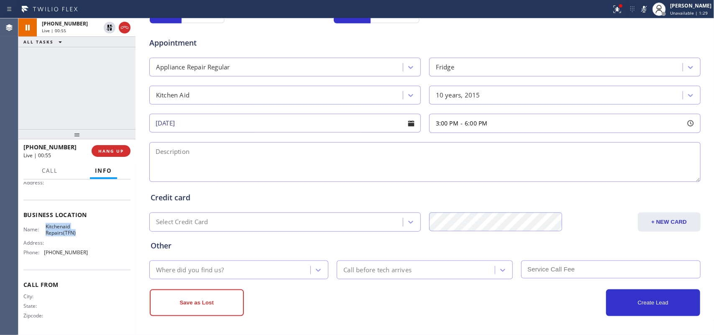
drag, startPoint x: 78, startPoint y: 233, endPoint x: 42, endPoint y: 225, distance: 36.9
click at [42, 224] on div "Name: Kitchenaid Repairs(TFN)" at bounding box center [55, 229] width 64 height 13
click at [159, 169] on textarea at bounding box center [424, 162] width 551 height 40
paste textarea "3-6/ member/ 10% discount on job/Kitchen Aid FS Fridge/SBS/ more than 10 years/…"
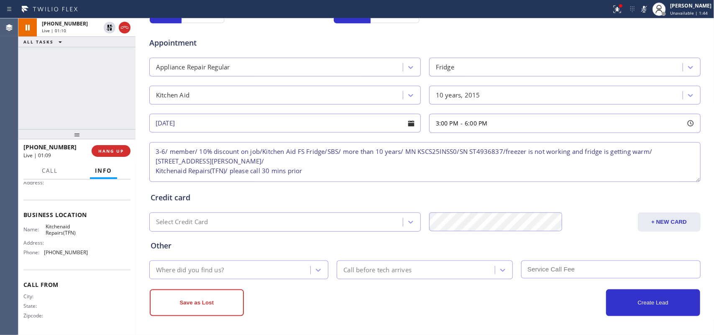
type textarea "3-6/ member/ 10% discount on job/Kitchen Aid FS Fridge/SBS/ more than 10 years/…"
click at [239, 268] on div "Where did you find us?" at bounding box center [231, 270] width 159 height 15
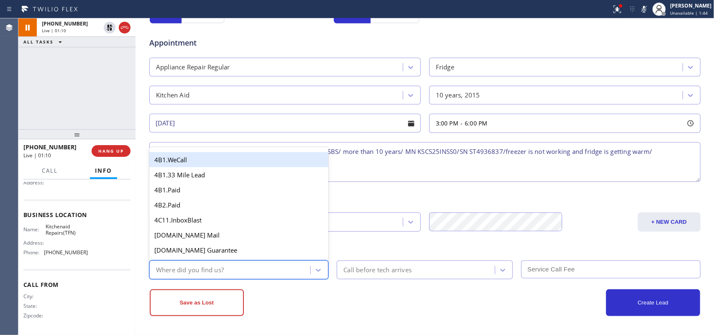
type input "g"
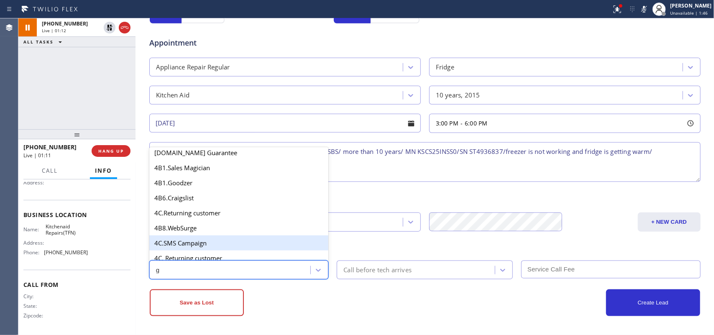
scroll to position [158, 0]
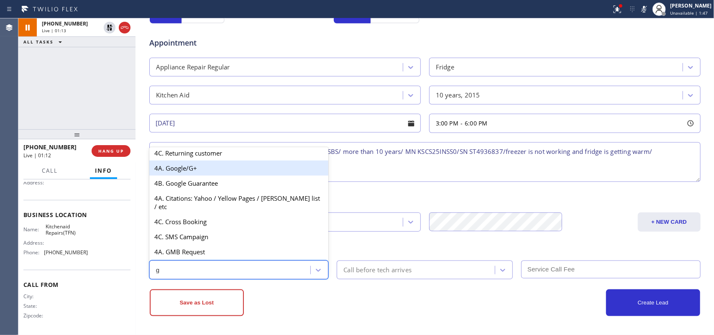
click at [216, 174] on div "4A. Google/G+" at bounding box center [238, 168] width 179 height 15
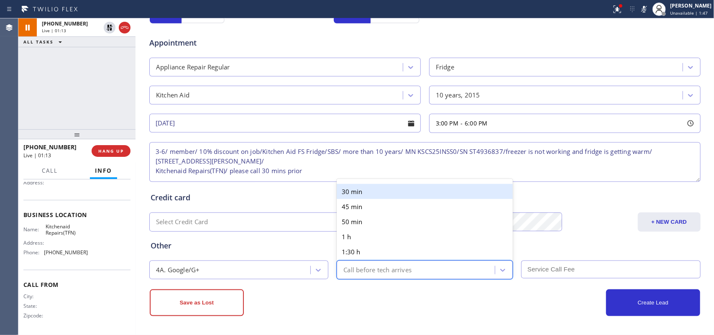
click at [364, 267] on div "Call before tech arrives" at bounding box center [377, 270] width 68 height 10
click at [358, 192] on div "30 min" at bounding box center [425, 191] width 176 height 15
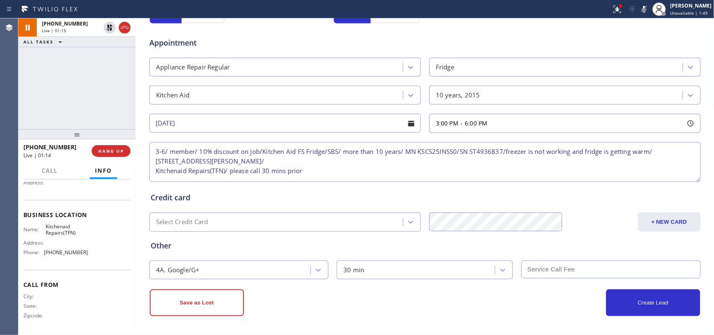
click at [565, 268] on input "text" at bounding box center [610, 270] width 179 height 18
type input "0"
click at [324, 164] on textarea "3-6/ member/ 10% discount on job/Kitchen Aid FS Fridge/SBS/ more than 10 years/…" at bounding box center [424, 162] width 551 height 40
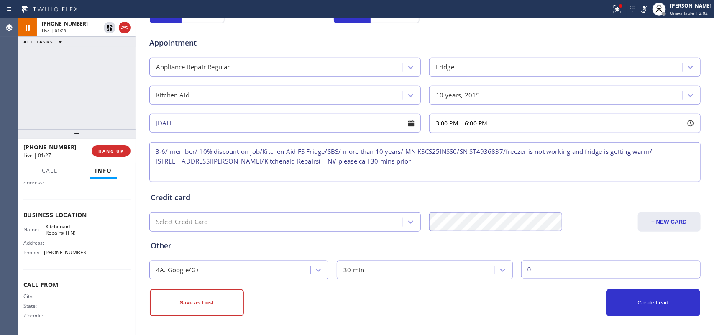
click at [130, 105] on div "+12134584618 Live | 01:28 ALL TASKS ALL TASKS ACTIVE TASKS TASKS IN WRAP UP" at bounding box center [76, 73] width 117 height 111
click at [361, 164] on textarea "3-6/ member/ 10% discount on job/Kitchen Aid FS Fridge/SBS/ more than 10 years/…" at bounding box center [424, 162] width 551 height 40
paste textarea "8188938100"
type textarea "3-6/ member/ 10% discount on job/Kitchen Aid FS Fridge/SBS/ more than 10 years/…"
click at [571, 268] on button "Create Lead" at bounding box center [653, 302] width 94 height 27
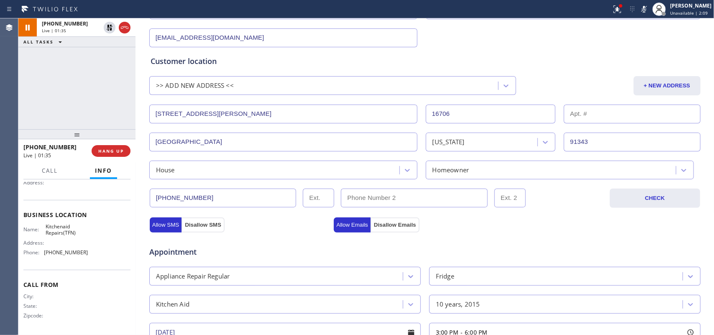
scroll to position [0, 0]
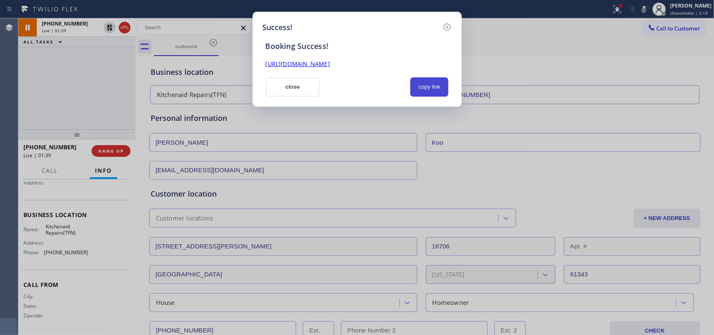
click at [433, 85] on button "copy link" at bounding box center [429, 86] width 38 height 19
click at [330, 63] on link "https://erp.apollosoft.co/customer/757604#portlet_lead" at bounding box center [298, 64] width 64 height 8
click at [284, 85] on button "close" at bounding box center [293, 86] width 54 height 19
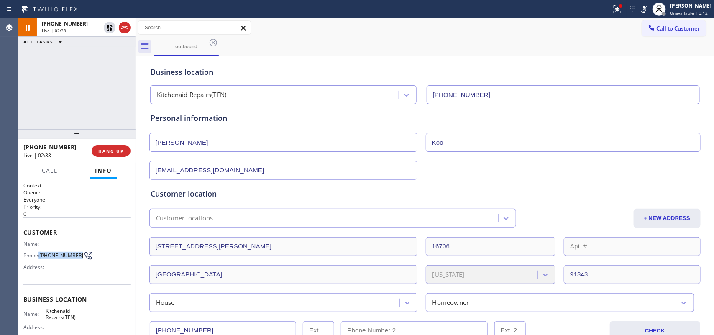
drag, startPoint x: 45, startPoint y: 256, endPoint x: 38, endPoint y: 250, distance: 9.5
click at [38, 250] on div "Phone: (213) 458-4618" at bounding box center [55, 255] width 64 height 10
click at [49, 164] on button "Call" at bounding box center [50, 171] width 26 height 16
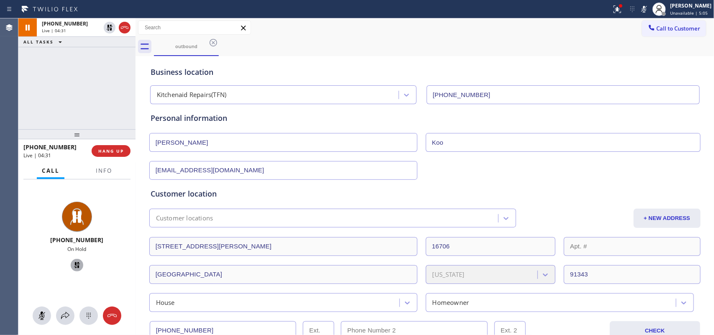
drag, startPoint x: 38, startPoint y: 310, endPoint x: 41, endPoint y: 305, distance: 5.6
click at [38, 268] on button at bounding box center [42, 316] width 18 height 18
click at [76, 265] on icon at bounding box center [77, 265] width 10 height 10
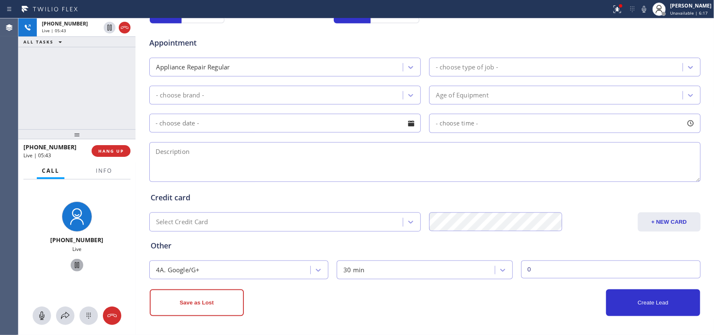
scroll to position [134, 0]
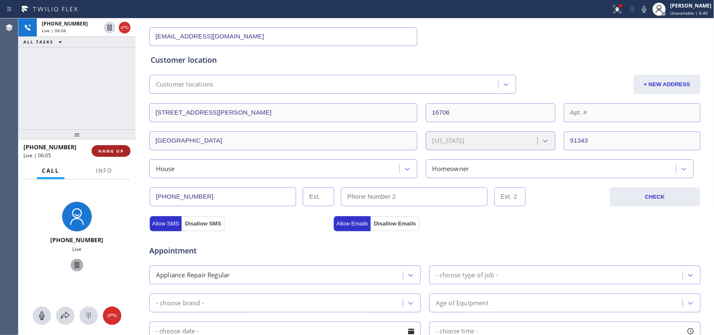
click at [109, 155] on button "HANG UP" at bounding box center [111, 151] width 39 height 12
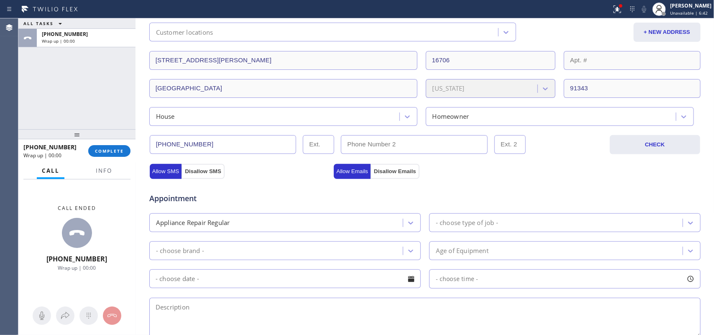
scroll to position [343, 0]
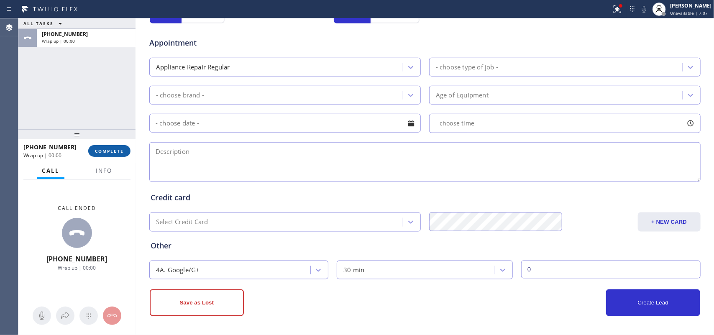
click at [118, 156] on button "COMPLETE" at bounding box center [109, 151] width 42 height 12
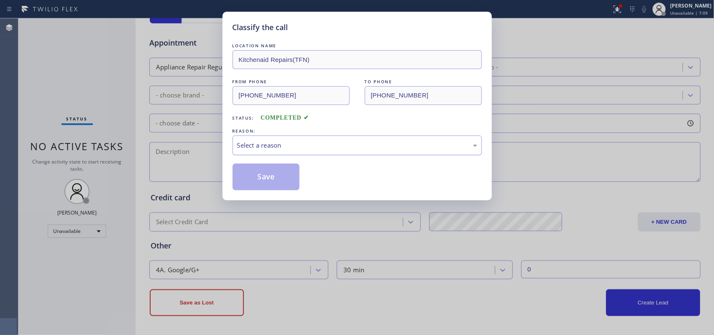
click at [342, 149] on div "Select a reason" at bounding box center [357, 146] width 240 height 10
drag, startPoint x: 289, startPoint y: 178, endPoint x: 299, endPoint y: 169, distance: 14.2
click at [289, 177] on button "Save" at bounding box center [266, 177] width 67 height 27
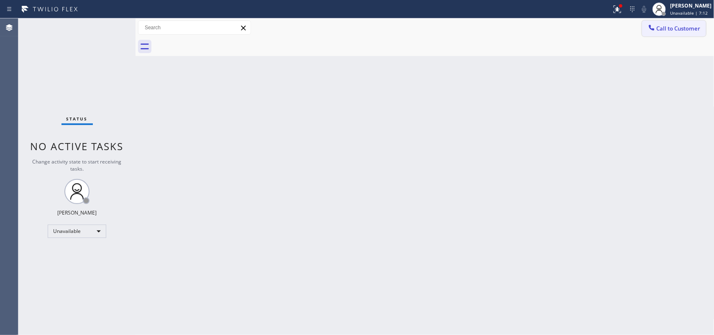
click at [571, 31] on span "Call to Customer" at bounding box center [679, 29] width 44 height 8
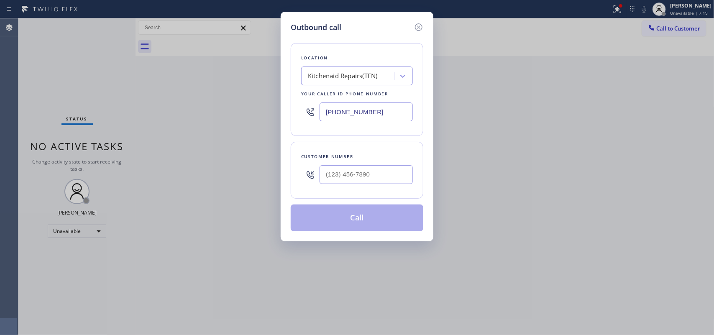
click at [75, 92] on div "Outbound call Location Kitchenaid Repairs(TFN) Your caller id phone number (844…" at bounding box center [357, 167] width 714 height 335
click at [351, 174] on input "(___) ___-____" at bounding box center [366, 174] width 93 height 19
paste input "213) 458-4618"
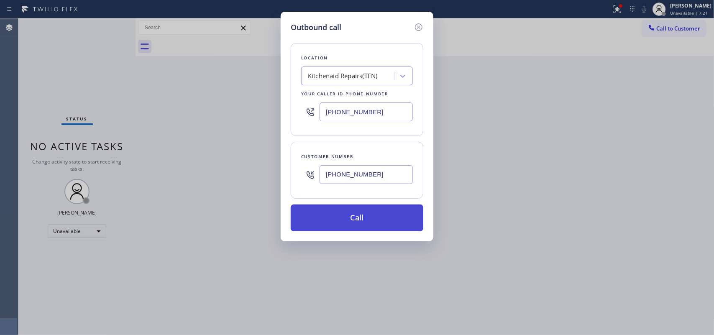
type input "(213) 458-4618"
click at [362, 220] on button "Call" at bounding box center [357, 217] width 133 height 27
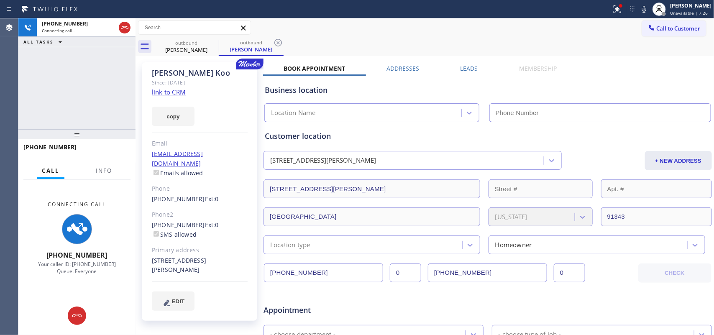
type input "(844) 899-7462"
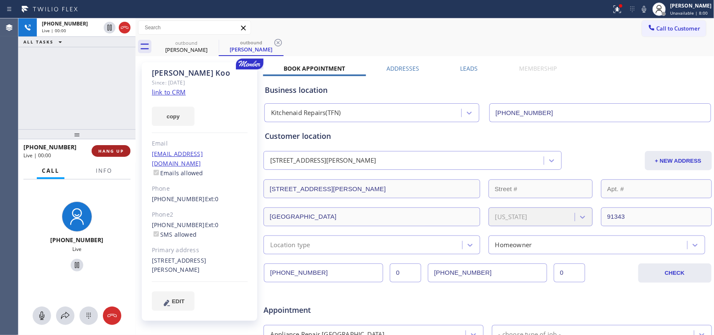
click at [119, 156] on button "HANG UP" at bounding box center [111, 151] width 39 height 12
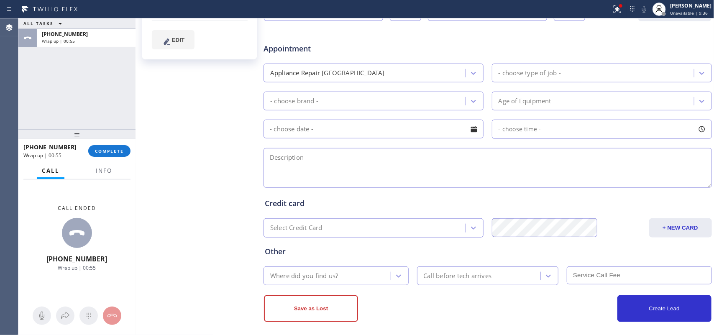
scroll to position [52, 0]
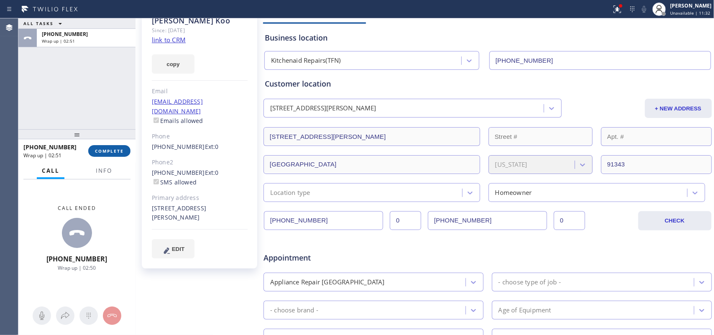
click at [107, 151] on span "COMPLETE" at bounding box center [109, 151] width 29 height 6
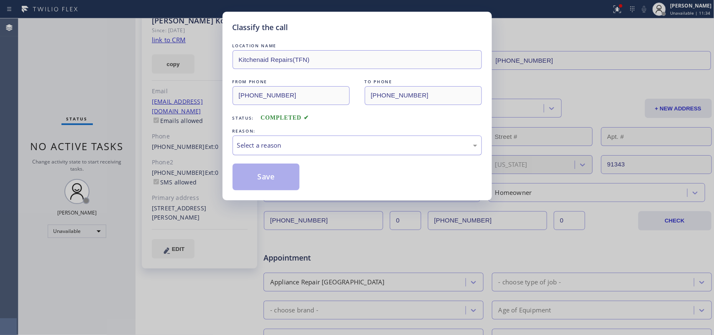
click at [306, 138] on div "Select a reason" at bounding box center [357, 145] width 249 height 20
click at [278, 182] on button "Save" at bounding box center [266, 177] width 67 height 27
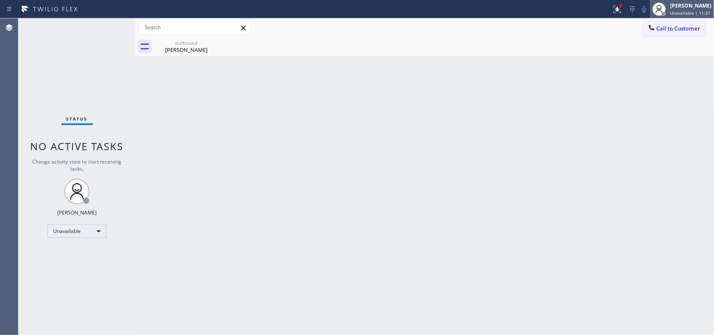
click at [571, 11] on span "Unavailable | 11:37" at bounding box center [690, 13] width 40 height 6
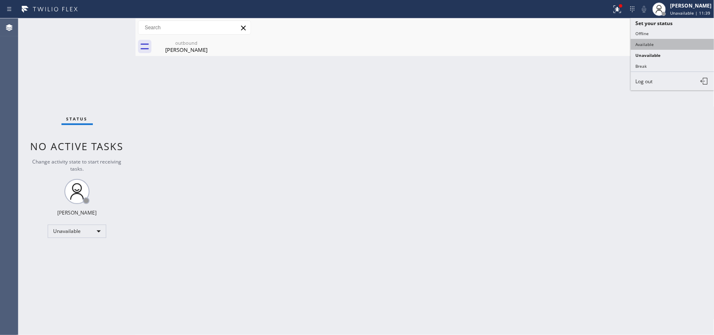
click at [571, 43] on button "Available" at bounding box center [673, 44] width 84 height 11
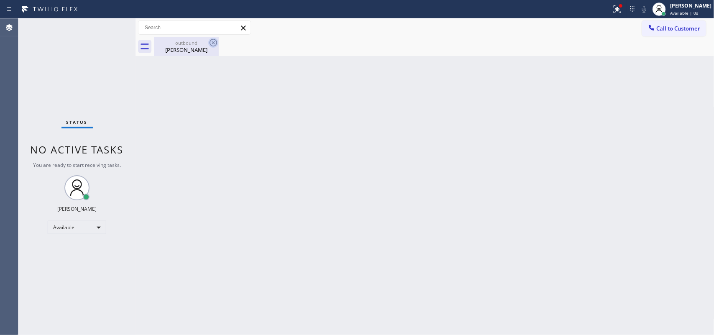
click at [212, 42] on icon at bounding box center [213, 43] width 10 height 10
click at [212, 46] on icon at bounding box center [213, 43] width 10 height 10
click at [212, 42] on icon at bounding box center [213, 43] width 10 height 10
click at [212, 41] on icon at bounding box center [213, 43] width 10 height 10
drag, startPoint x: 212, startPoint y: 41, endPoint x: 207, endPoint y: 58, distance: 17.6
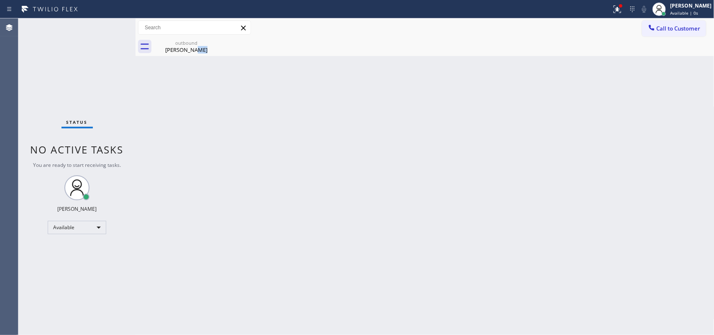
click at [207, 56] on div "outbound Jackie Koo" at bounding box center [186, 46] width 65 height 19
click at [207, 58] on div "Back to Dashboard Change Sender ID Customers Technicians Select a contact Outbo…" at bounding box center [424, 176] width 579 height 317
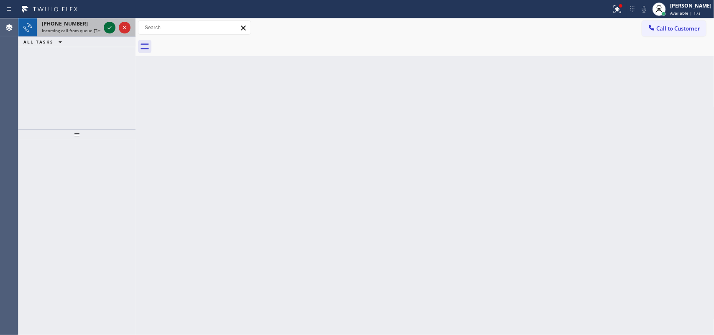
click at [108, 29] on icon at bounding box center [110, 28] width 10 height 10
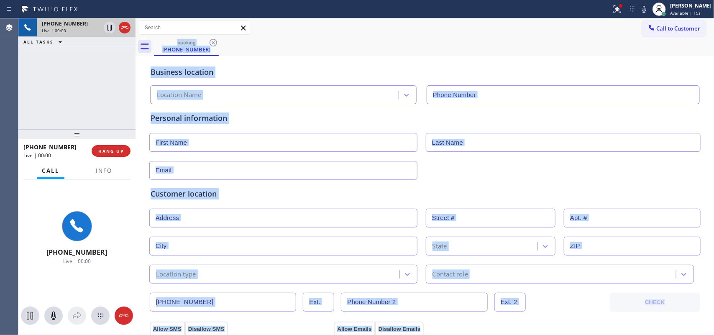
type input "(914) 873-0795"
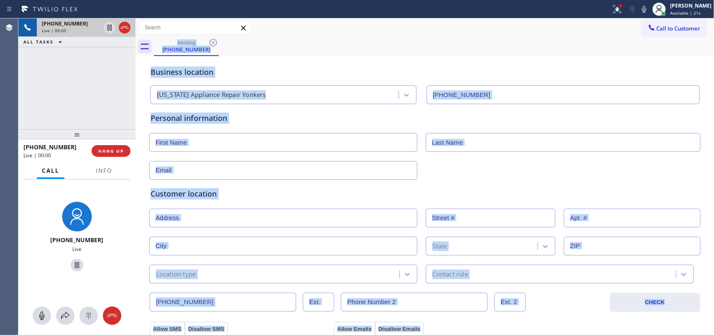
click at [367, 70] on div "Business location" at bounding box center [425, 71] width 549 height 11
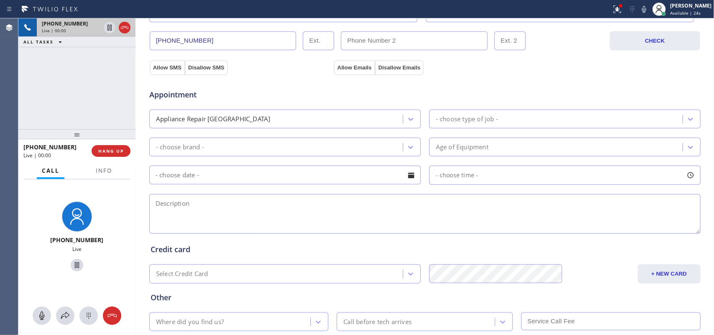
scroll to position [314, 0]
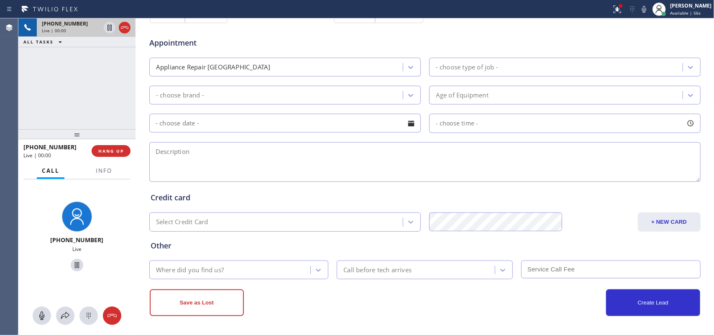
click at [89, 120] on div "+19179955627 Live | 00:00 ALL TASKS ALL TASKS ACTIVE TASKS TASKS IN WRAP UP" at bounding box center [76, 73] width 117 height 111
drag, startPoint x: 49, startPoint y: 151, endPoint x: 29, endPoint y: 149, distance: 20.2
click at [28, 149] on div "+19179955627" at bounding box center [54, 147] width 62 height 8
click at [73, 103] on div "+19179955627 Live | 00:05 ALL TASKS ALL TASKS ACTIVE TASKS TASKS IN WRAP UP" at bounding box center [76, 73] width 117 height 111
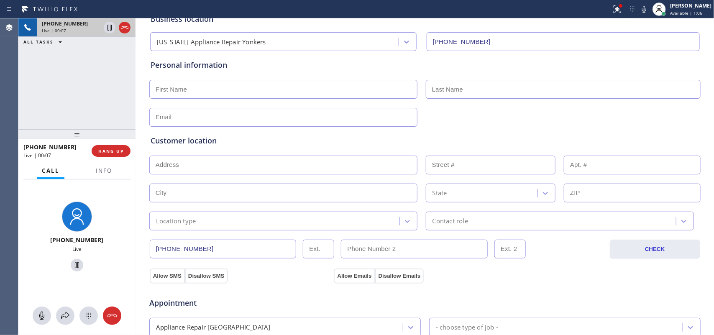
scroll to position [0, 0]
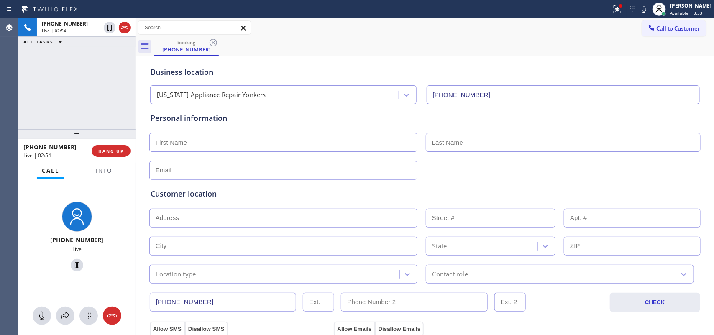
click at [110, 100] on div "+19179955627 Live | 02:54 ALL TASKS ALL TASKS ACTIVE TASKS TASKS IN WRAP UP" at bounding box center [76, 73] width 117 height 111
click at [38, 317] on icon at bounding box center [42, 316] width 10 height 10
click at [73, 264] on icon at bounding box center [77, 265] width 10 height 10
click at [38, 317] on icon at bounding box center [42, 316] width 10 height 10
drag, startPoint x: 72, startPoint y: 264, endPoint x: 164, endPoint y: 220, distance: 101.9
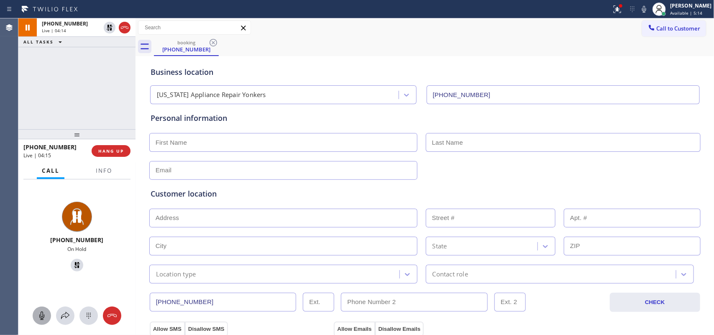
click at [74, 264] on icon at bounding box center [77, 265] width 10 height 10
click at [333, 141] on input "text" at bounding box center [283, 142] width 268 height 19
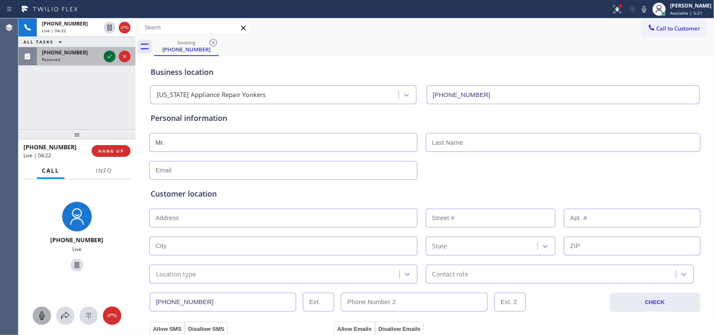
type input "Mr."
click at [111, 55] on icon at bounding box center [110, 56] width 10 height 10
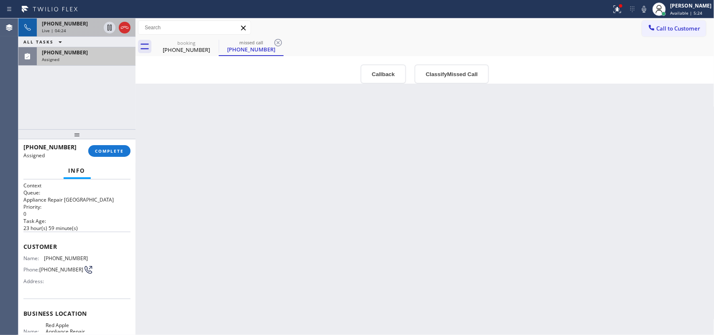
click at [78, 32] on div "Live | 04:24" at bounding box center [71, 31] width 59 height 6
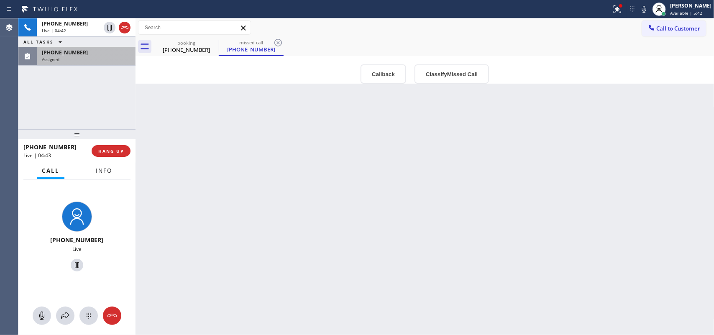
click at [99, 174] on button "Info" at bounding box center [104, 171] width 26 height 16
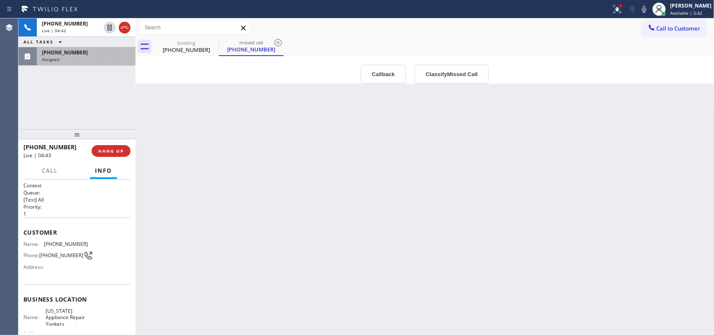
scroll to position [92, 0]
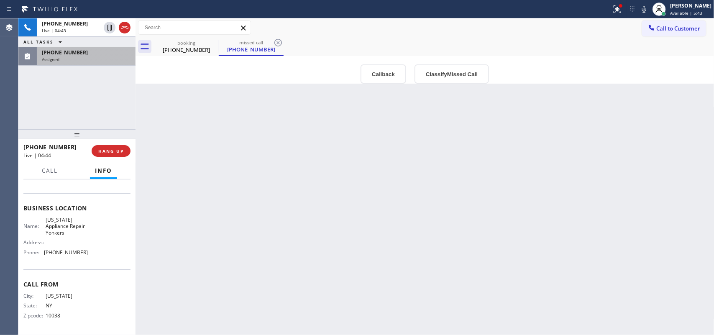
click at [84, 259] on div "Business location Name: New York Appliance Repair Yonkers Address: Phone: (914)…" at bounding box center [76, 231] width 107 height 76
click at [81, 57] on div "Assigned" at bounding box center [86, 59] width 89 height 6
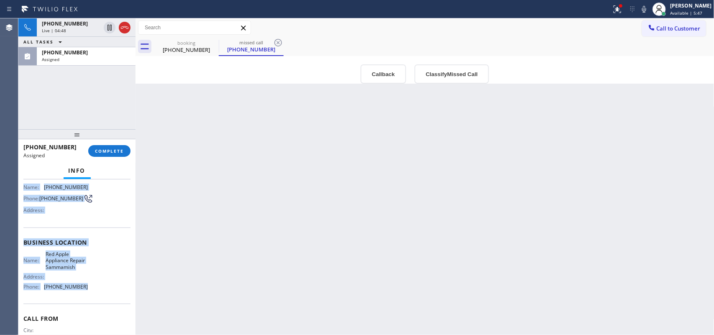
scroll to position [47, 0]
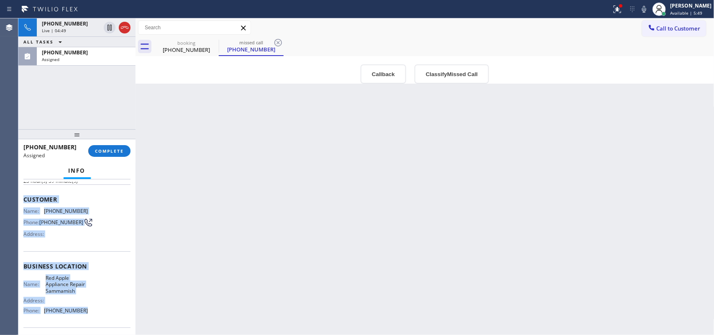
drag, startPoint x: 95, startPoint y: 268, endPoint x: 24, endPoint y: 200, distance: 97.9
click at [24, 200] on div "Context Queue: Appliance Repair High End Priority: 0 Task Age: 23 hour(s) 59 mi…" at bounding box center [76, 263] width 107 height 256
copy div "Customer Name: (425) 373-6756 Phone: (425) 373-6756 Address: Business location …"
click at [72, 26] on span "+19179955627" at bounding box center [65, 23] width 46 height 7
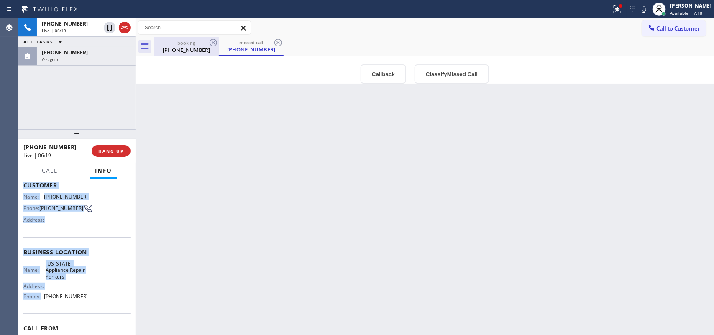
scroll to position [34, 0]
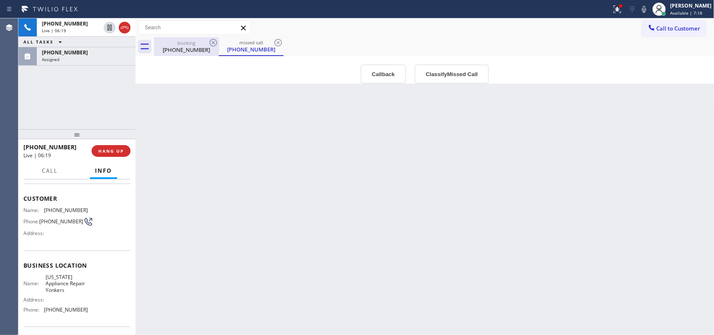
click at [176, 45] on div "booking" at bounding box center [186, 43] width 63 height 6
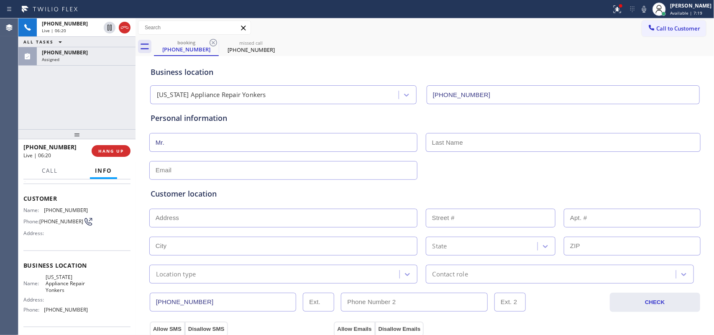
click at [259, 175] on input "text" at bounding box center [283, 170] width 268 height 19
type input "no@gmail.com"
click at [118, 153] on span "HANG UP" at bounding box center [111, 151] width 26 height 6
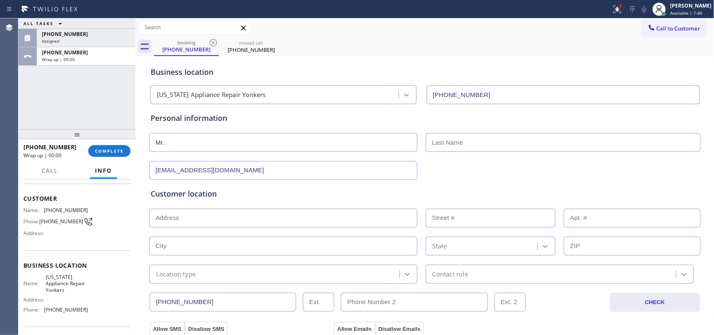
click at [268, 223] on input "text" at bounding box center [283, 218] width 268 height 19
paste input "3715 Sarah DrWantagh, NY 11793"
type input "3715 Sarah Dr"
type input "3715"
type input "Wantagh"
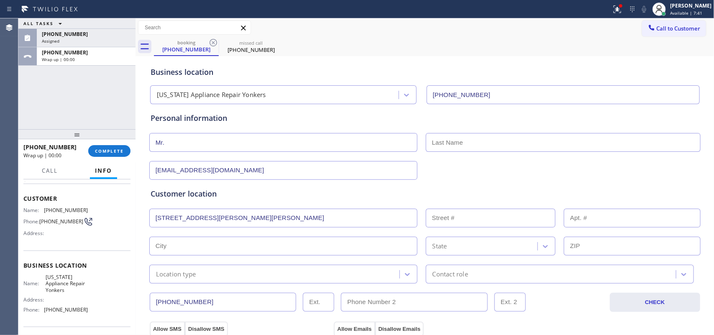
type input "11793"
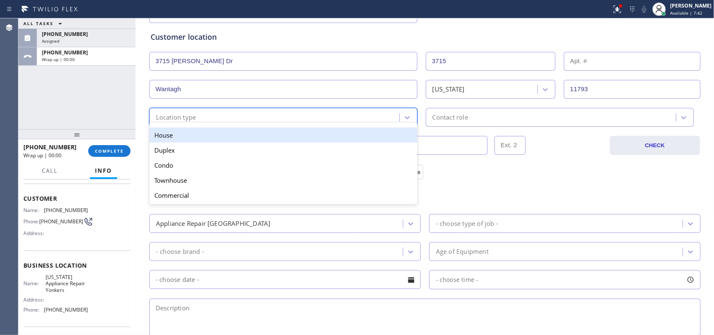
click at [320, 122] on div "Location type" at bounding box center [276, 117] width 248 height 15
click at [318, 141] on div "House" at bounding box center [283, 135] width 268 height 15
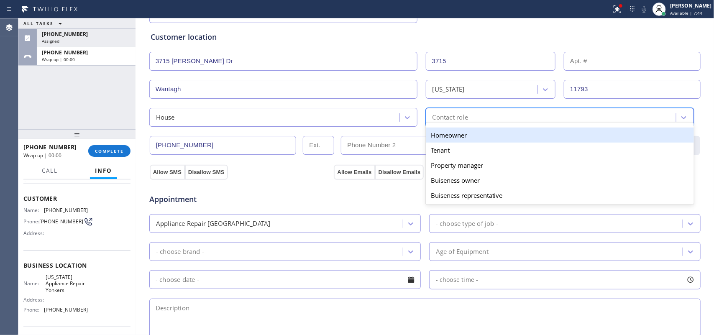
click at [509, 112] on div "Contact role" at bounding box center [552, 117] width 248 height 15
click at [525, 138] on div "Homeowner" at bounding box center [560, 135] width 268 height 15
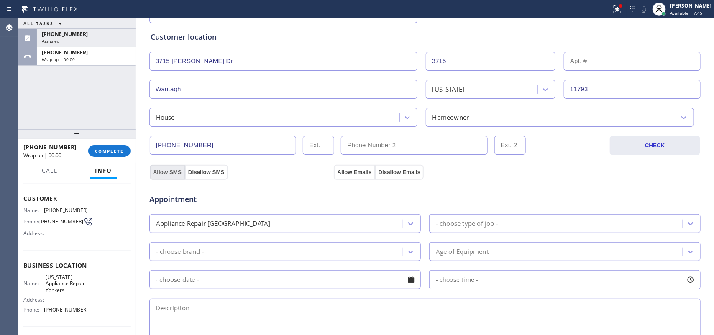
click at [160, 172] on button "Allow SMS" at bounding box center [167, 172] width 35 height 15
click at [352, 170] on button "Allow Emails" at bounding box center [354, 172] width 41 height 15
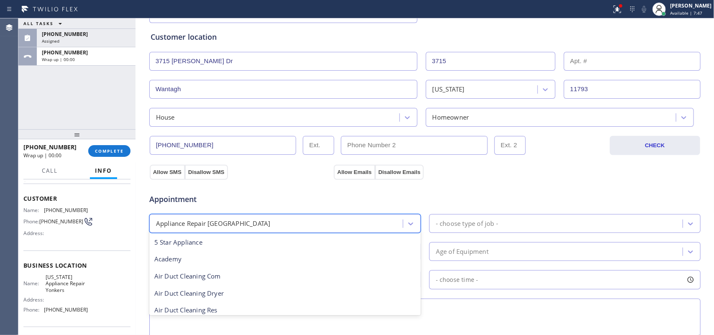
click at [339, 228] on div "Appliance Repair High End" at bounding box center [277, 223] width 251 height 15
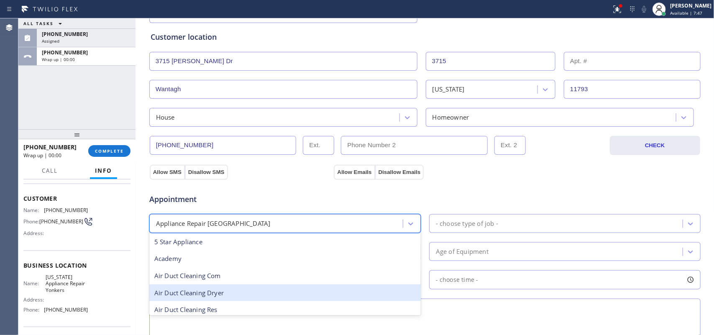
scroll to position [105, 0]
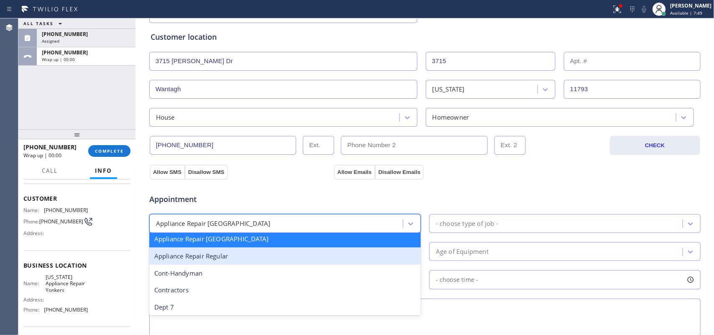
click at [254, 256] on div "Appliance Repair Regular" at bounding box center [284, 256] width 271 height 17
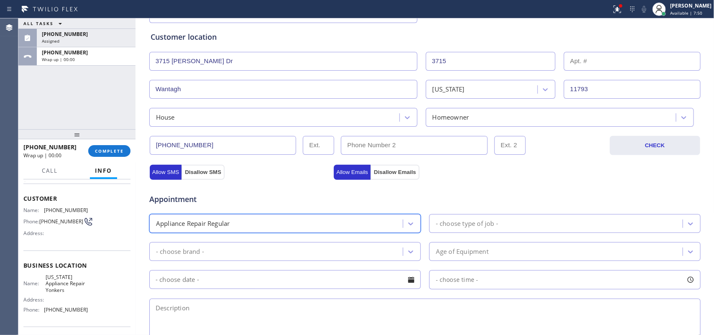
click at [463, 214] on div "Appointment option Appliance Repair Regular, selected. 24 results available. Se…" at bounding box center [425, 262] width 549 height 156
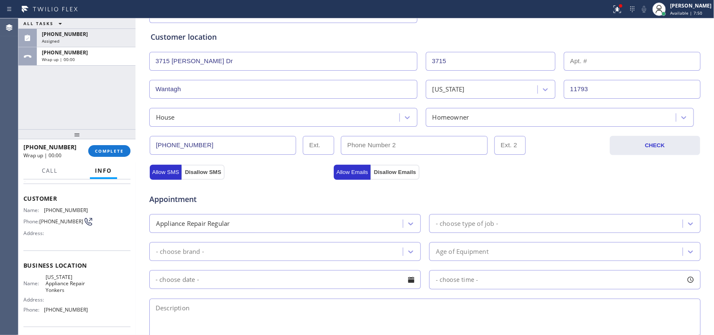
click at [468, 218] on div "- choose type of job -" at bounding box center [557, 223] width 251 height 15
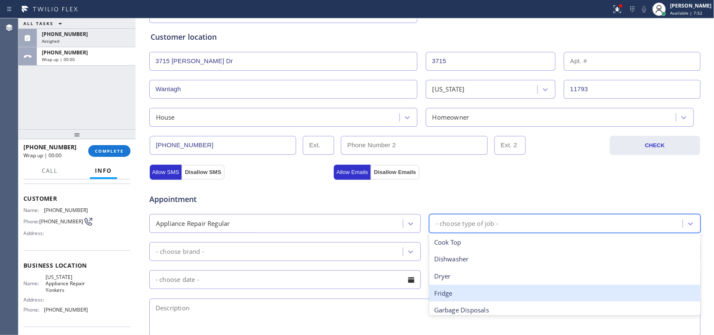
click at [463, 290] on div "Fridge" at bounding box center [564, 293] width 271 height 17
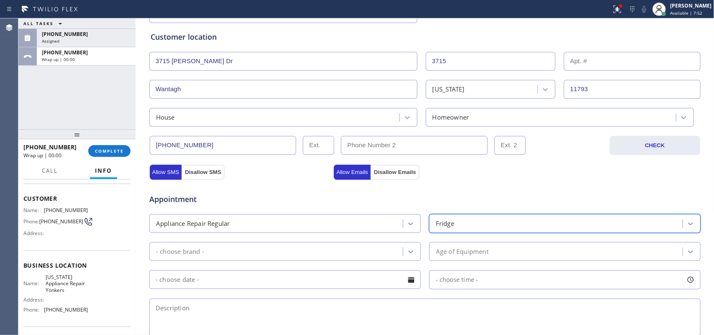
scroll to position [209, 0]
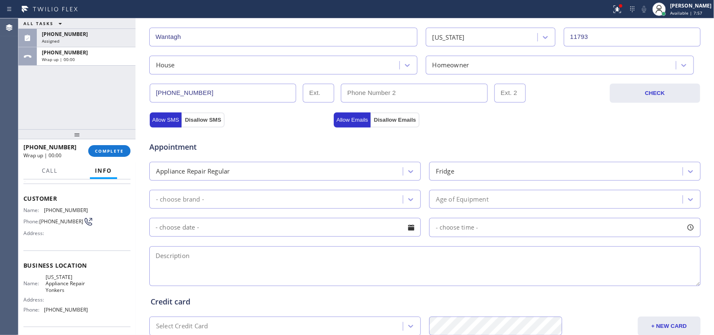
click at [102, 116] on div "ALL TASKS ALL TASKS ACTIVE TASKS TASKS IN WRAP UP (425) 373-6756 Assigned +1917…" at bounding box center [76, 73] width 117 height 111
click at [238, 263] on textarea at bounding box center [424, 266] width 551 height 40
paste textarea "Frigidaire FS Fridge/ 2 years/ after a cpuple of days after plugging it in not …"
type textarea "Frigidaire FS Fridge/ 2 years/ after a cpuple of days after plugging it in not …"
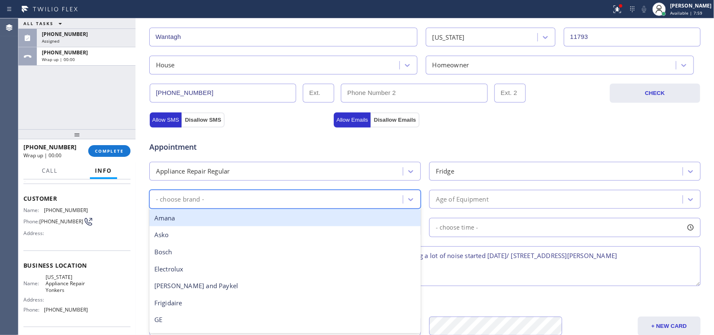
click at [268, 191] on div "- choose brand -" at bounding box center [284, 199] width 271 height 19
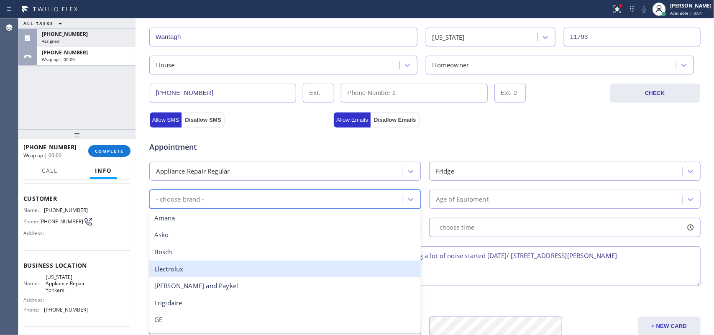
type input "f"
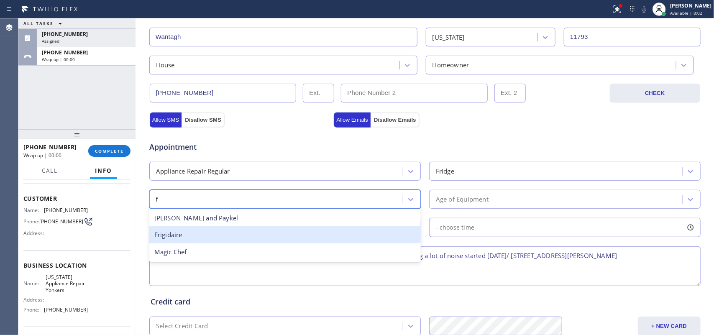
drag, startPoint x: 238, startPoint y: 231, endPoint x: 280, endPoint y: 226, distance: 42.1
click at [238, 230] on div "Frigidaire" at bounding box center [284, 234] width 271 height 17
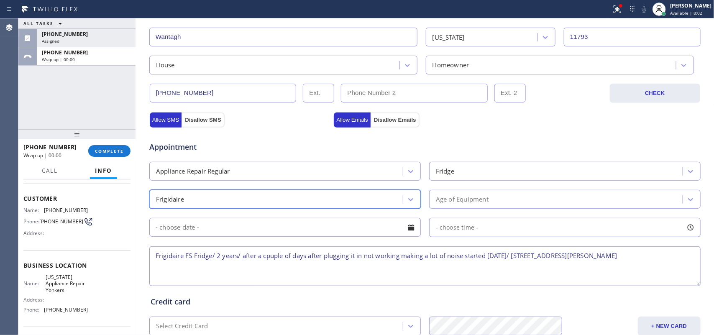
click at [468, 192] on div "Age of Equipment" at bounding box center [564, 199] width 271 height 19
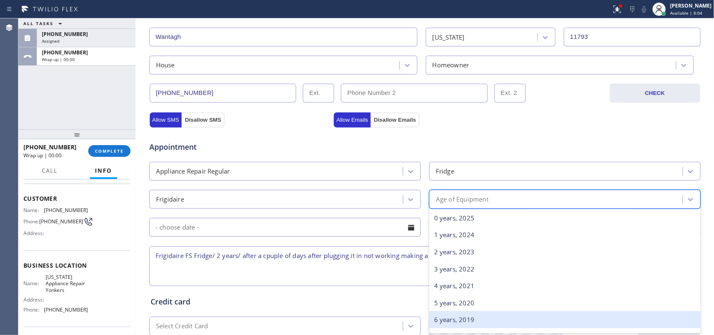
click at [481, 312] on div "6 years, 2019" at bounding box center [564, 319] width 271 height 17
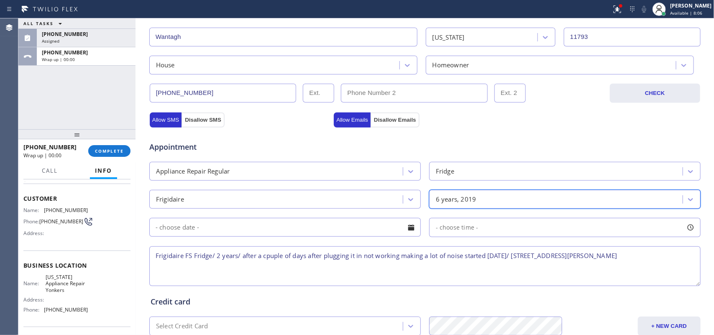
drag, startPoint x: 498, startPoint y: 197, endPoint x: 498, endPoint y: 209, distance: 12.6
click at [498, 196] on div "6 years, 2019" at bounding box center [557, 199] width 251 height 15
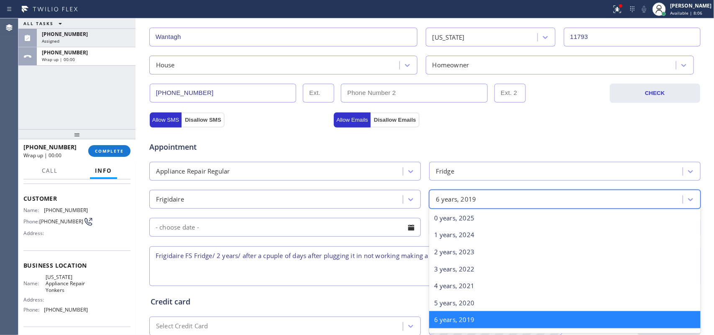
scroll to position [0, 0]
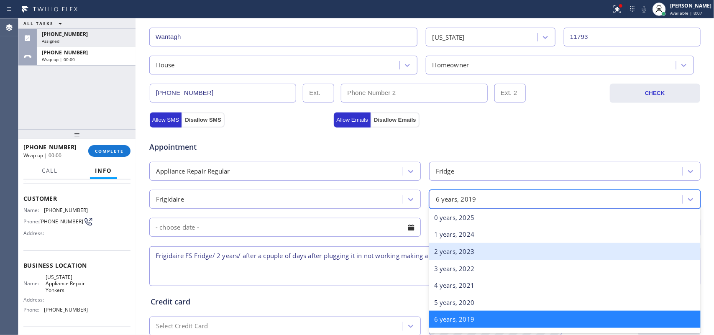
click at [470, 252] on div "2 years, 2023" at bounding box center [564, 251] width 271 height 17
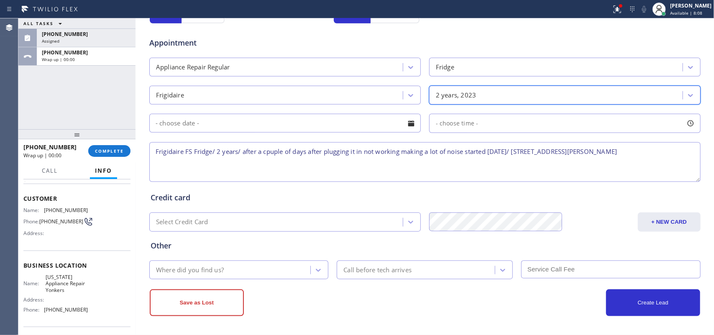
scroll to position [314, 0]
click at [314, 266] on icon at bounding box center [318, 270] width 8 height 8
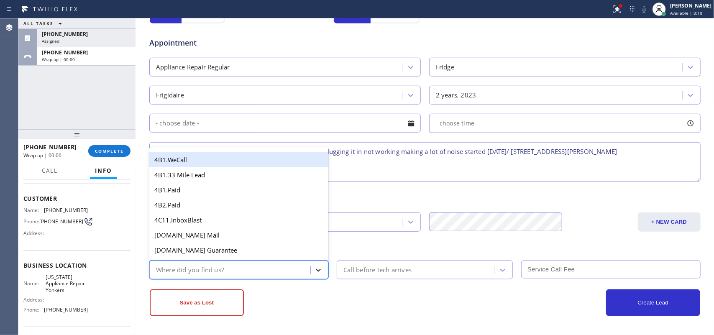
type input "g"
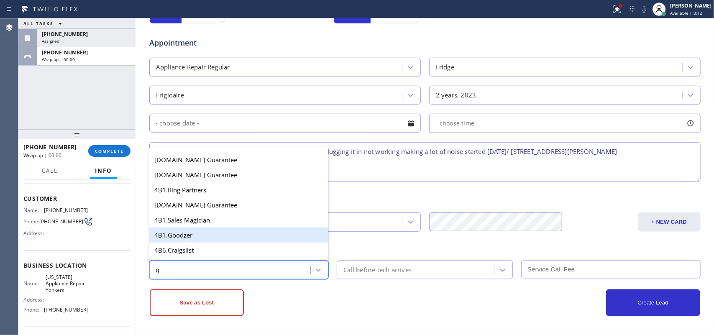
scroll to position [105, 0]
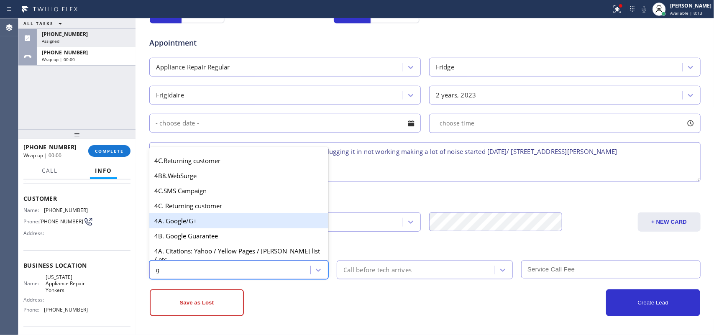
click at [222, 228] on div "4A. Google/G+" at bounding box center [238, 220] width 179 height 15
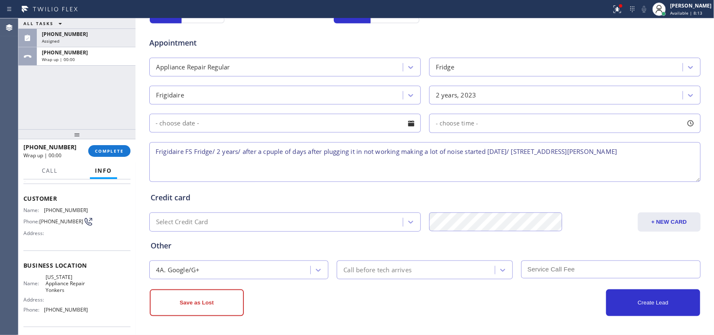
click at [671, 154] on textarea "Frigidaire FS Fridge/ 2 years/ after a cpuple of days after plugging it in not …" at bounding box center [424, 162] width 551 height 40
type textarea "Frigidaire FS Fridge/ 2 years/ after a cpuple of days after plugging it in not …"
click at [206, 304] on button "Save as Lost" at bounding box center [197, 302] width 94 height 27
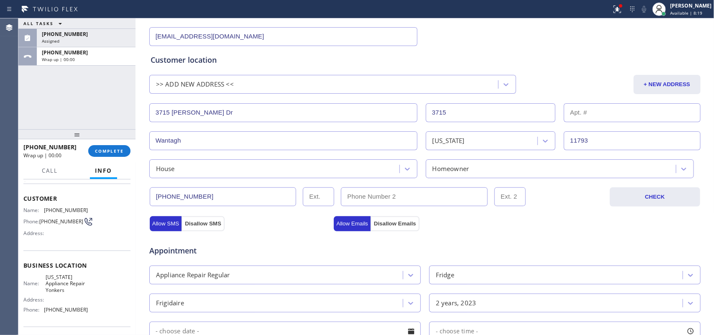
scroll to position [0, 0]
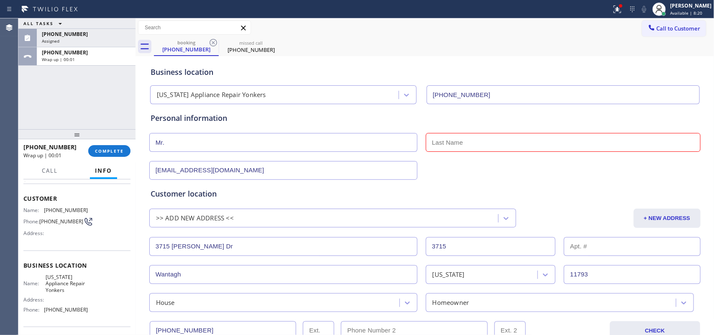
click at [473, 143] on input "text" at bounding box center [563, 142] width 275 height 19
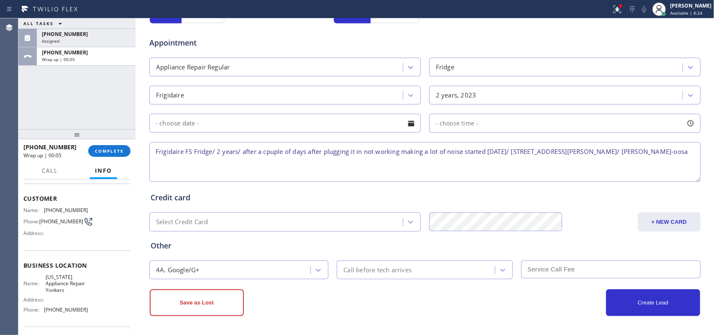
scroll to position [238, 0]
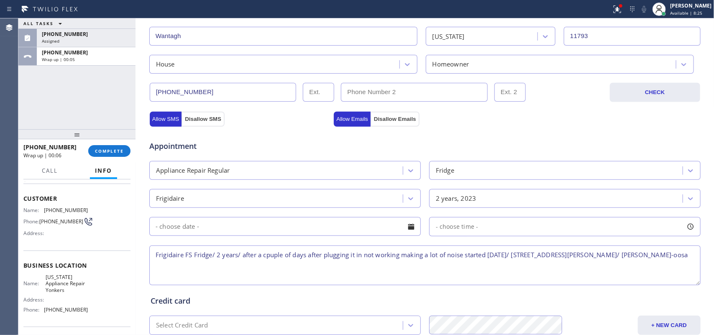
type input "Louis"
click at [197, 126] on div "Appointment Appliance Repair Regular Fridge Frigidaire 2 years, 2023 - choose t…" at bounding box center [425, 205] width 552 height 164
click at [198, 118] on button "Disallow SMS" at bounding box center [202, 119] width 43 height 15
click at [390, 118] on button "Disallow Emails" at bounding box center [395, 119] width 49 height 15
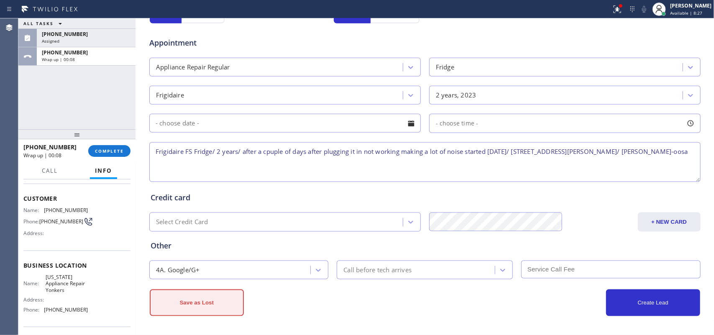
click at [231, 302] on button "Save as Lost" at bounding box center [197, 302] width 94 height 27
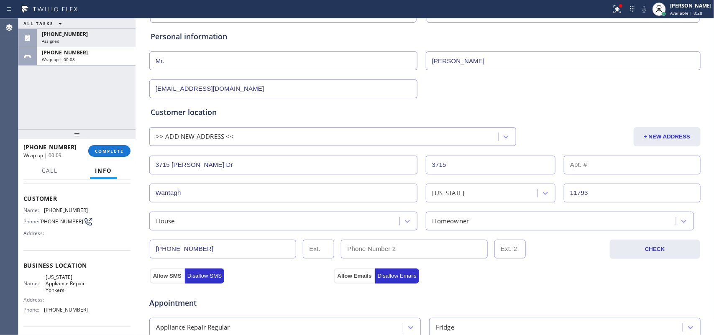
scroll to position [29, 0]
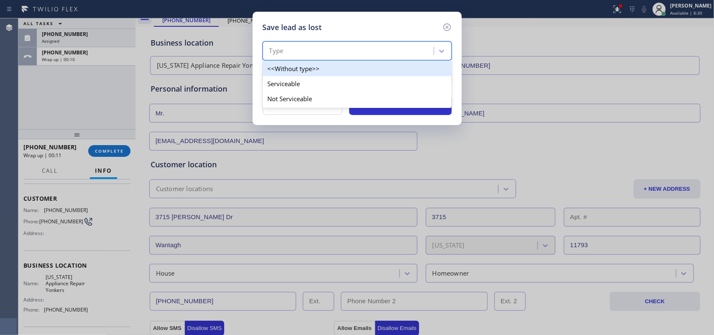
click at [425, 46] on div "Type" at bounding box center [349, 51] width 169 height 15
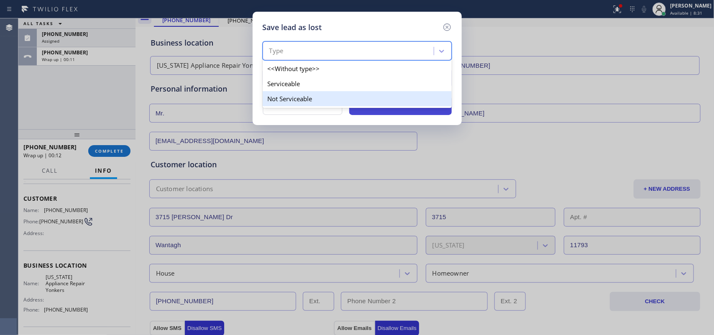
click at [404, 97] on div "Not Serviceable" at bounding box center [357, 98] width 189 height 15
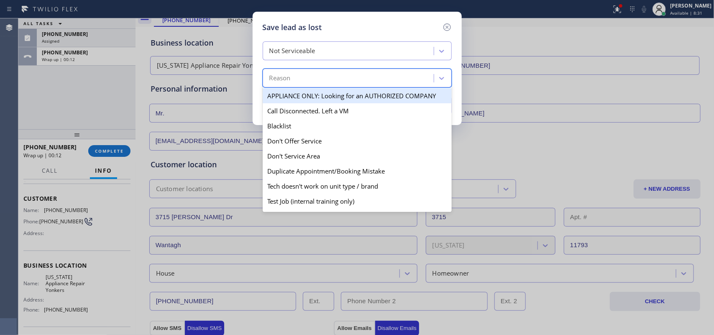
click at [407, 83] on div "Reason" at bounding box center [349, 78] width 169 height 15
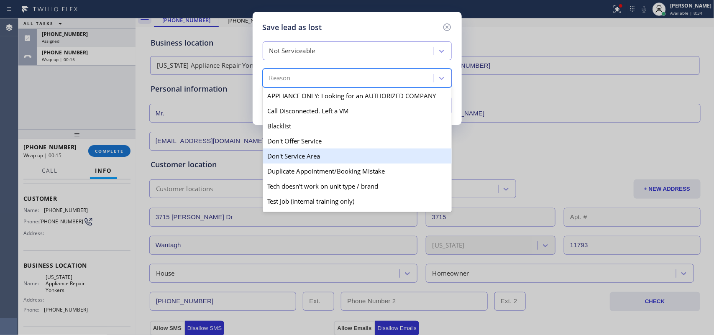
click at [385, 159] on div "Don't Service Area" at bounding box center [357, 155] width 189 height 15
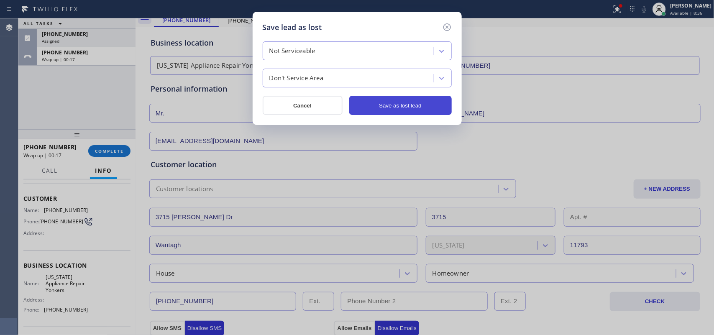
click at [423, 113] on button "Save as lost lead" at bounding box center [400, 105] width 102 height 19
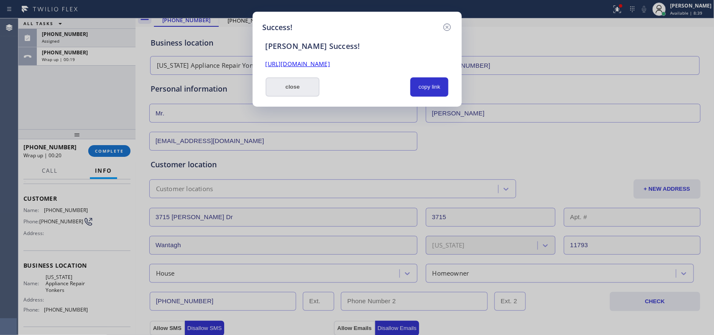
click at [299, 91] on button "close" at bounding box center [293, 86] width 54 height 19
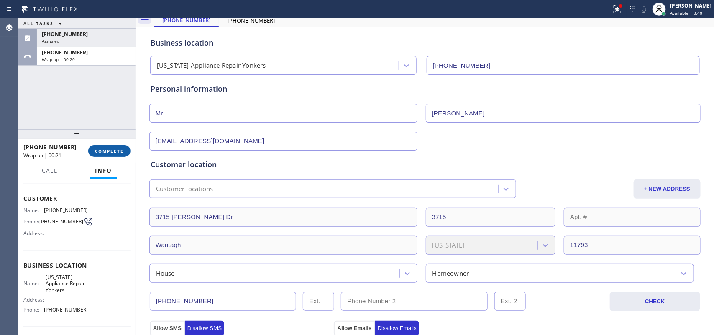
click at [114, 155] on button "COMPLETE" at bounding box center [109, 151] width 42 height 12
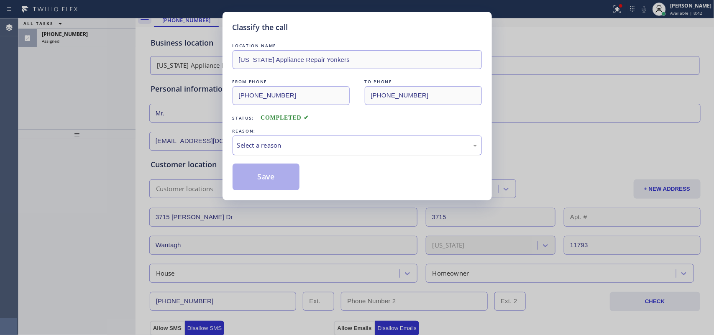
click at [366, 141] on div "Select a reason" at bounding box center [357, 146] width 240 height 10
drag, startPoint x: 313, startPoint y: 176, endPoint x: 291, endPoint y: 181, distance: 21.8
click at [283, 181] on button "Save" at bounding box center [266, 177] width 67 height 27
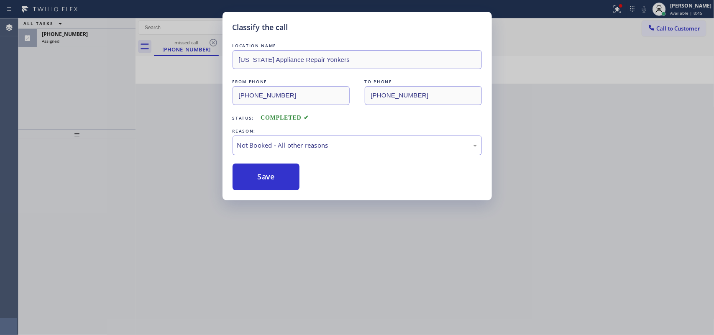
click at [80, 41] on div "Classify the call LOCATION NAME New York Appliance Repair Yonkers FROM PHONE (9…" at bounding box center [357, 167] width 714 height 335
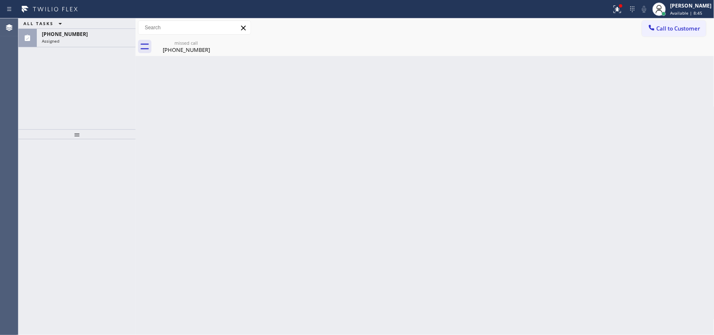
click at [80, 41] on div "Assigned" at bounding box center [86, 41] width 89 height 6
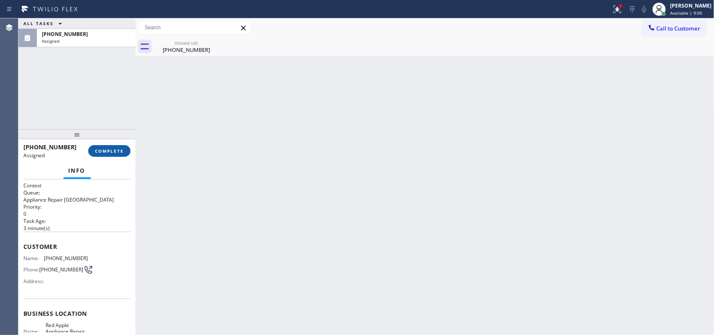
click at [107, 145] on button "COMPLETE" at bounding box center [109, 151] width 42 height 12
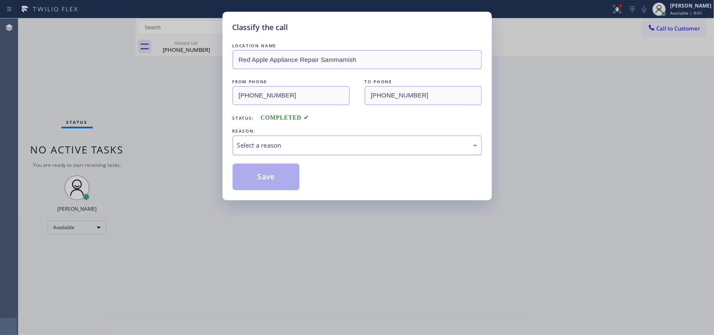
click at [291, 141] on div "Select a reason" at bounding box center [357, 146] width 240 height 10
drag, startPoint x: 282, startPoint y: 213, endPoint x: 273, endPoint y: 195, distance: 20.6
click at [268, 175] on button "Save" at bounding box center [266, 177] width 67 height 27
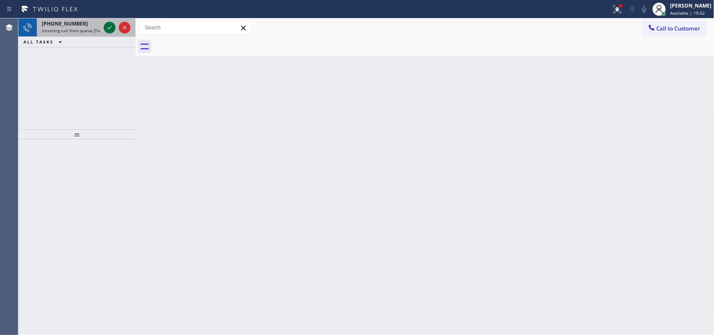
click at [111, 28] on icon at bounding box center [110, 28] width 10 height 10
click at [106, 28] on icon at bounding box center [110, 28] width 10 height 10
drag, startPoint x: 100, startPoint y: 29, endPoint x: 105, endPoint y: 27, distance: 5.4
click at [105, 27] on div "+19144822225 Incoming call from queue [Test] All" at bounding box center [76, 27] width 117 height 18
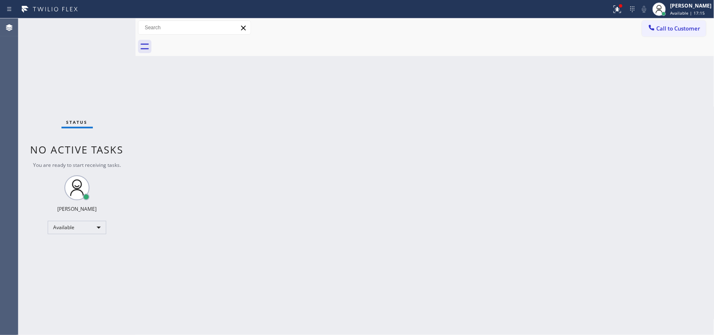
click at [110, 26] on div "Status No active tasks You are ready to start receiving tasks. Leah Cabrera Ava…" at bounding box center [76, 176] width 117 height 317
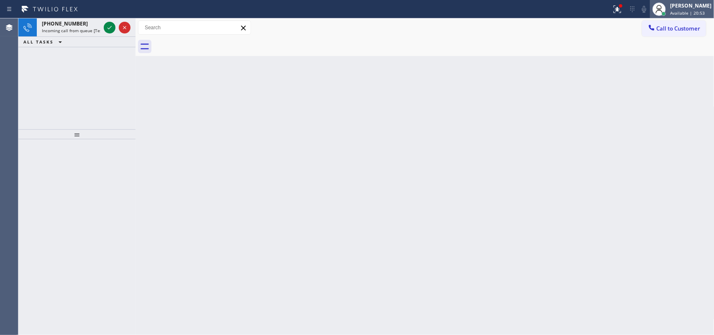
click at [677, 5] on div "Leah Cabrera Available | 20:53" at bounding box center [691, 9] width 46 height 15
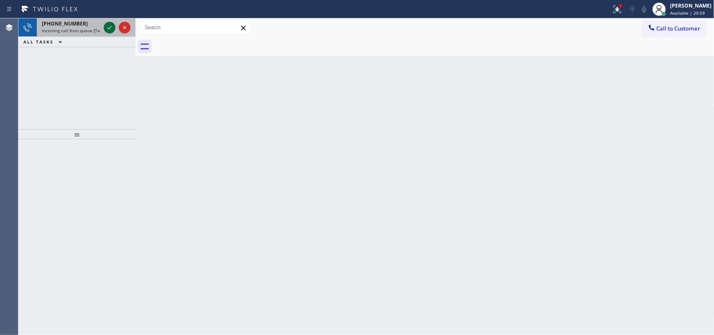
click at [111, 29] on icon at bounding box center [110, 28] width 10 height 10
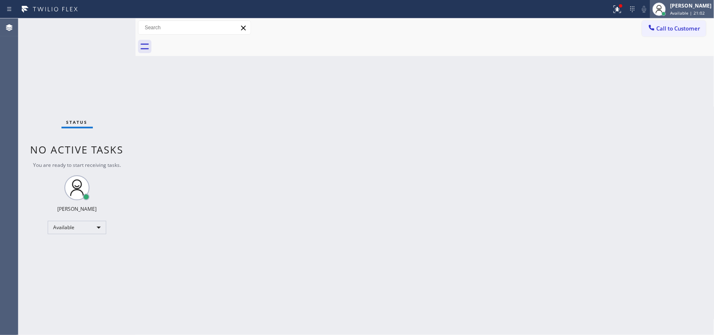
click at [686, 10] on span "Available | 21:02" at bounding box center [687, 13] width 35 height 6
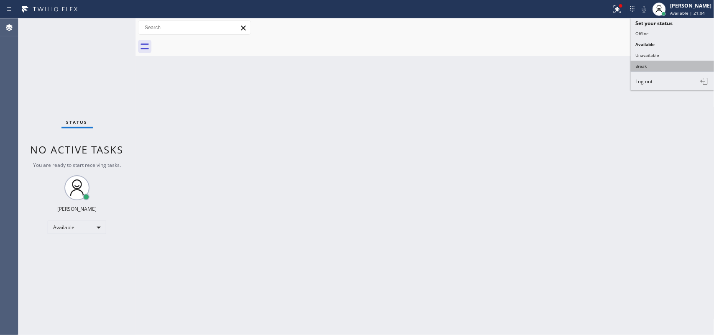
click at [670, 61] on button "Break" at bounding box center [673, 66] width 84 height 11
